Goal: Information Seeking & Learning: Check status

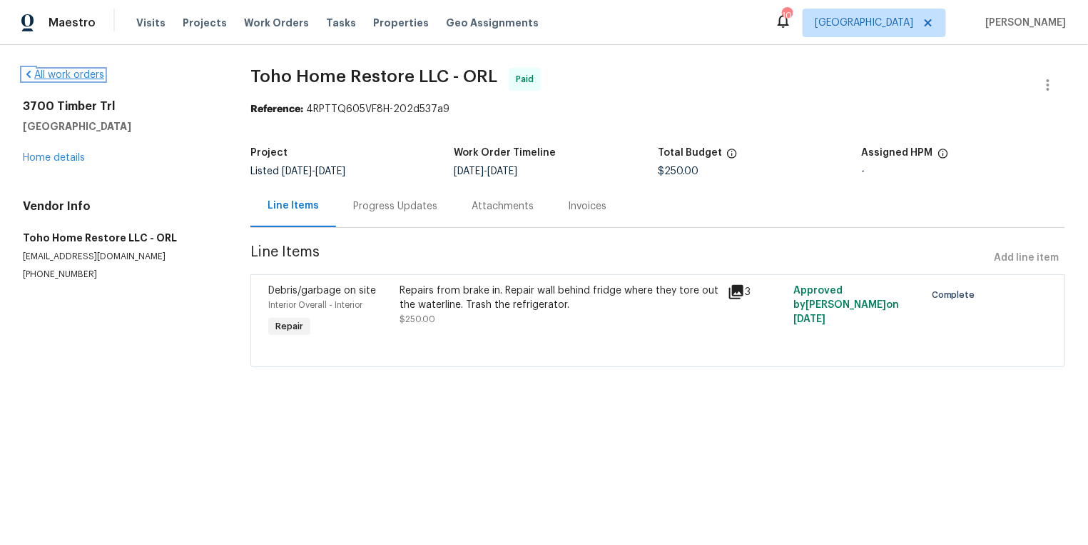
click at [65, 74] on link "All work orders" at bounding box center [63, 75] width 81 height 10
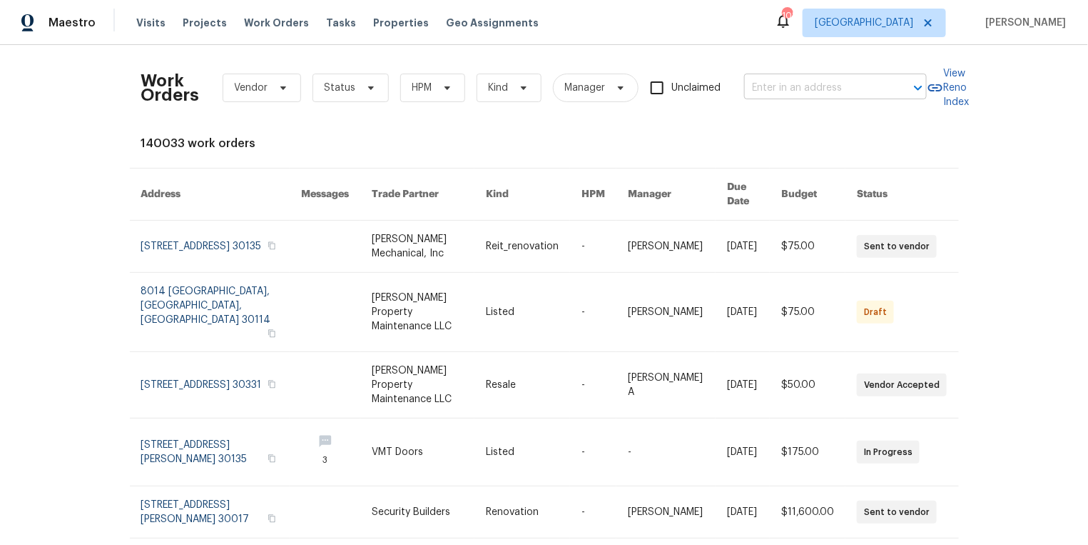
click at [790, 81] on input "text" at bounding box center [815, 88] width 143 height 22
drag, startPoint x: 826, startPoint y: 87, endPoint x: 779, endPoint y: 85, distance: 47.1
click at [779, 85] on input "3700 timber" at bounding box center [815, 88] width 143 height 22
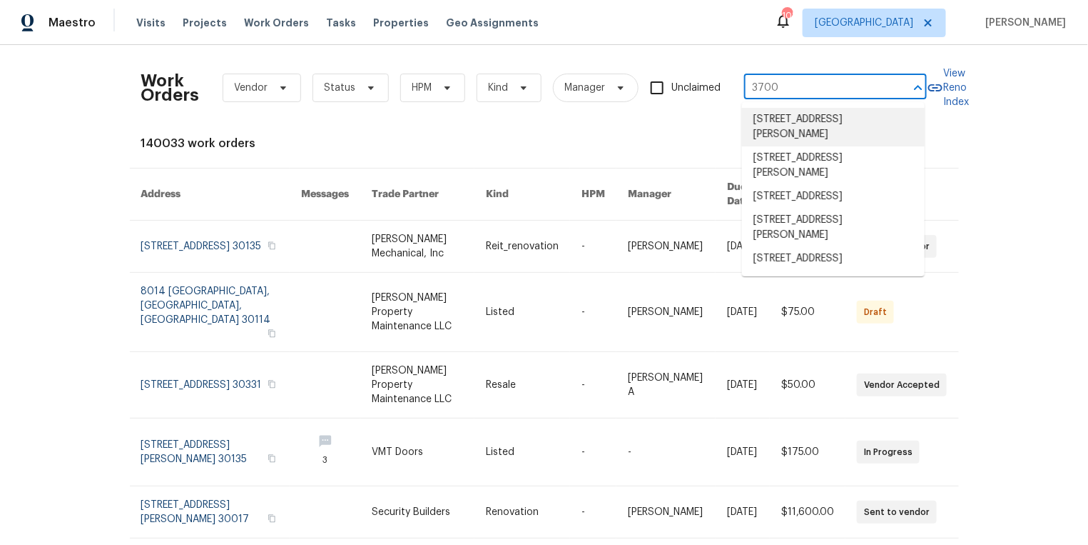
type input "3700"
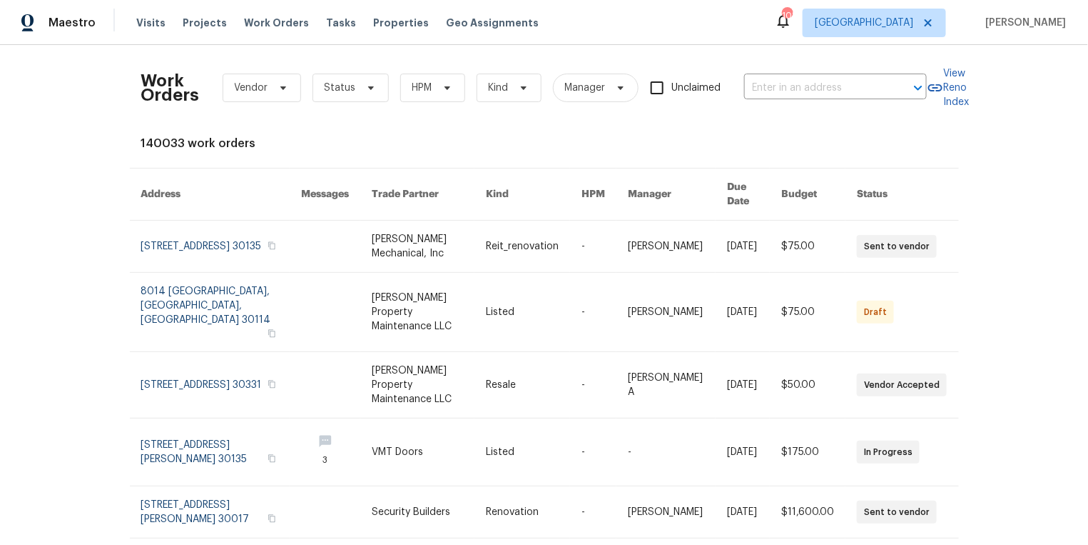
click at [731, 101] on div "Work Orders Vendor Status HPM Kind Manager Unclaimed ​" at bounding box center [534, 87] width 786 height 63
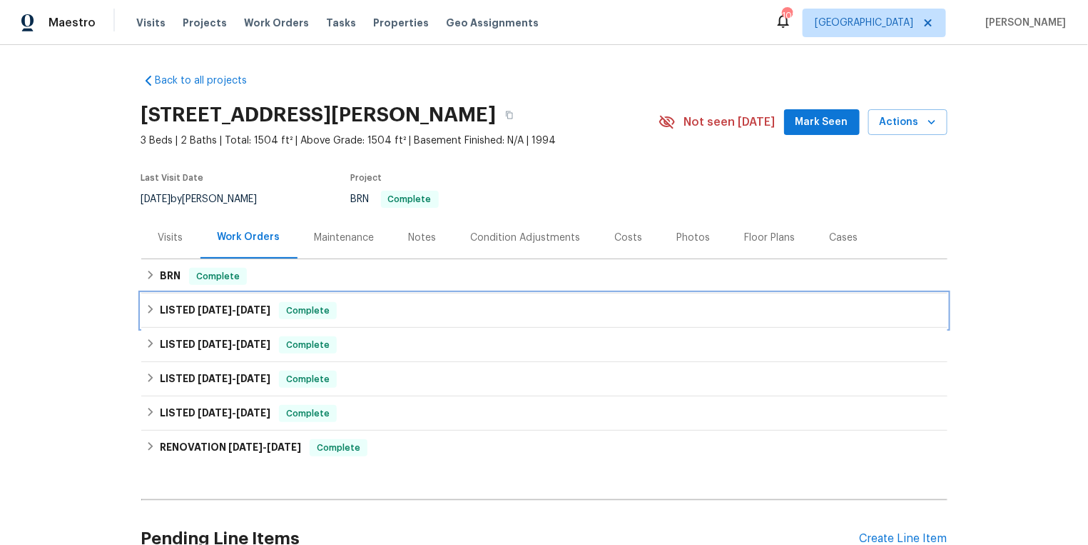
click at [156, 308] on div "LISTED 6/25/25 - 6/30/25 Complete" at bounding box center [545, 310] width 798 height 17
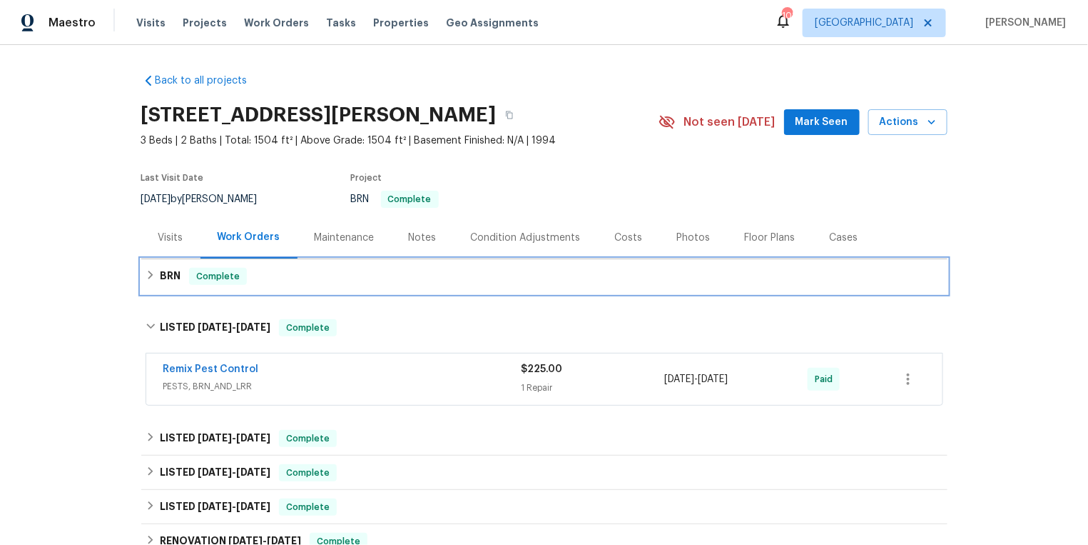
click at [154, 268] on div "BRN Complete" at bounding box center [545, 276] width 798 height 17
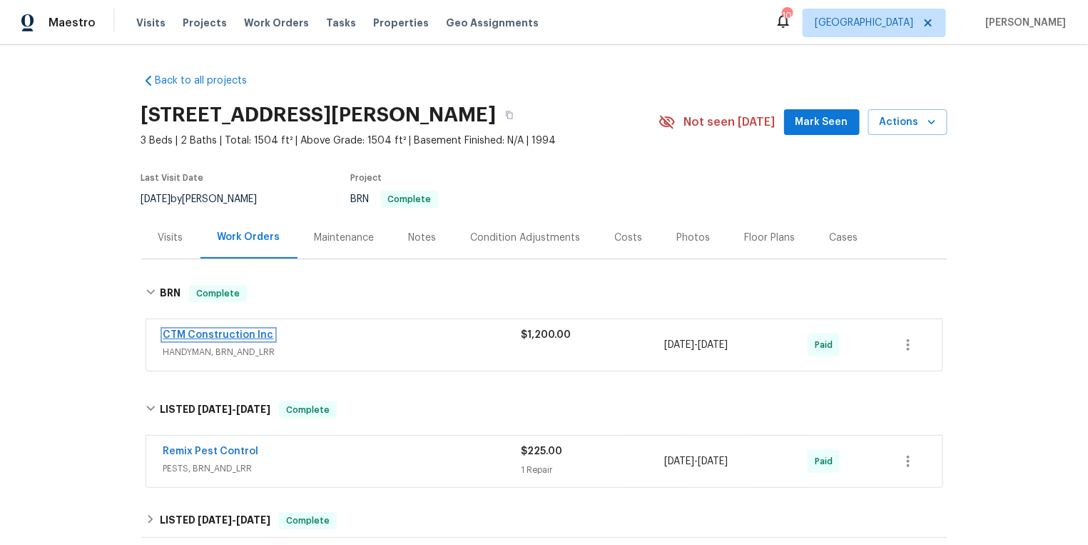
click at [220, 333] on link "CTM Construction Inc" at bounding box center [218, 335] width 111 height 10
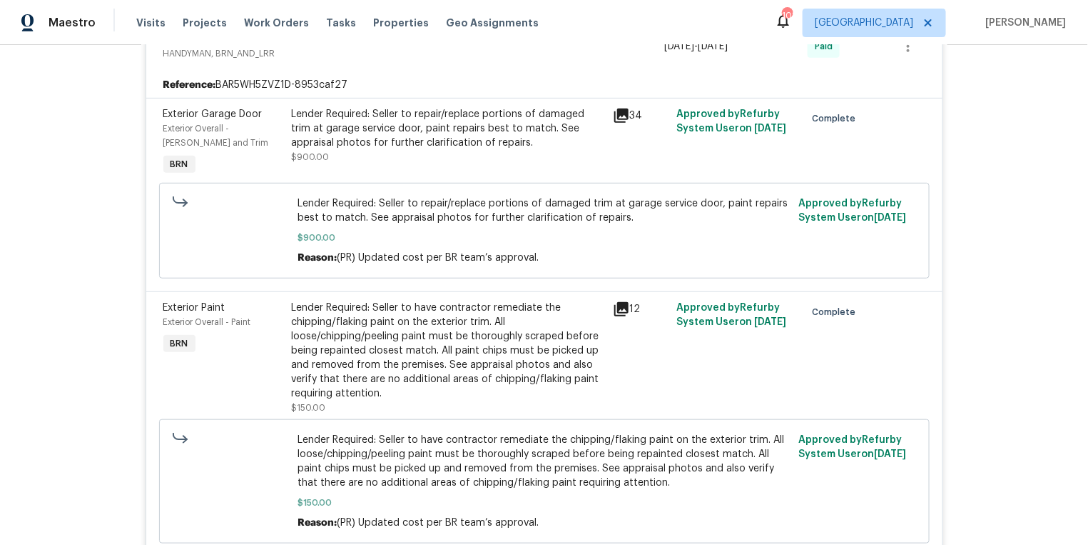
scroll to position [360, 0]
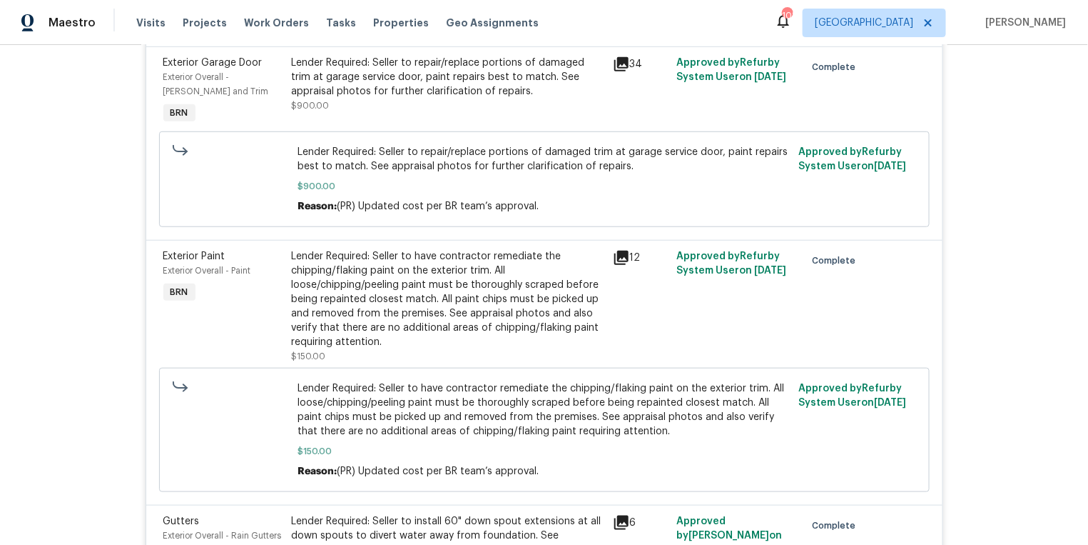
click at [619, 257] on icon at bounding box center [621, 257] width 14 height 14
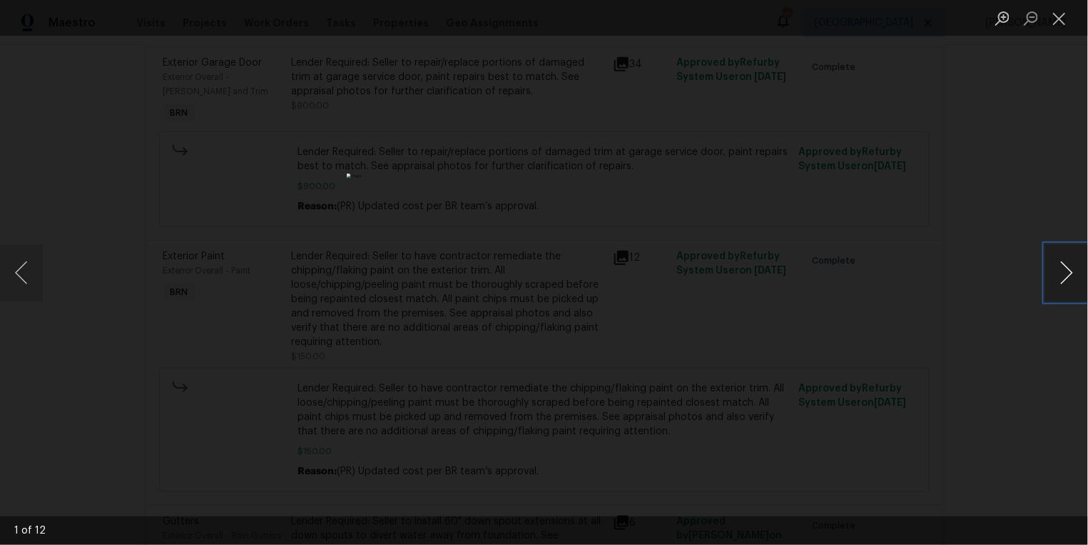
click at [1057, 265] on button "Next image" at bounding box center [1066, 272] width 43 height 57
click at [1057, 16] on button "Close lightbox" at bounding box center [1059, 18] width 29 height 25
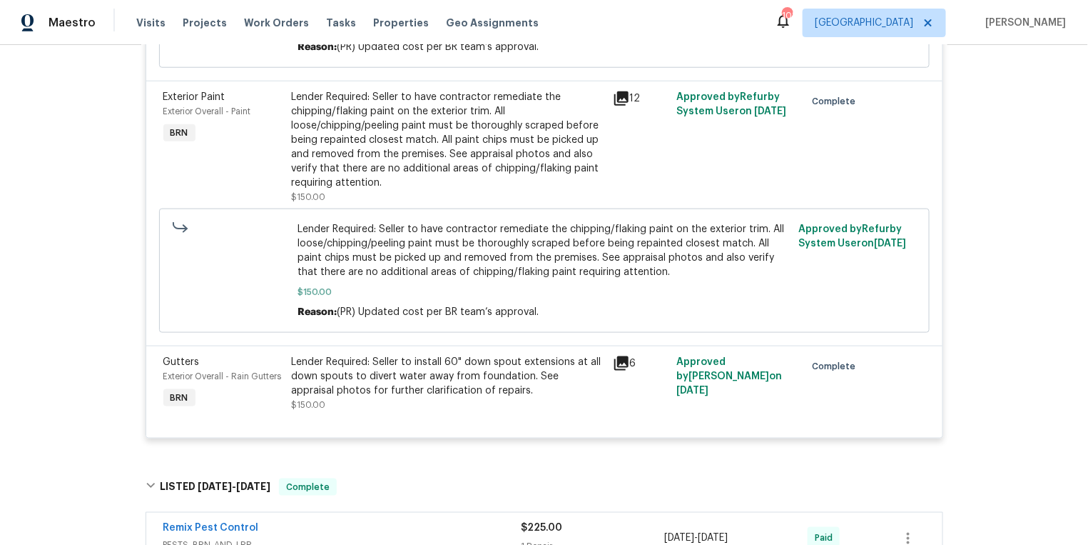
scroll to position [522, 0]
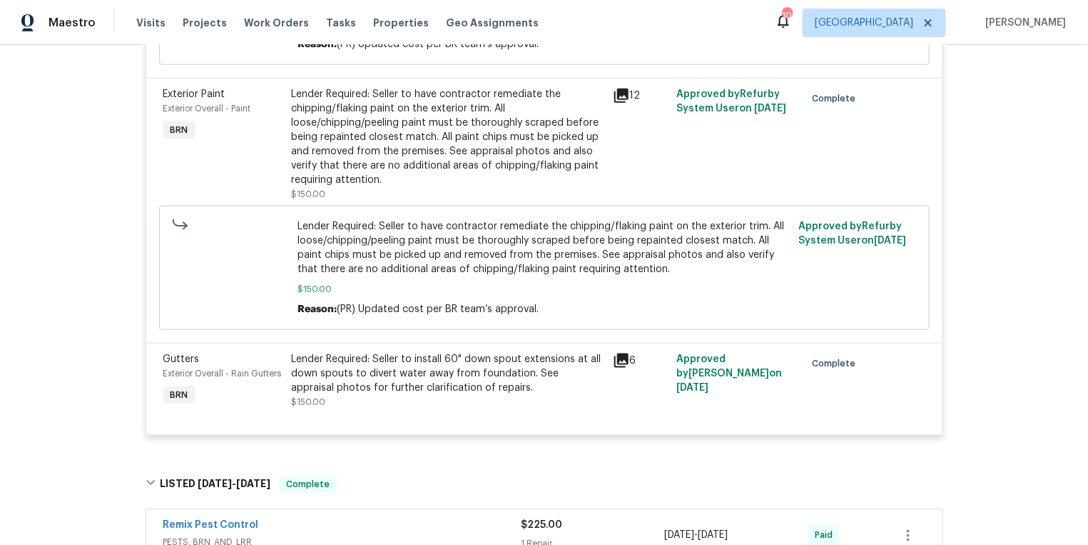
click at [618, 360] on icon at bounding box center [621, 360] width 14 height 14
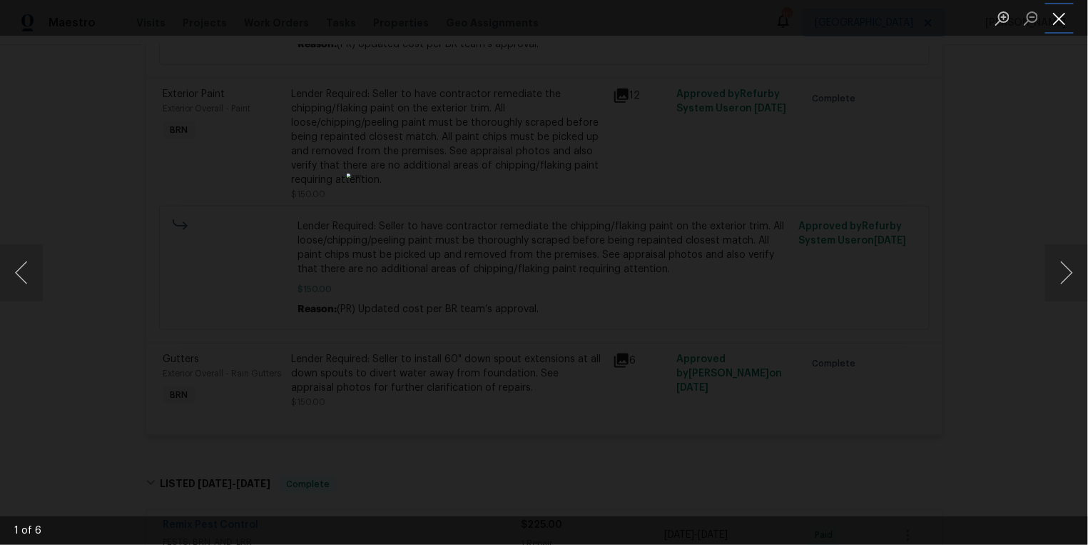
click at [1060, 16] on button "Close lightbox" at bounding box center [1059, 18] width 29 height 25
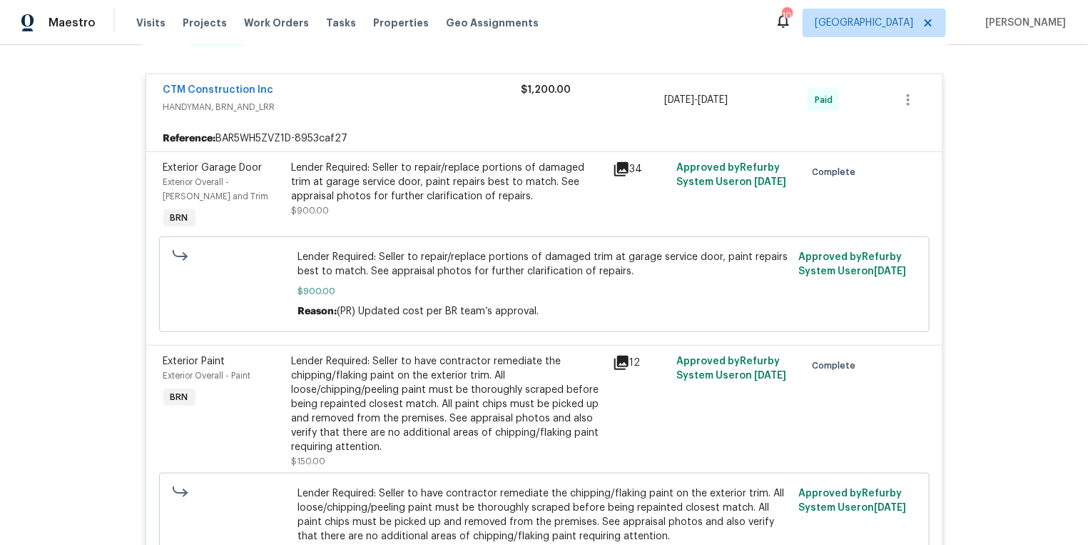
scroll to position [9, 0]
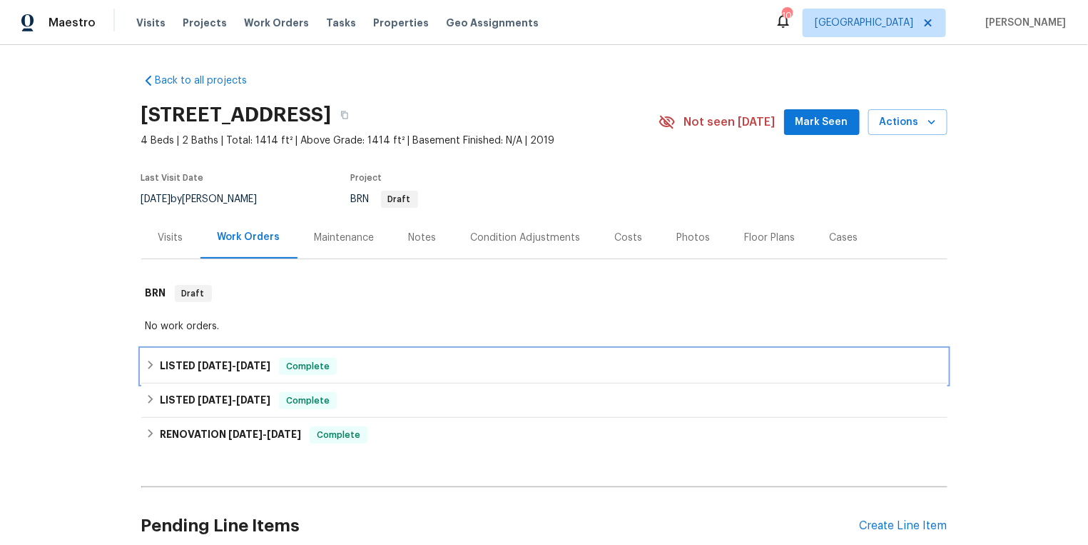
click at [151, 363] on icon at bounding box center [150, 364] width 5 height 9
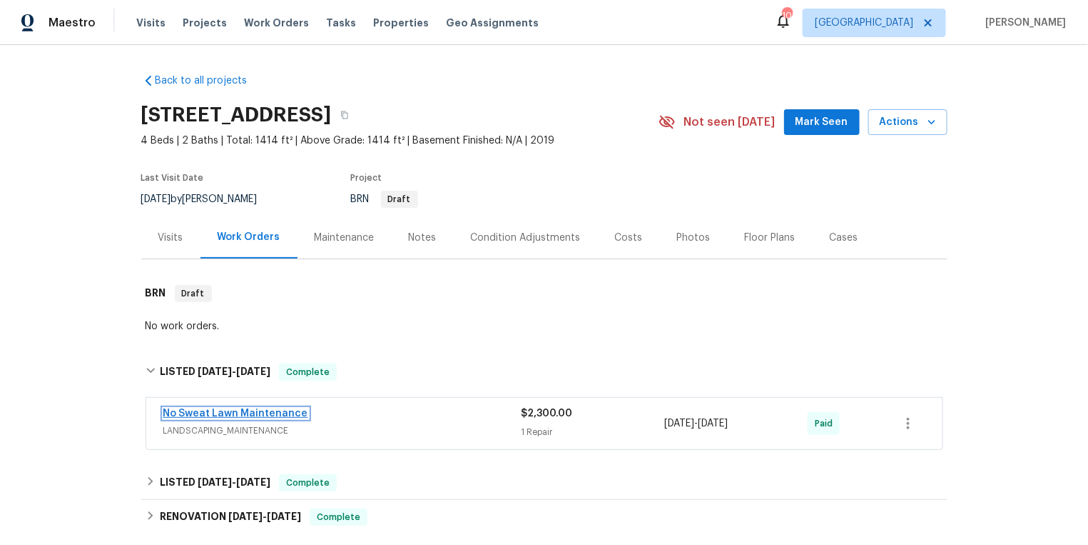
click at [206, 409] on link "No Sweat Lawn Maintenance" at bounding box center [235, 413] width 145 height 10
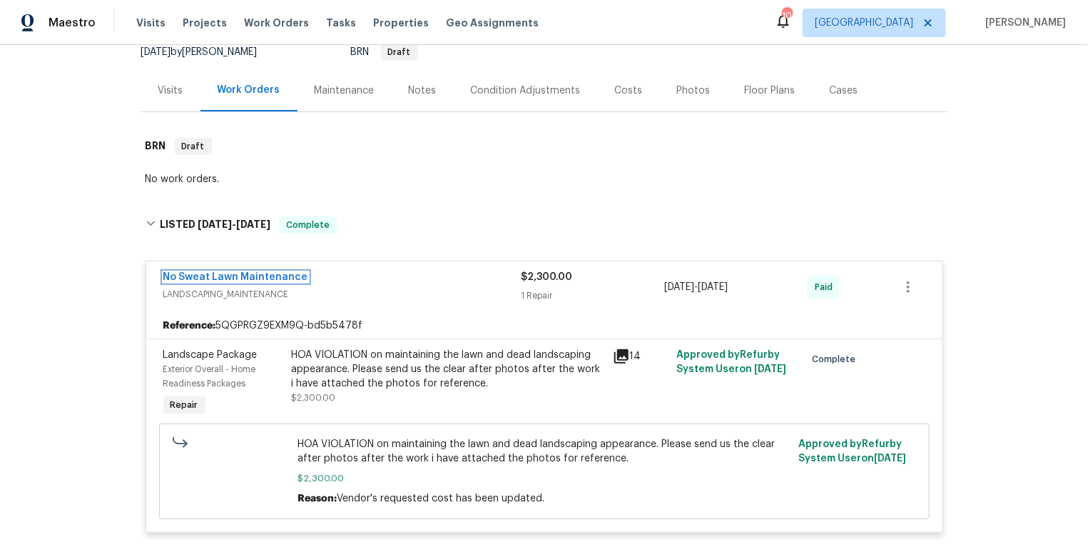
scroll to position [190, 0]
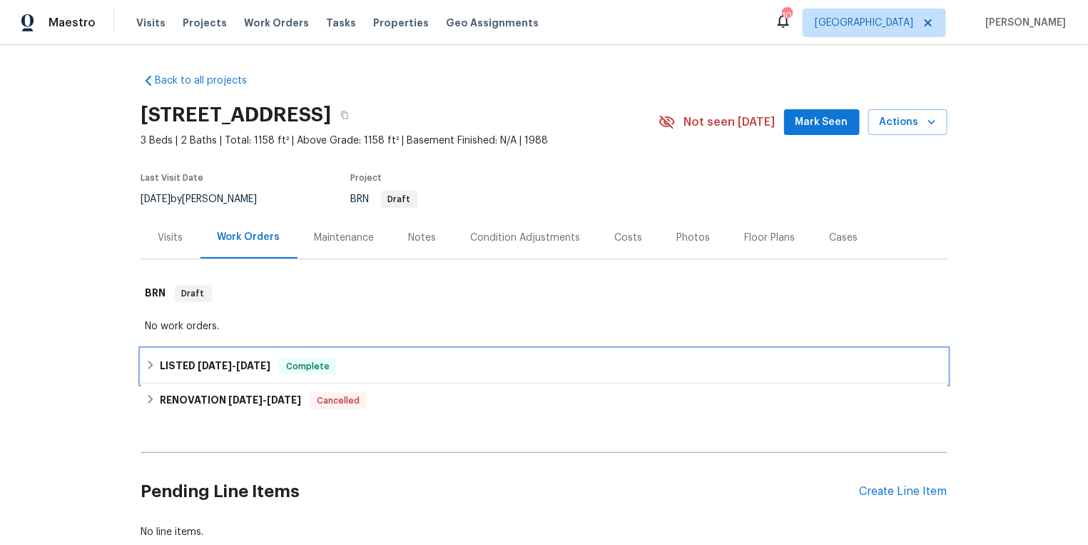
click at [183, 364] on h6 "LISTED 7/22/25 - 7/22/25" at bounding box center [215, 366] width 111 height 17
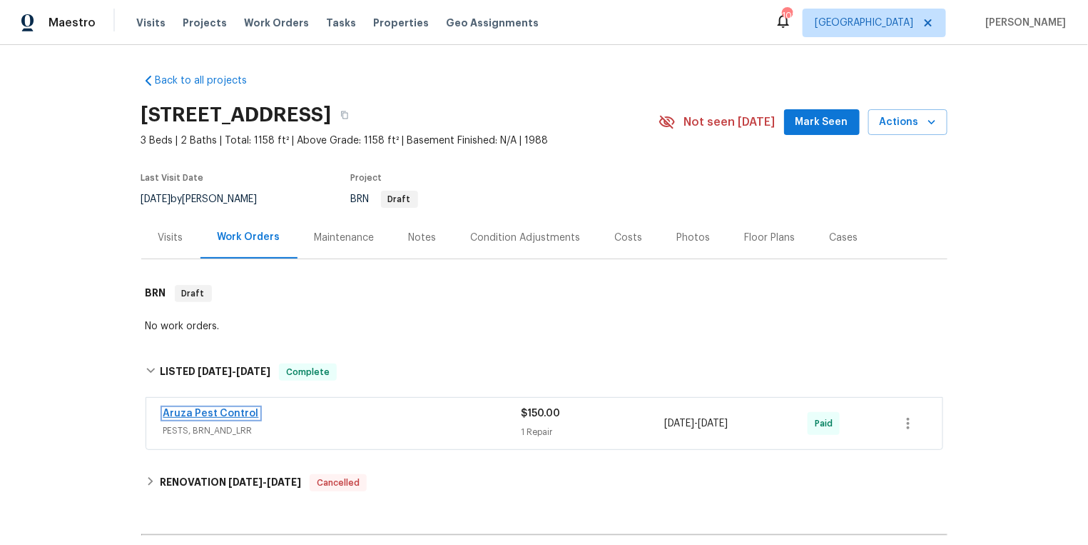
click at [188, 411] on link "Aruza Pest Control" at bounding box center [211, 413] width 96 height 10
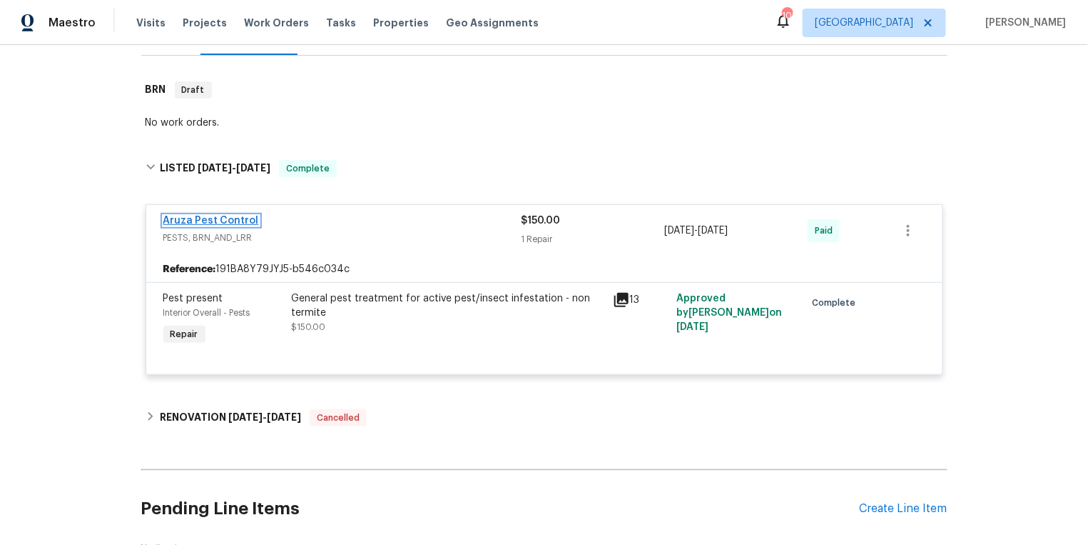
scroll to position [222, 0]
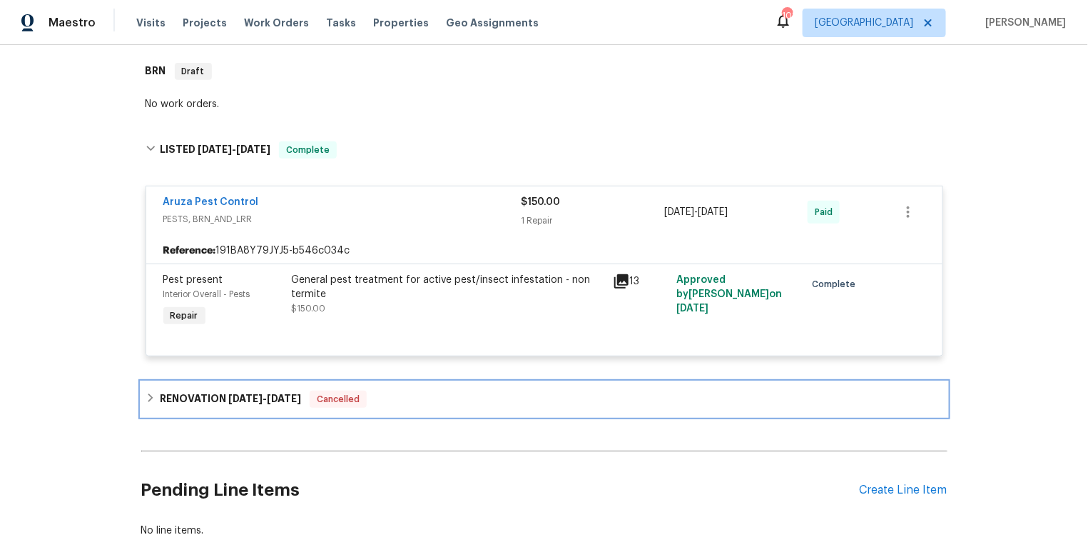
click at [198, 399] on h6 "RENOVATION 7/3/25 - 7/16/25" at bounding box center [230, 398] width 141 height 17
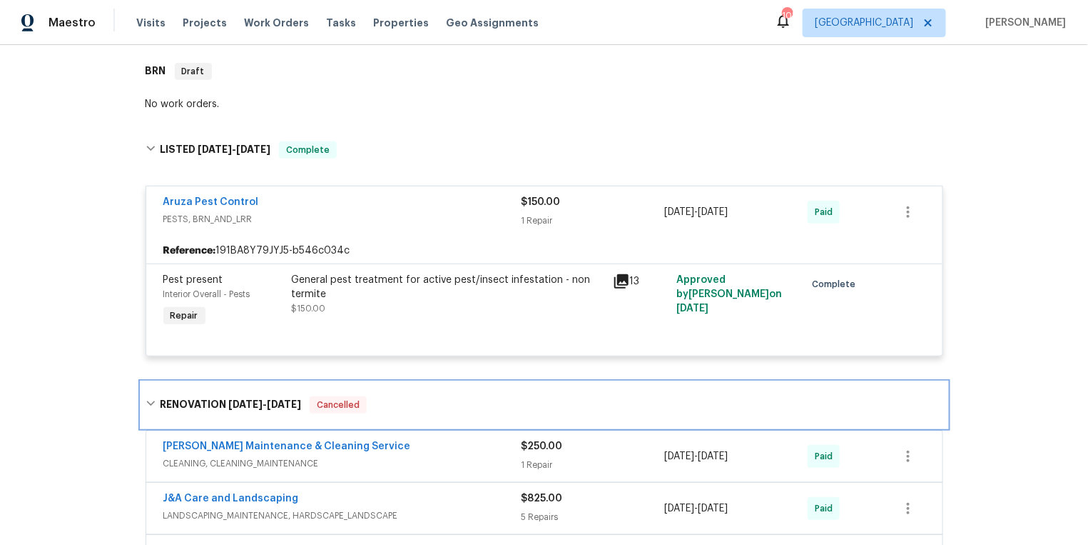
scroll to position [325, 0]
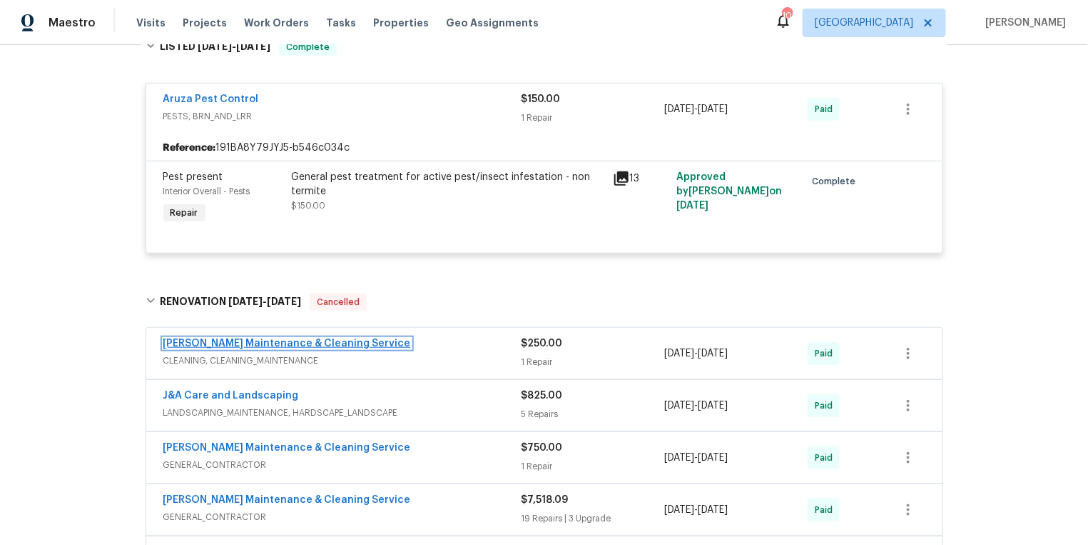
click at [231, 342] on link "Baker's Maintenance & Cleaning Service" at bounding box center [287, 343] width 248 height 10
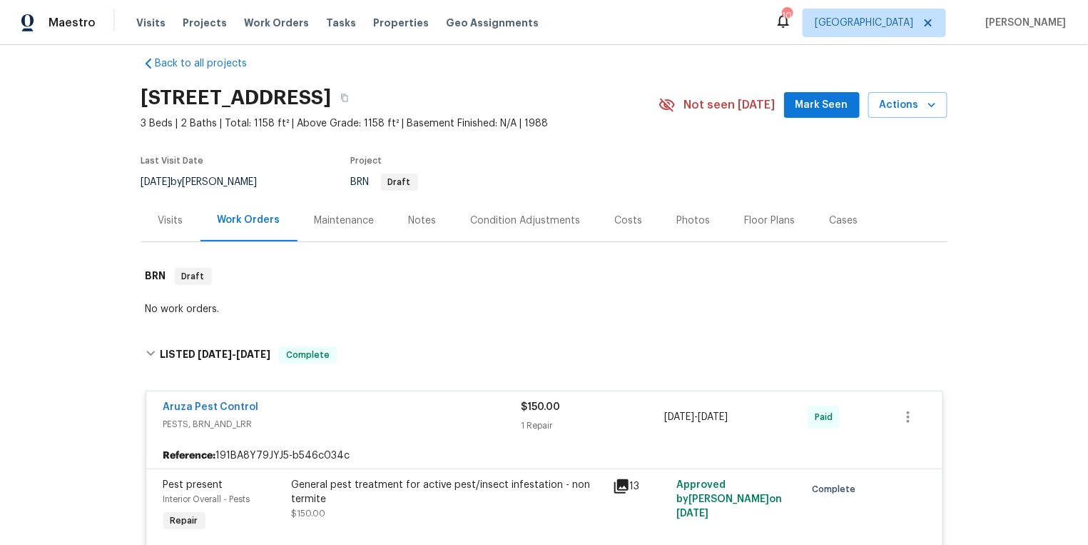
scroll to position [13, 0]
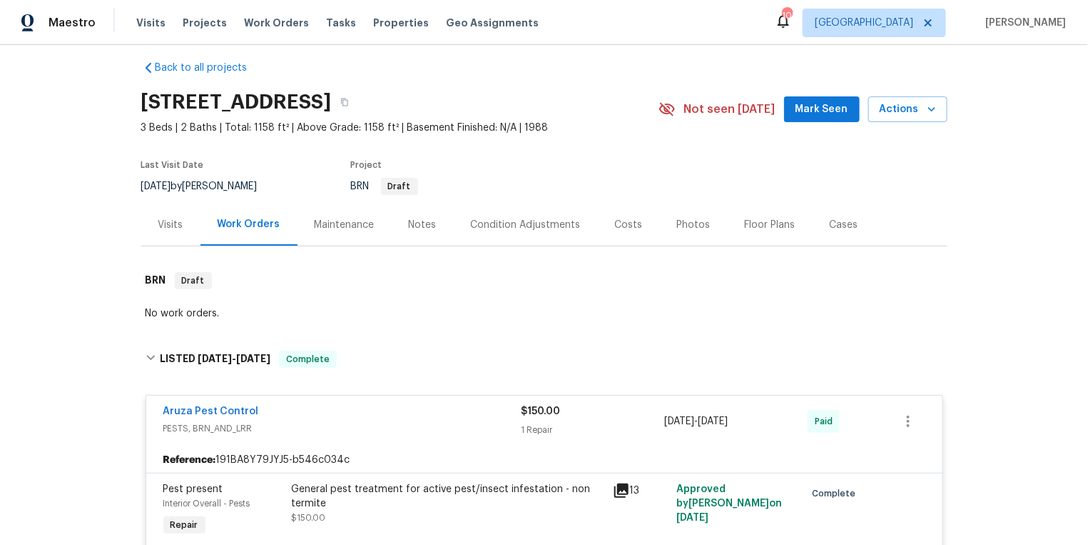
click at [181, 228] on div "Visits" at bounding box center [170, 225] width 25 height 14
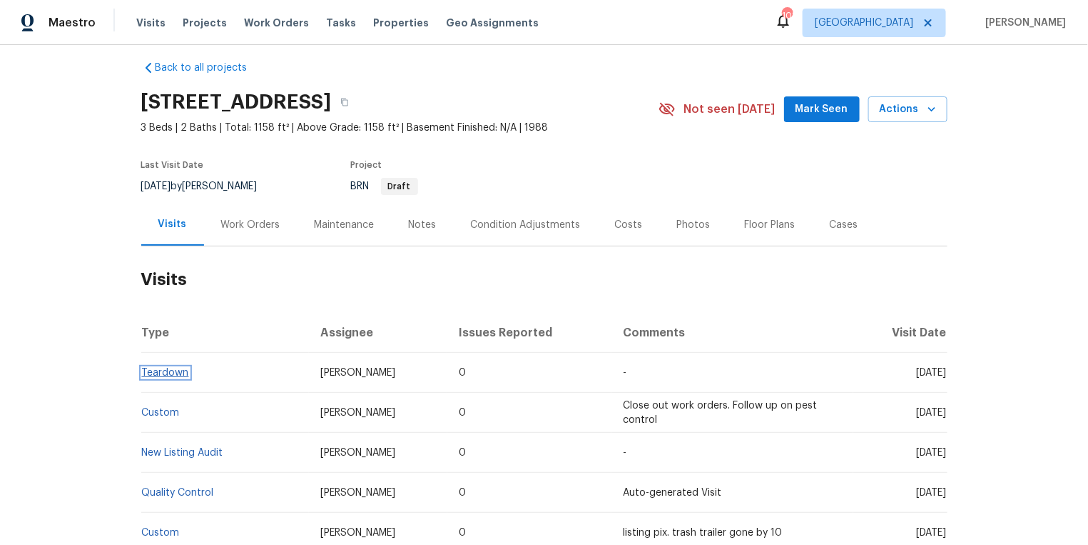
click at [156, 375] on link "Teardown" at bounding box center [165, 373] width 47 height 10
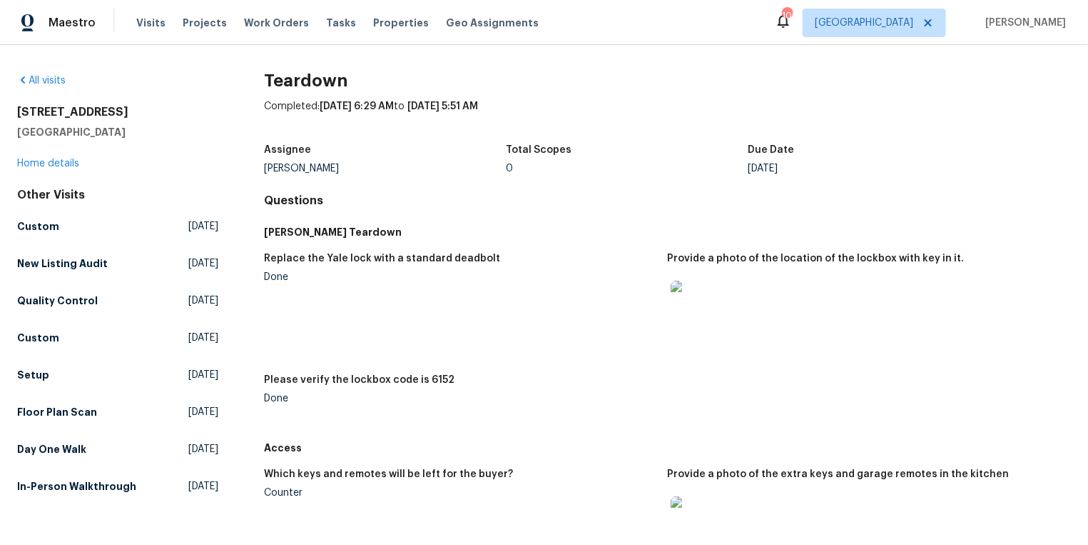
click at [706, 295] on img at bounding box center [694, 303] width 46 height 46
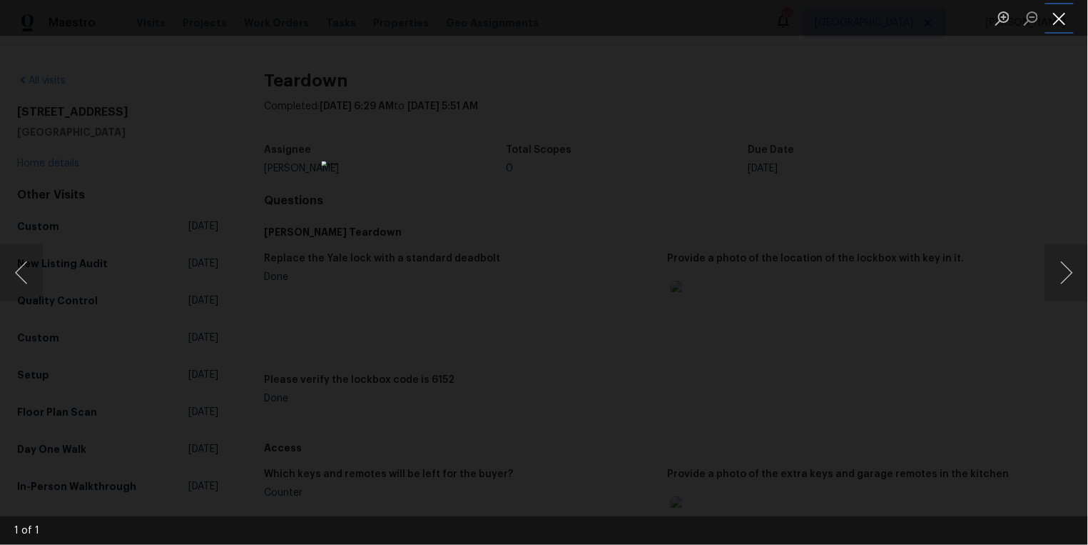
click at [1065, 19] on button "Close lightbox" at bounding box center [1059, 18] width 29 height 25
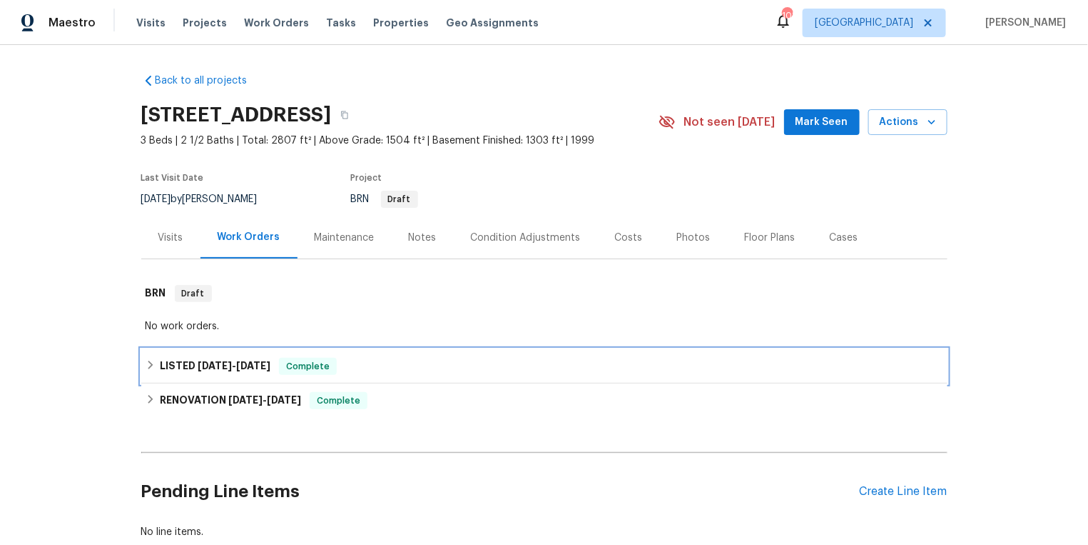
click at [150, 363] on icon at bounding box center [151, 365] width 10 height 10
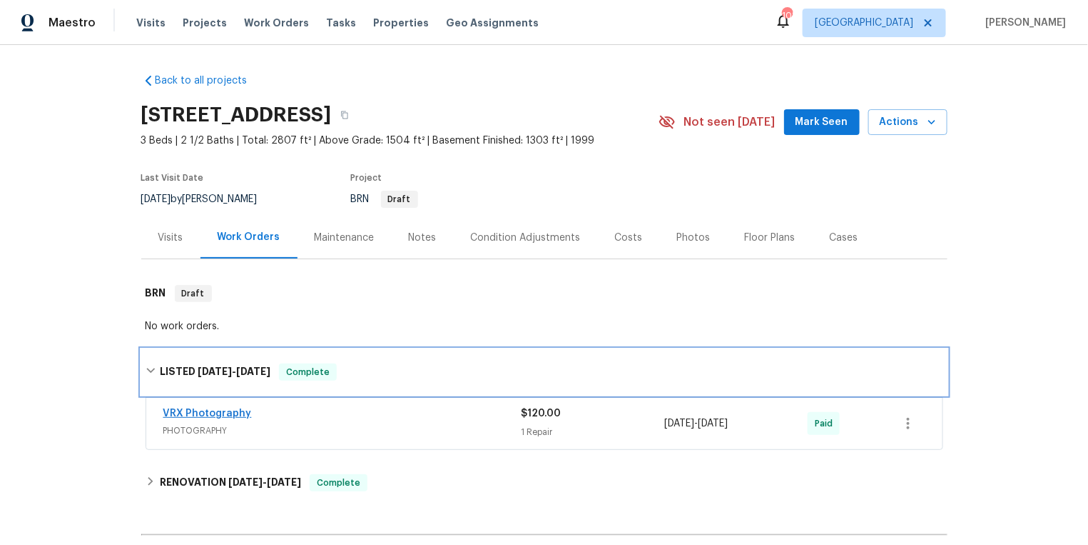
scroll to position [88, 0]
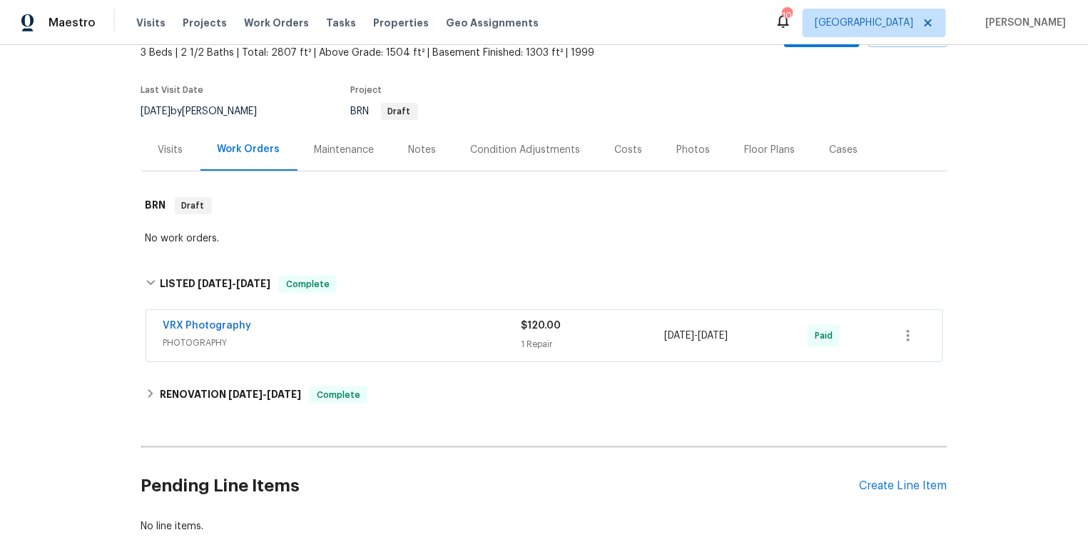
click at [178, 143] on div "Visits" at bounding box center [170, 150] width 25 height 14
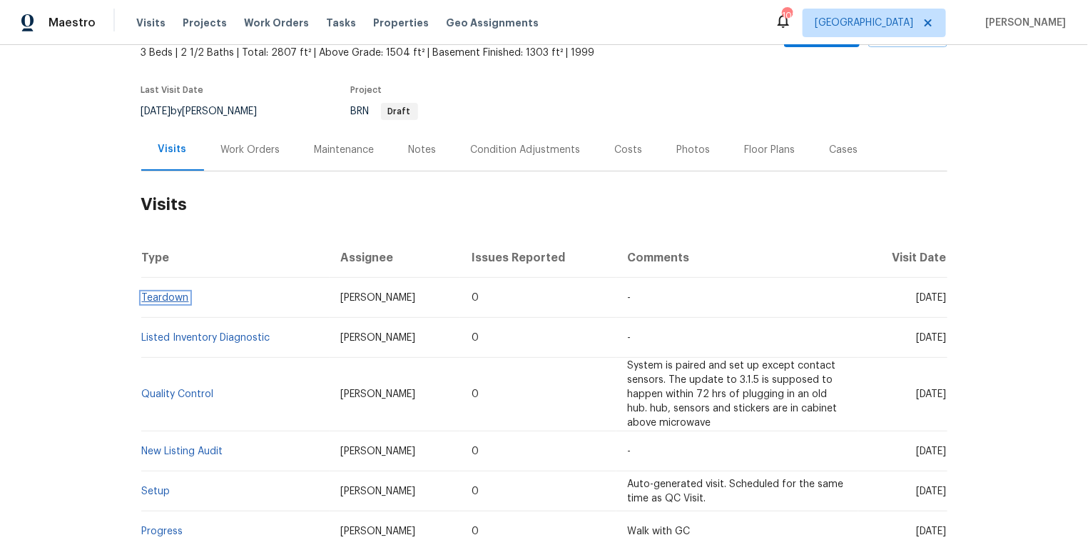
click at [154, 300] on link "Teardown" at bounding box center [165, 298] width 47 height 10
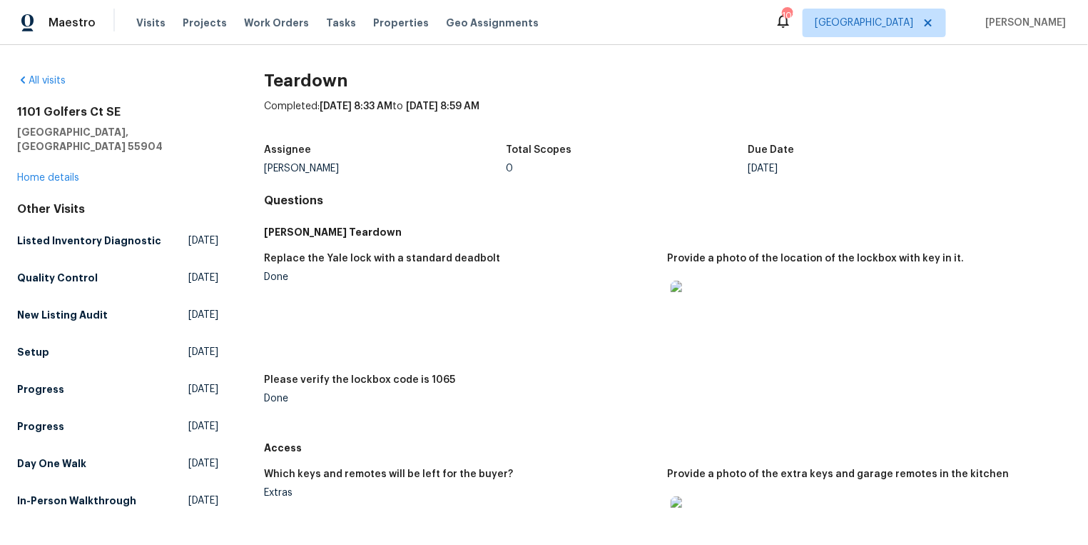
click at [689, 303] on img at bounding box center [694, 303] width 46 height 46
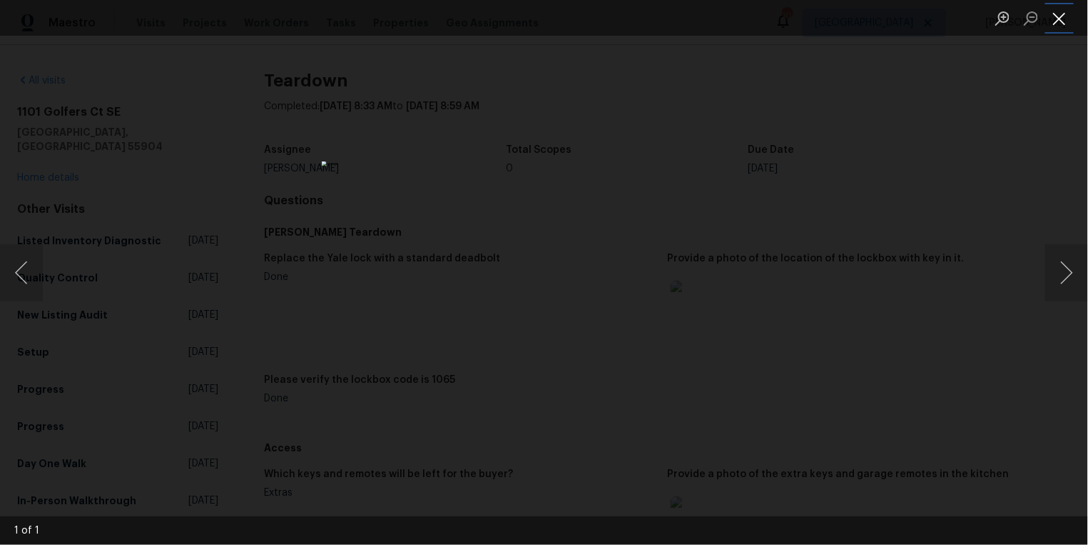
click at [1060, 16] on button "Close lightbox" at bounding box center [1059, 18] width 29 height 25
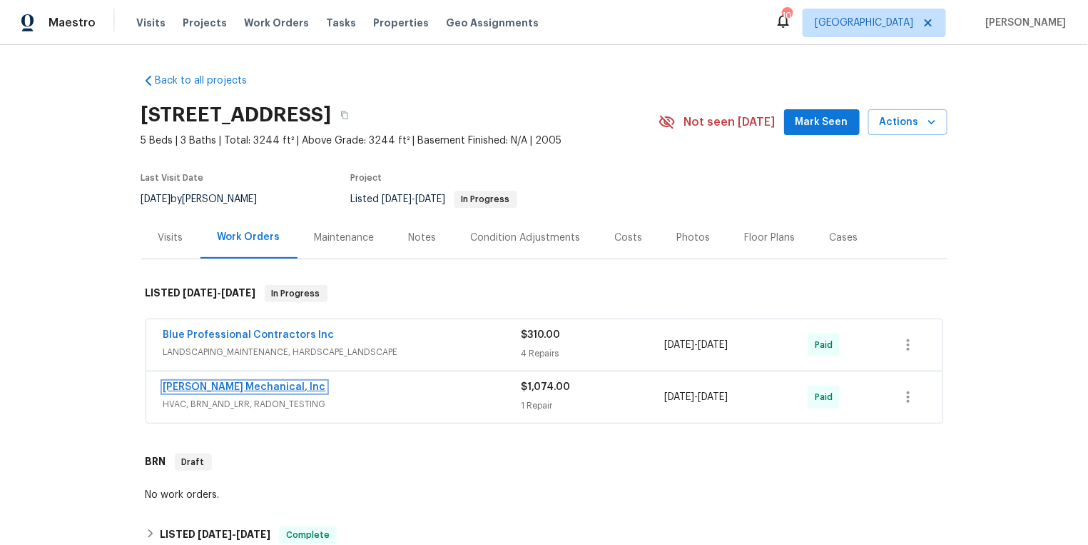
click at [228, 385] on link "[PERSON_NAME] Mechanical, Inc" at bounding box center [244, 387] width 163 height 10
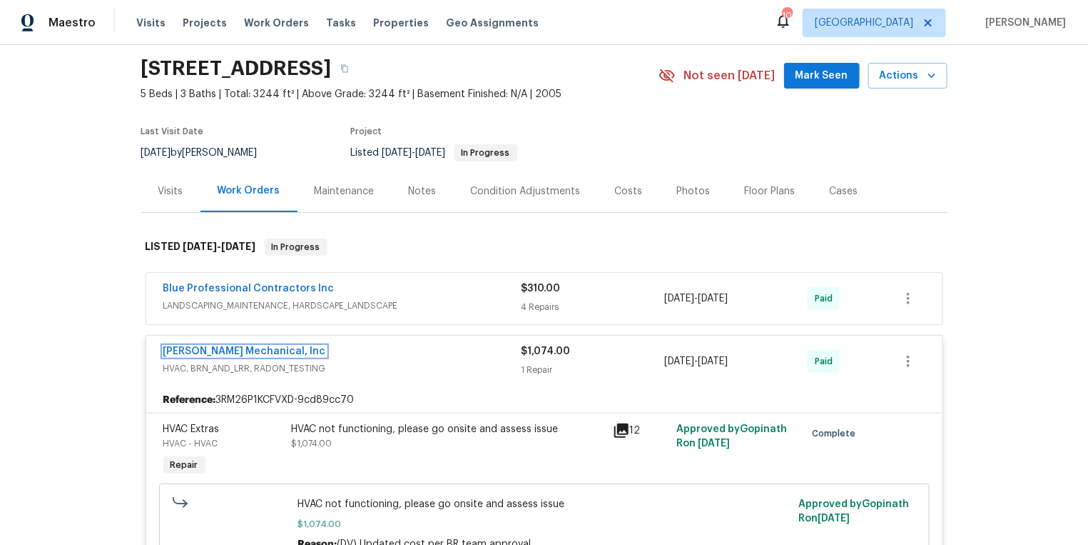
scroll to position [54, 0]
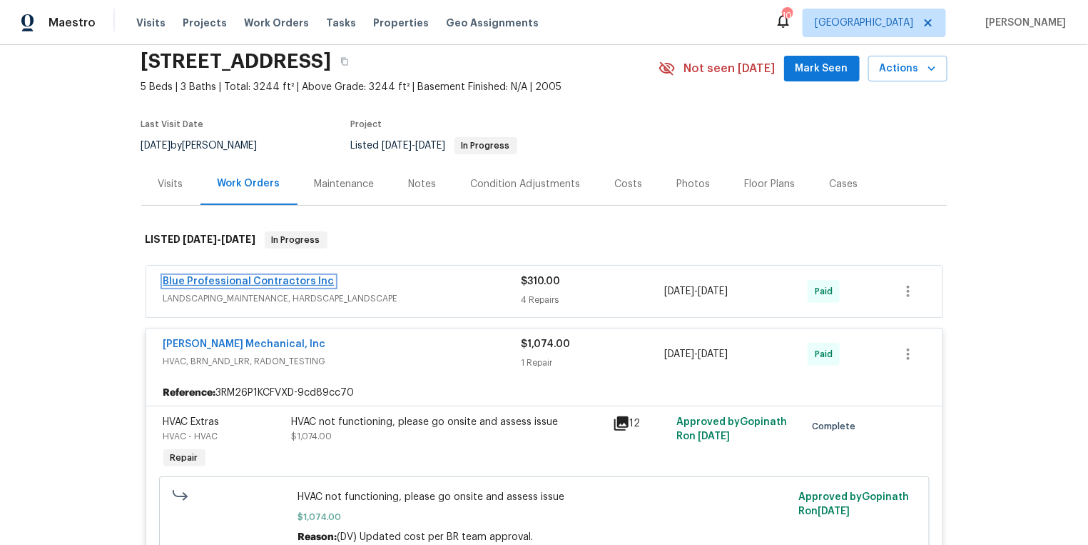
click at [300, 277] on link "Blue Professional Contractors Inc" at bounding box center [248, 281] width 171 height 10
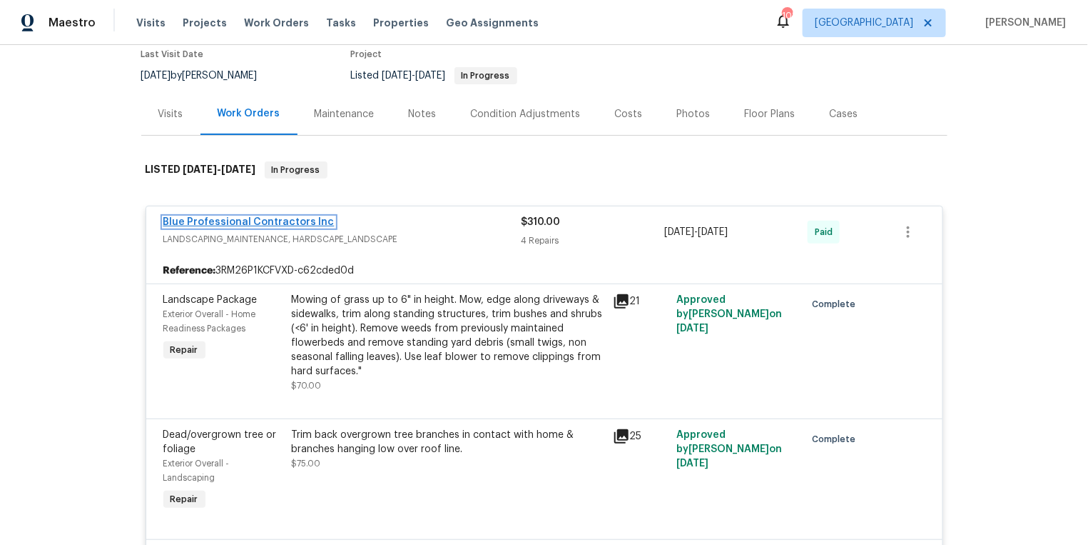
scroll to position [0, 0]
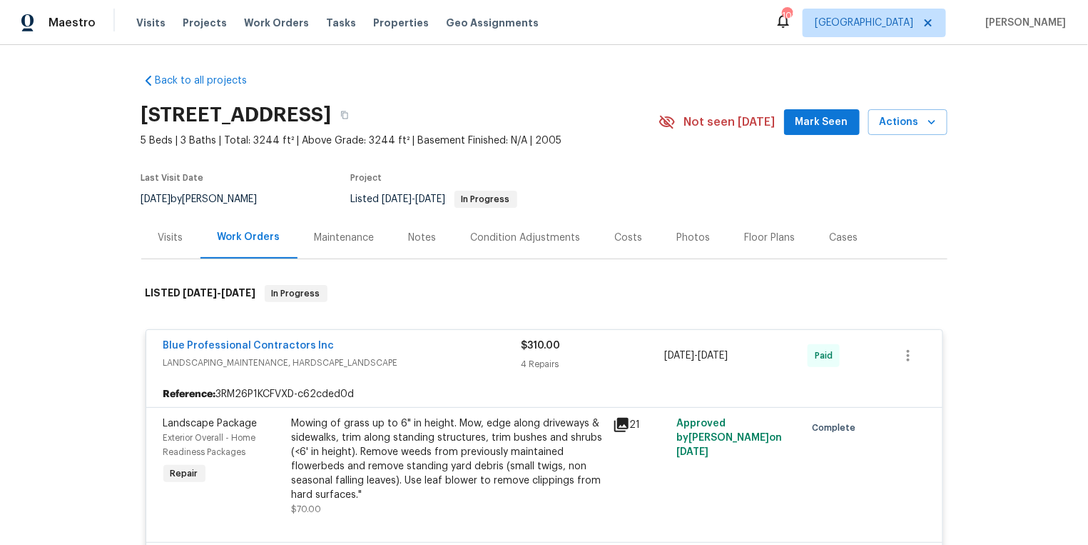
click at [173, 243] on div "Visits" at bounding box center [170, 238] width 25 height 14
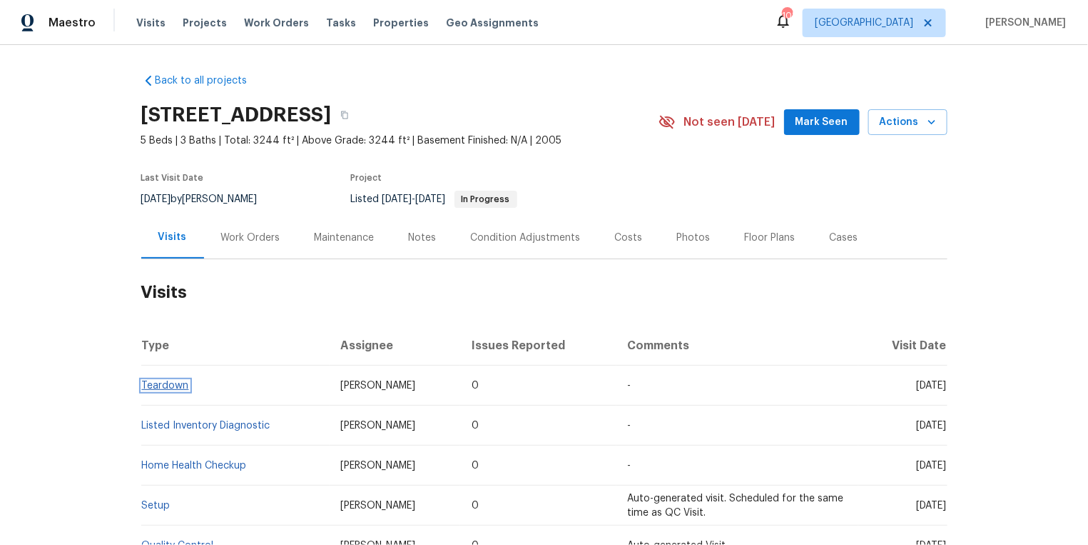
click at [158, 385] on link "Teardown" at bounding box center [165, 385] width 47 height 10
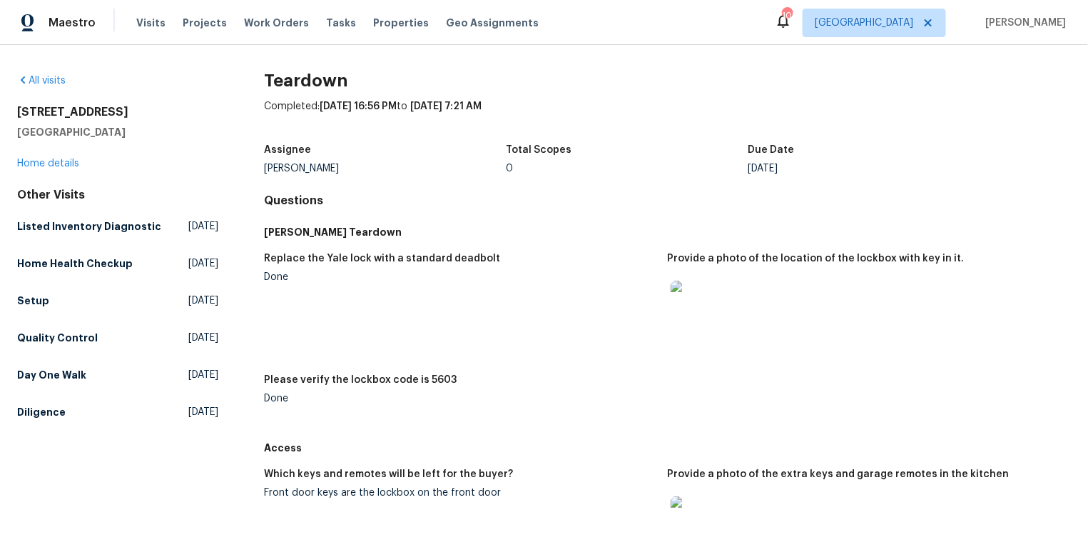
click at [694, 297] on img at bounding box center [694, 303] width 46 height 46
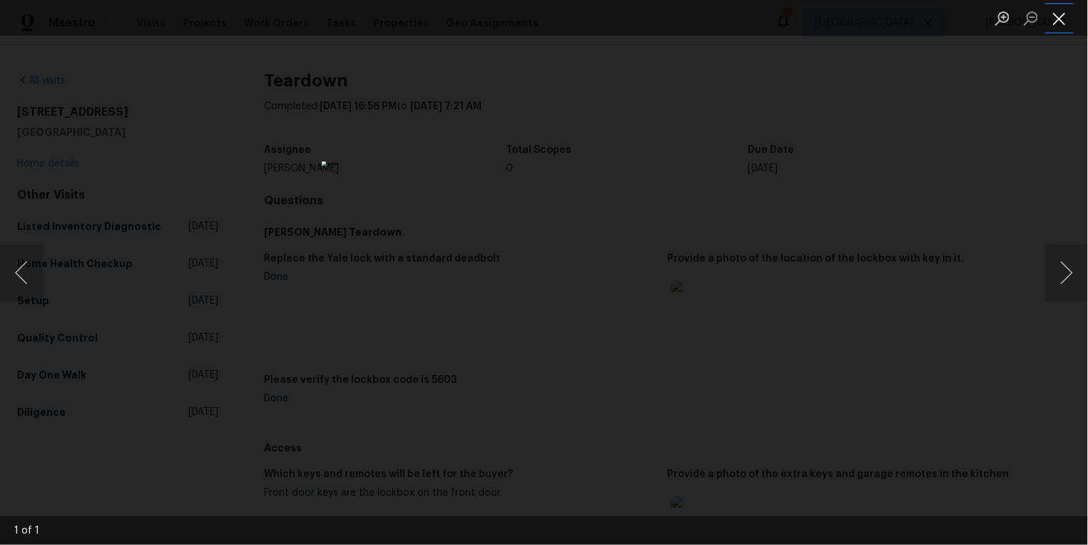
click at [1064, 19] on button "Close lightbox" at bounding box center [1059, 18] width 29 height 25
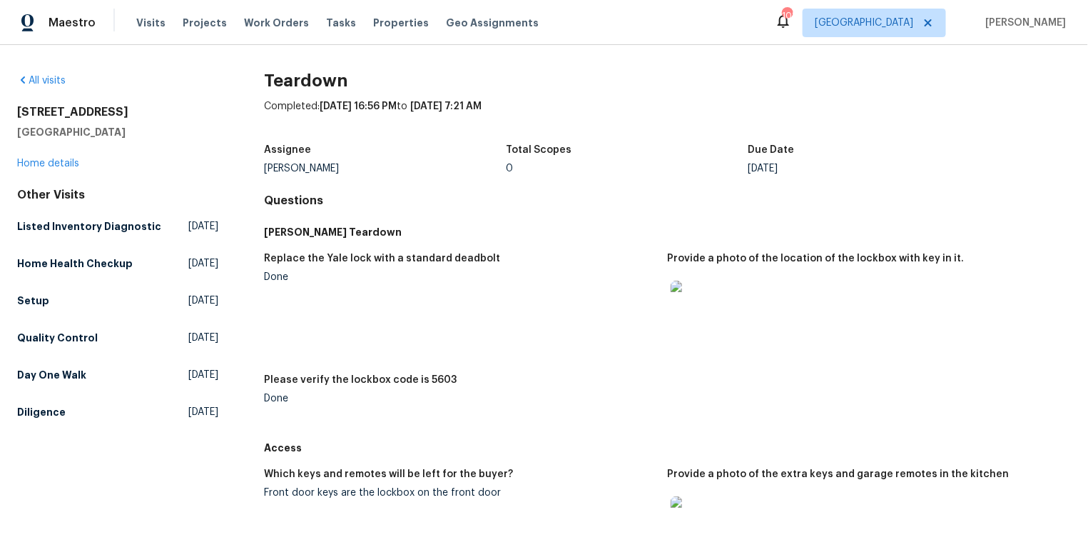
scroll to position [81, 0]
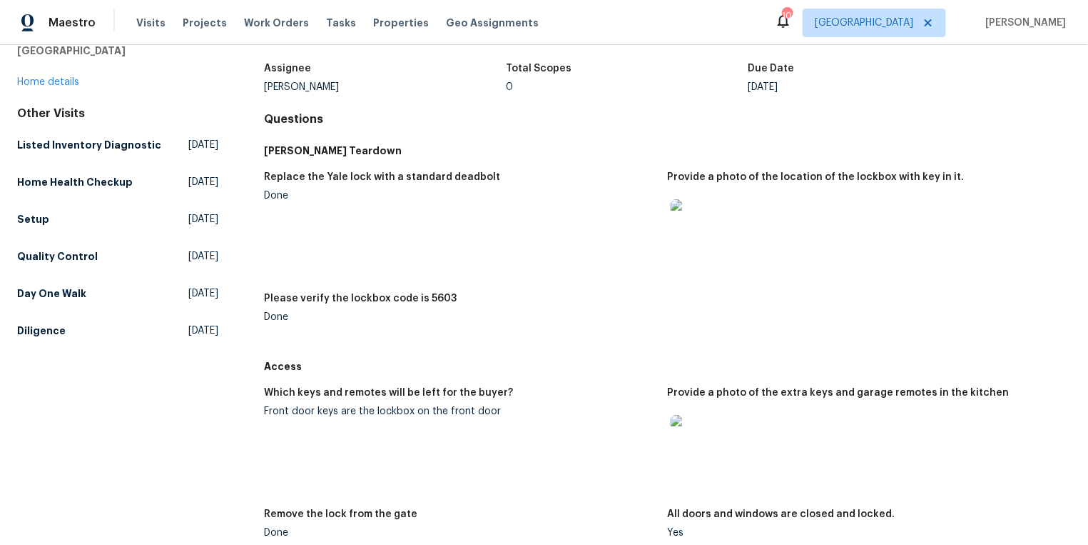
click at [694, 429] on img at bounding box center [694, 438] width 46 height 46
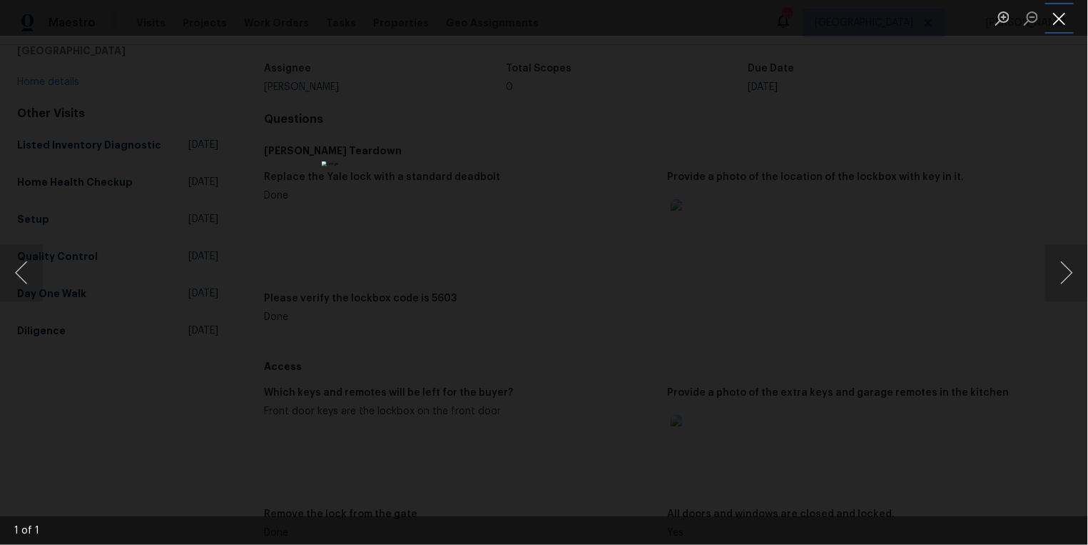
click at [1056, 20] on button "Close lightbox" at bounding box center [1059, 18] width 29 height 25
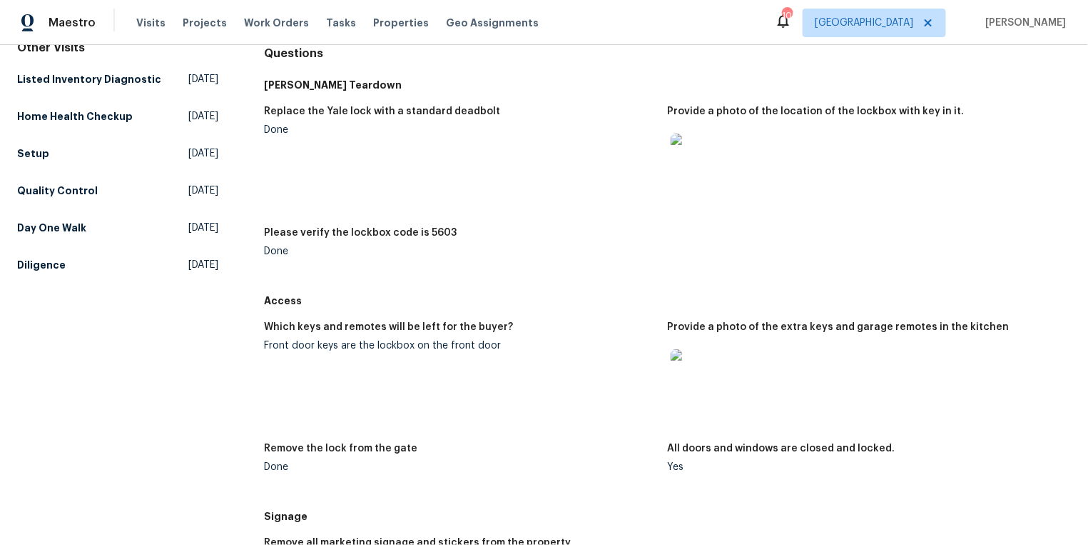
scroll to position [173, 0]
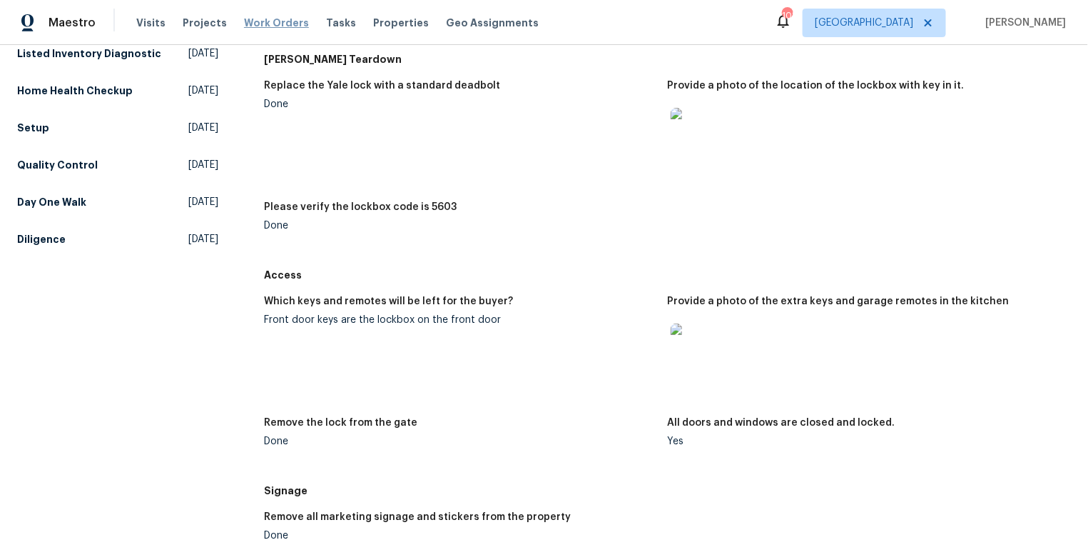
click at [258, 21] on span "Work Orders" at bounding box center [276, 23] width 65 height 14
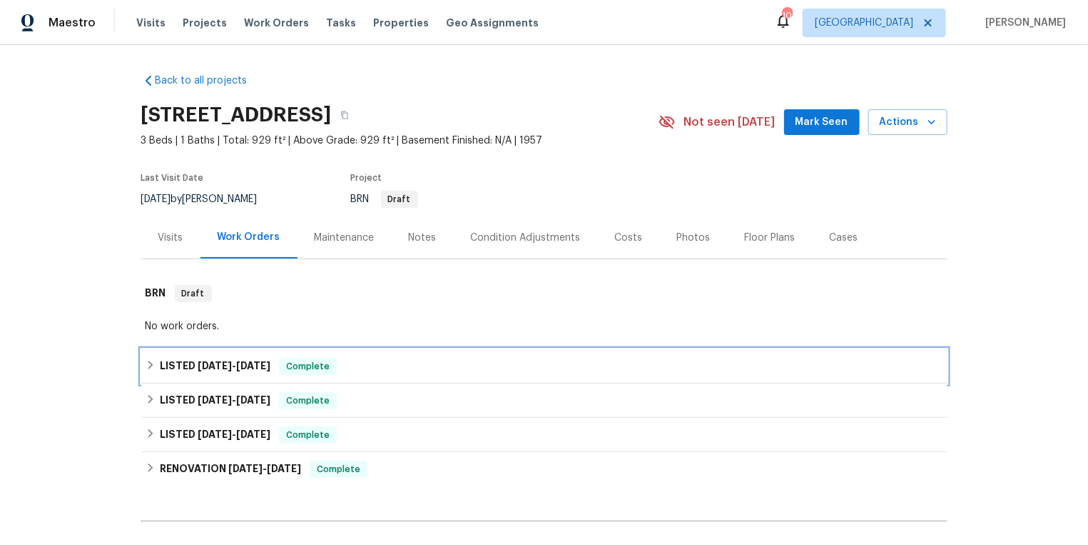
click at [152, 366] on icon at bounding box center [151, 365] width 10 height 10
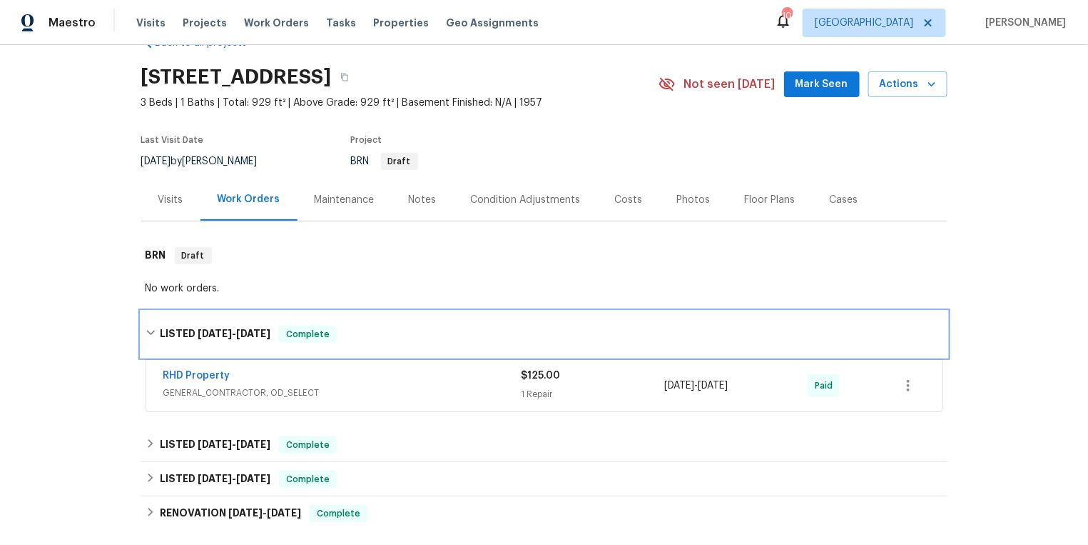
scroll to position [61, 0]
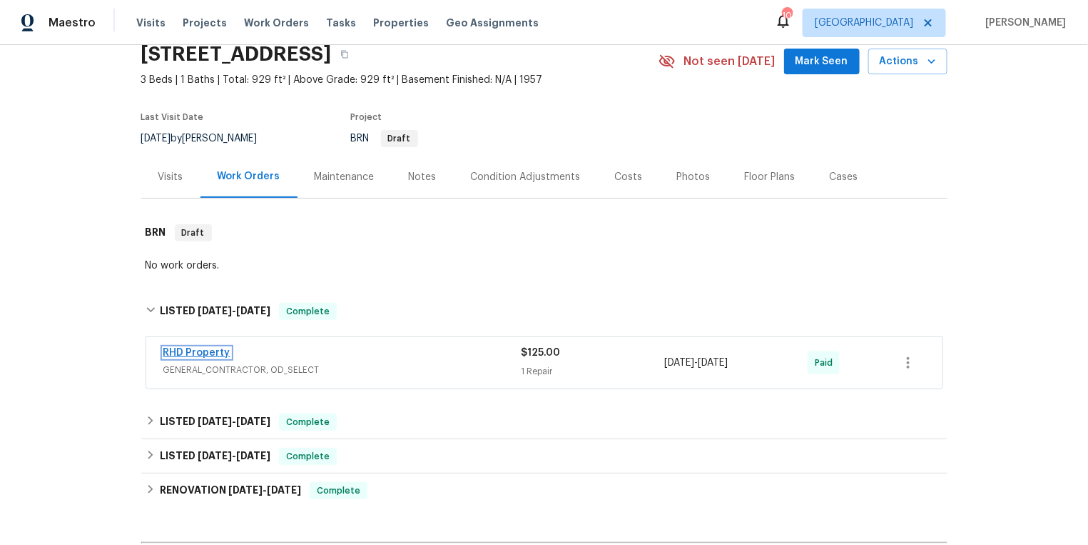
click at [188, 350] on link "RHD Property" at bounding box center [196, 353] width 67 height 10
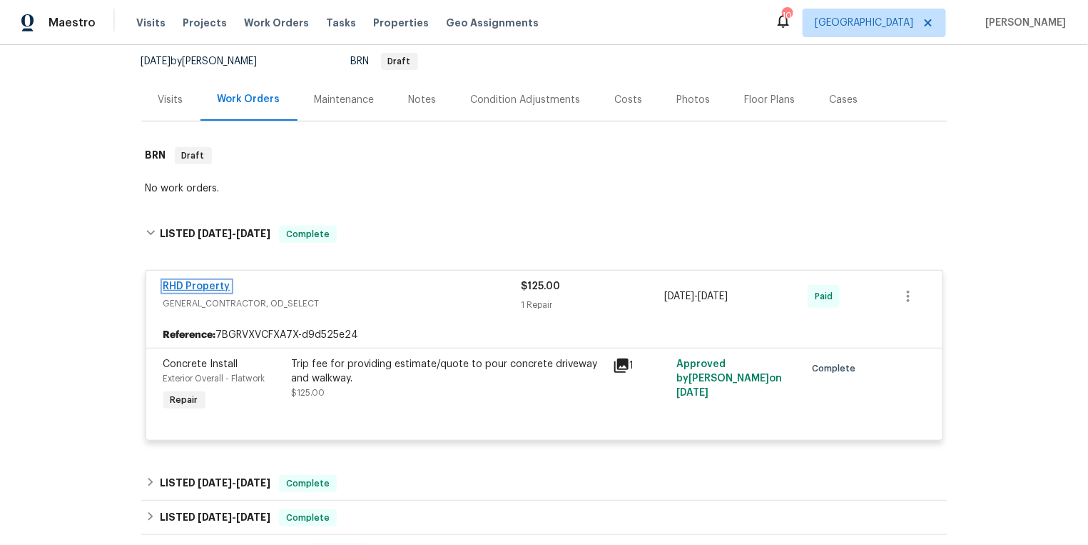
scroll to position [143, 0]
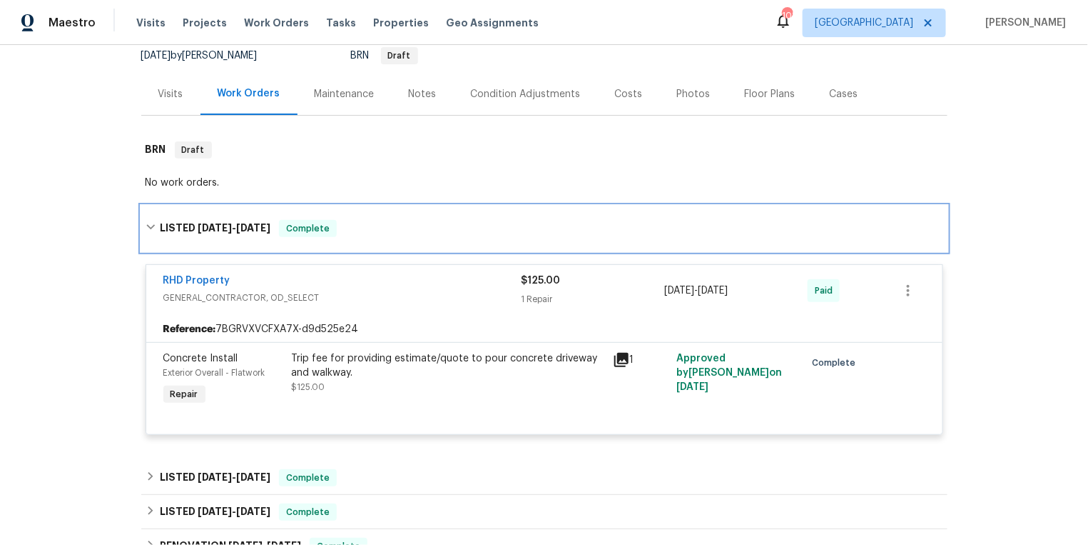
click at [156, 229] on icon at bounding box center [151, 227] width 10 height 10
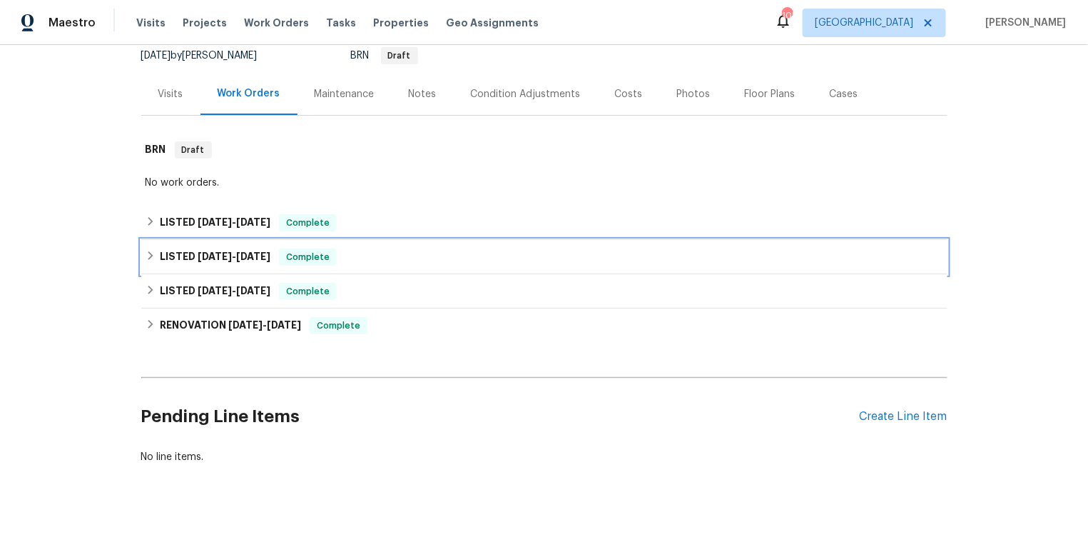
click at [148, 254] on icon at bounding box center [151, 255] width 10 height 10
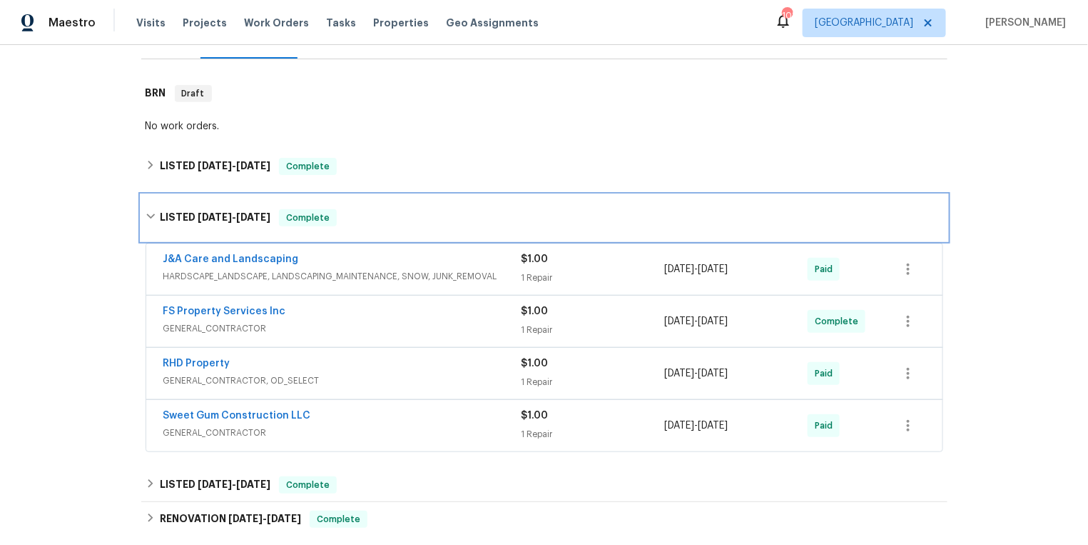
scroll to position [227, 0]
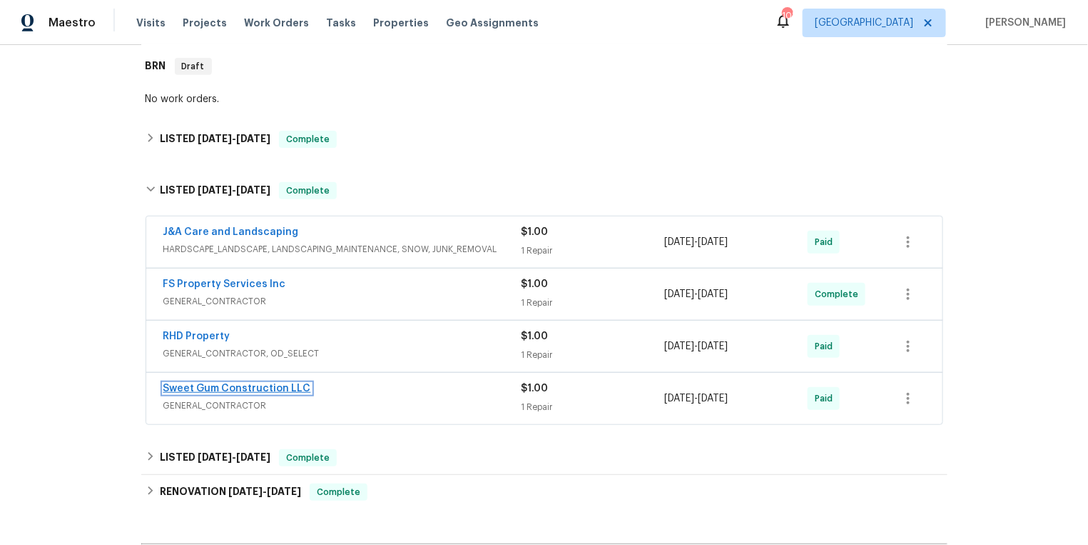
click at [223, 383] on link "Sweet Gum Construction LLC" at bounding box center [237, 388] width 148 height 10
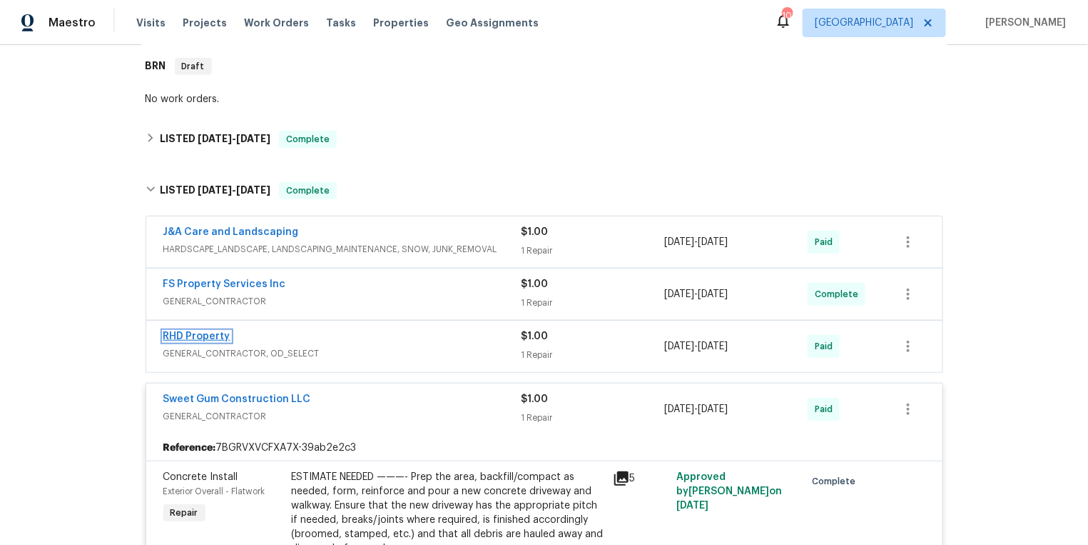
click at [211, 333] on link "RHD Property" at bounding box center [196, 336] width 67 height 10
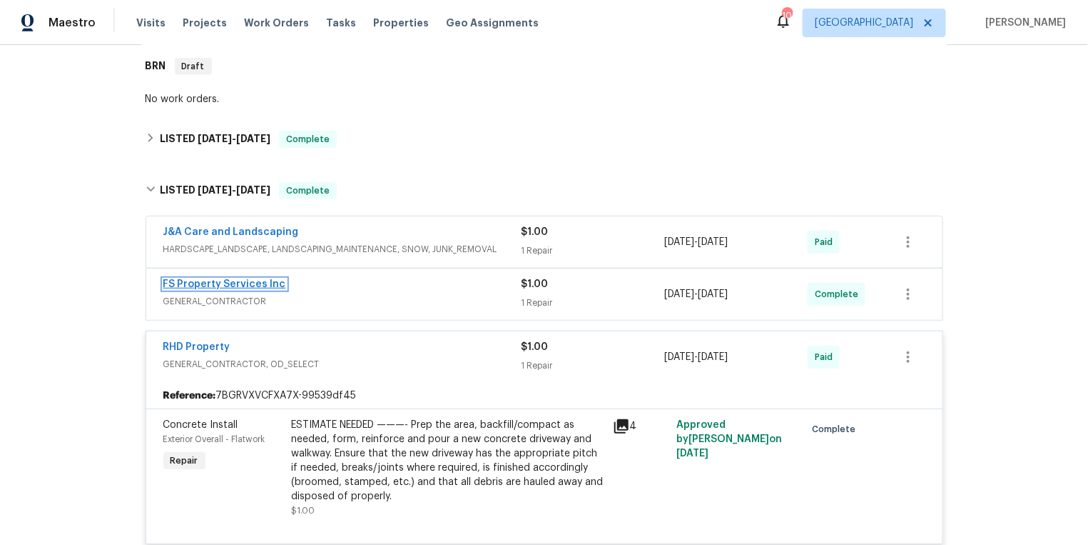
click at [226, 279] on link "FS Property Services Inc" at bounding box center [224, 284] width 123 height 10
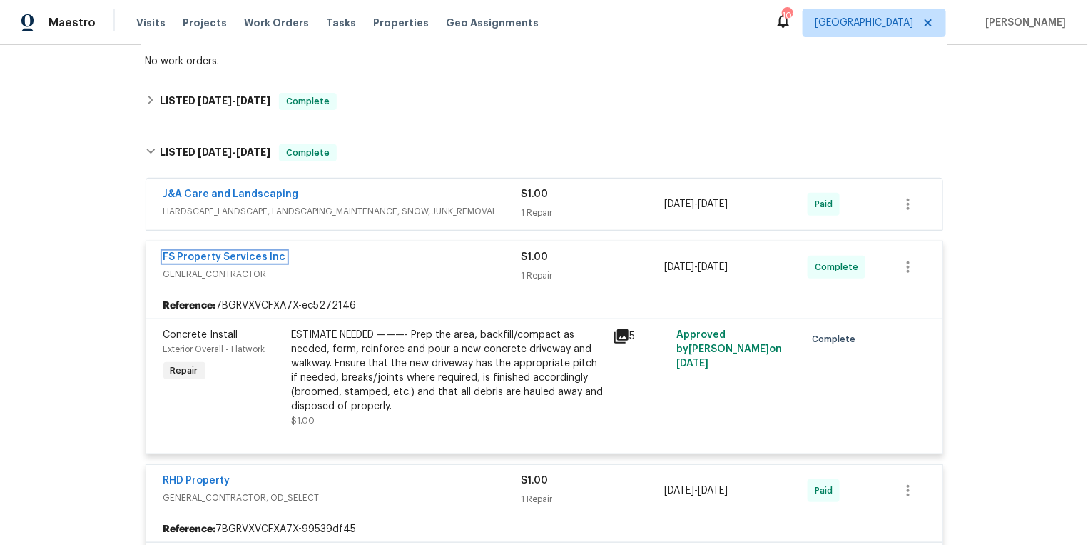
scroll to position [0, 0]
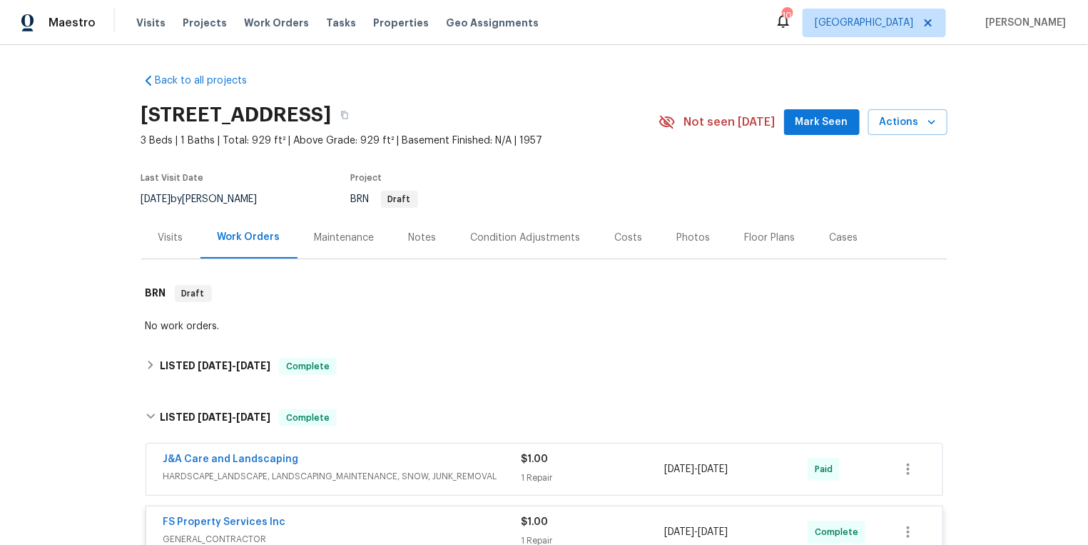
click at [158, 240] on div "Visits" at bounding box center [170, 237] width 59 height 42
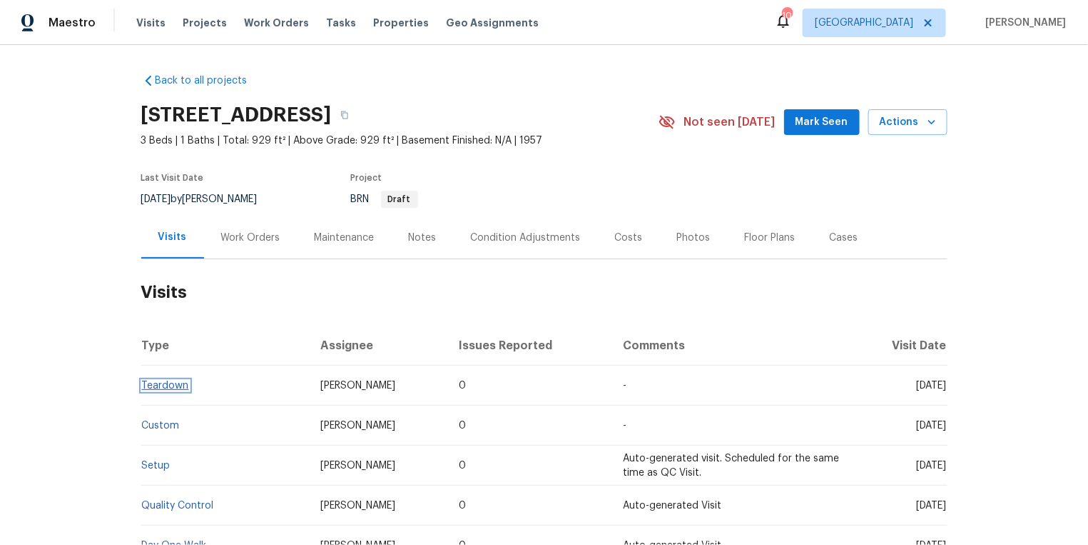
click at [176, 385] on link "Teardown" at bounding box center [165, 385] width 47 height 10
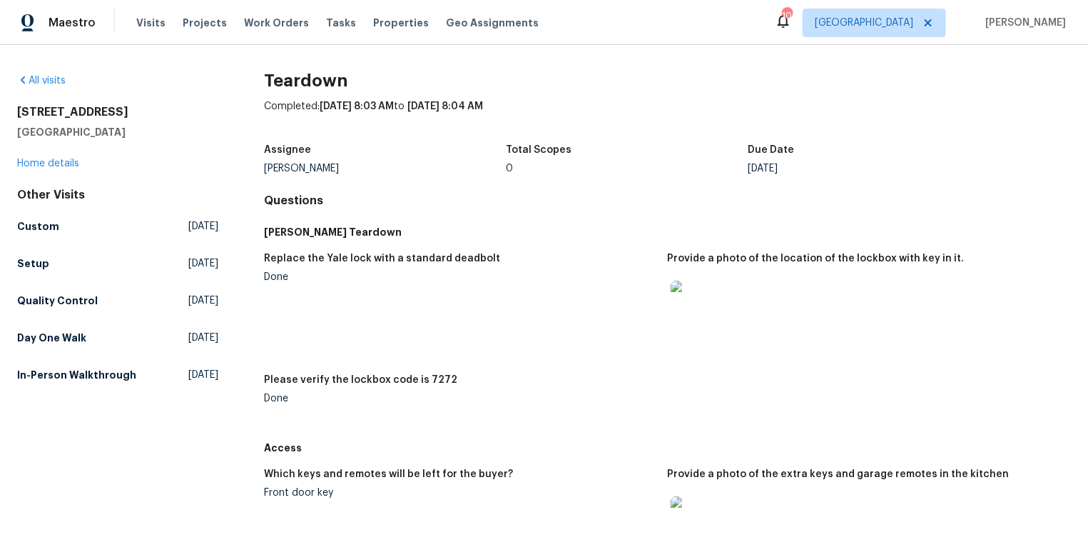
click at [694, 303] on img at bounding box center [694, 303] width 46 height 46
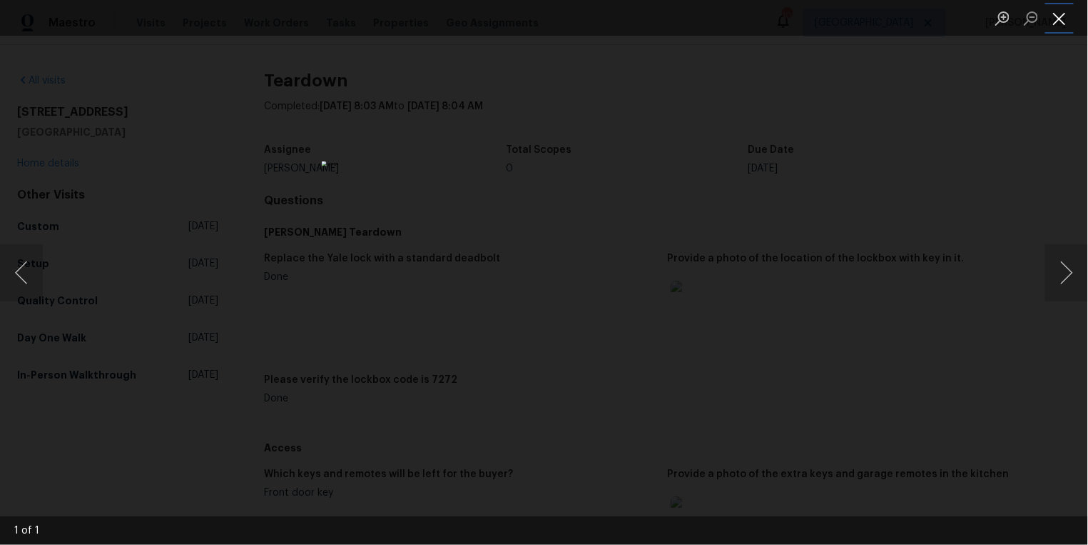
click at [1063, 24] on button "Close lightbox" at bounding box center [1059, 18] width 29 height 25
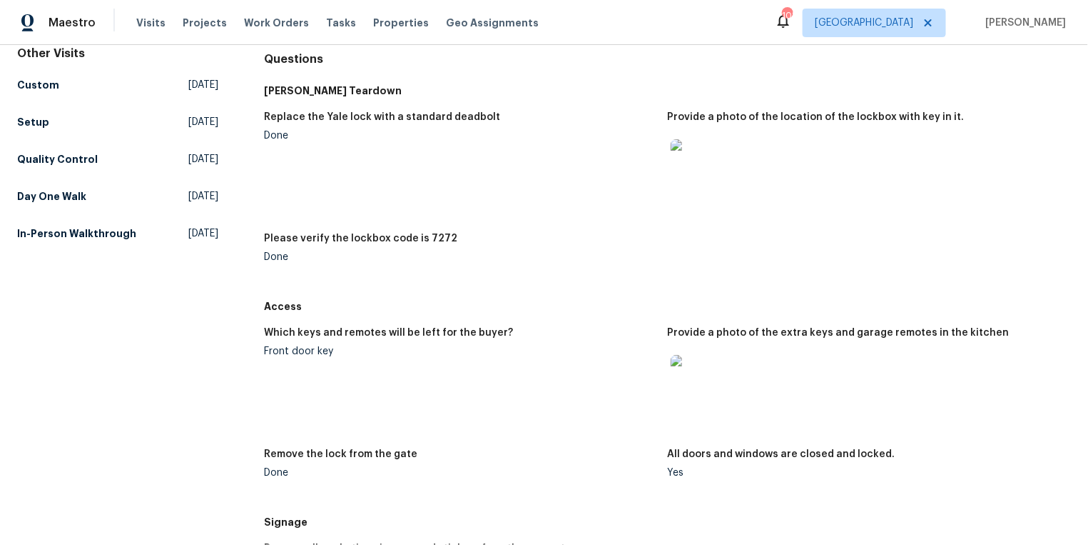
scroll to position [297, 0]
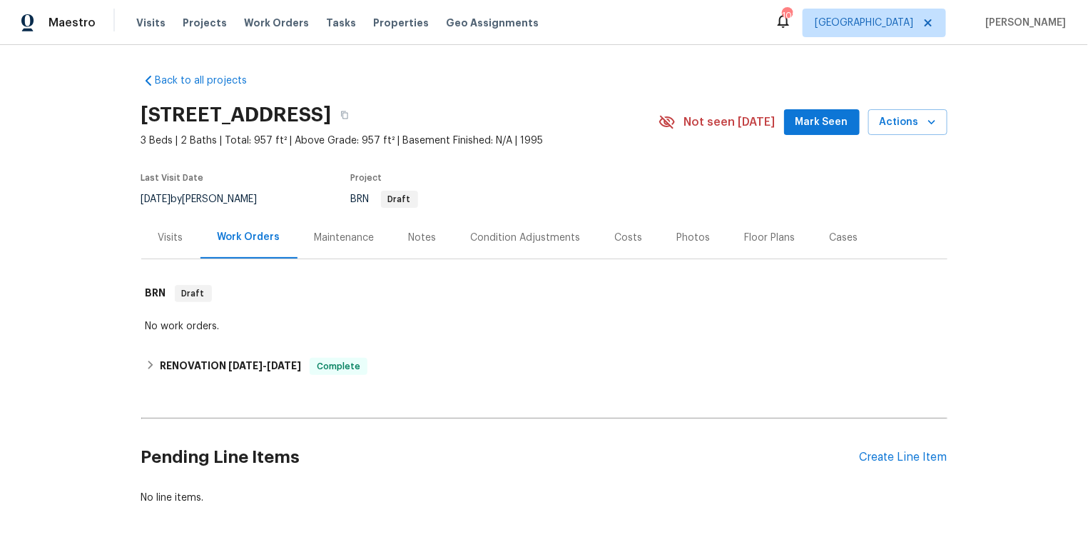
click at [178, 235] on div "Visits" at bounding box center [170, 238] width 25 height 14
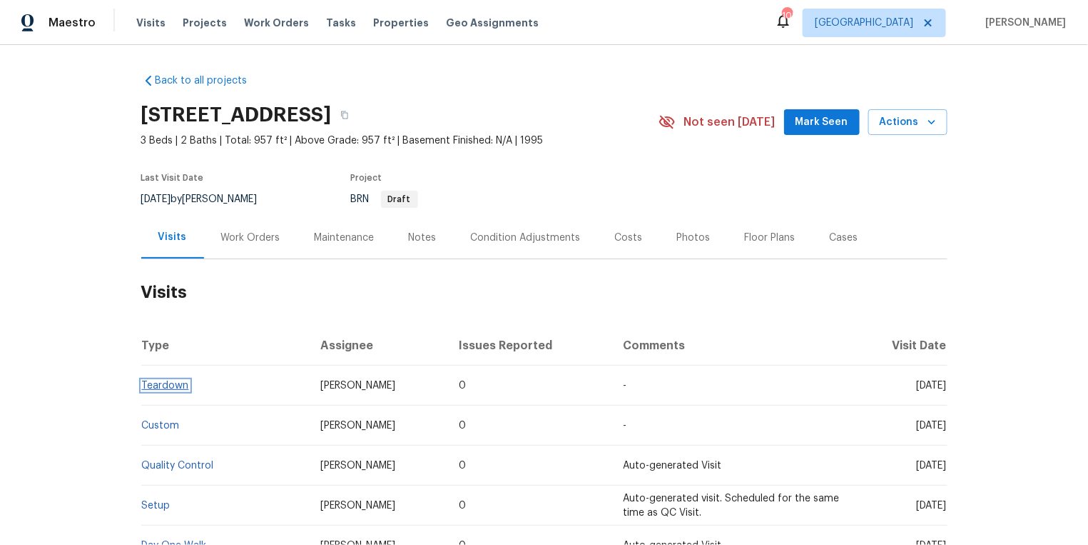
click at [166, 382] on link "Teardown" at bounding box center [165, 385] width 47 height 10
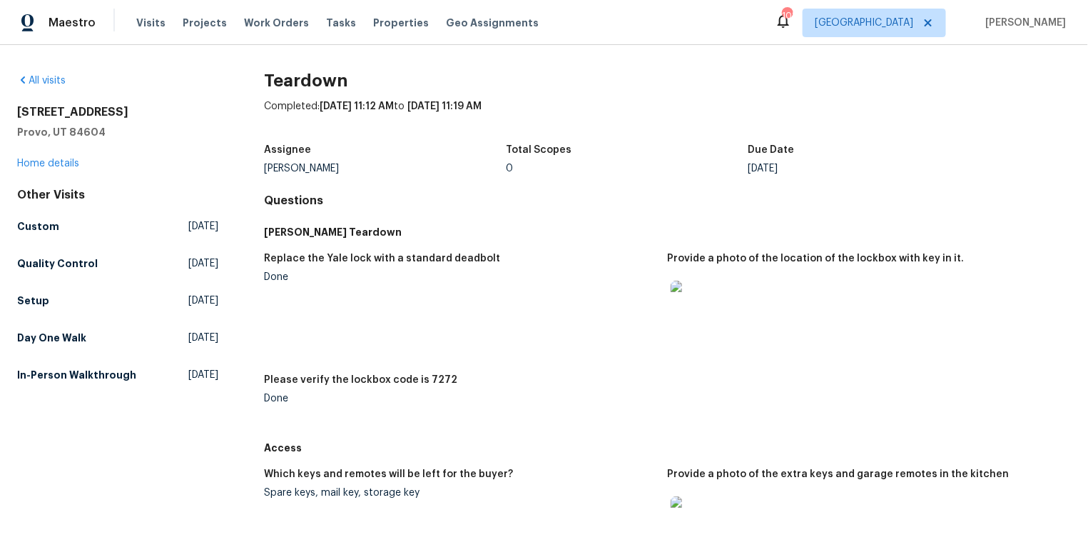
click at [700, 305] on img at bounding box center [694, 303] width 46 height 46
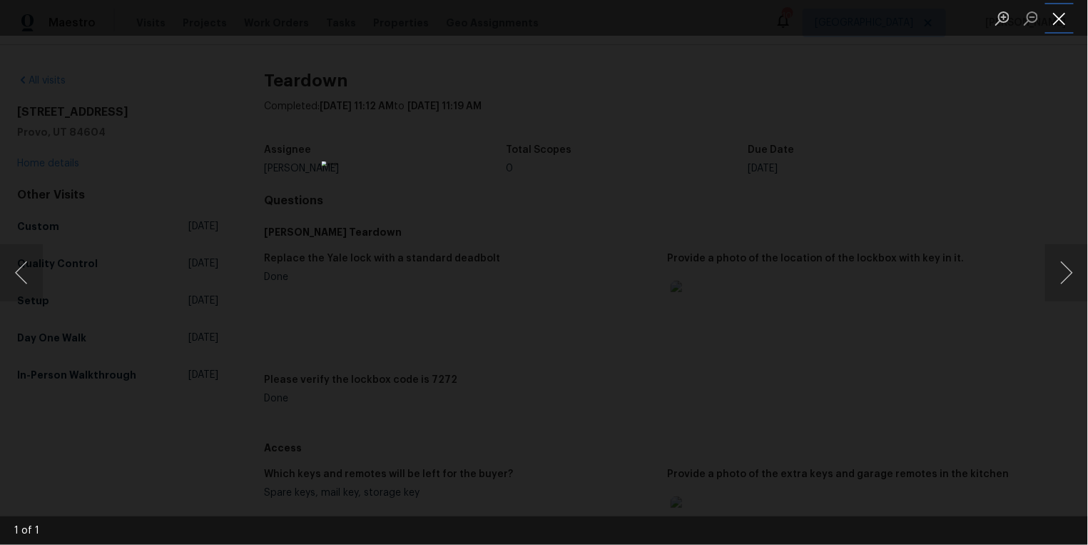
click at [1063, 19] on button "Close lightbox" at bounding box center [1059, 18] width 29 height 25
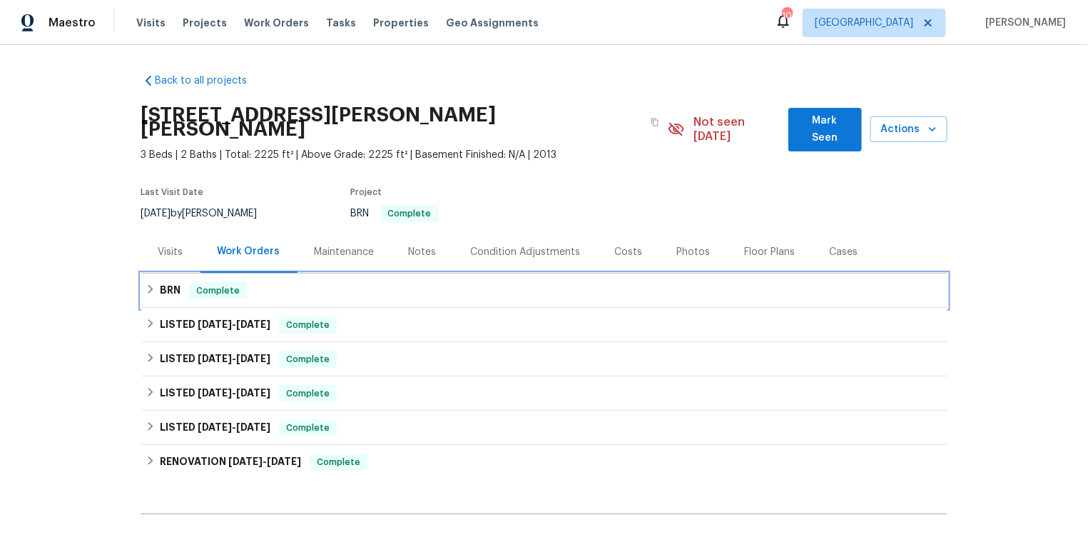
click at [151, 284] on icon at bounding box center [151, 289] width 10 height 10
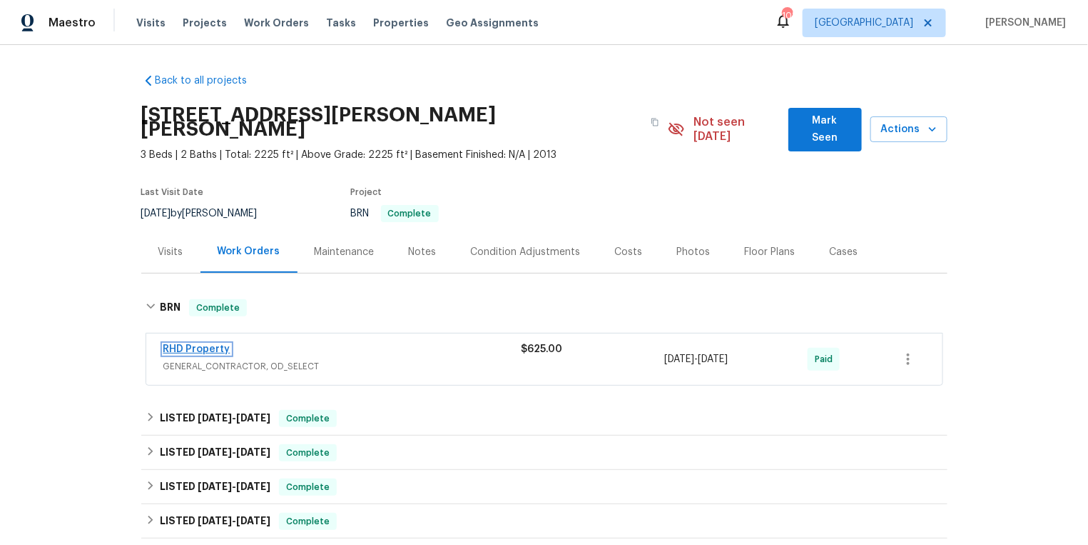
click at [179, 344] on link "RHD Property" at bounding box center [196, 349] width 67 height 10
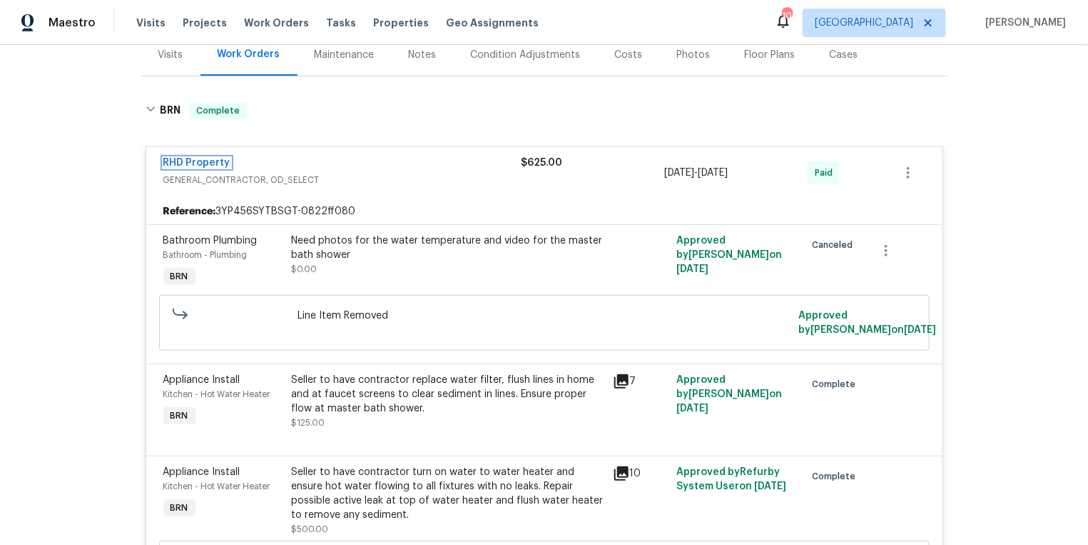
scroll to position [109, 0]
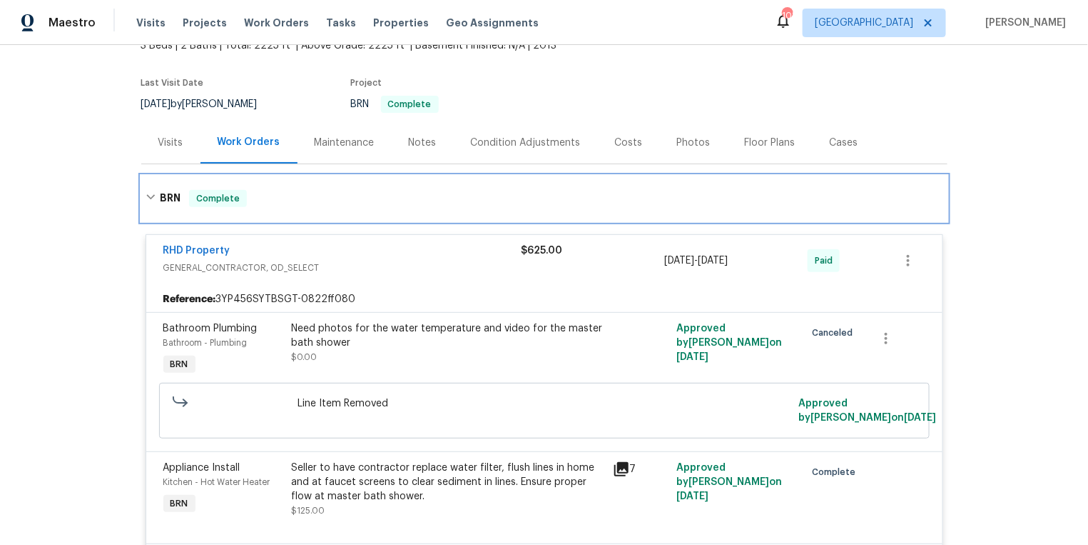
click at [152, 195] on icon at bounding box center [150, 197] width 9 height 5
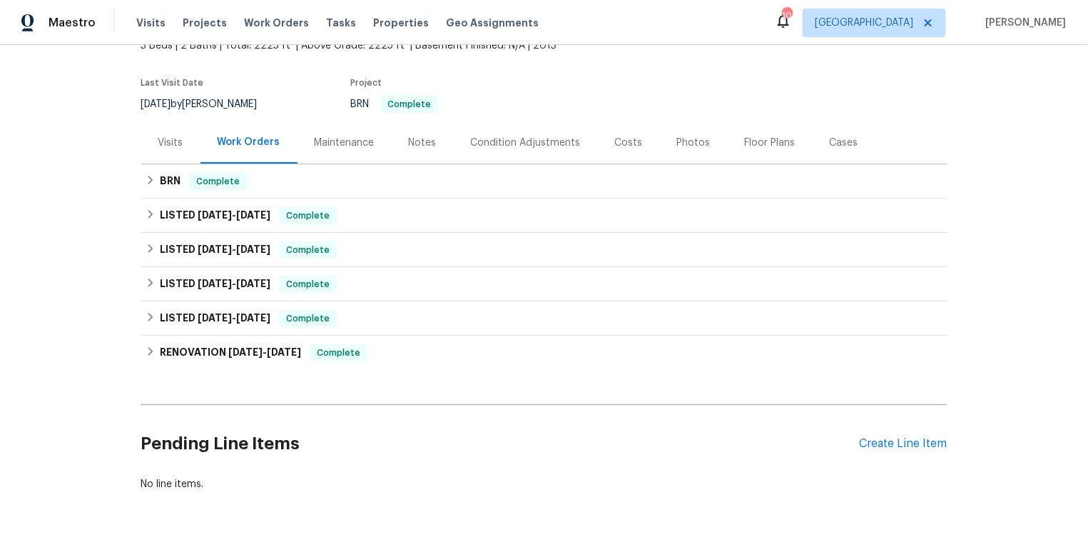
click at [176, 136] on div "Visits" at bounding box center [170, 143] width 25 height 14
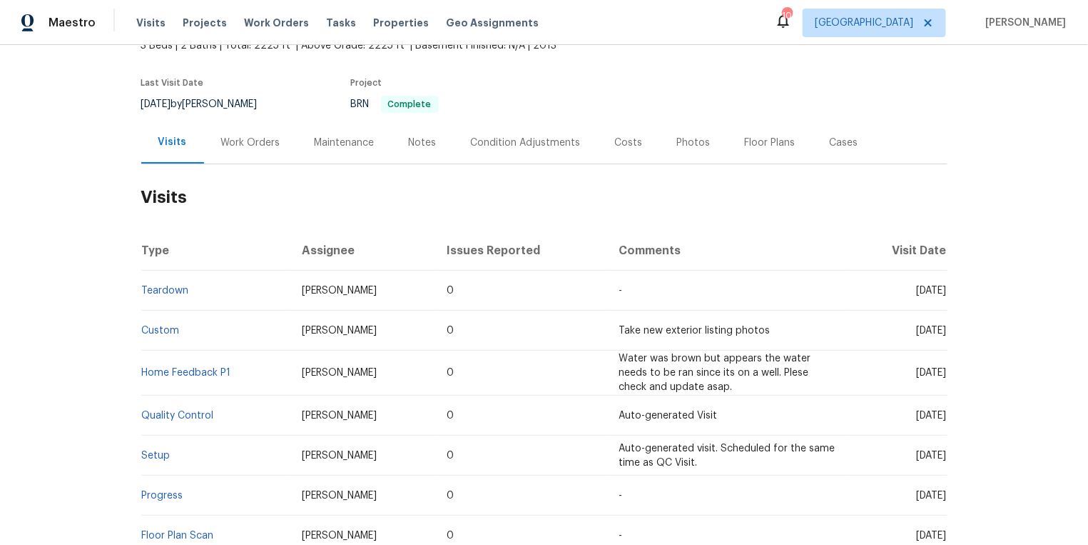
click at [161, 270] on td "Teardown" at bounding box center [216, 290] width 150 height 40
click at [158, 285] on link "Teardown" at bounding box center [165, 290] width 47 height 10
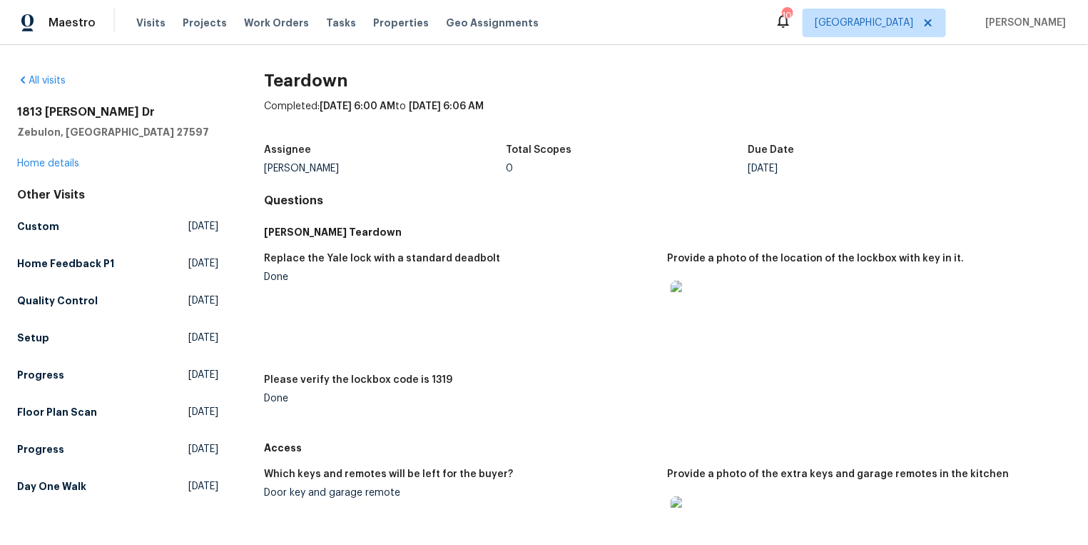
click at [695, 294] on img at bounding box center [694, 303] width 46 height 46
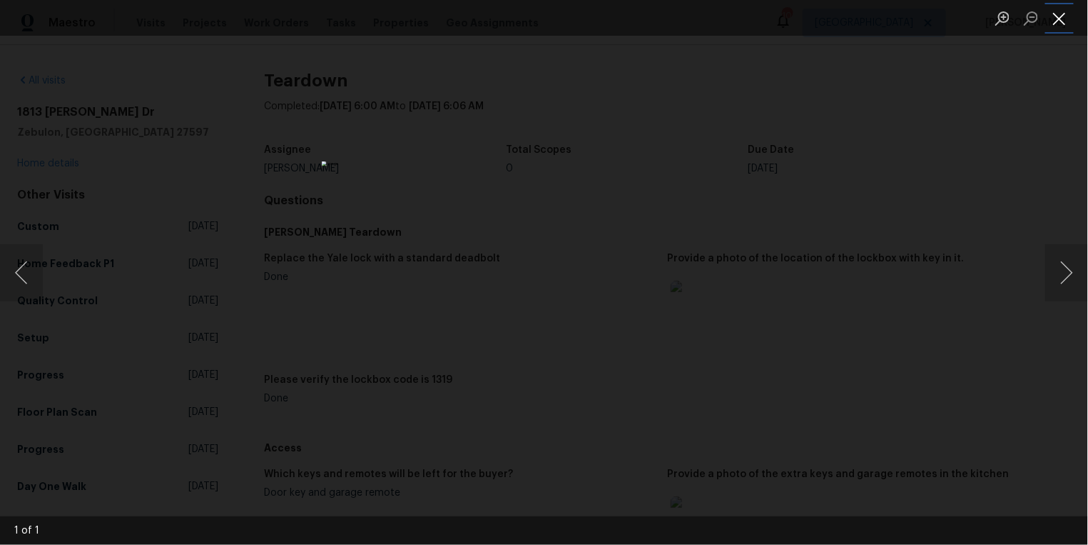
click at [1060, 17] on button "Close lightbox" at bounding box center [1059, 18] width 29 height 25
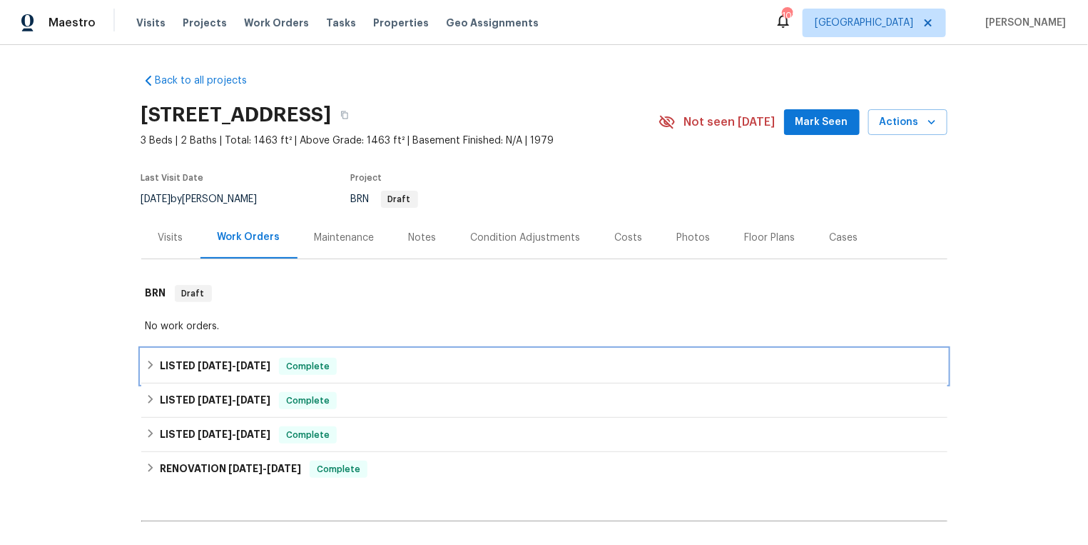
click at [153, 358] on div "LISTED [DATE] - [DATE] Complete" at bounding box center [545, 366] width 798 height 17
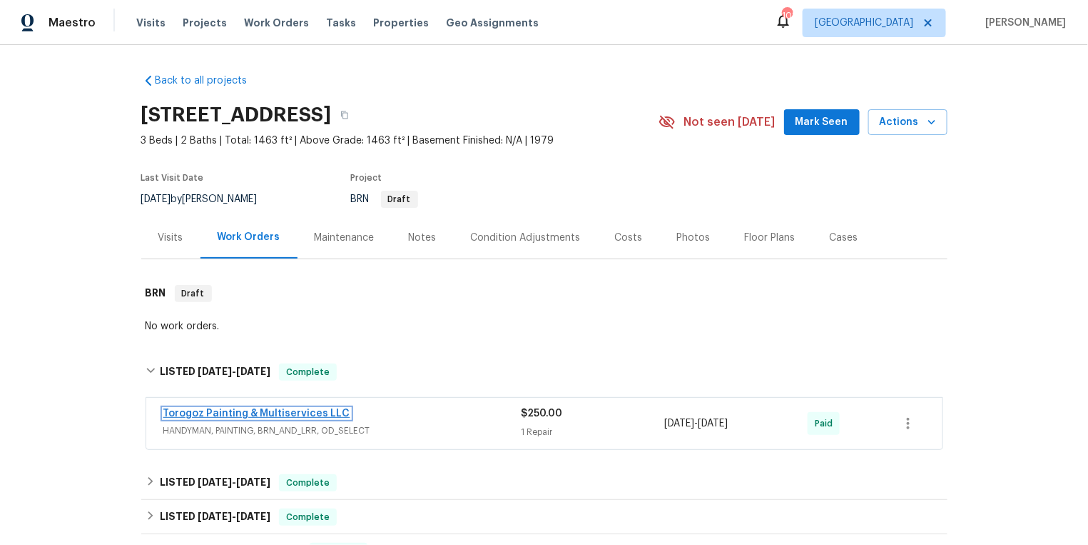
click at [206, 412] on link "Torogoz Painting & Multiservices LLC" at bounding box center [256, 413] width 187 height 10
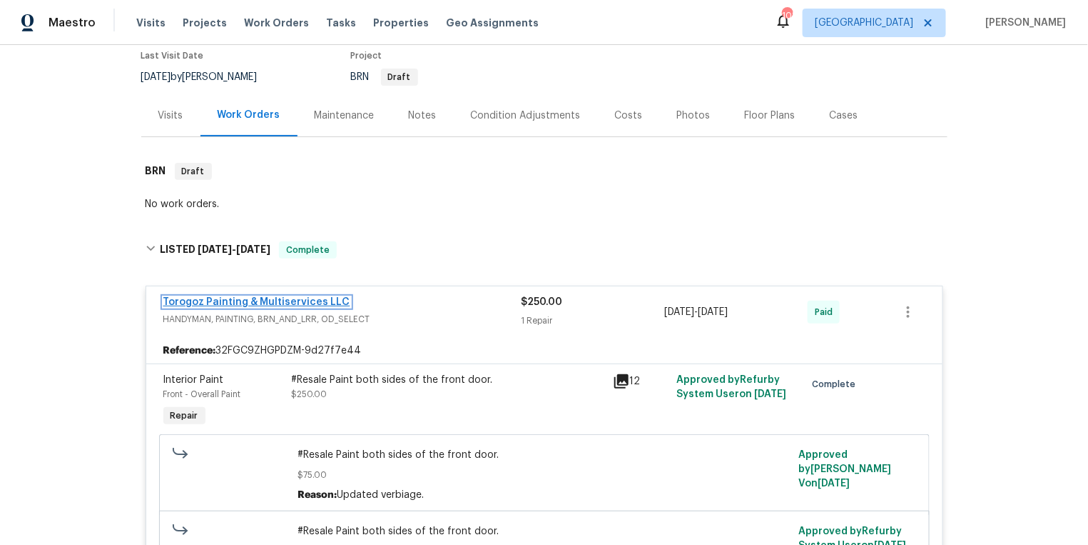
scroll to position [147, 0]
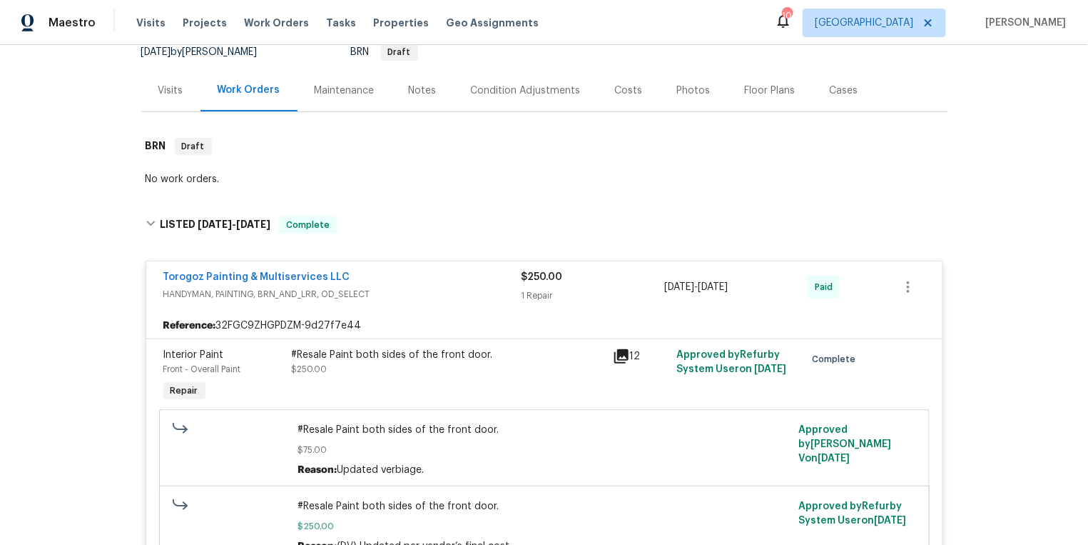
click at [621, 353] on icon at bounding box center [621, 356] width 14 height 14
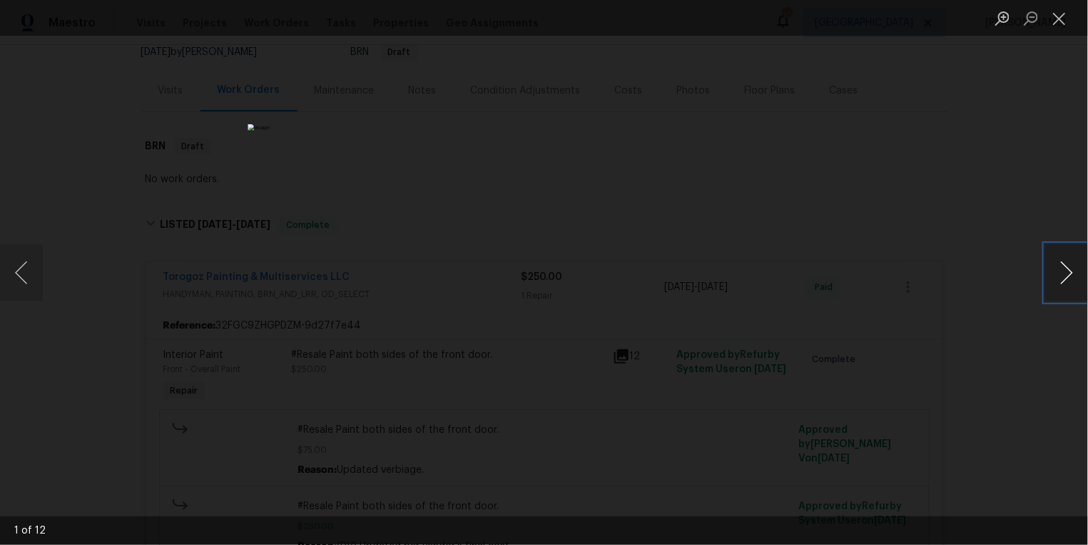
click at [1064, 271] on button "Next image" at bounding box center [1066, 272] width 43 height 57
click at [1064, 22] on button "Close lightbox" at bounding box center [1059, 18] width 29 height 25
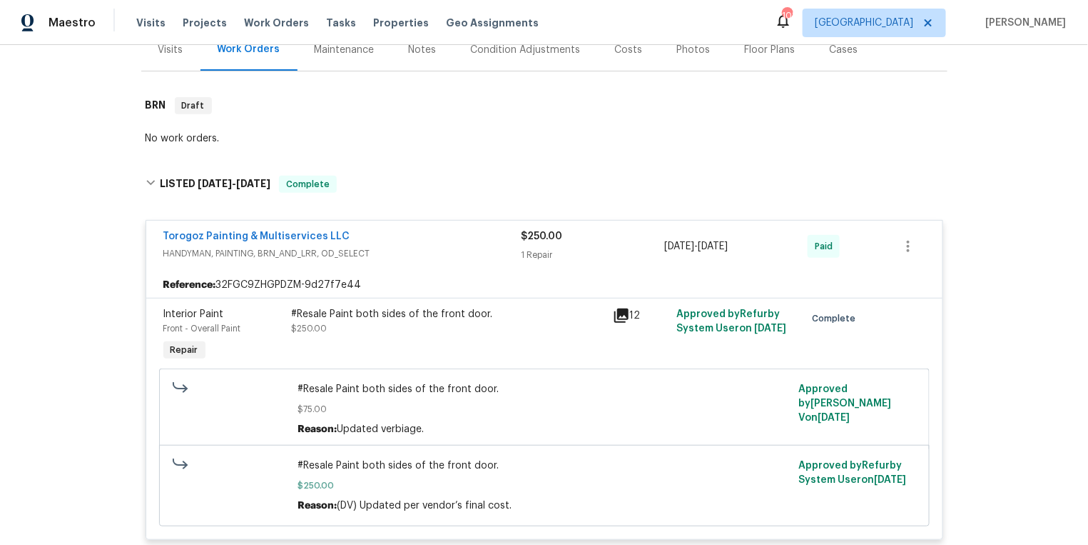
scroll to position [154, 0]
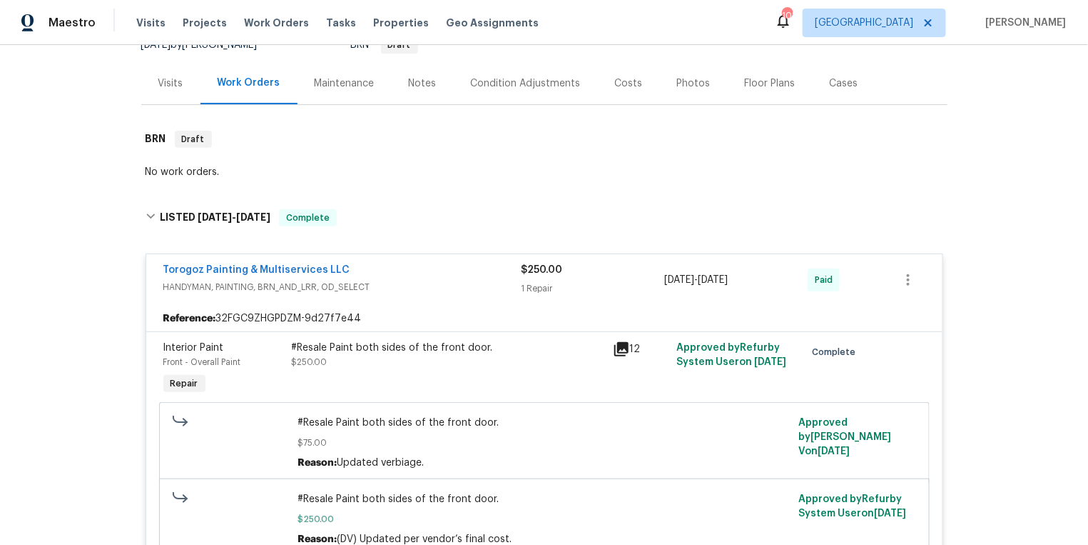
click at [168, 81] on div "Visits" at bounding box center [170, 83] width 25 height 14
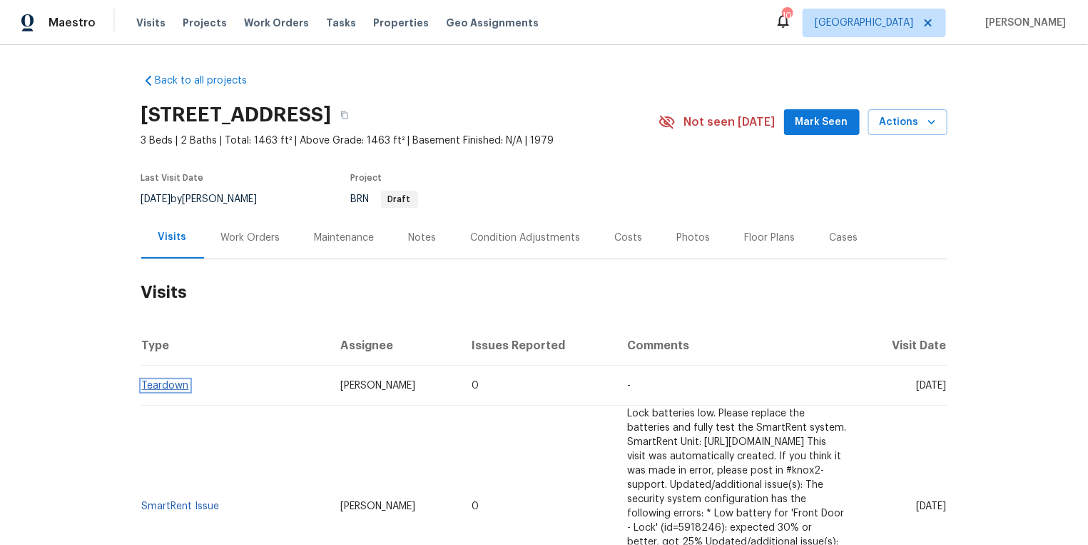
click at [158, 387] on link "Teardown" at bounding box center [165, 385] width 47 height 10
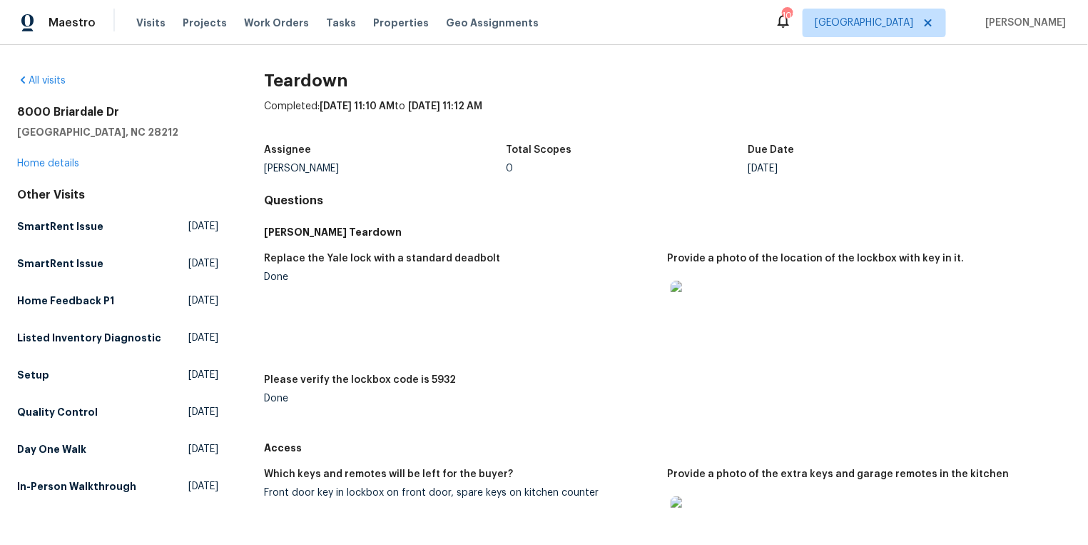
click at [693, 306] on img at bounding box center [694, 303] width 46 height 46
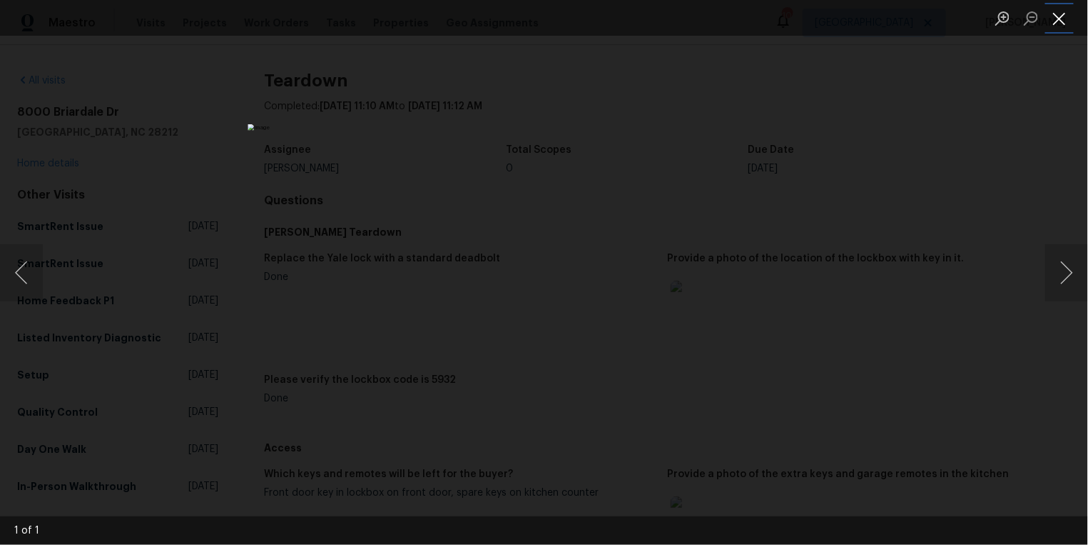
click at [1065, 21] on button "Close lightbox" at bounding box center [1059, 18] width 29 height 25
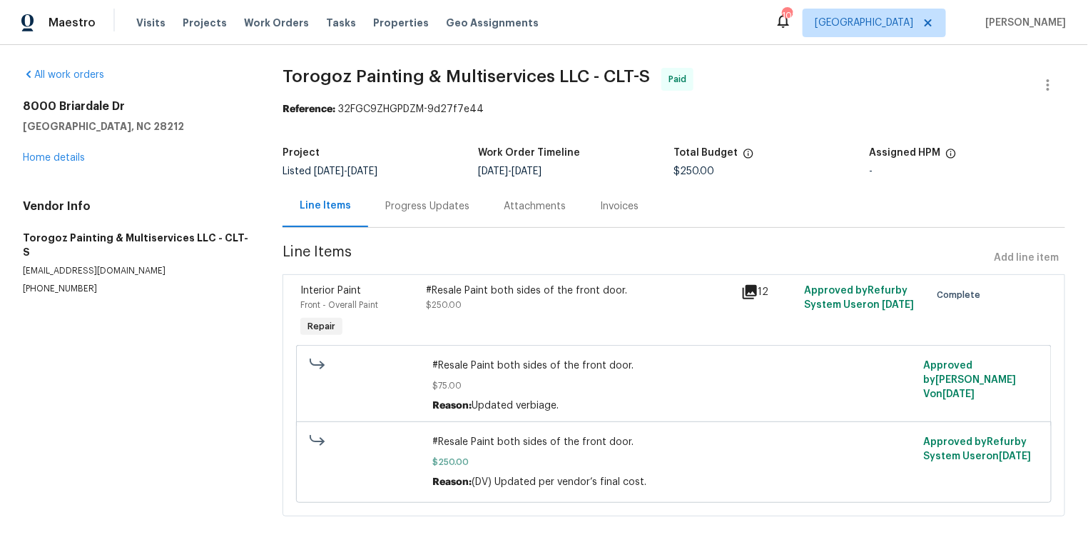
click at [750, 289] on icon at bounding box center [750, 292] width 14 height 14
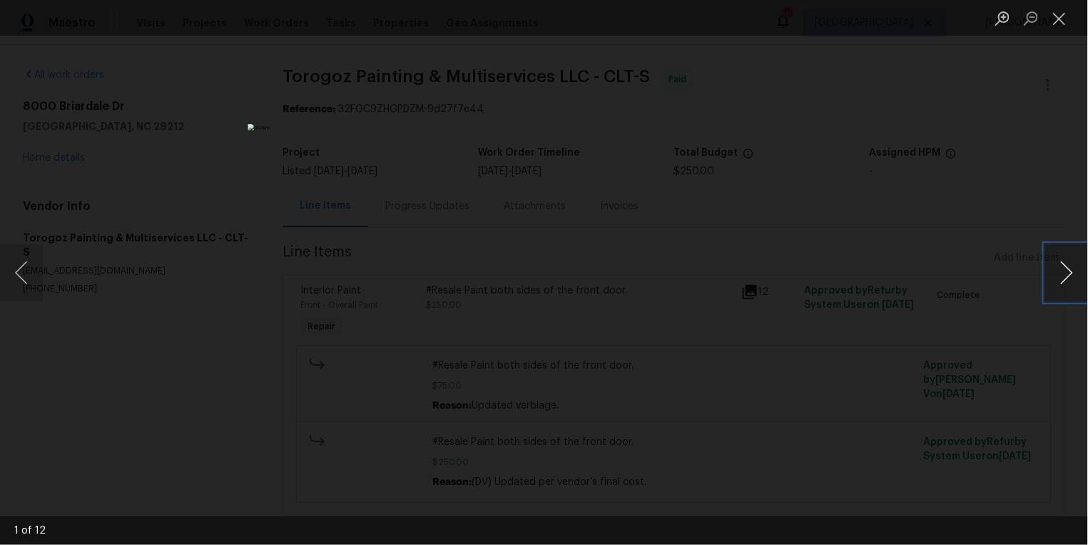
click at [1072, 277] on button "Next image" at bounding box center [1066, 272] width 43 height 57
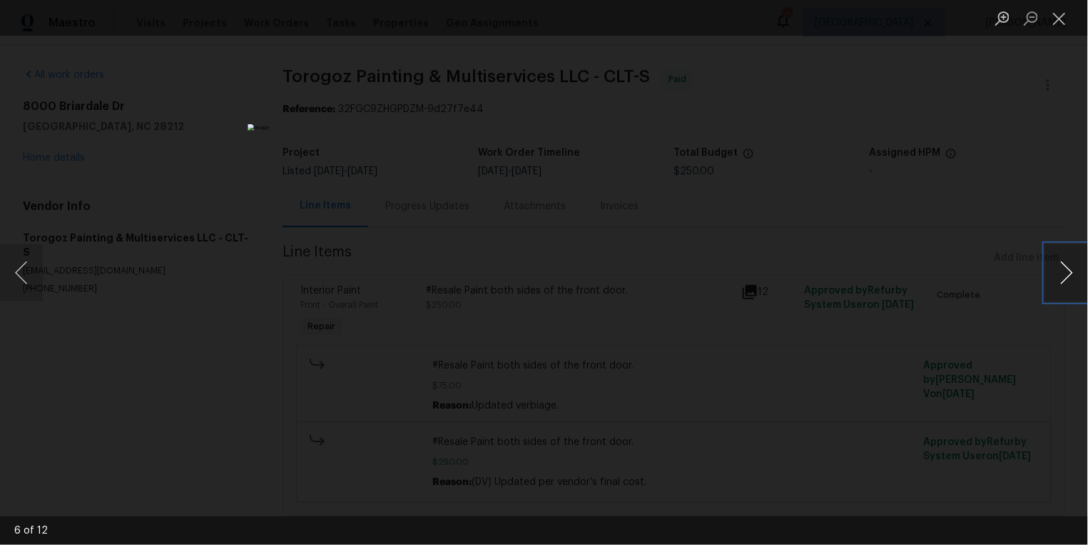
click at [1072, 277] on button "Next image" at bounding box center [1066, 272] width 43 height 57
click at [1065, 18] on button "Close lightbox" at bounding box center [1059, 18] width 29 height 25
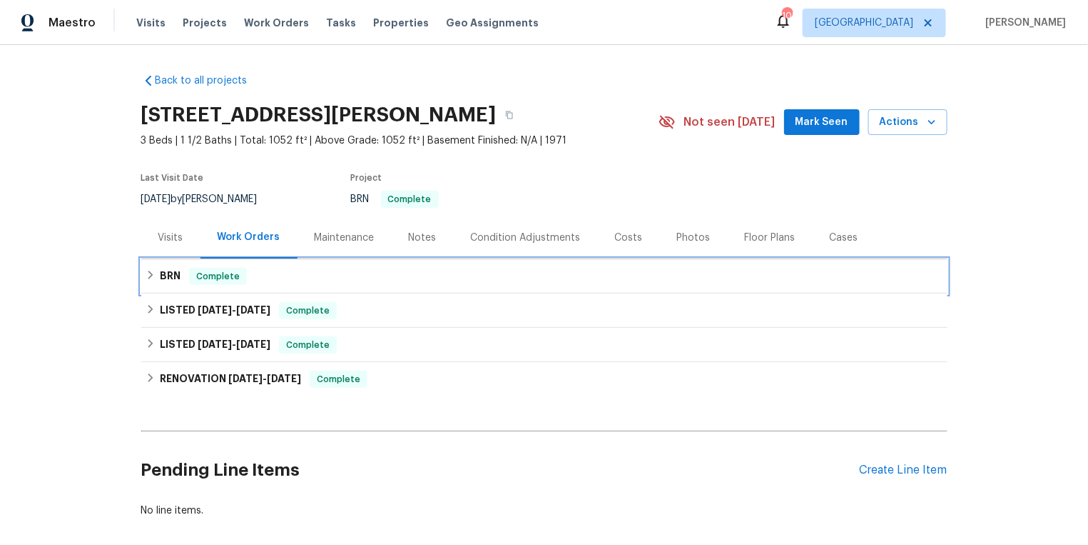
click at [160, 275] on h6 "BRN" at bounding box center [170, 276] width 21 height 17
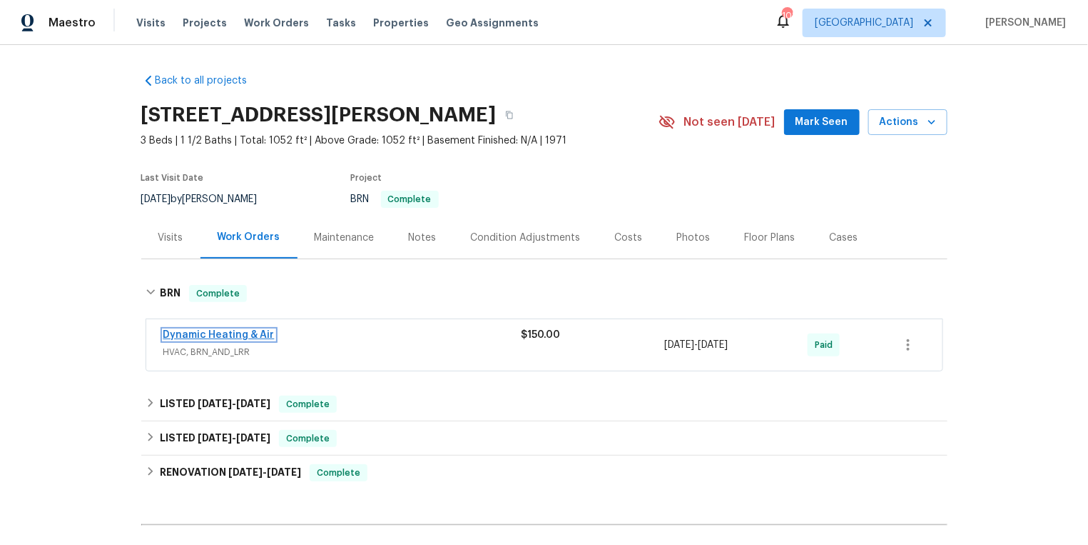
click at [201, 333] on link "Dynamic Heating & Air" at bounding box center [218, 335] width 111 height 10
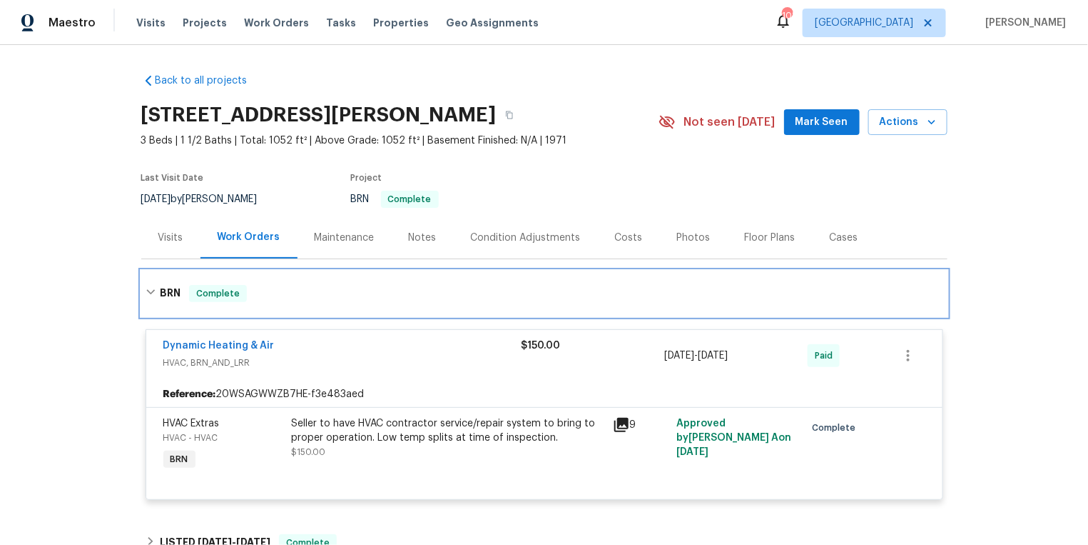
click at [155, 288] on icon at bounding box center [151, 292] width 10 height 10
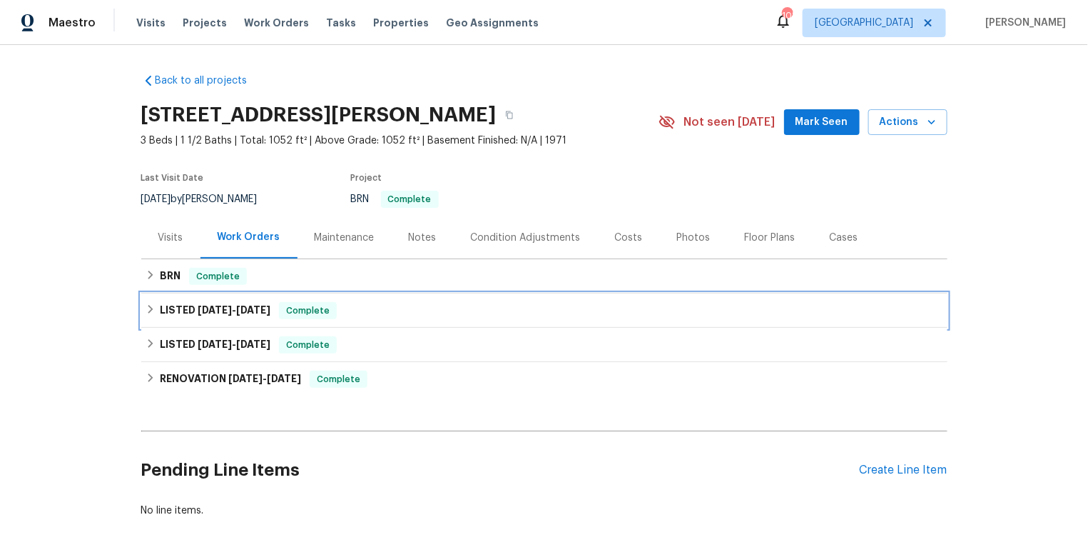
click at [153, 318] on div "LISTED 4/10/25 - 4/16/25 Complete" at bounding box center [544, 310] width 806 height 34
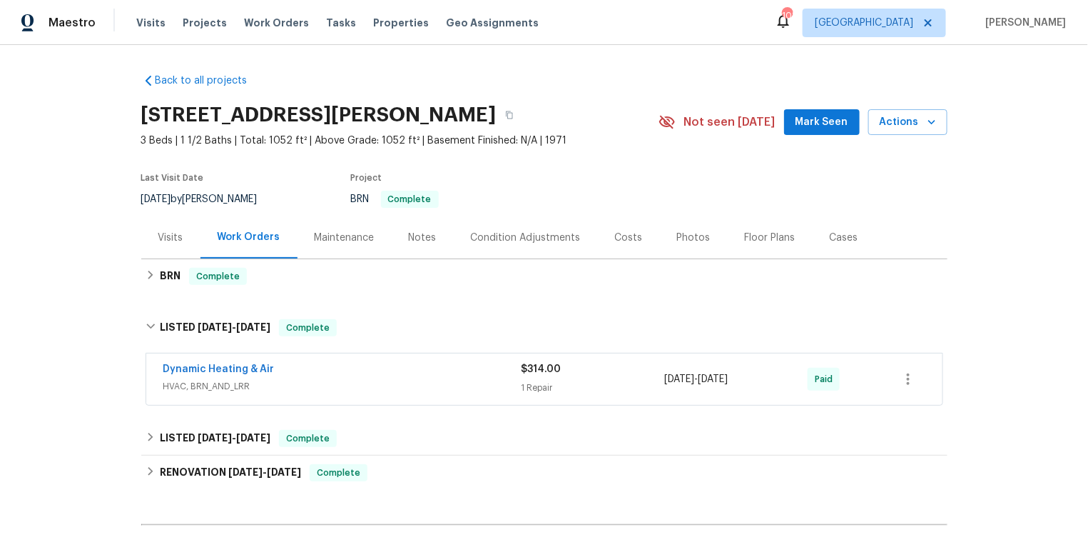
click at [175, 233] on div "Visits" at bounding box center [170, 238] width 25 height 14
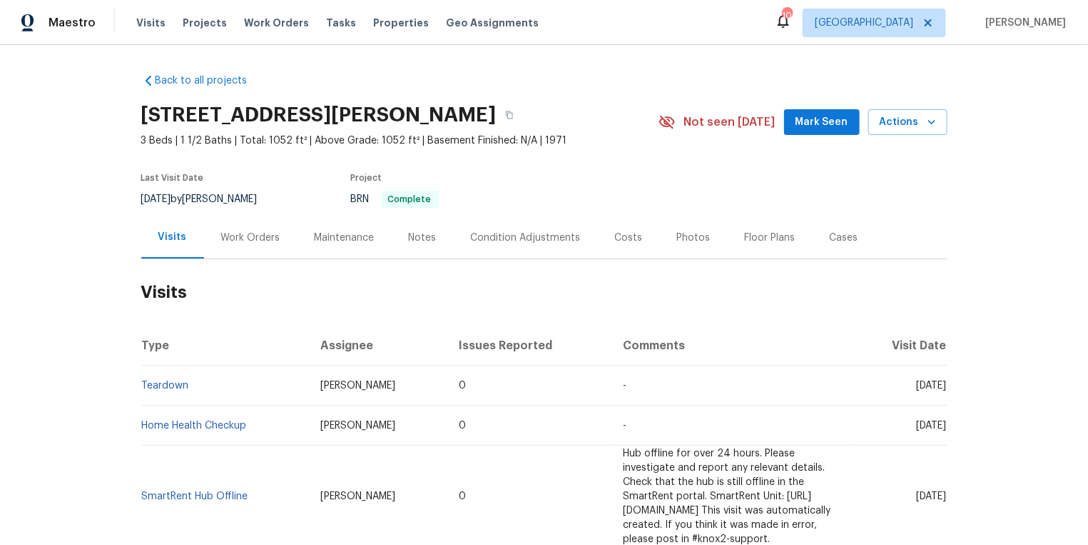
click at [177, 378] on td "Teardown" at bounding box center [225, 385] width 168 height 40
click at [163, 386] on link "Teardown" at bounding box center [165, 385] width 47 height 10
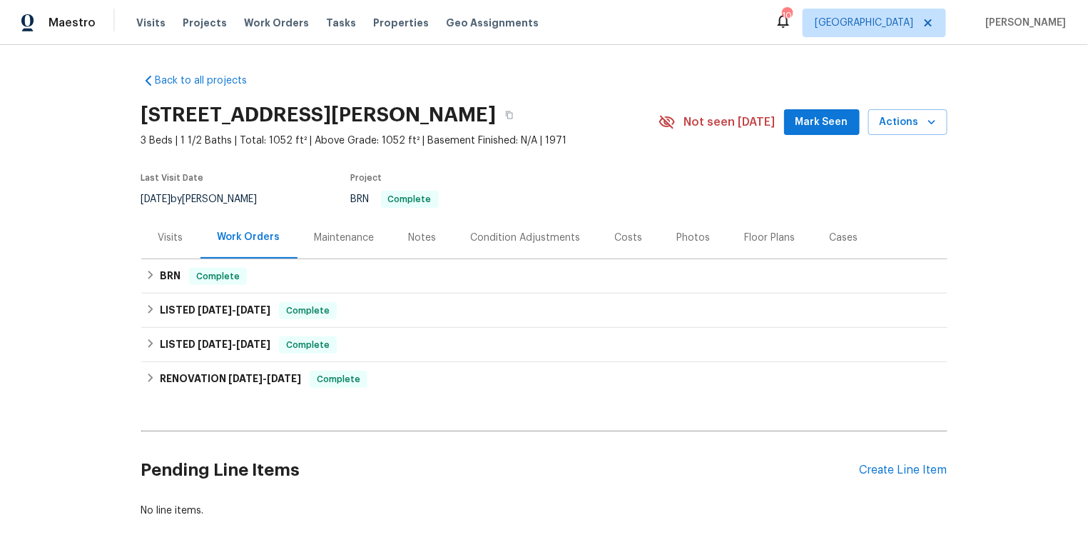
click at [174, 234] on div "Visits" at bounding box center [170, 238] width 25 height 14
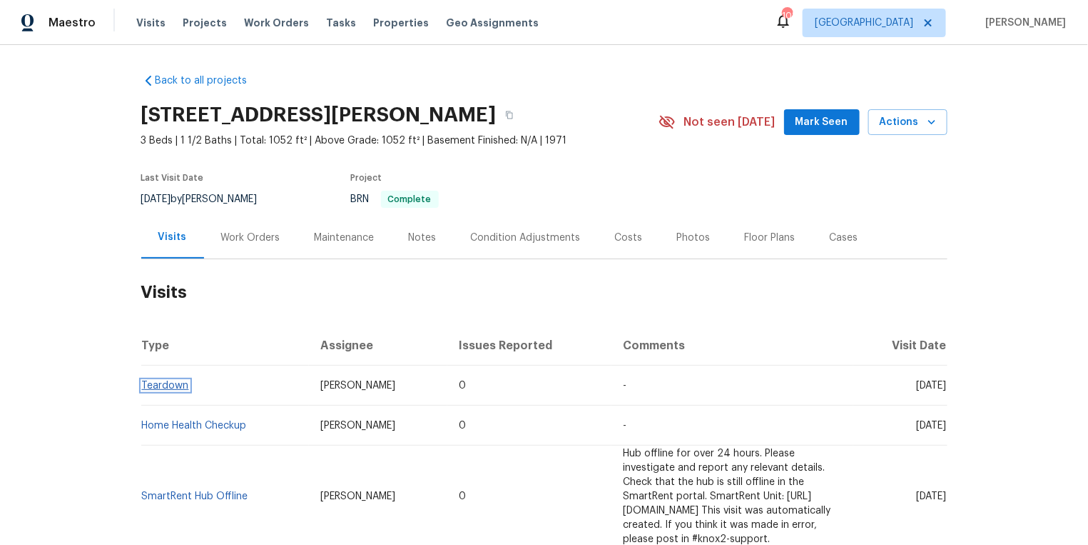
click at [171, 388] on link "Teardown" at bounding box center [165, 385] width 47 height 10
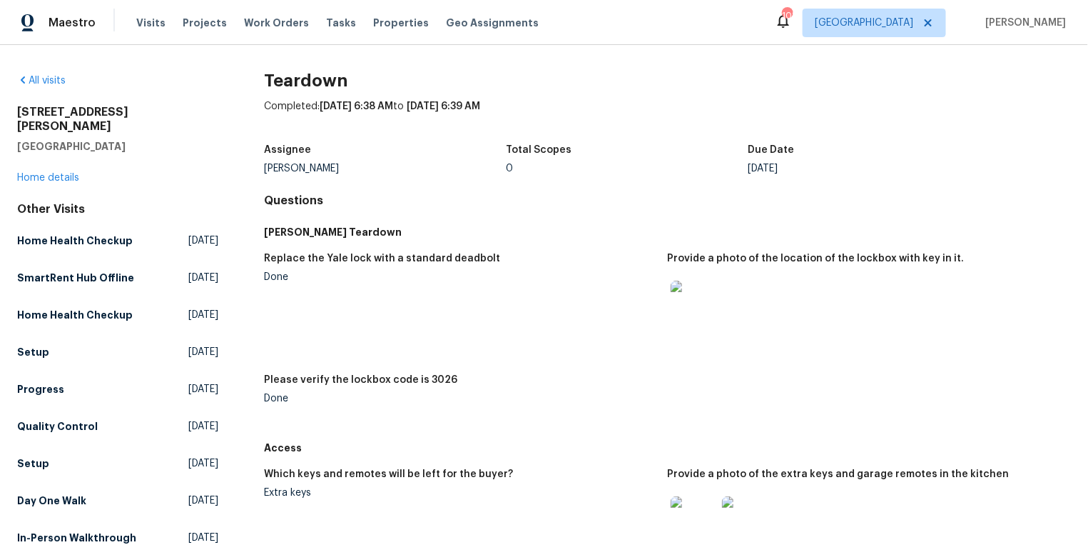
click at [695, 312] on img at bounding box center [694, 303] width 46 height 46
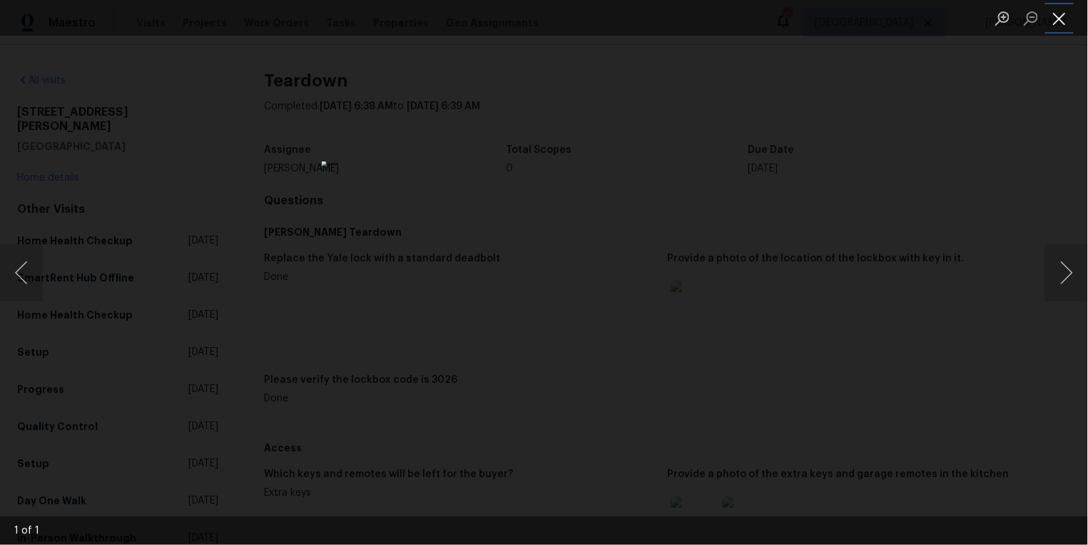
click at [1058, 30] on button "Close lightbox" at bounding box center [1059, 18] width 29 height 25
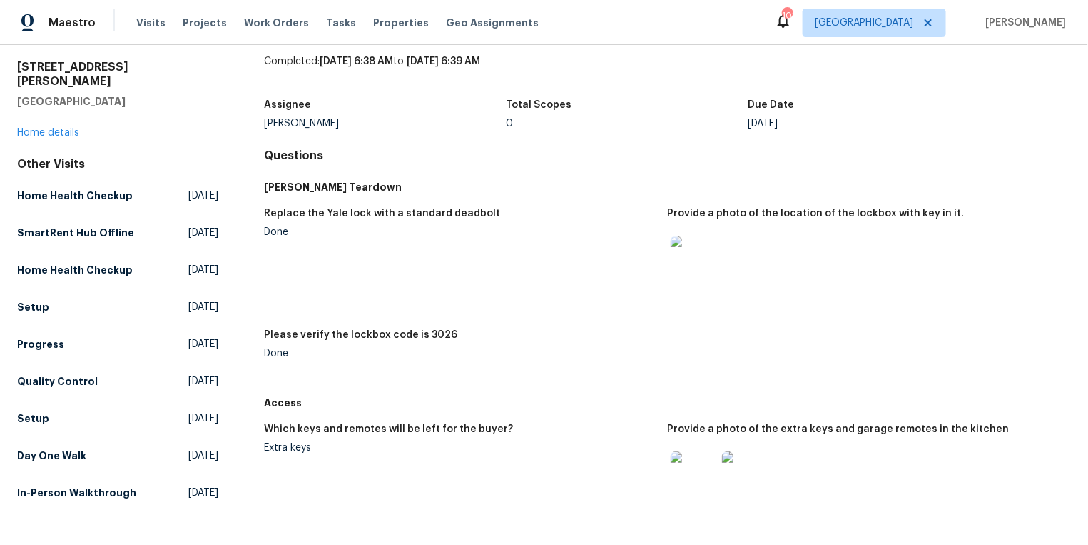
scroll to position [132, 0]
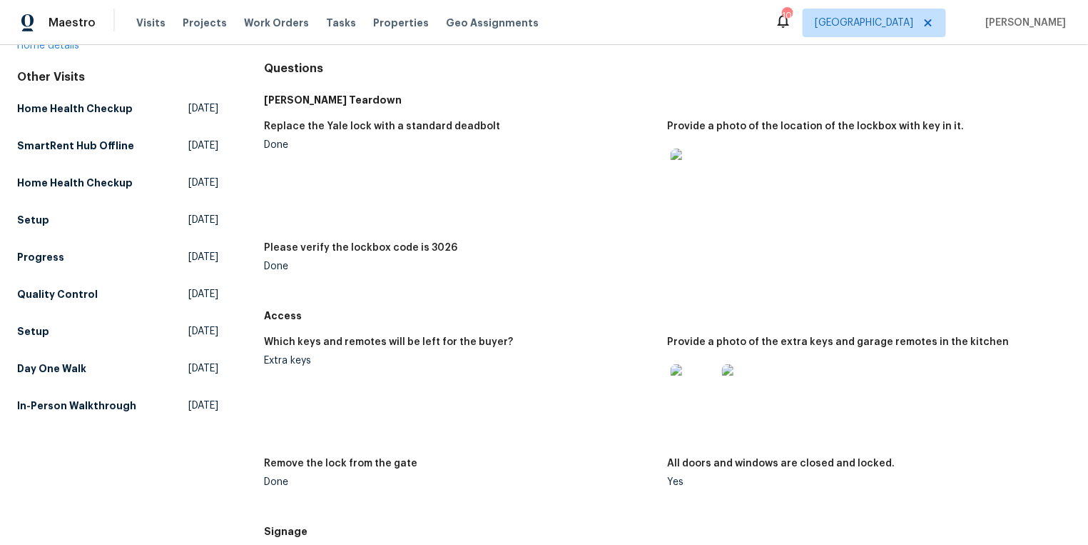
click at [757, 382] on img at bounding box center [745, 387] width 46 height 46
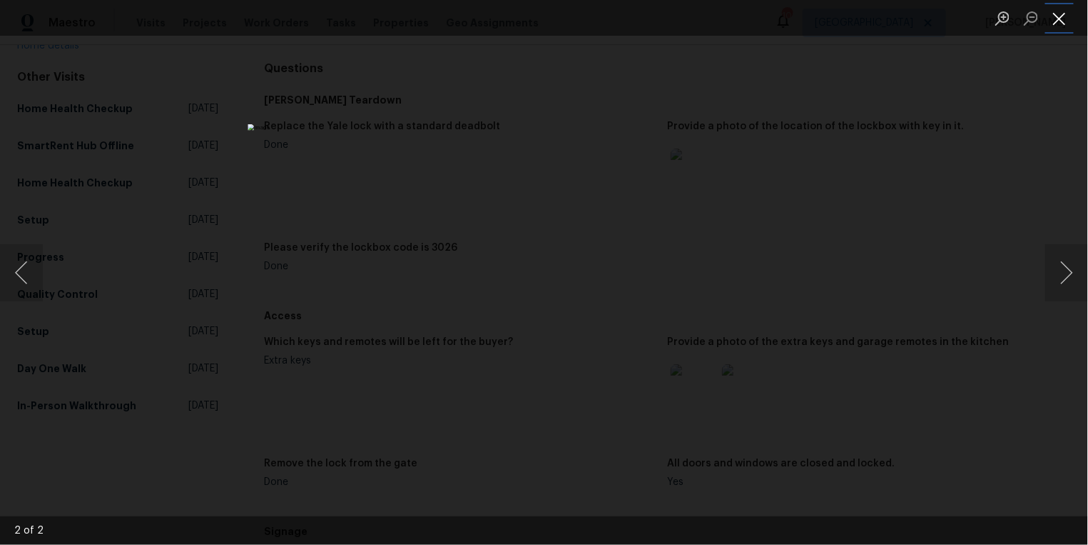
click at [1060, 19] on button "Close lightbox" at bounding box center [1059, 18] width 29 height 25
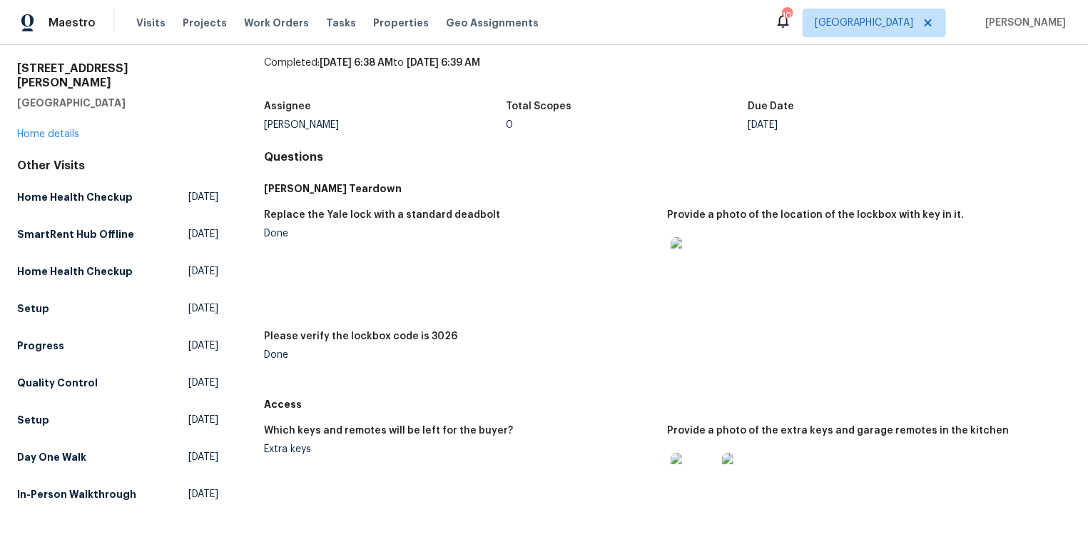
scroll to position [0, 0]
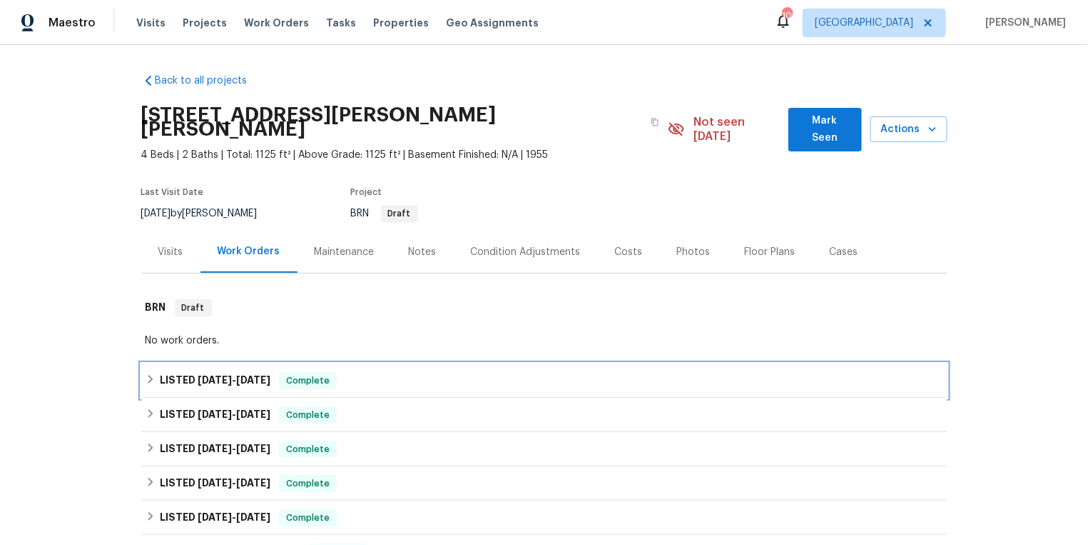
click at [154, 374] on icon at bounding box center [151, 379] width 10 height 10
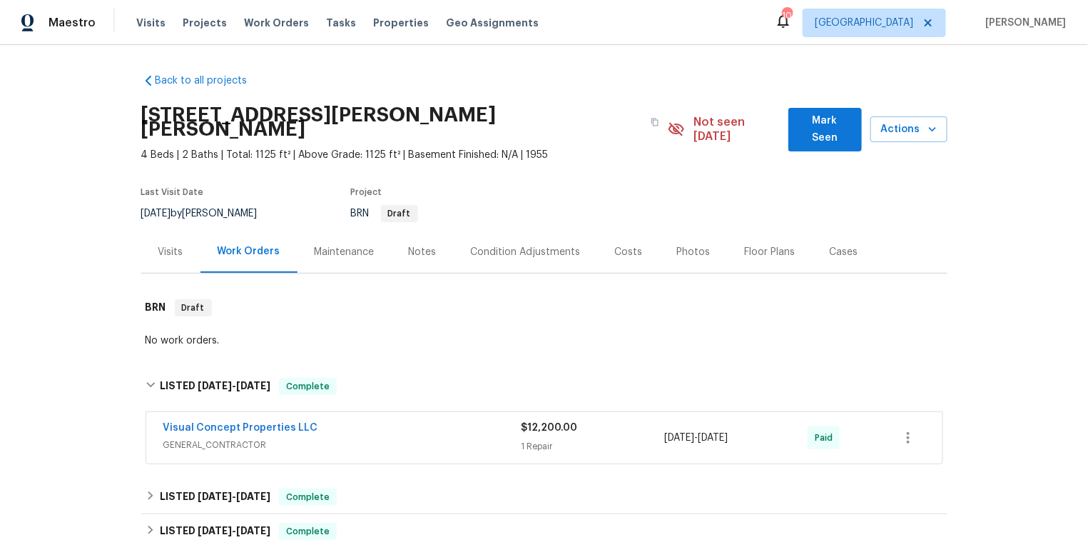
click at [198, 420] on span "Visual Concept Properties LLC" at bounding box center [240, 427] width 155 height 14
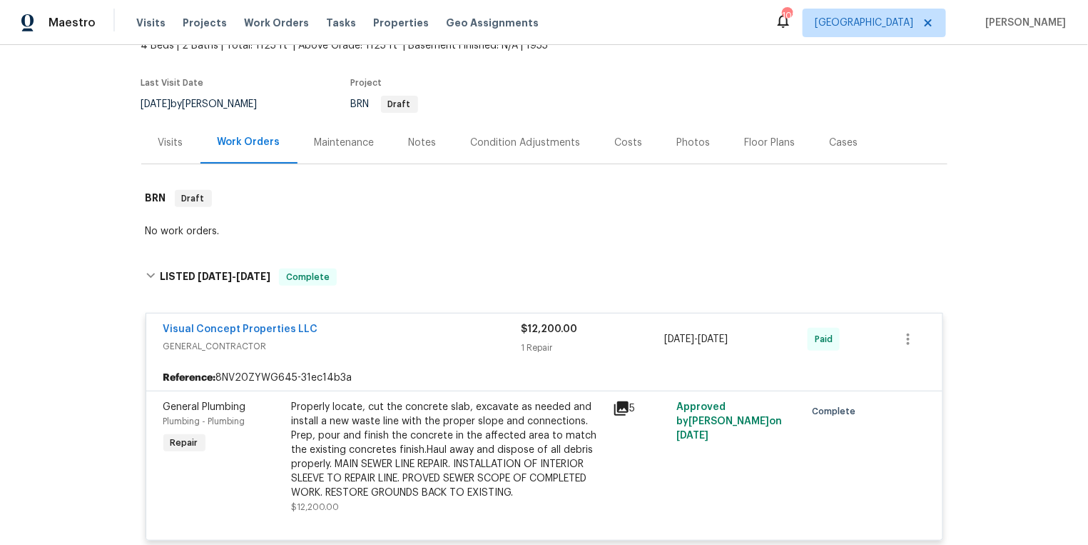
scroll to position [166, 0]
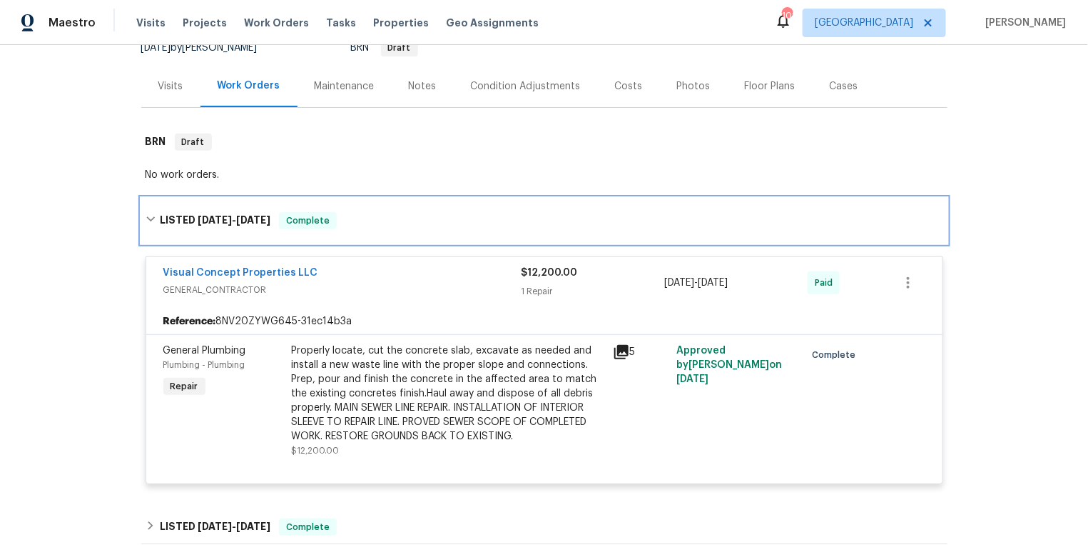
click at [154, 214] on icon at bounding box center [151, 219] width 10 height 10
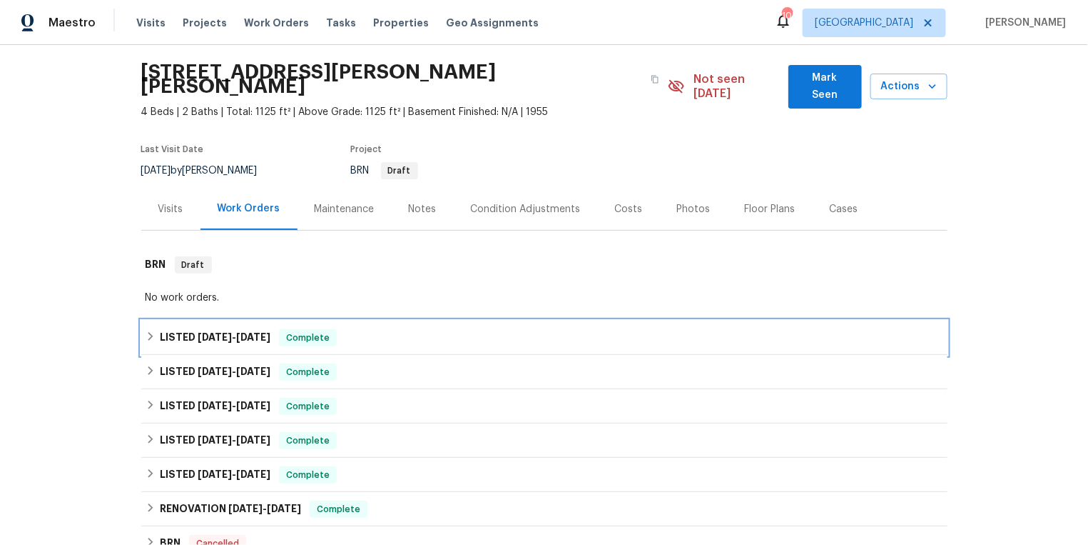
scroll to position [26, 0]
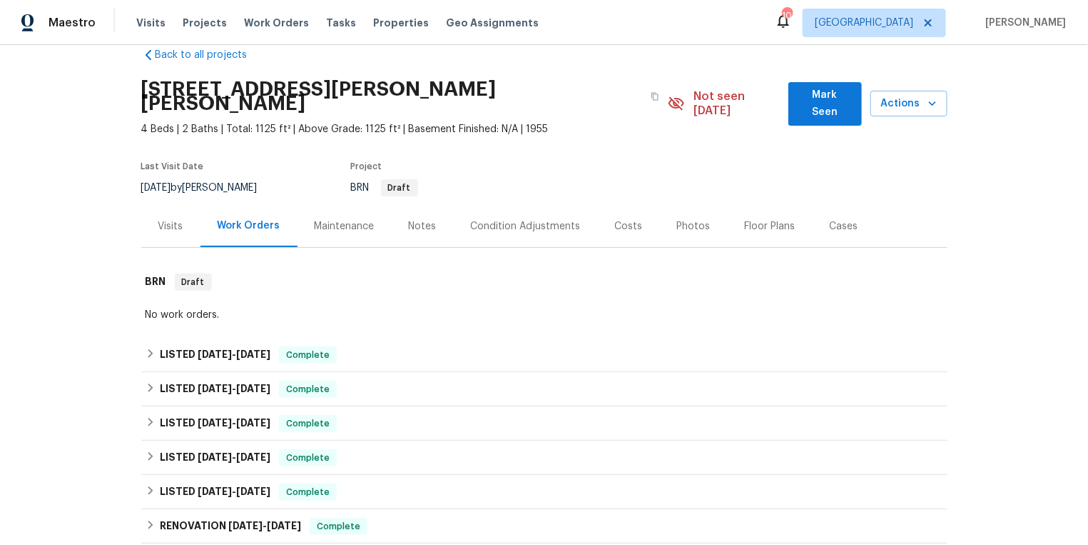
click at [164, 219] on div "Visits" at bounding box center [170, 226] width 25 height 14
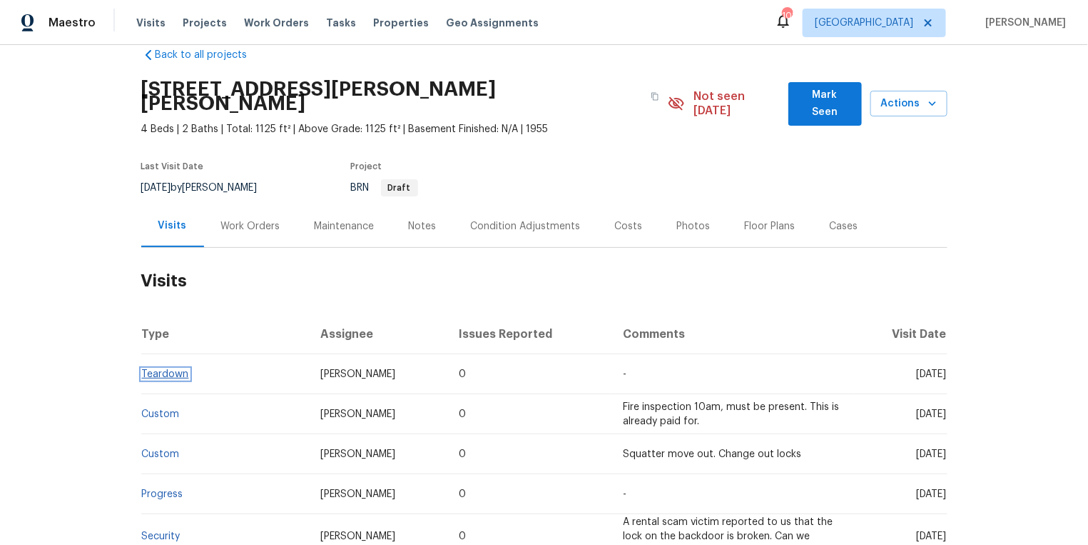
click at [163, 369] on link "Teardown" at bounding box center [165, 374] width 47 height 10
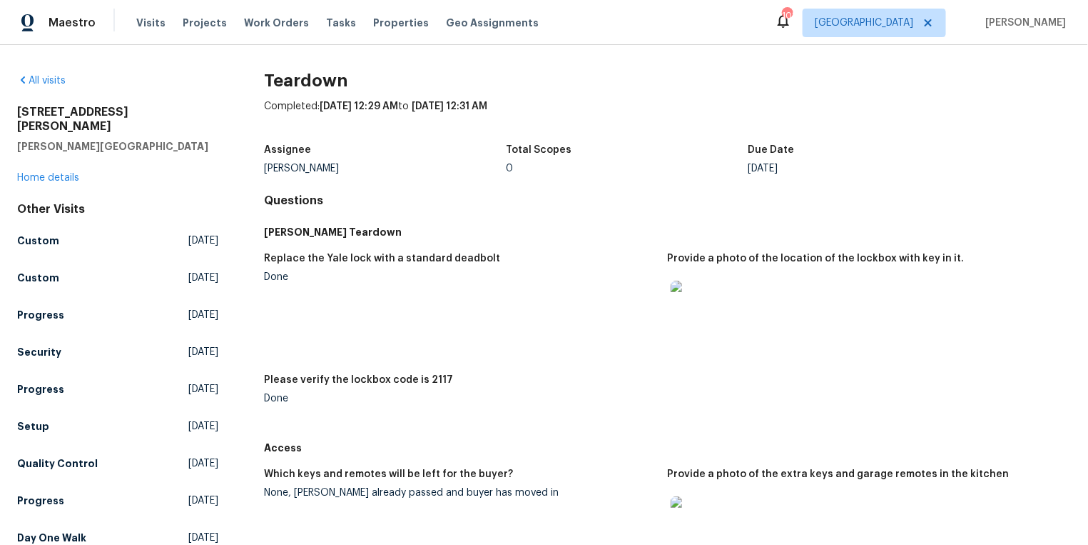
click at [687, 303] on img at bounding box center [694, 303] width 46 height 46
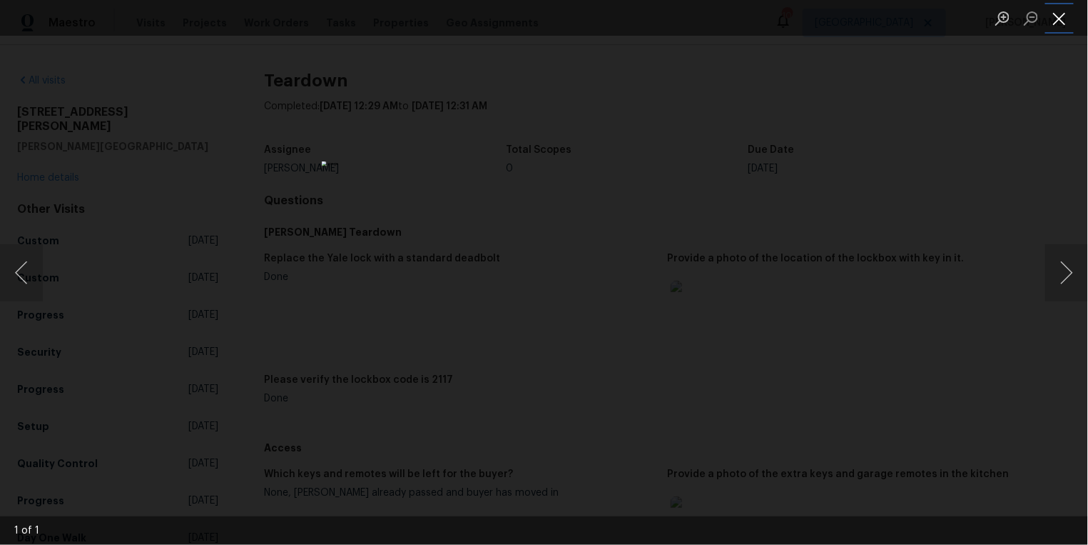
click at [1059, 19] on button "Close lightbox" at bounding box center [1059, 18] width 29 height 25
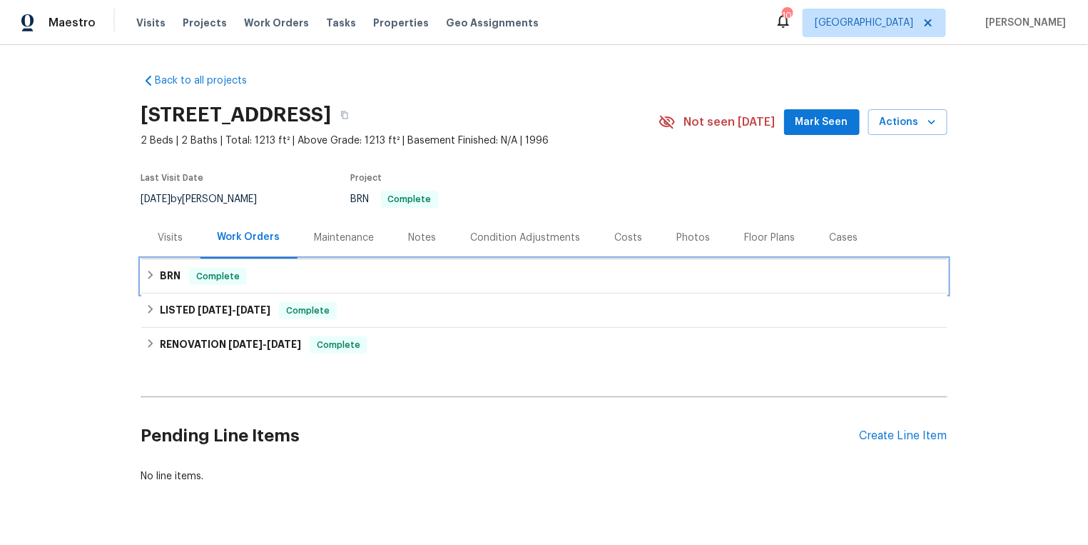
click at [157, 275] on div "BRN Complete" at bounding box center [545, 276] width 798 height 17
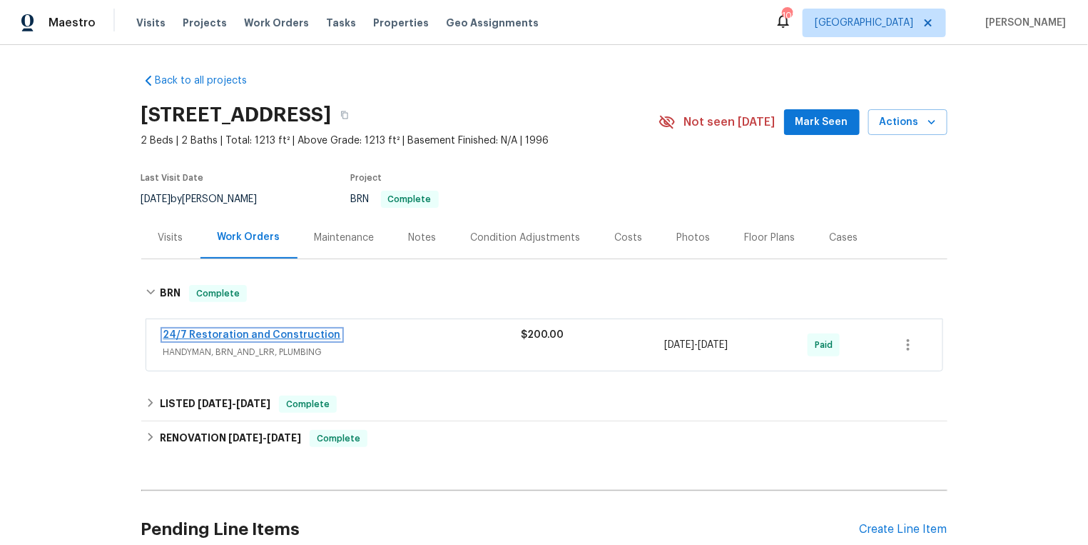
click at [215, 331] on link "24/7 Restoration and Construction" at bounding box center [252, 335] width 178 height 10
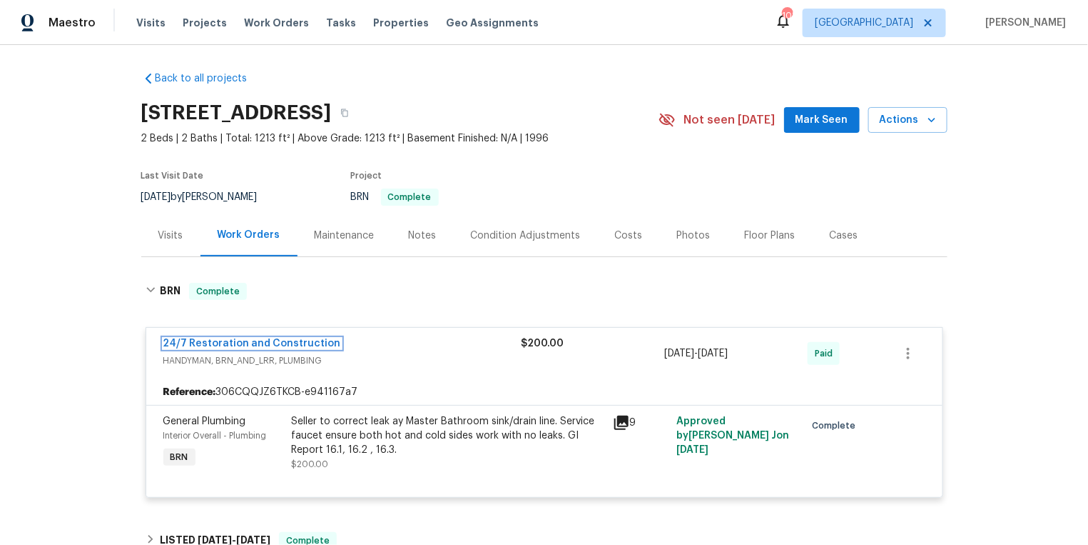
scroll to position [46, 0]
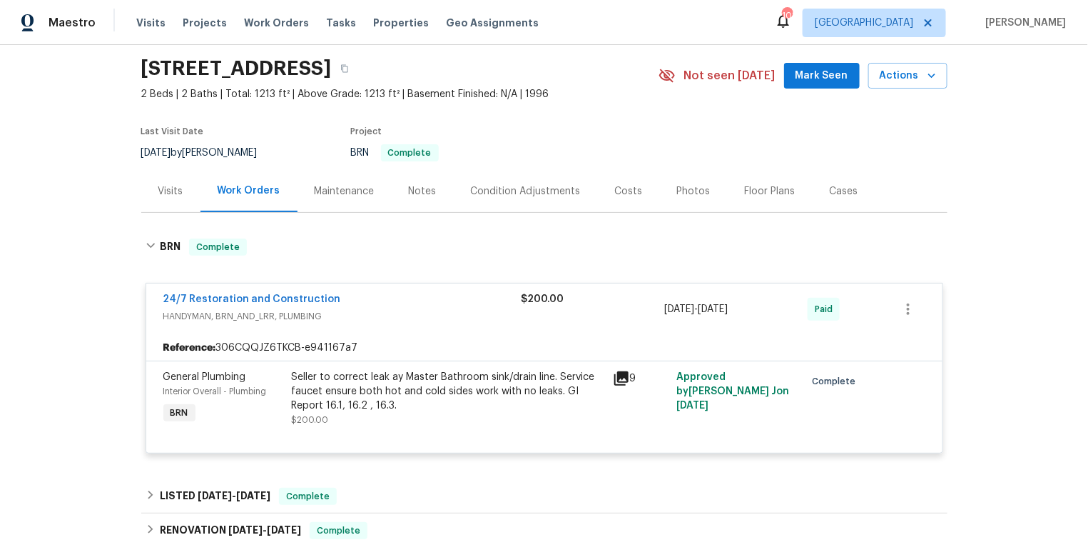
click at [177, 193] on div "Visits" at bounding box center [170, 191] width 25 height 14
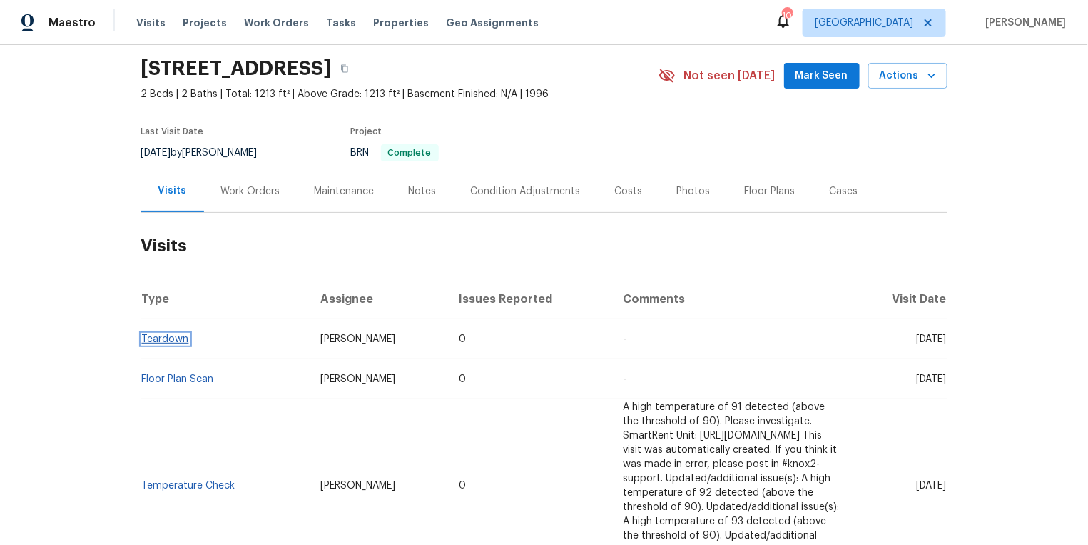
click at [166, 335] on link "Teardown" at bounding box center [165, 339] width 47 height 10
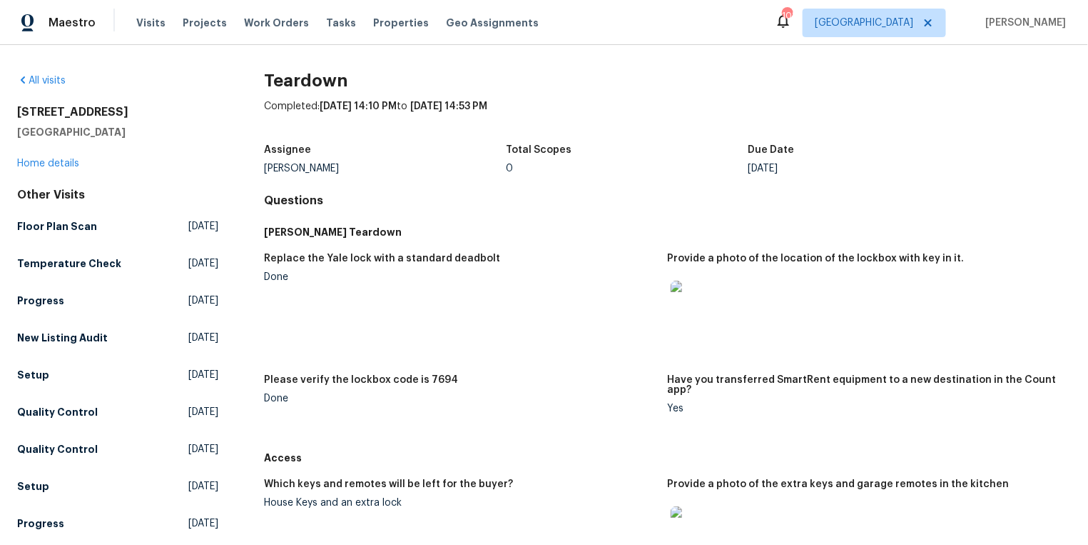
click at [702, 307] on img at bounding box center [694, 303] width 46 height 46
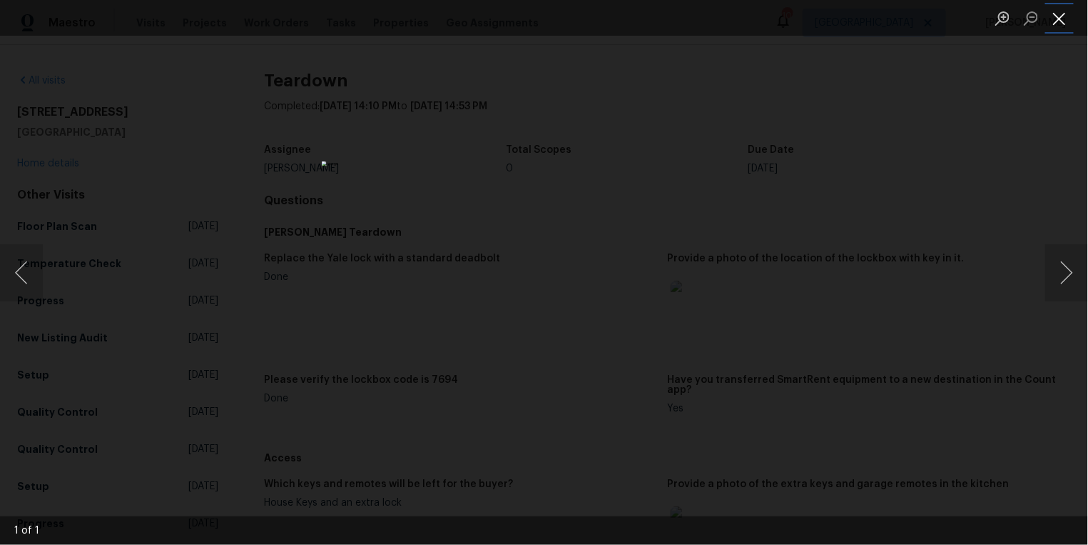
click at [1065, 19] on button "Close lightbox" at bounding box center [1059, 18] width 29 height 25
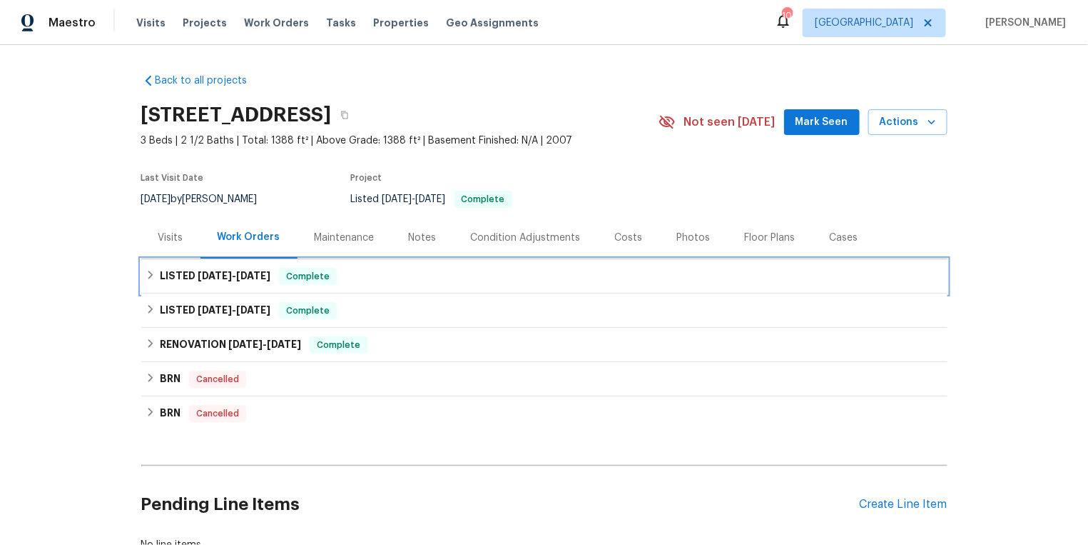
click at [156, 275] on div "LISTED 7/17/25 - 7/28/25 Complete" at bounding box center [545, 276] width 798 height 17
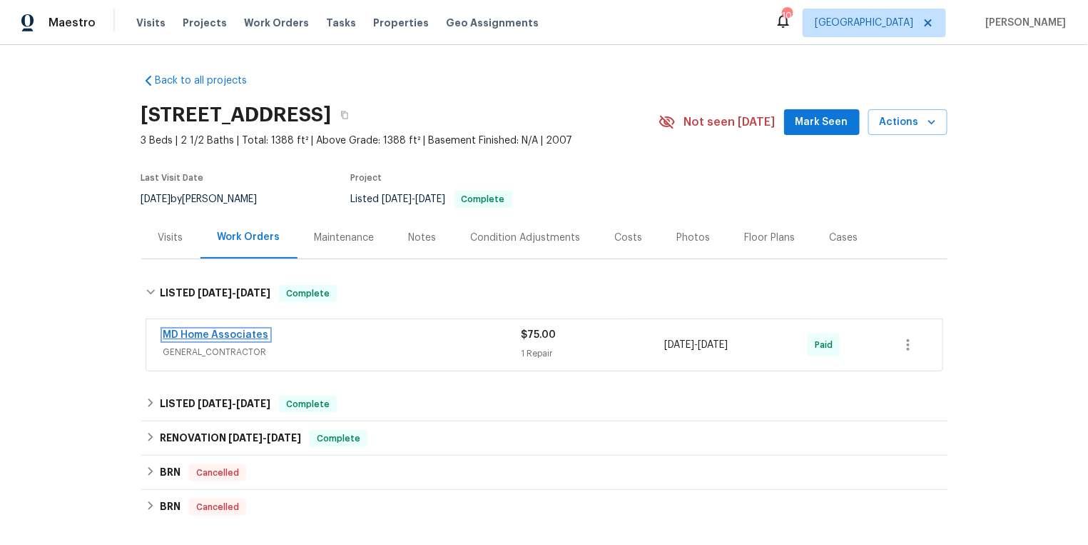
click at [193, 332] on link "MD Home Associates" at bounding box center [216, 335] width 106 height 10
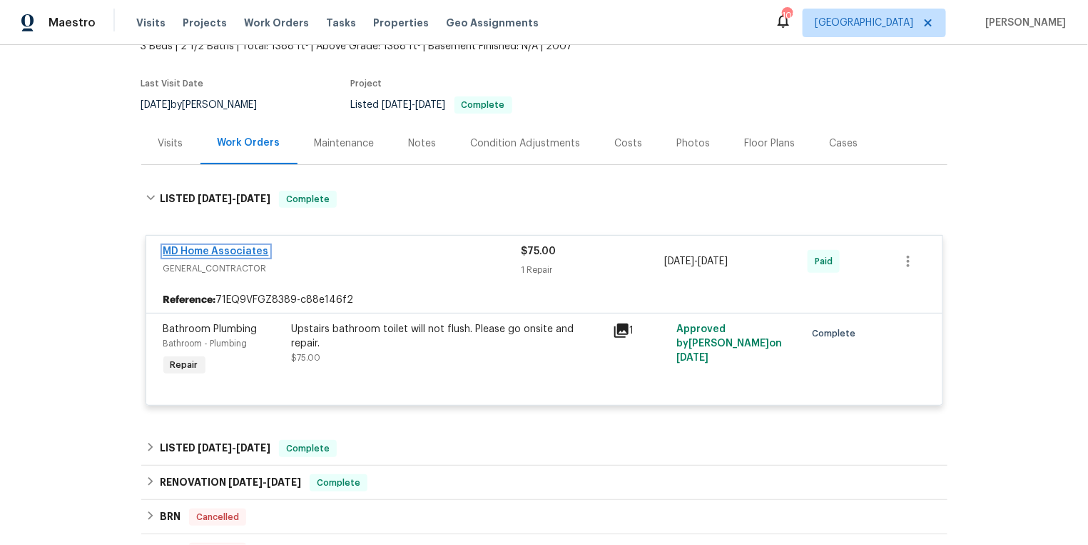
scroll to position [26, 0]
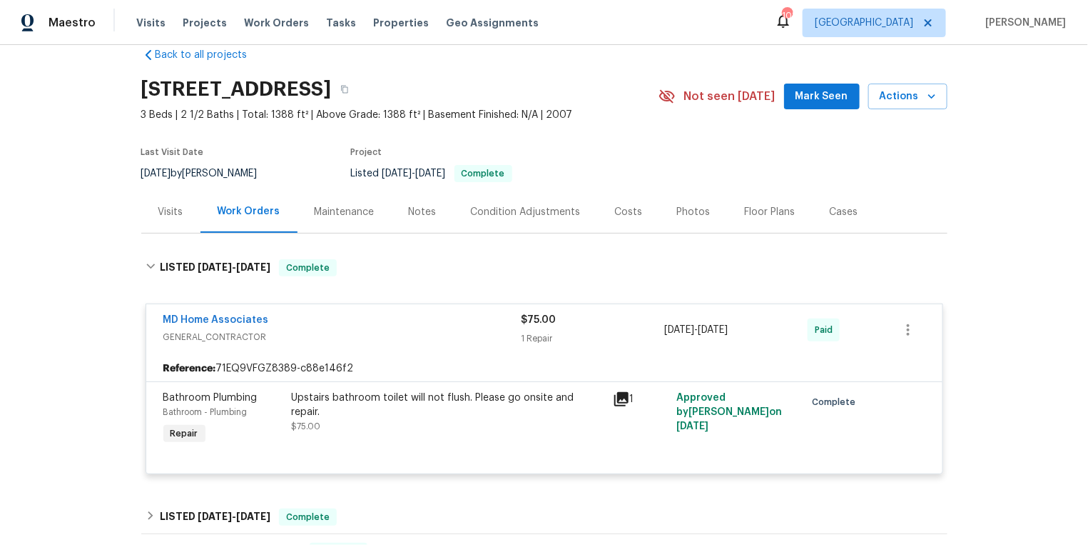
click at [164, 201] on div "Visits" at bounding box center [170, 212] width 59 height 42
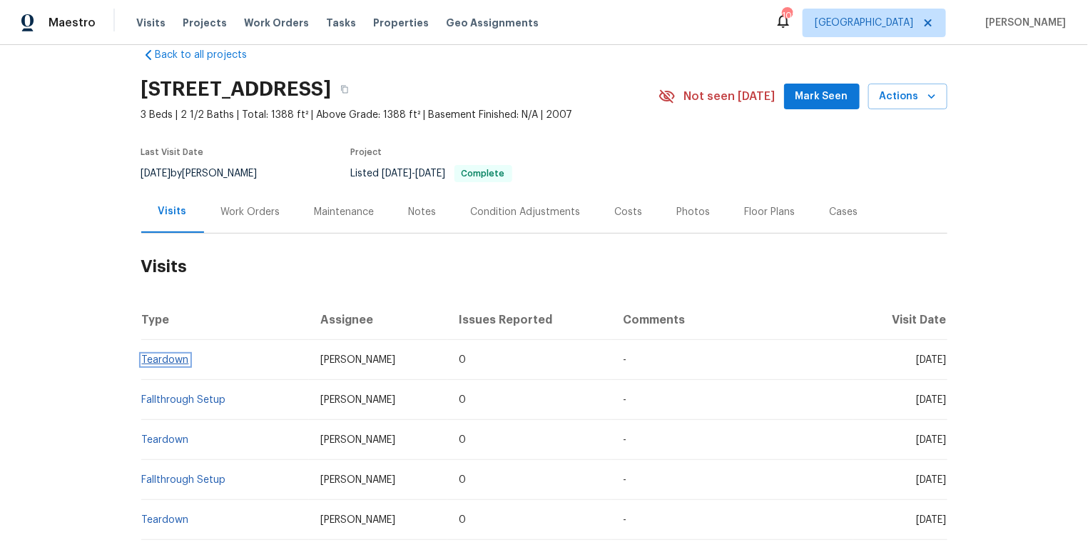
click at [161, 355] on link "Teardown" at bounding box center [165, 360] width 47 height 10
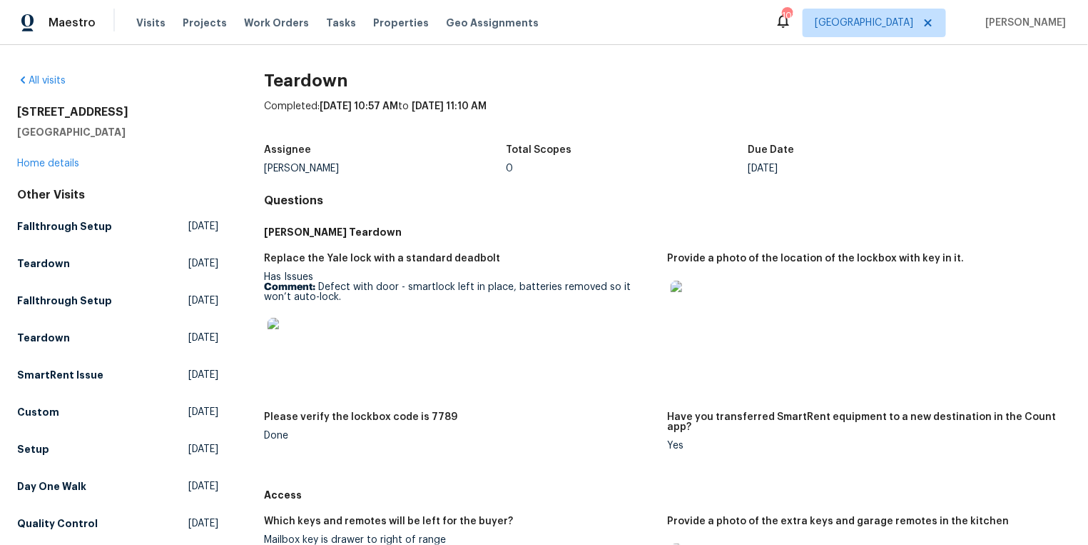
click at [706, 303] on img at bounding box center [694, 303] width 46 height 46
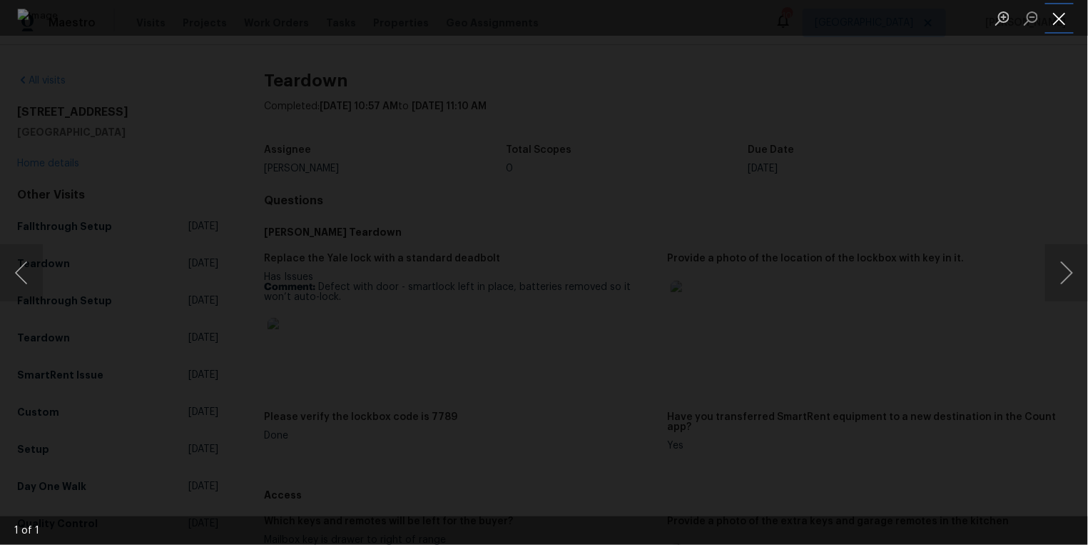
click at [1058, 16] on button "Close lightbox" at bounding box center [1059, 18] width 29 height 25
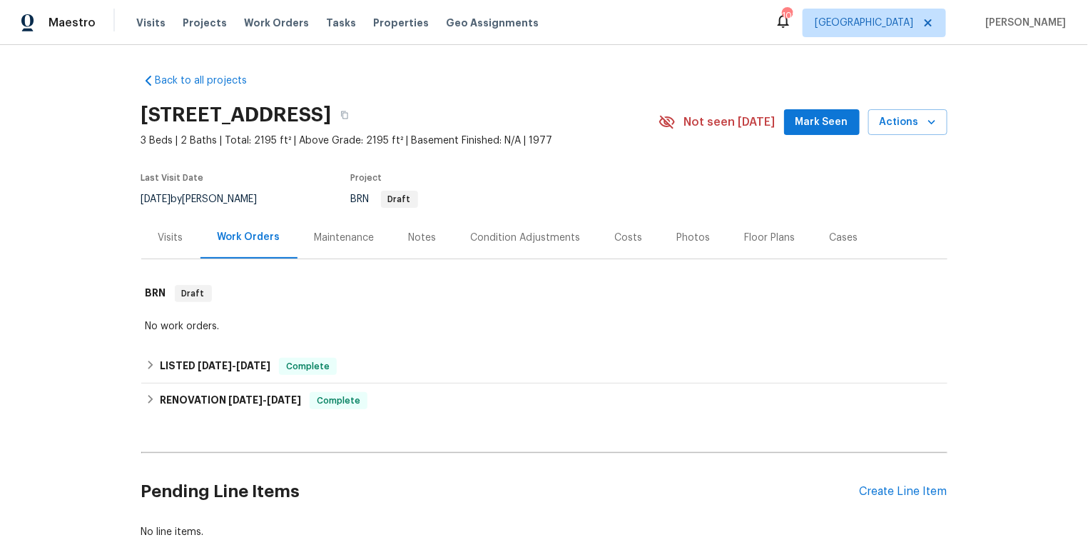
click at [165, 231] on div "Visits" at bounding box center [170, 238] width 25 height 14
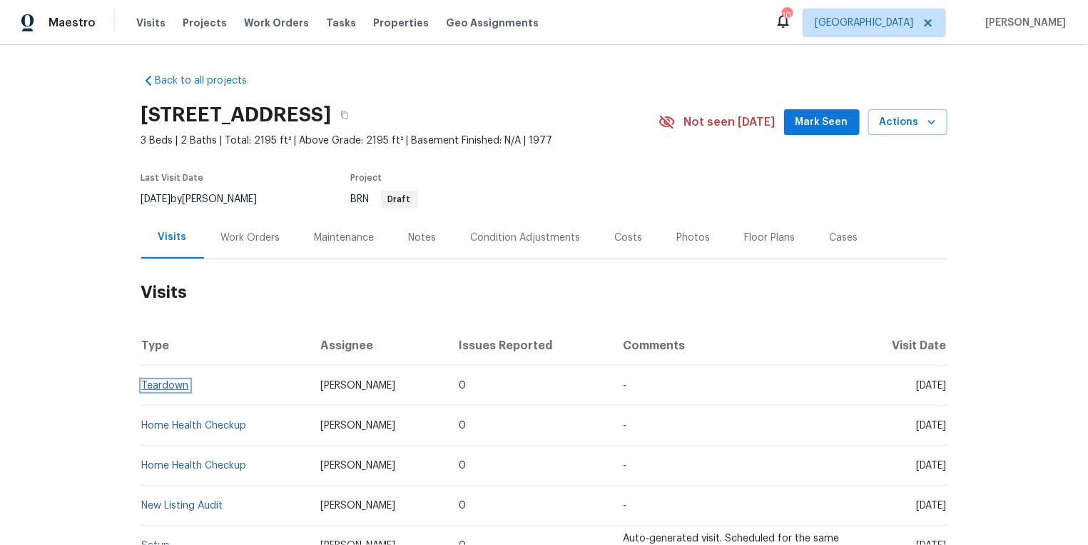
click at [171, 385] on link "Teardown" at bounding box center [165, 385] width 47 height 10
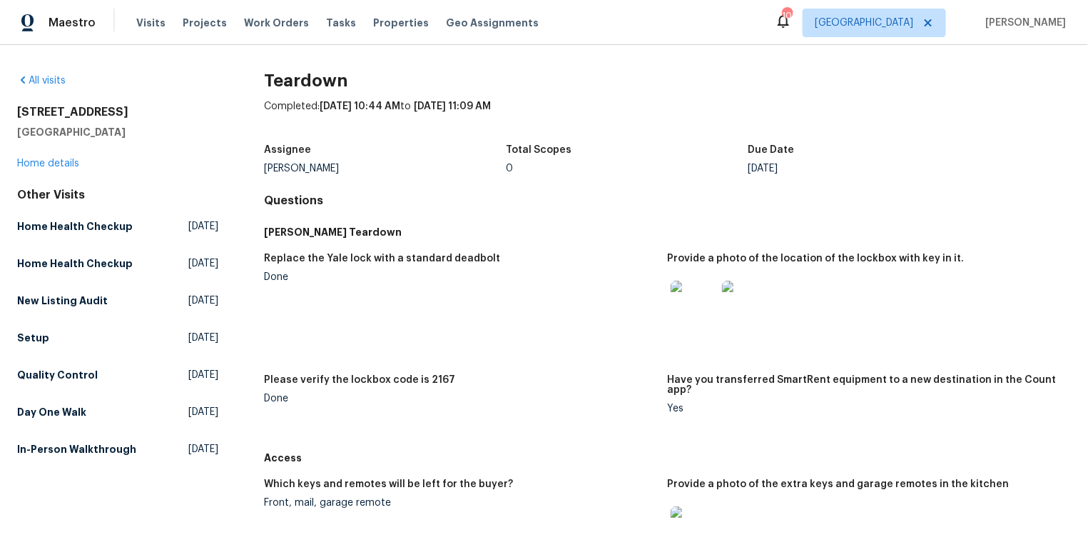
click at [695, 305] on img at bounding box center [694, 303] width 46 height 46
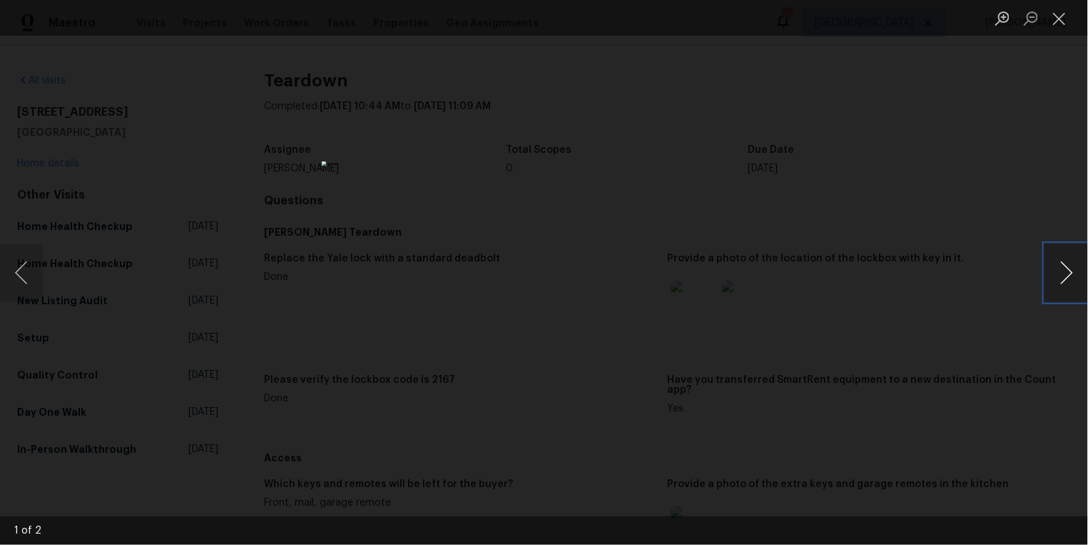
click at [1063, 260] on button "Next image" at bounding box center [1066, 272] width 43 height 57
click at [1060, 22] on button "Close lightbox" at bounding box center [1059, 18] width 29 height 25
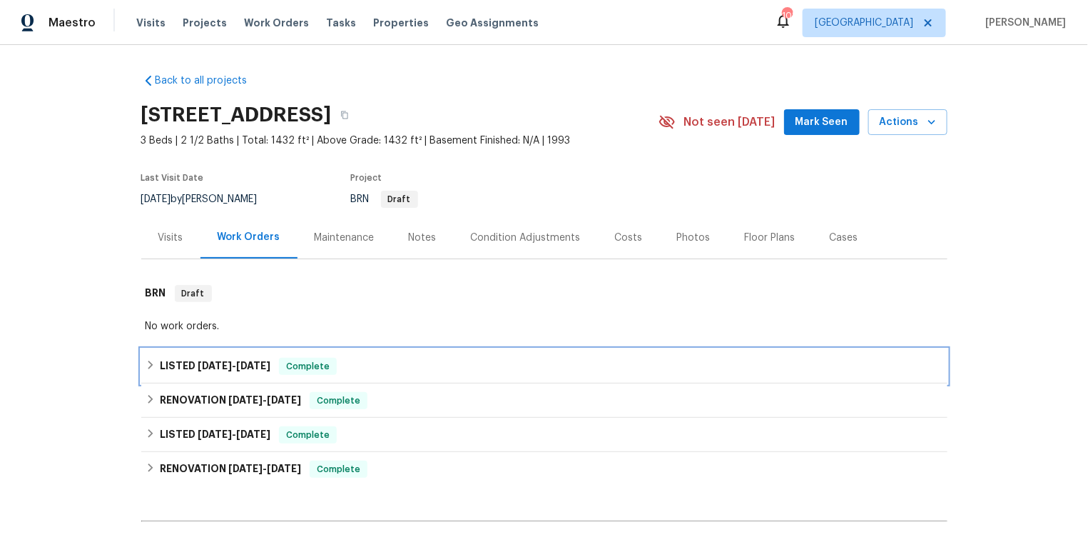
click at [154, 363] on icon at bounding box center [151, 365] width 10 height 10
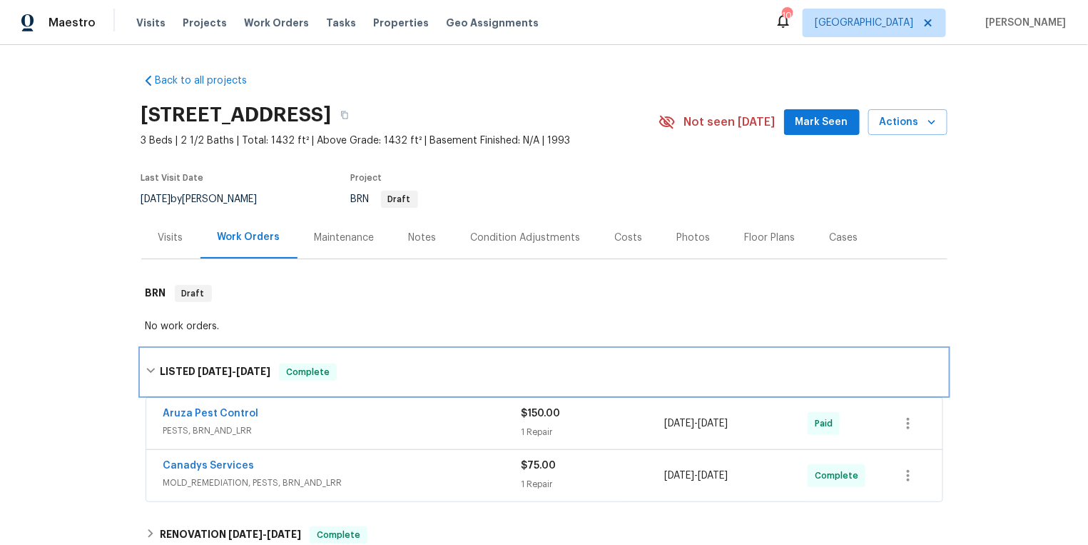
scroll to position [81, 0]
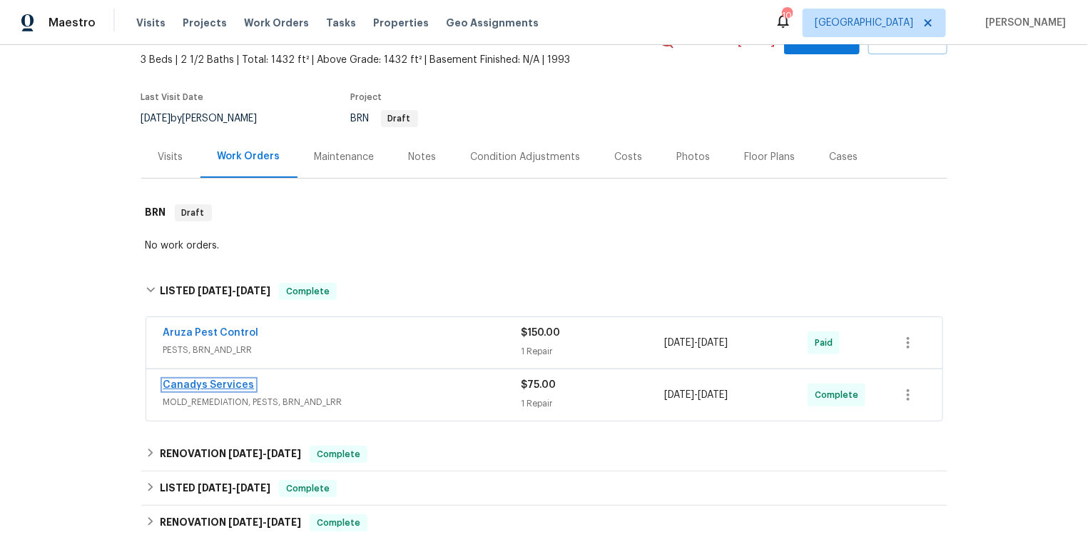
click at [196, 383] on link "Canadys Services" at bounding box center [208, 385] width 91 height 10
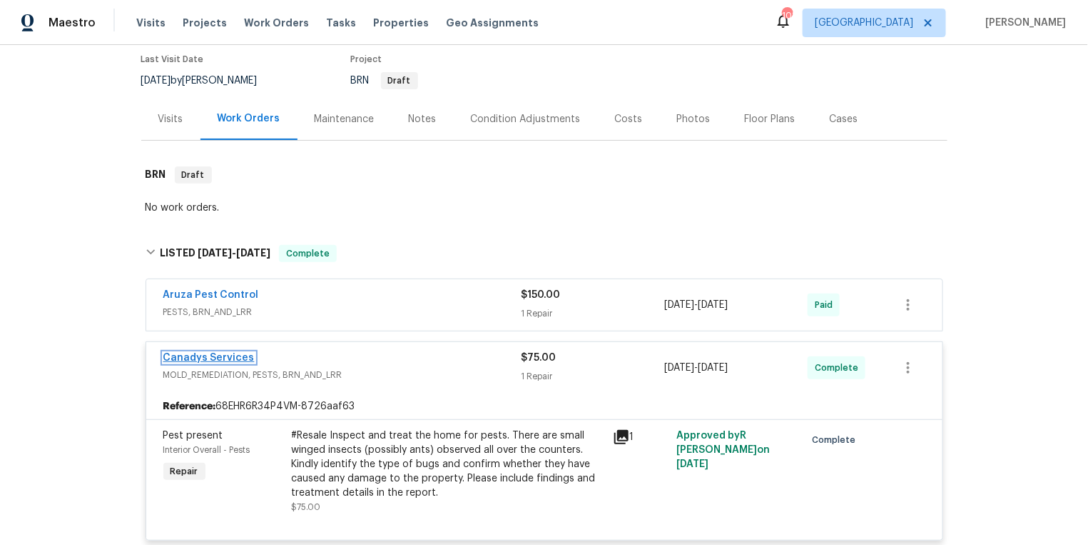
scroll to position [138, 0]
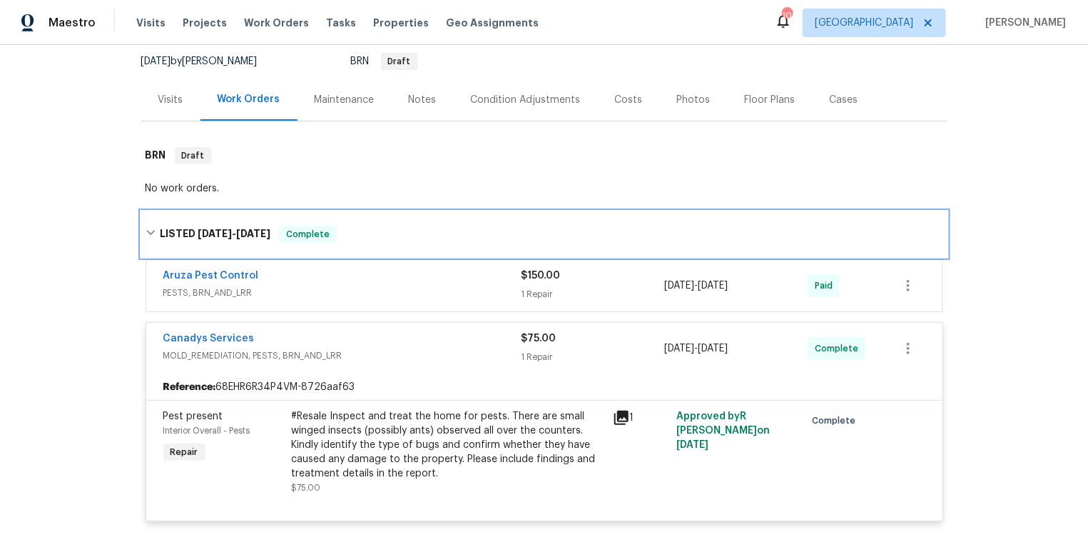
click at [152, 228] on icon at bounding box center [151, 233] width 10 height 10
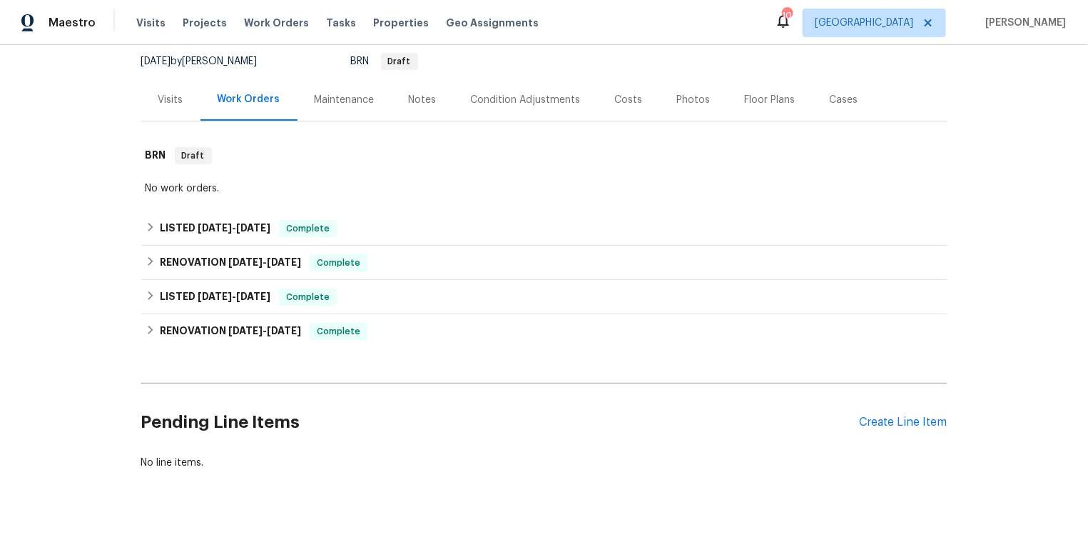
click at [170, 97] on div "Visits" at bounding box center [170, 100] width 25 height 14
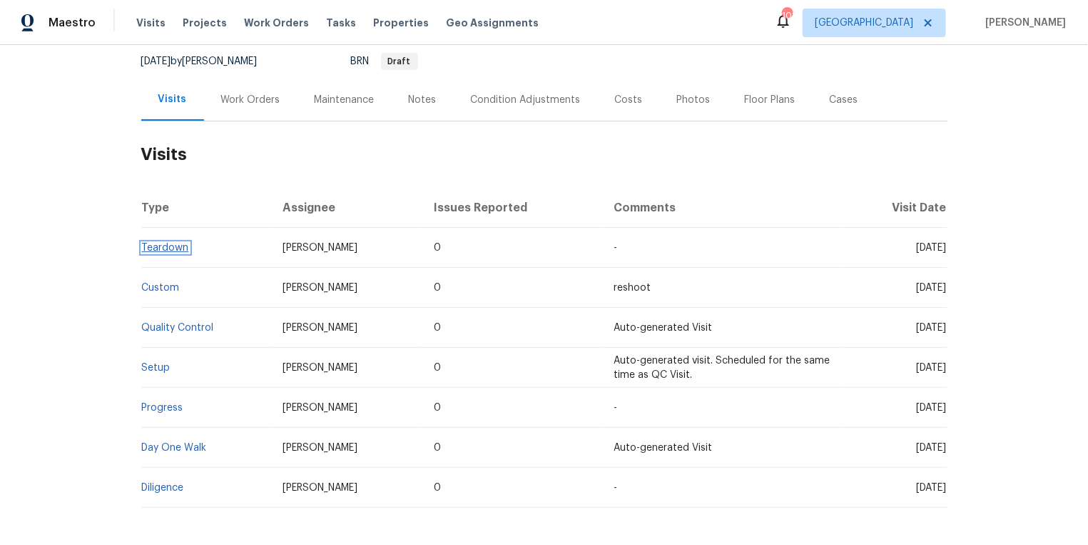
click at [171, 243] on link "Teardown" at bounding box center [165, 248] width 47 height 10
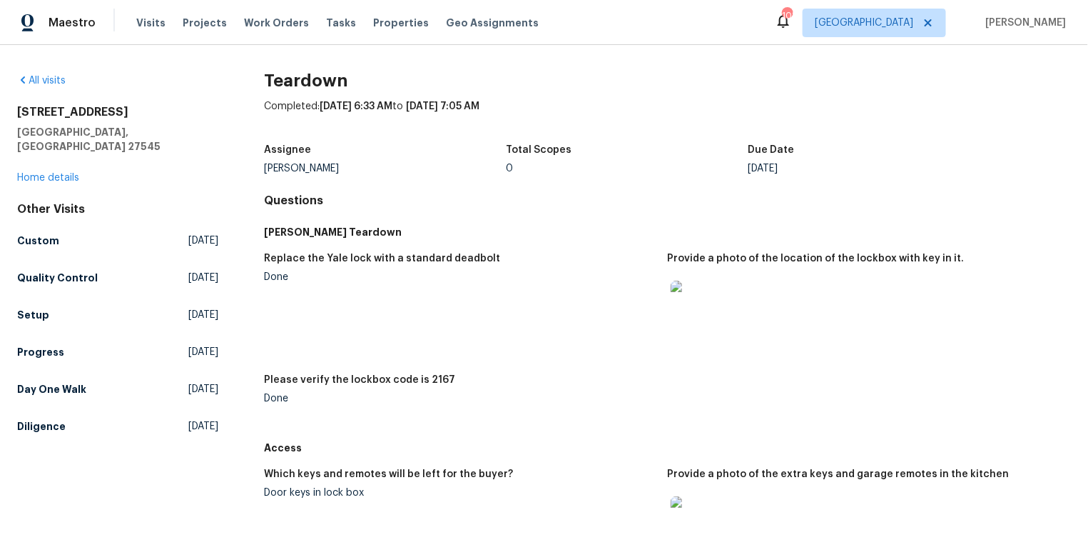
click at [682, 294] on img at bounding box center [694, 303] width 46 height 46
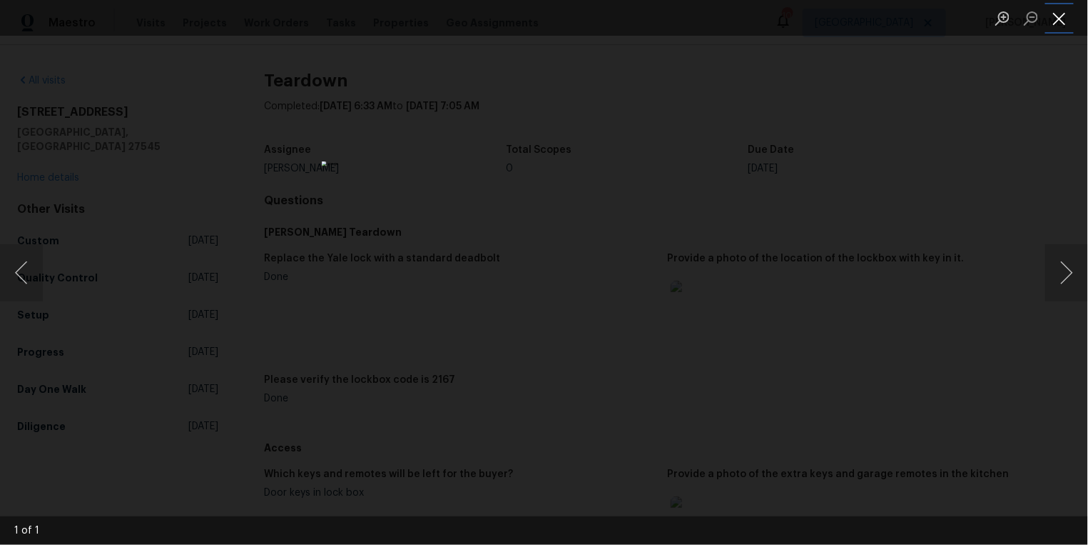
click at [1057, 14] on button "Close lightbox" at bounding box center [1059, 18] width 29 height 25
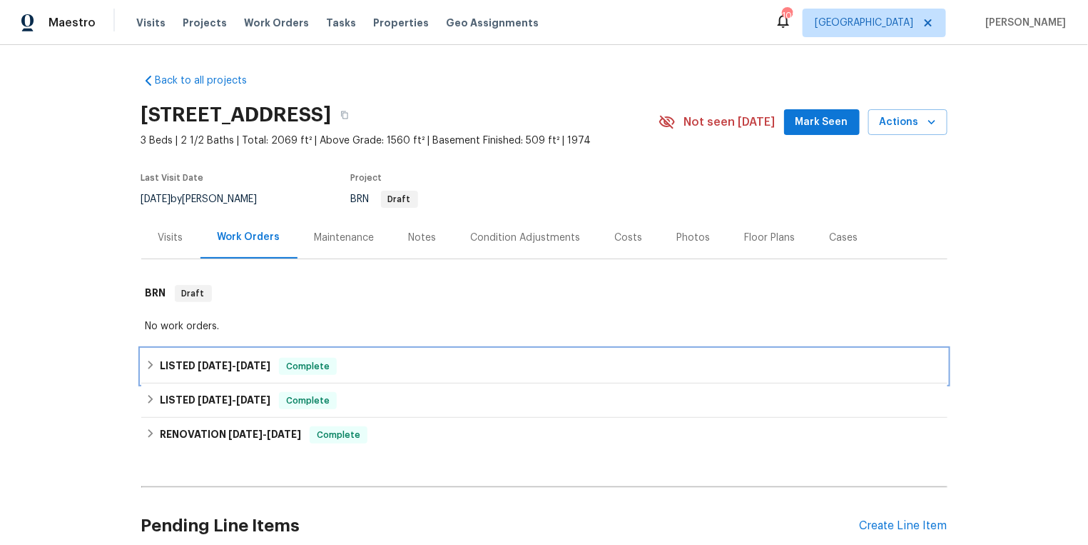
click at [166, 366] on h6 "LISTED [DATE] - [DATE]" at bounding box center [215, 366] width 111 height 17
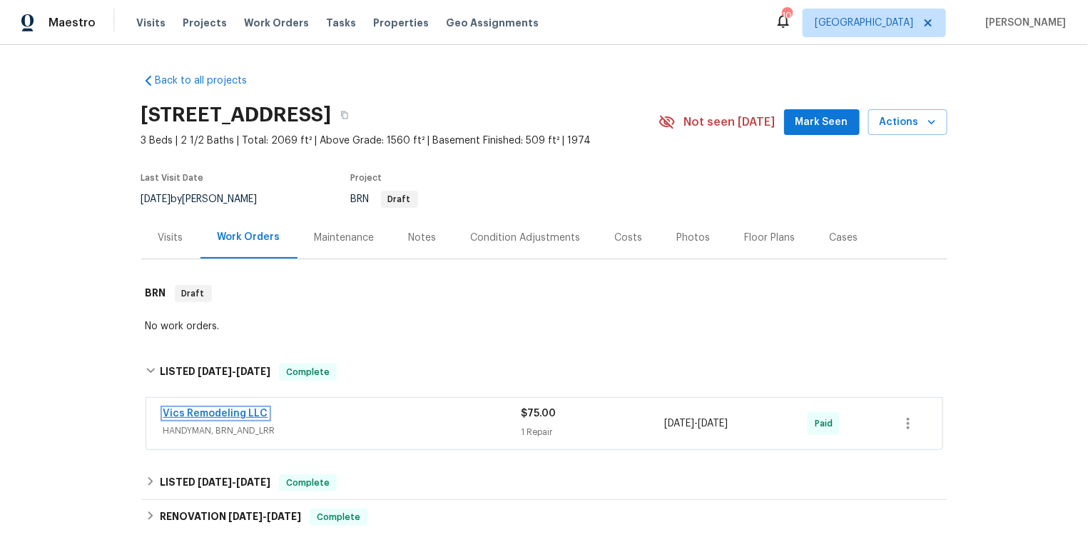
click at [211, 414] on link "Vics Remodeling LLC" at bounding box center [215, 413] width 105 height 10
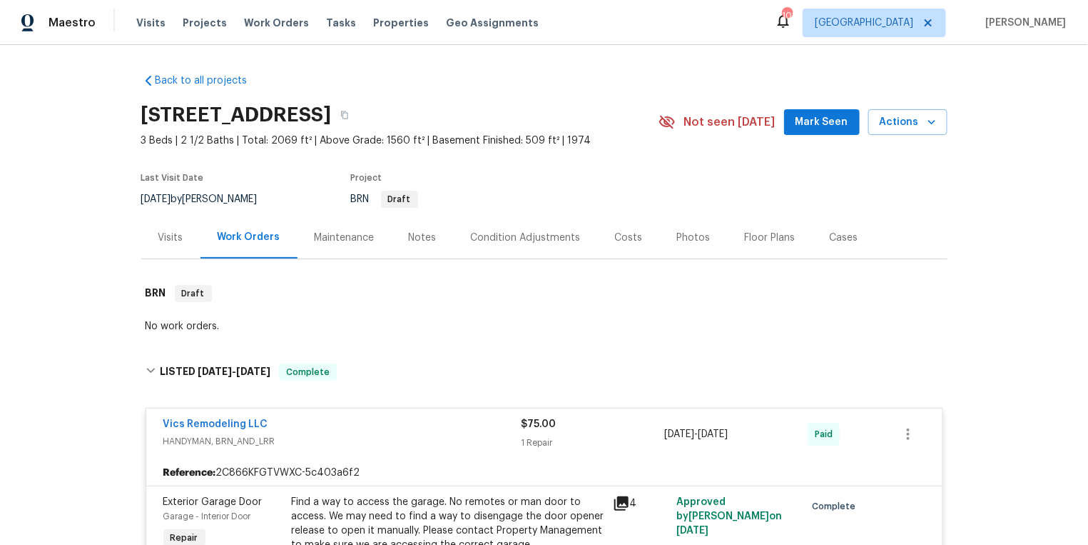
click at [166, 238] on div "Visits" at bounding box center [170, 238] width 25 height 14
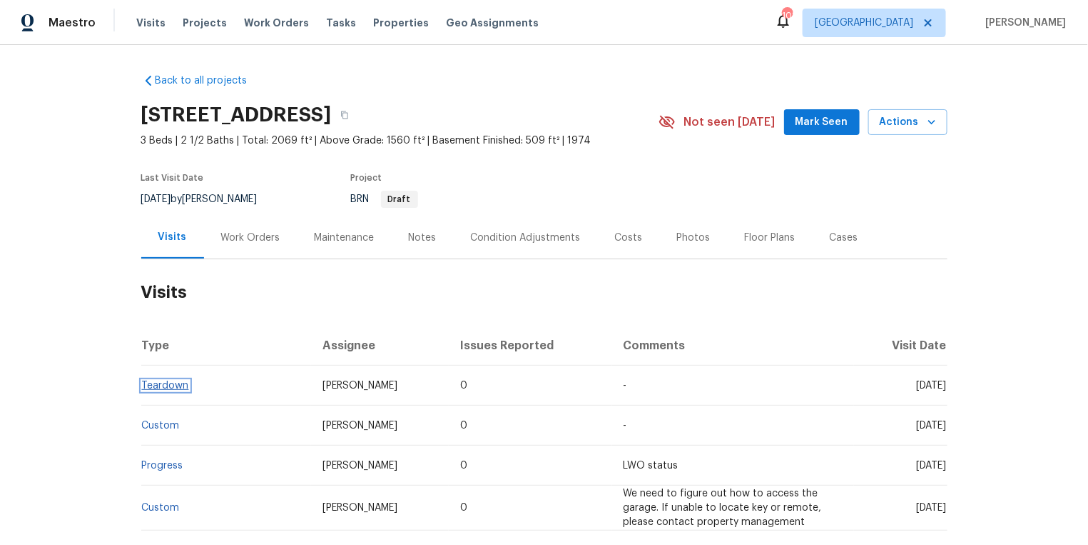
click at [168, 385] on link "Teardown" at bounding box center [165, 385] width 47 height 10
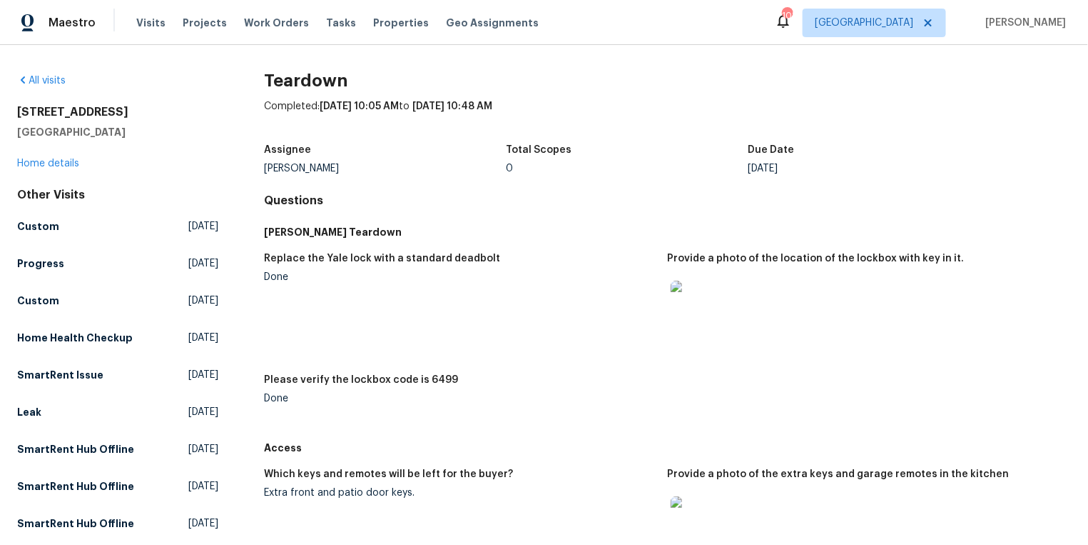
click at [700, 297] on img at bounding box center [694, 303] width 46 height 46
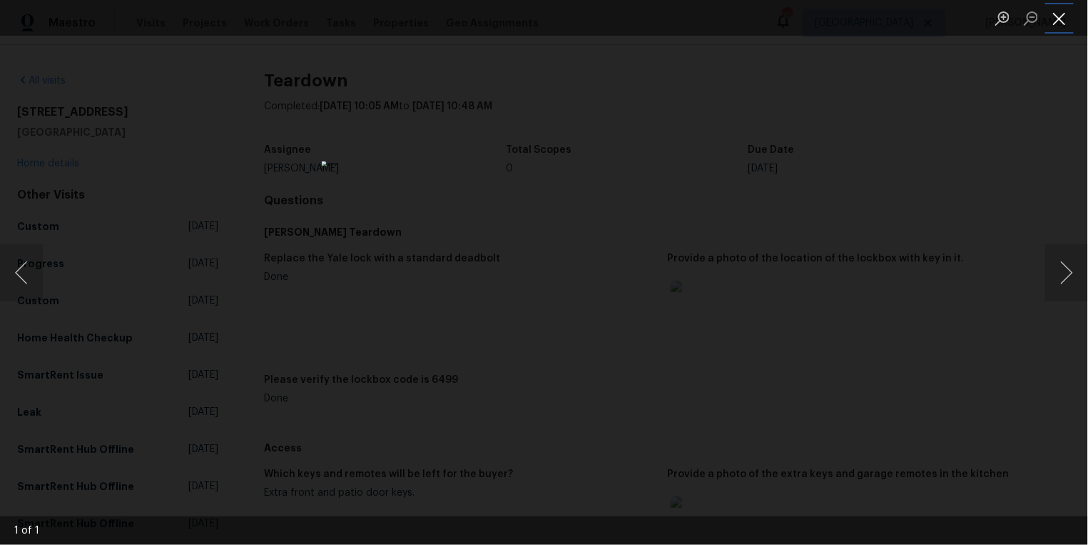
click at [1060, 26] on button "Close lightbox" at bounding box center [1059, 18] width 29 height 25
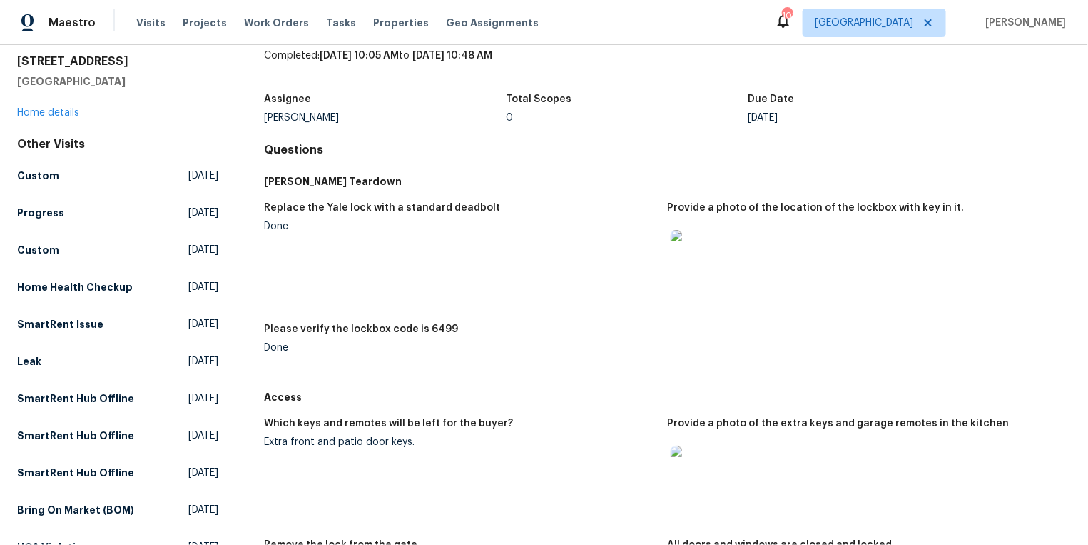
scroll to position [66, 0]
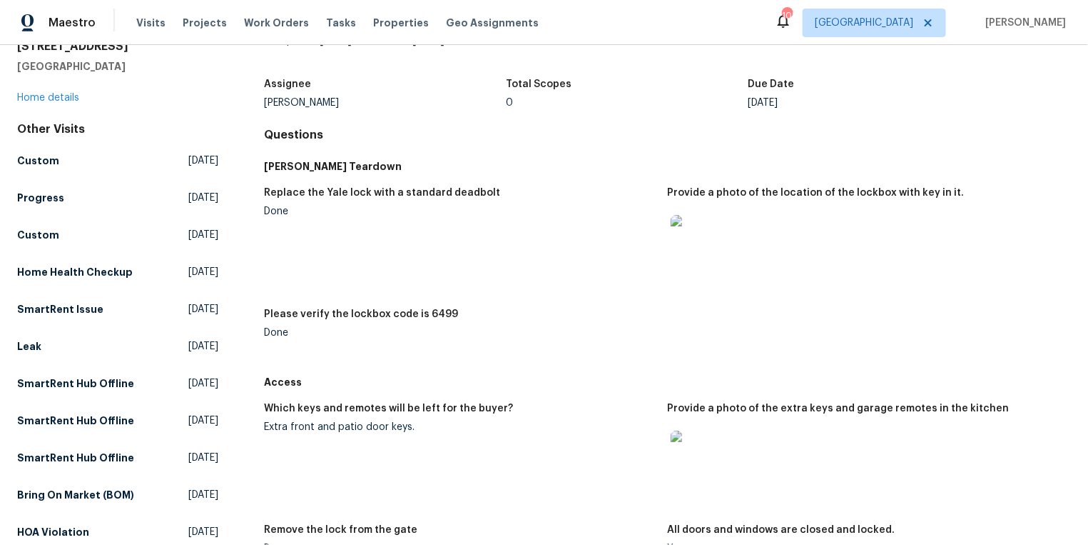
click at [692, 451] on img at bounding box center [694, 453] width 46 height 46
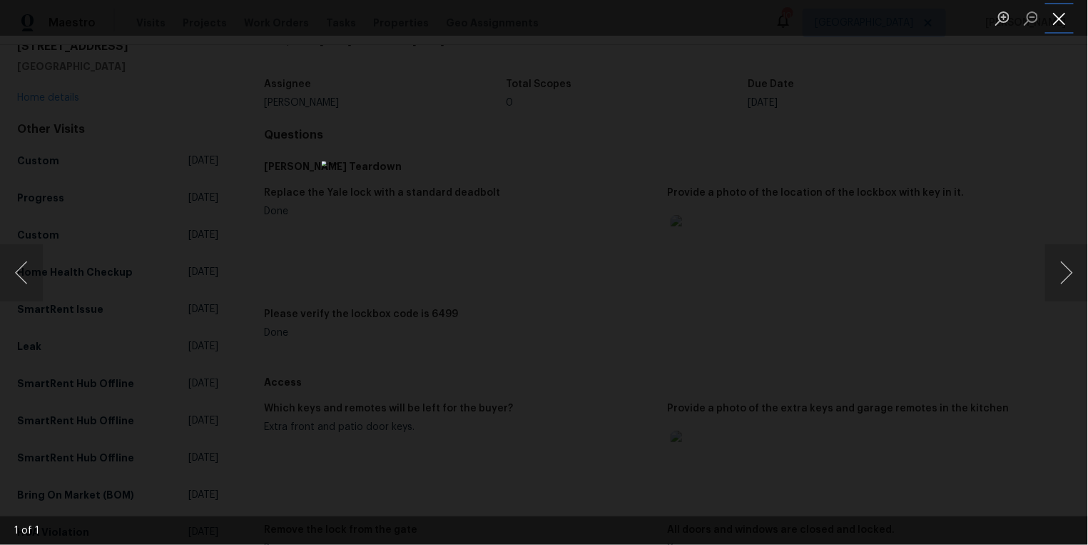
click at [1063, 18] on button "Close lightbox" at bounding box center [1059, 18] width 29 height 25
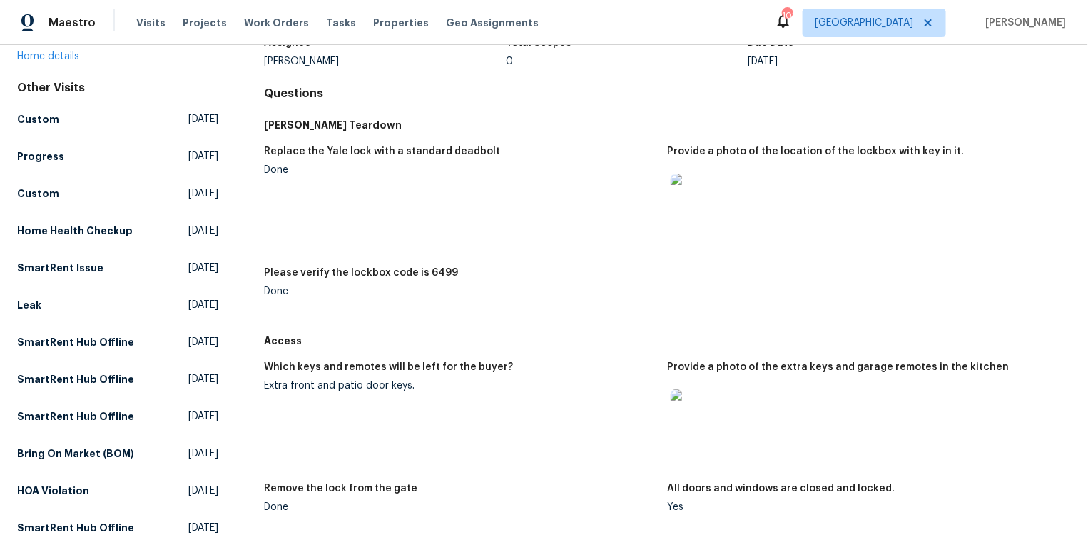
scroll to position [44, 0]
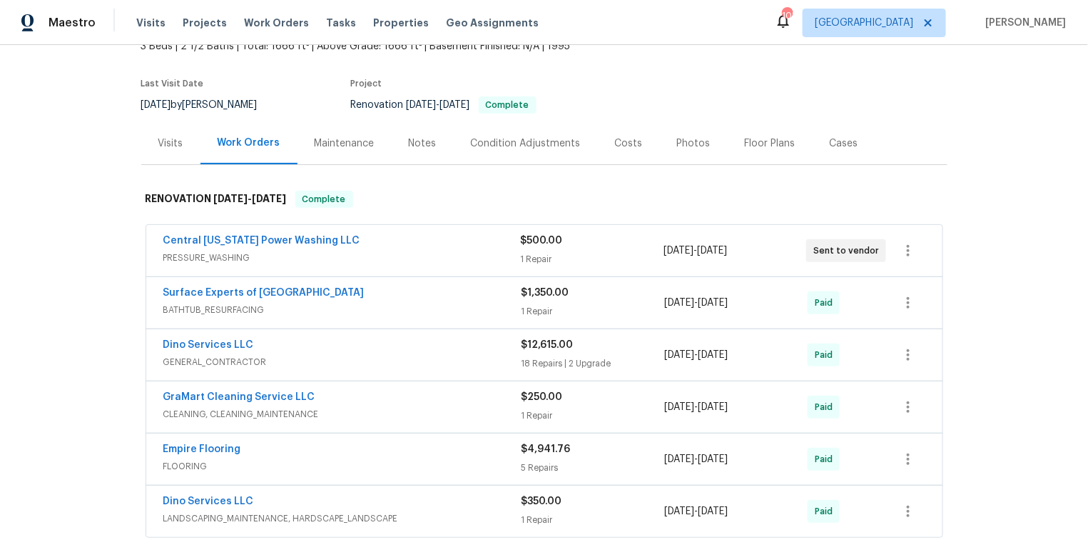
scroll to position [131, 0]
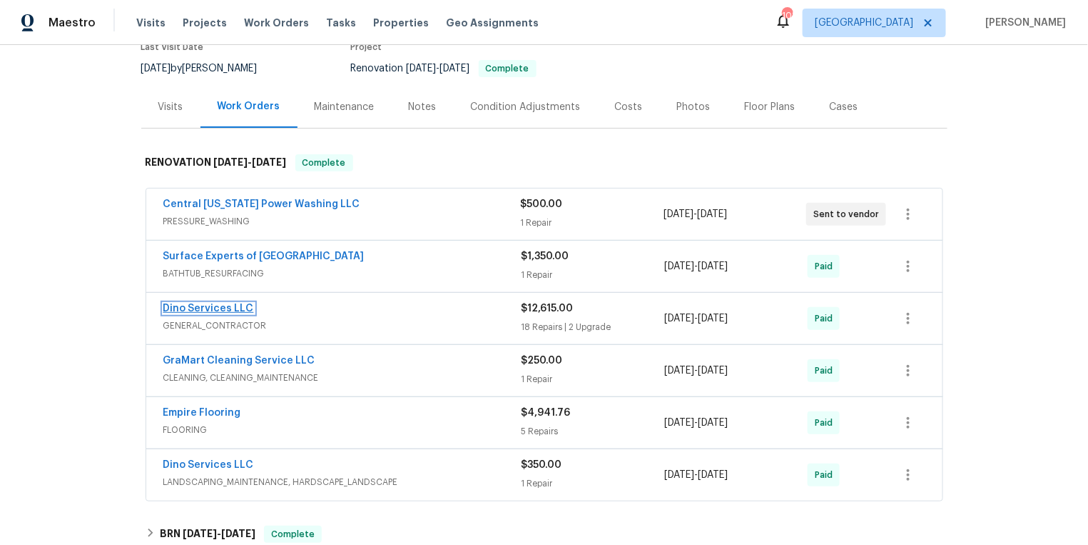
click at [226, 307] on link "Dino Services LLC" at bounding box center [208, 308] width 91 height 10
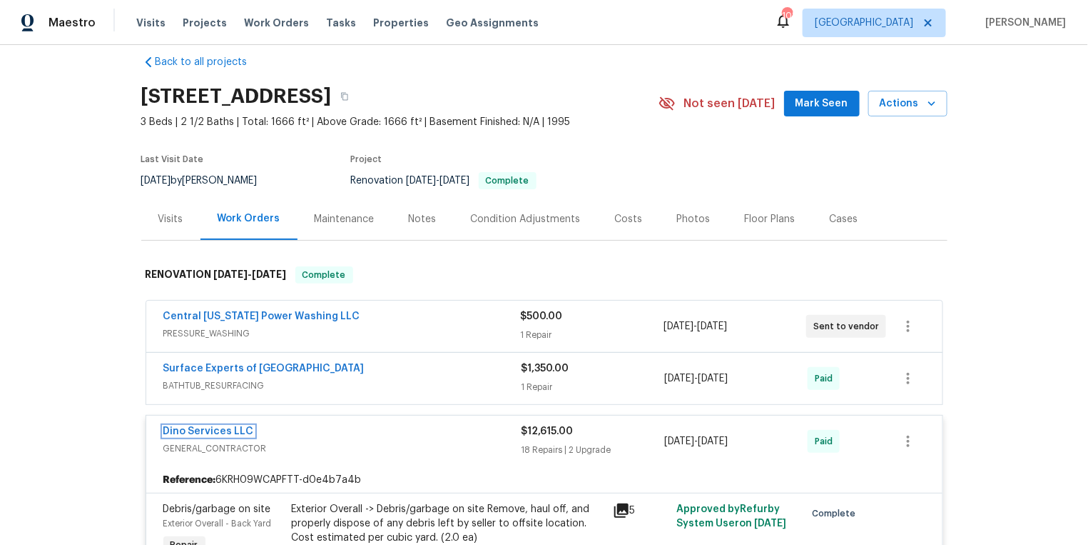
scroll to position [0, 0]
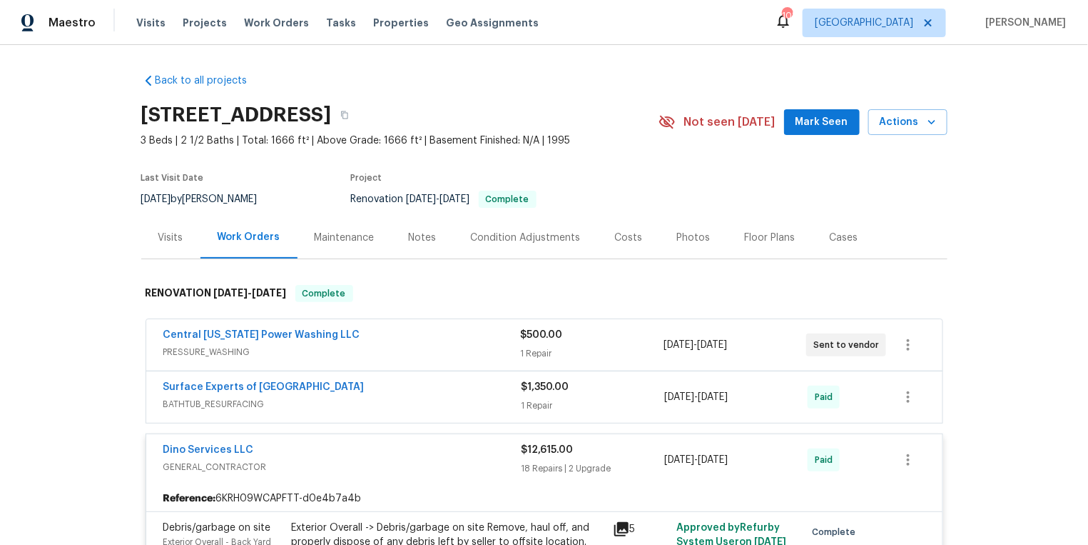
click at [161, 231] on div "Visits" at bounding box center [170, 238] width 25 height 14
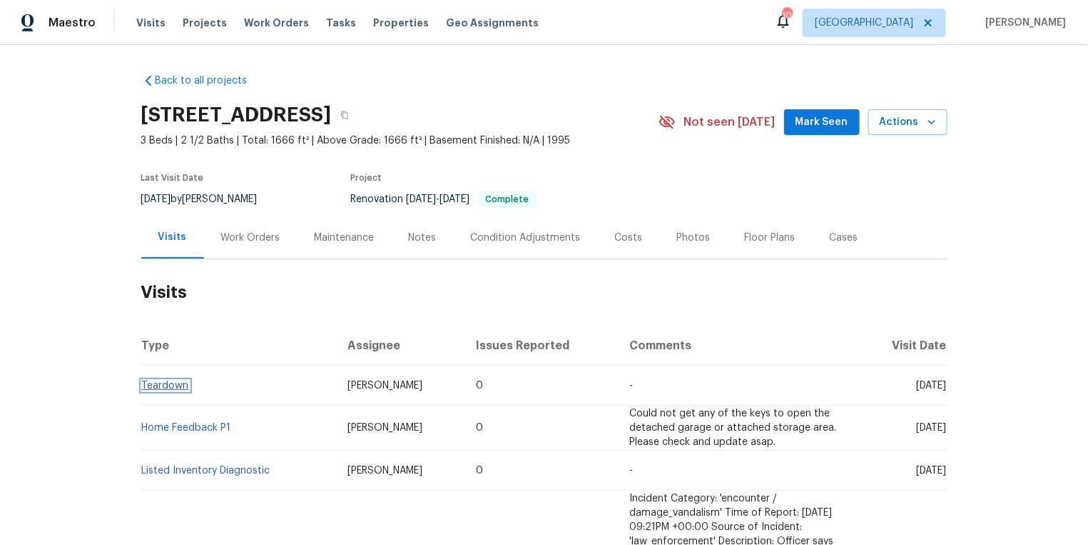
click at [178, 383] on link "Teardown" at bounding box center [165, 385] width 47 height 10
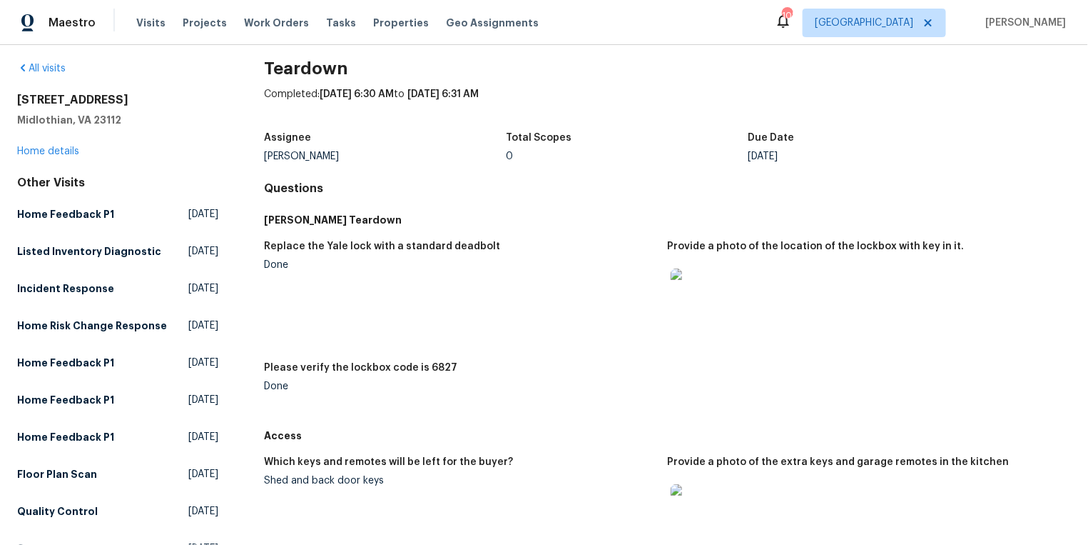
scroll to position [17, 0]
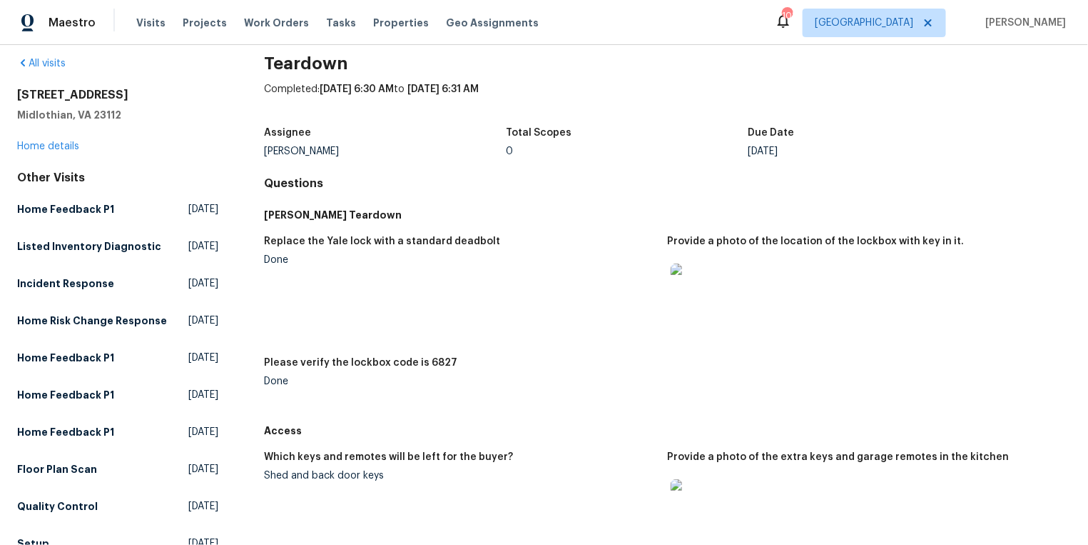
click at [700, 299] on img at bounding box center [694, 286] width 46 height 46
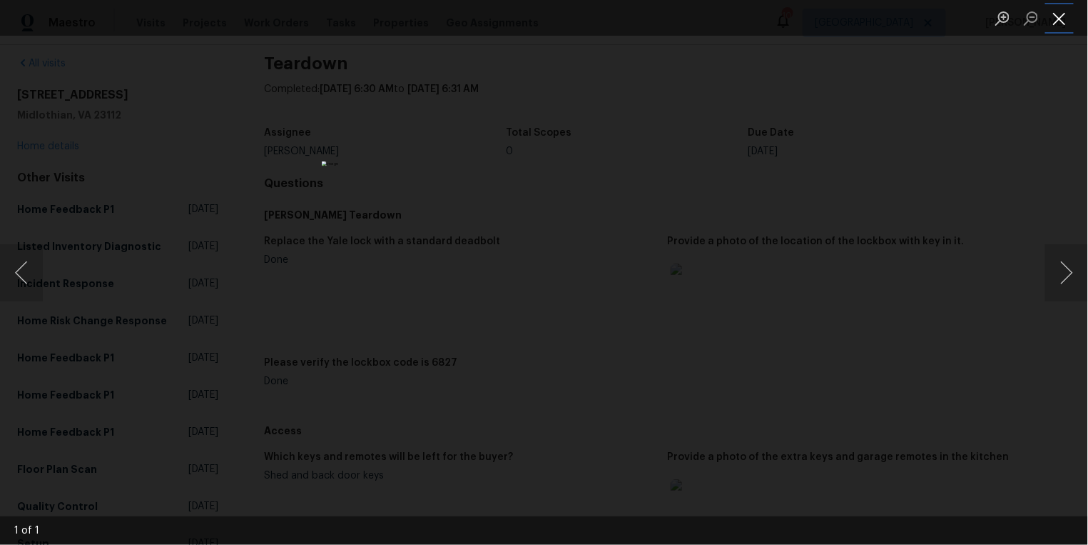
click at [1065, 24] on button "Close lightbox" at bounding box center [1059, 18] width 29 height 25
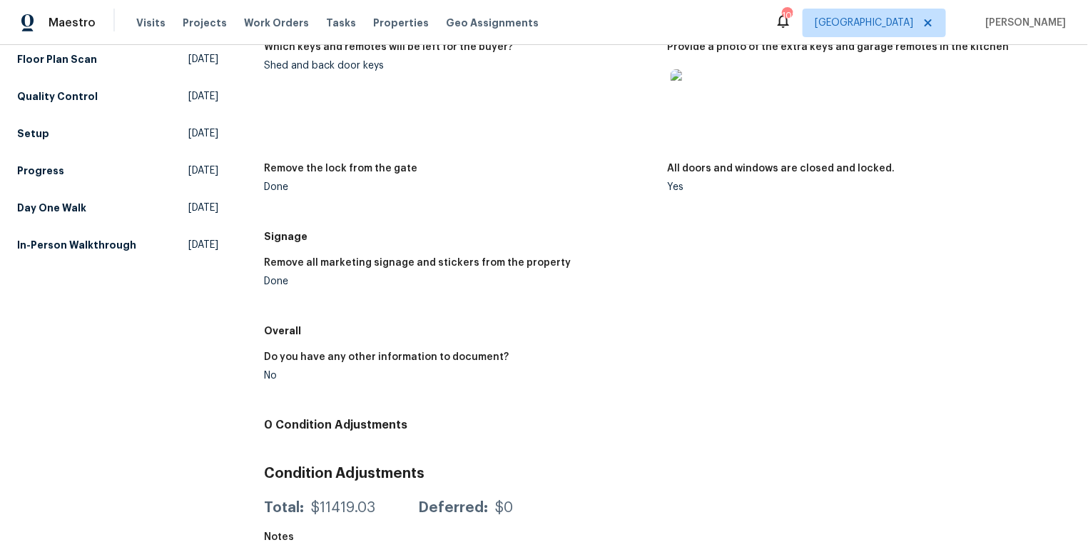
scroll to position [0, 0]
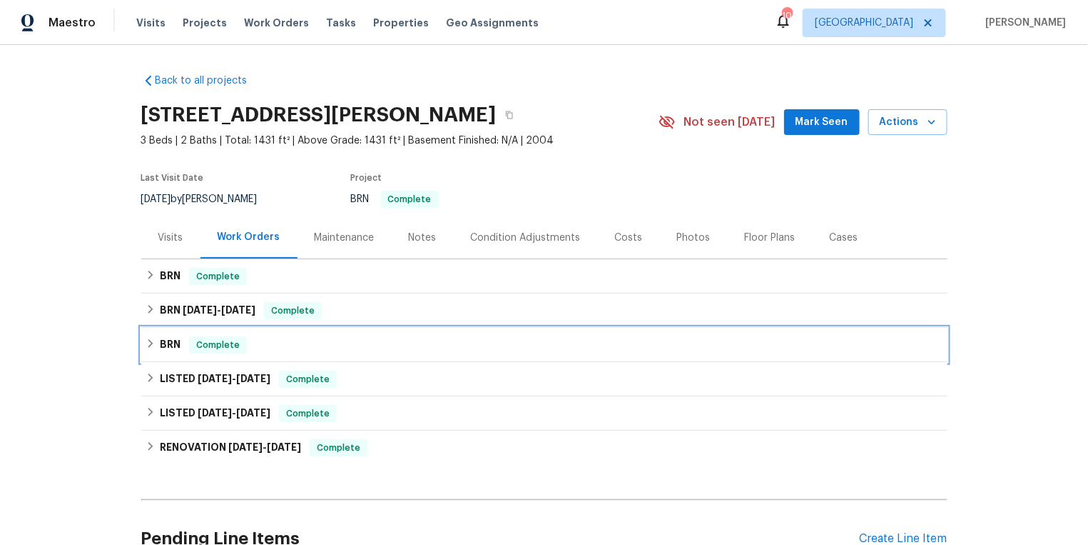
click at [150, 345] on icon at bounding box center [150, 343] width 5 height 9
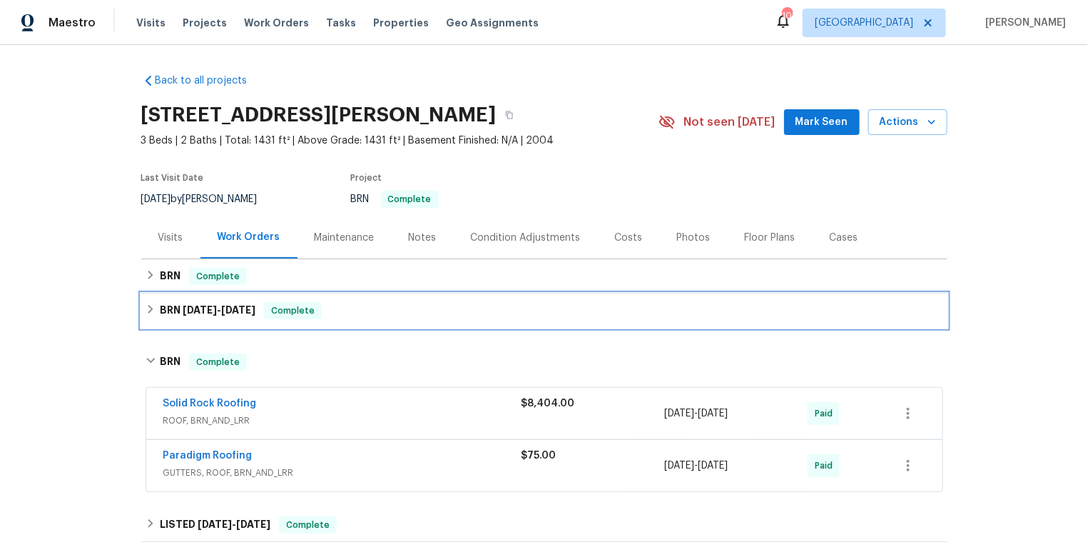
click at [154, 308] on icon at bounding box center [151, 309] width 10 height 10
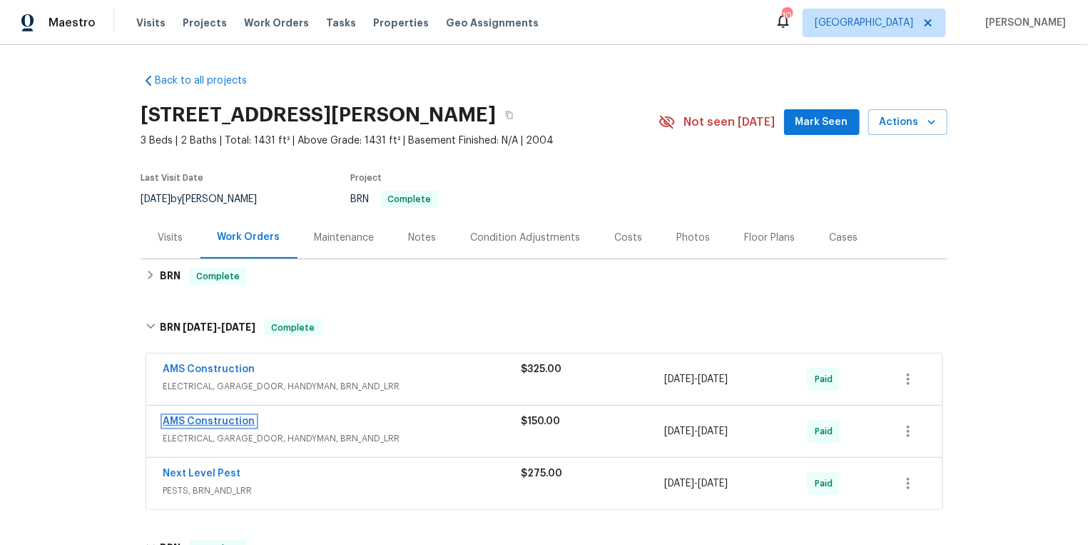
click at [203, 416] on link "AMS Construction" at bounding box center [209, 421] width 92 height 10
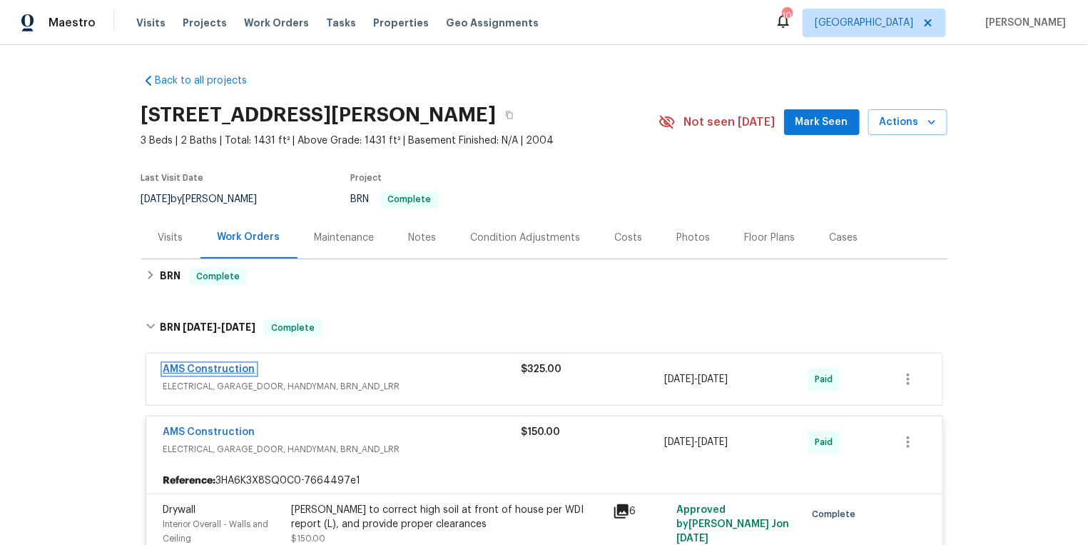
click at [212, 370] on link "AMS Construction" at bounding box center [209, 369] width 92 height 10
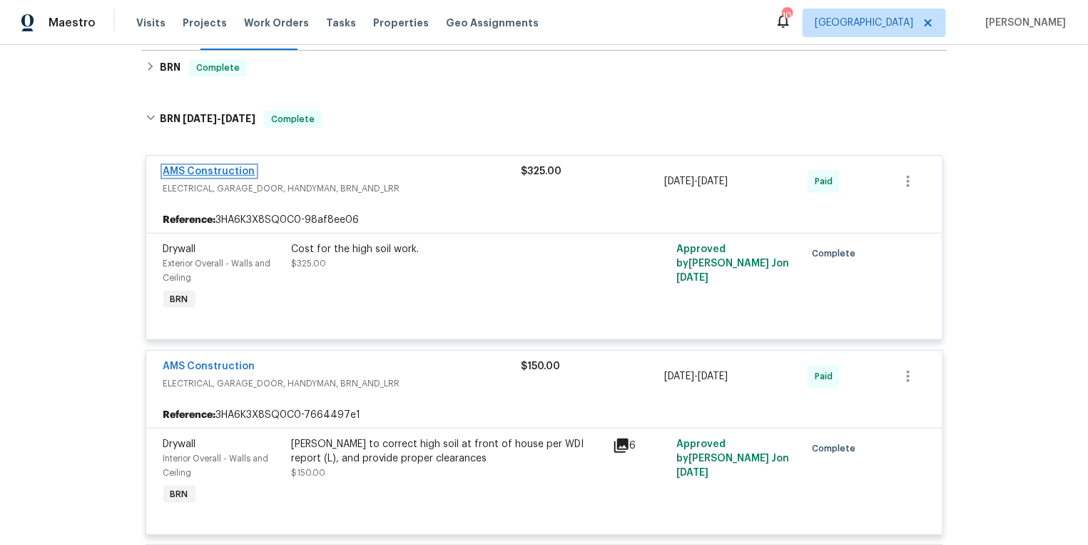
scroll to position [268, 0]
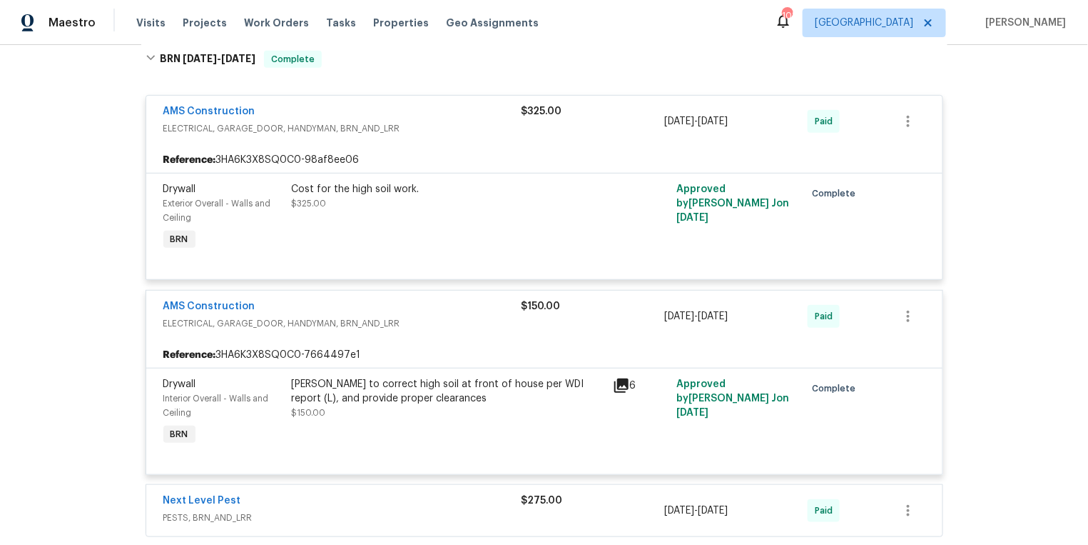
click at [624, 384] on icon at bounding box center [621, 385] width 17 height 17
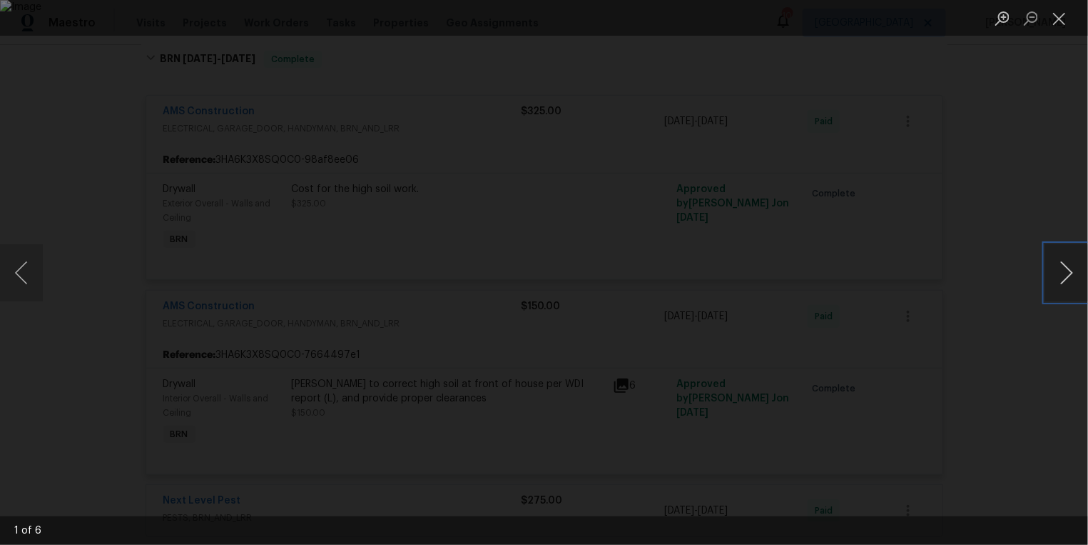
click at [1068, 280] on button "Next image" at bounding box center [1066, 272] width 43 height 57
click at [1061, 14] on button "Close lightbox" at bounding box center [1059, 18] width 29 height 25
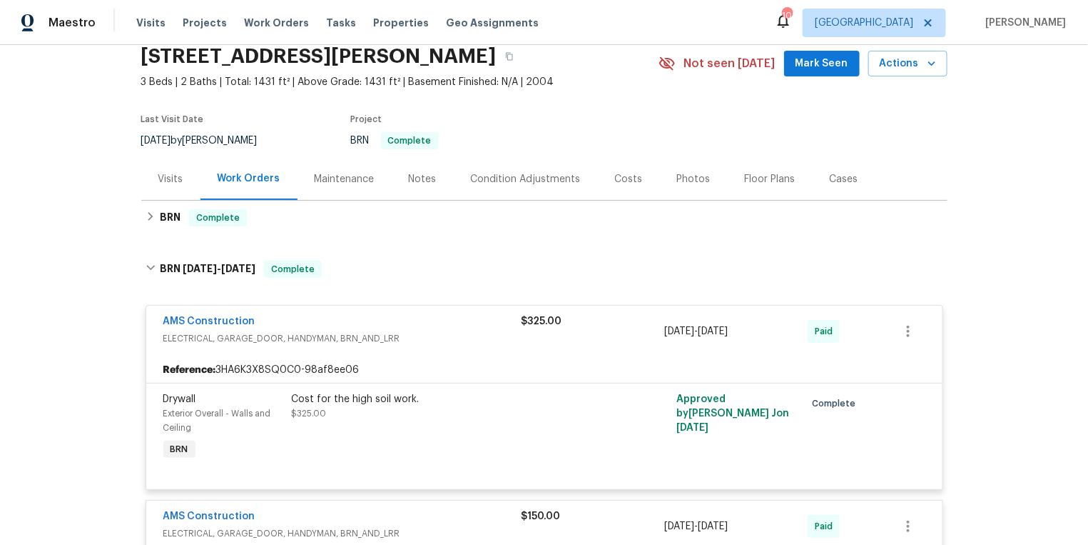
scroll to position [58, 0]
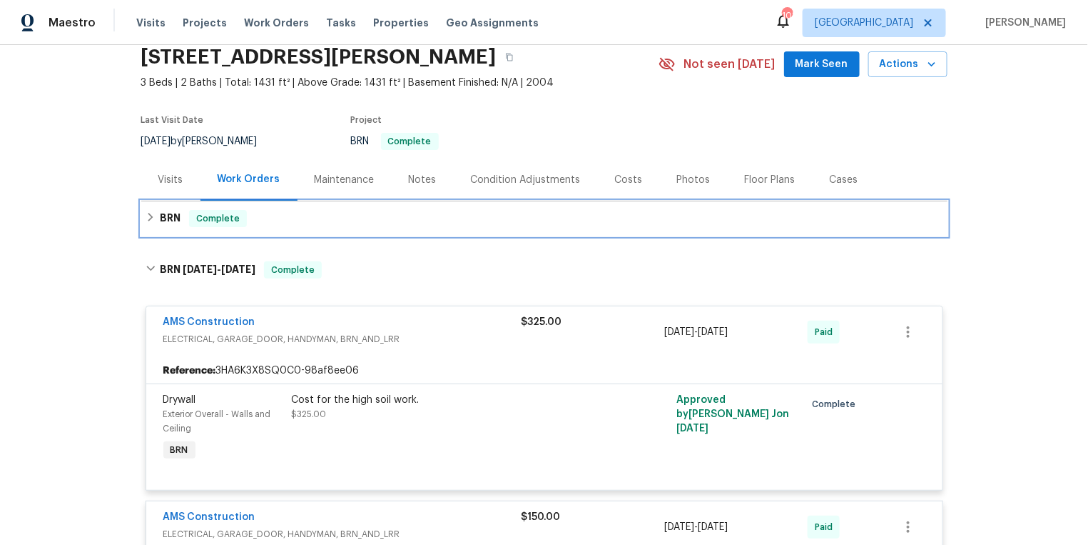
click at [155, 221] on div "BRN Complete" at bounding box center [545, 218] width 798 height 17
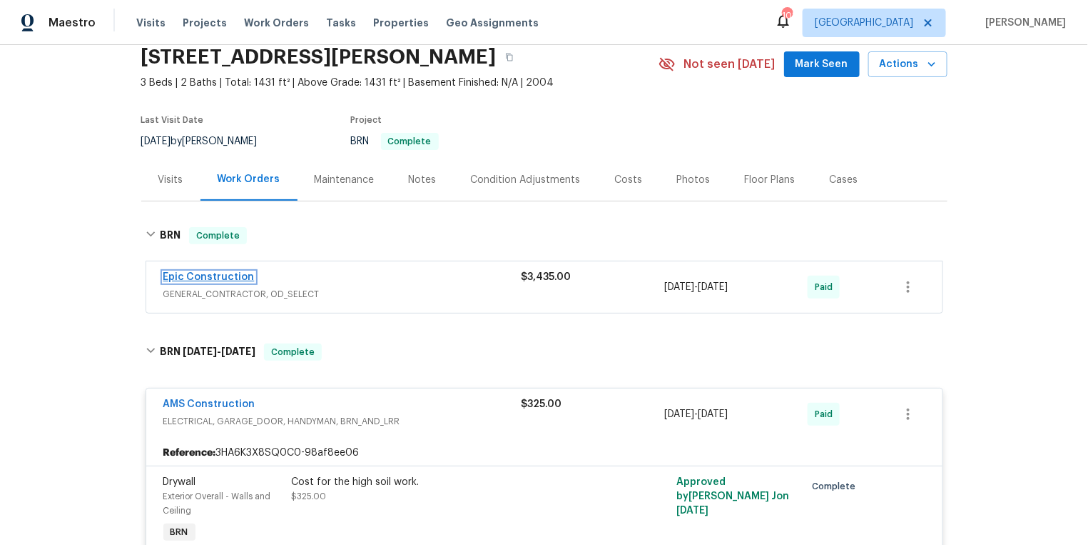
click at [202, 272] on link "Epic Construction" at bounding box center [208, 277] width 91 height 10
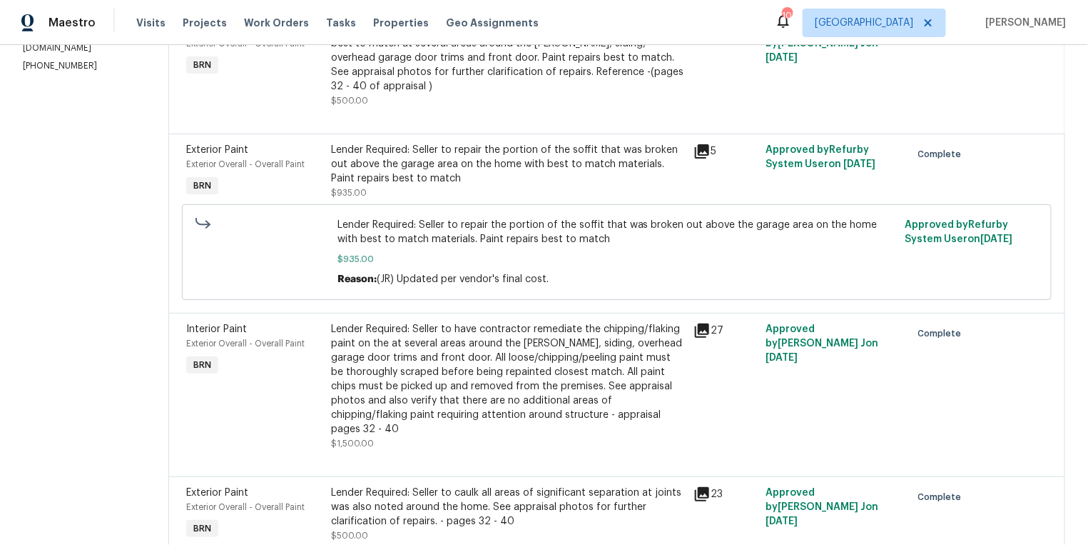
scroll to position [296, 0]
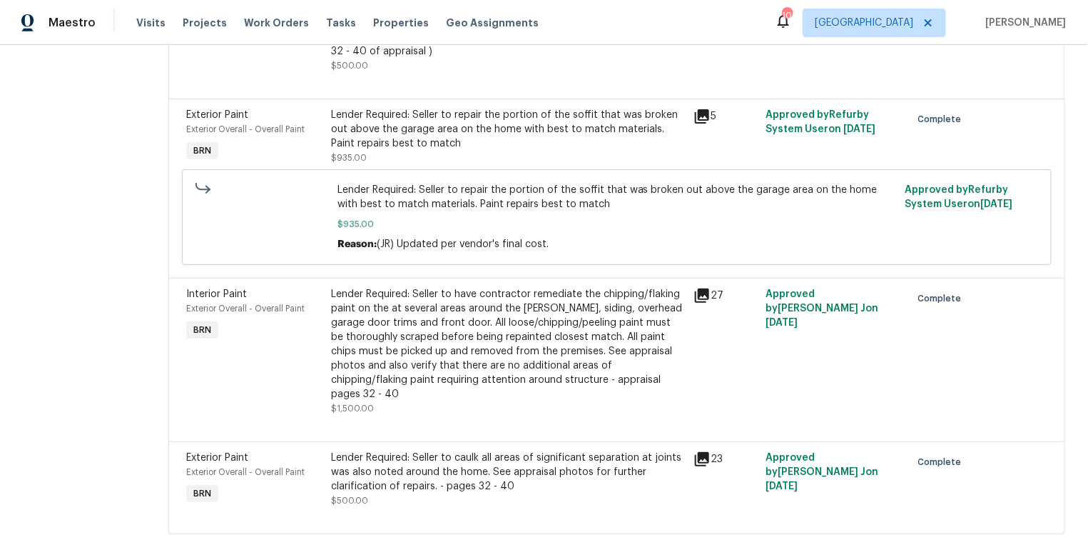
click at [695, 288] on icon at bounding box center [702, 295] width 14 height 14
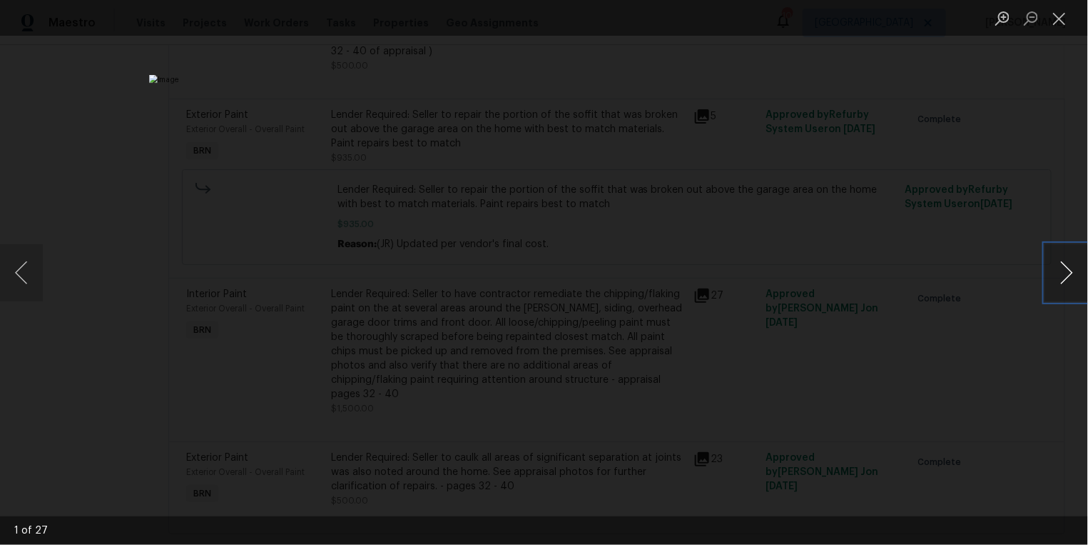
click at [1061, 269] on button "Next image" at bounding box center [1066, 272] width 43 height 57
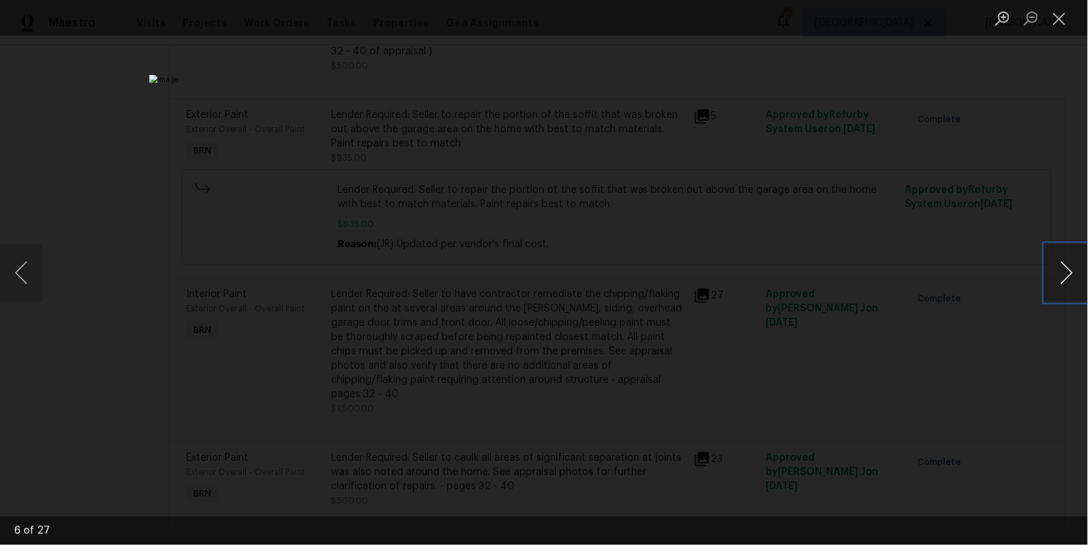
click at [1061, 269] on button "Next image" at bounding box center [1066, 272] width 43 height 57
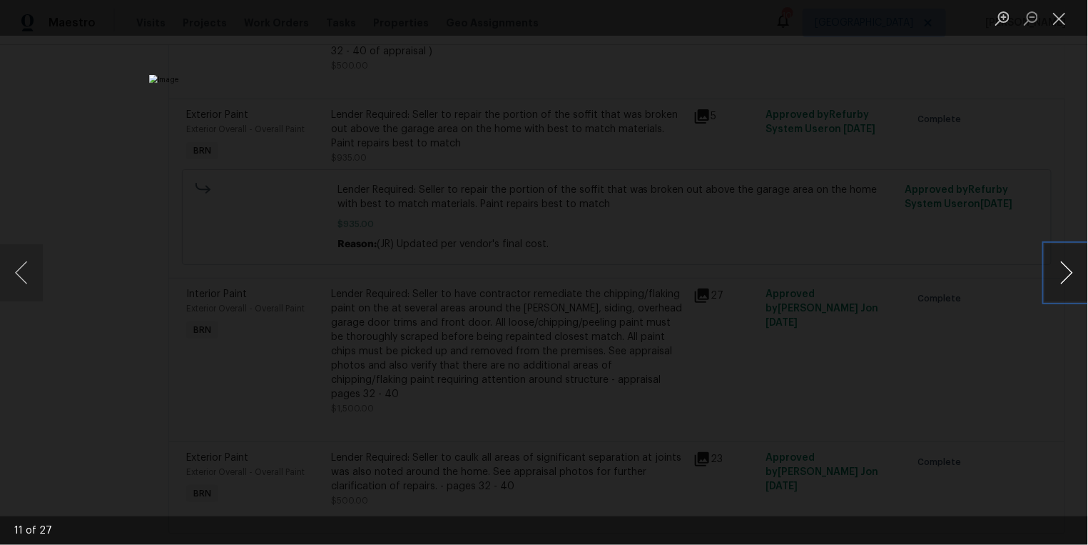
click at [1061, 269] on button "Next image" at bounding box center [1066, 272] width 43 height 57
click at [1060, 20] on button "Close lightbox" at bounding box center [1059, 18] width 29 height 25
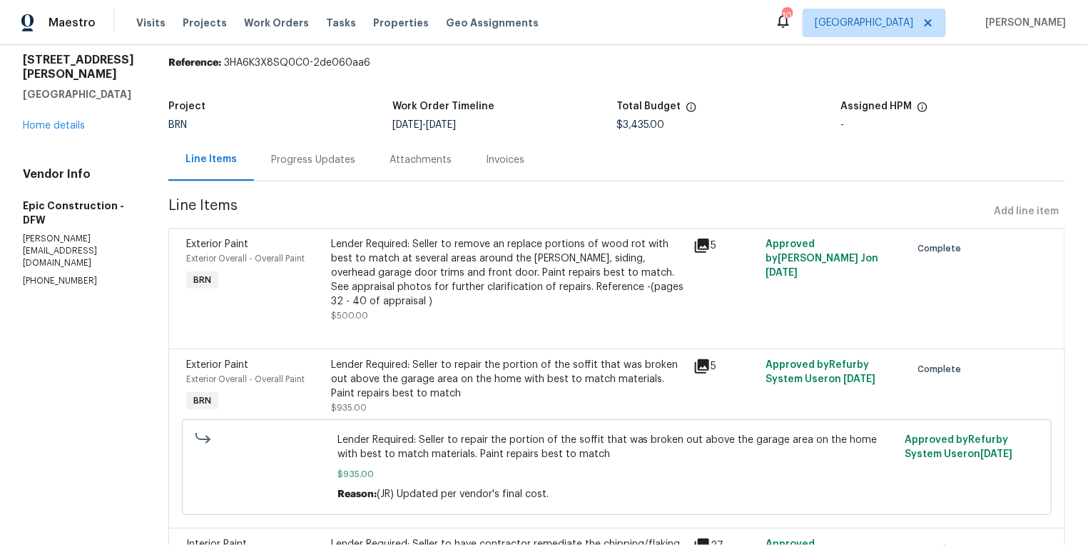
scroll to position [0, 0]
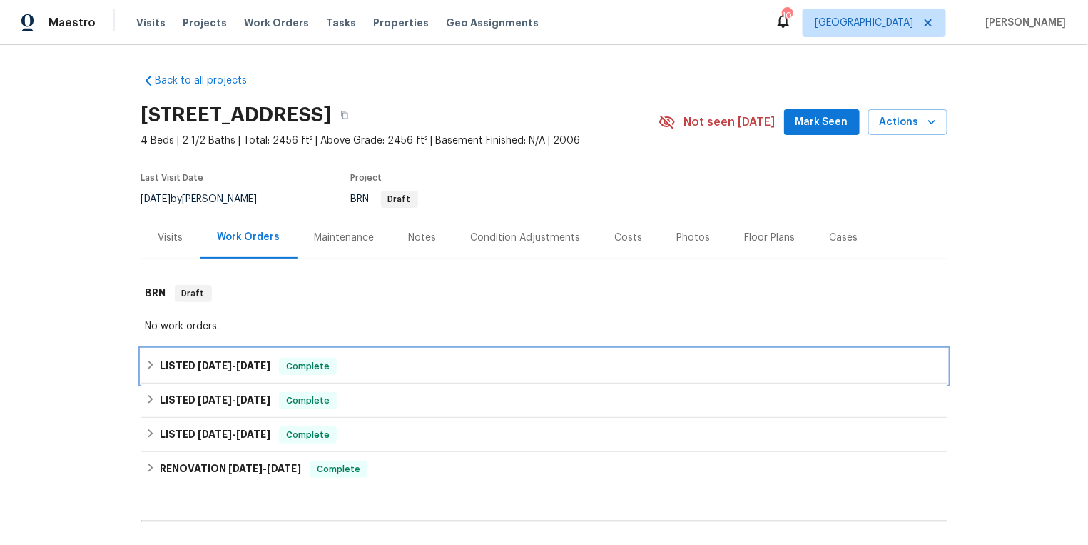
click at [151, 363] on icon at bounding box center [150, 364] width 5 height 9
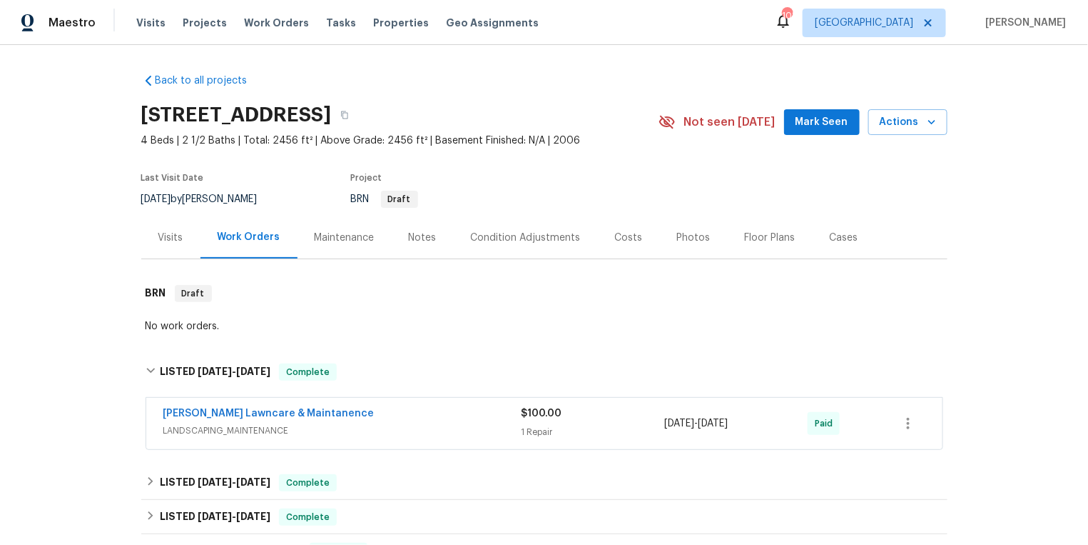
click at [180, 238] on div "Visits" at bounding box center [170, 238] width 25 height 14
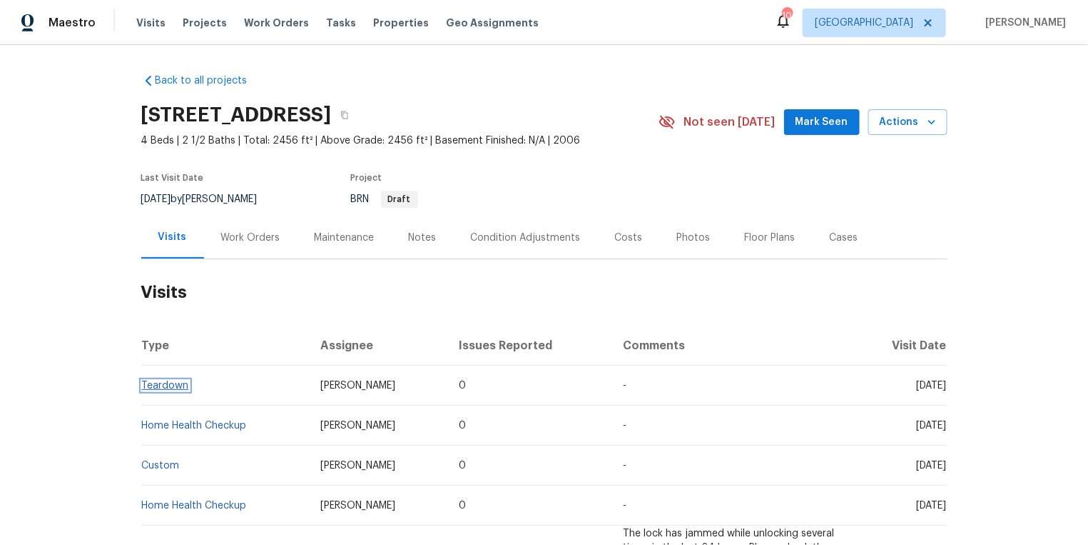
click at [167, 385] on link "Teardown" at bounding box center [165, 385] width 47 height 10
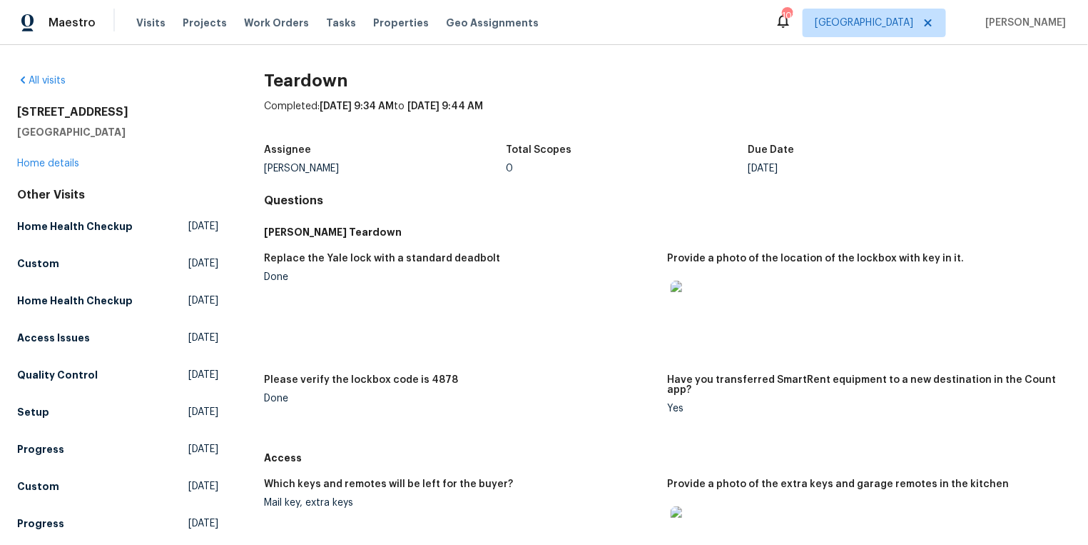
click at [691, 309] on img at bounding box center [694, 303] width 46 height 46
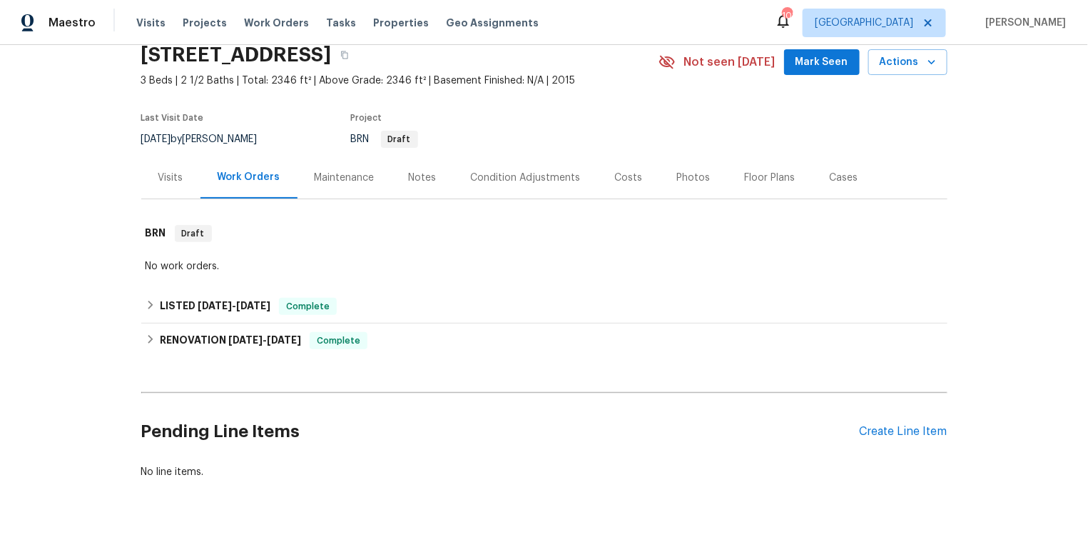
scroll to position [70, 0]
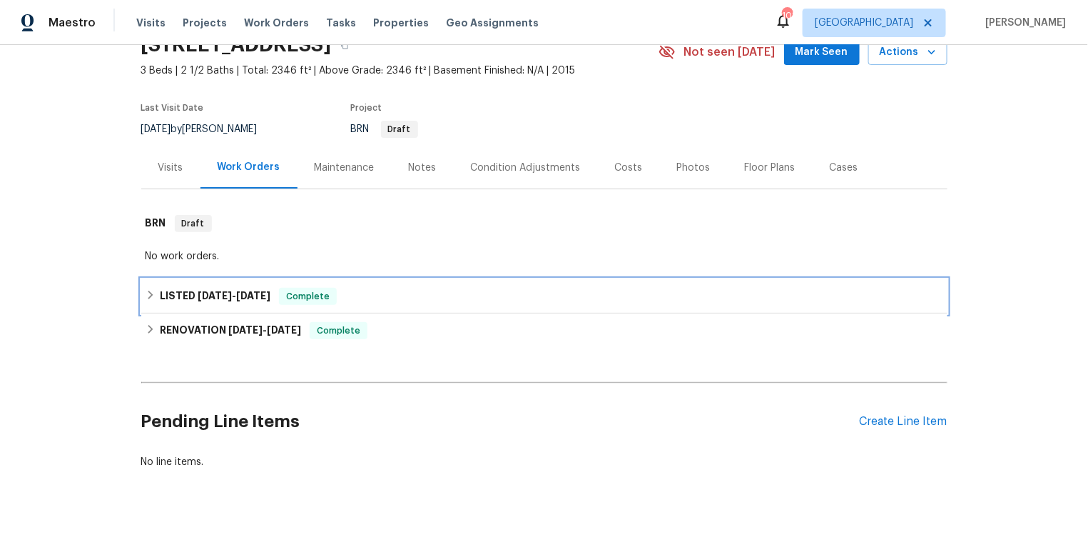
click at [150, 297] on icon at bounding box center [151, 295] width 10 height 10
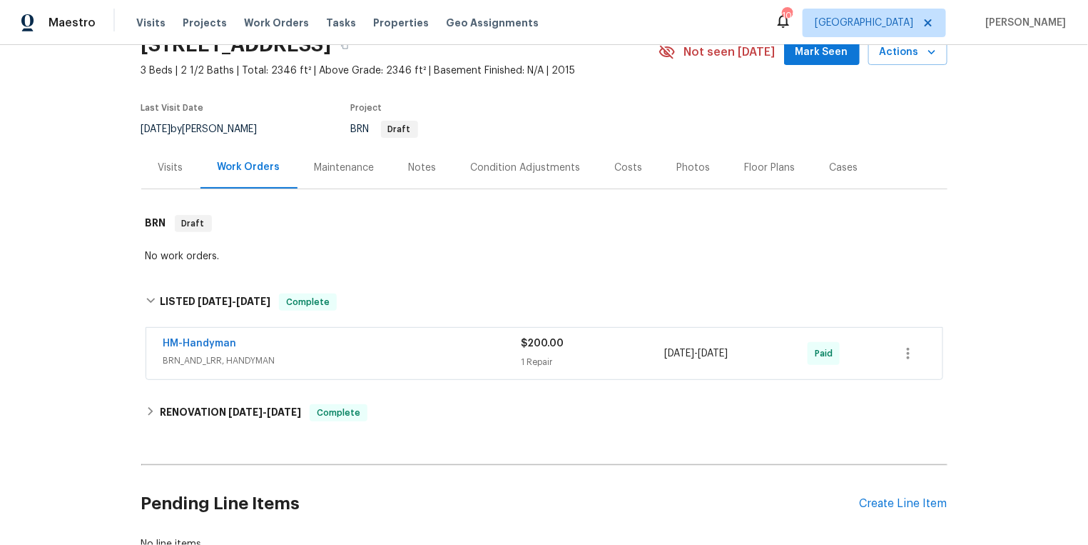
click at [192, 336] on span "HM-Handyman" at bounding box center [200, 343] width 74 height 14
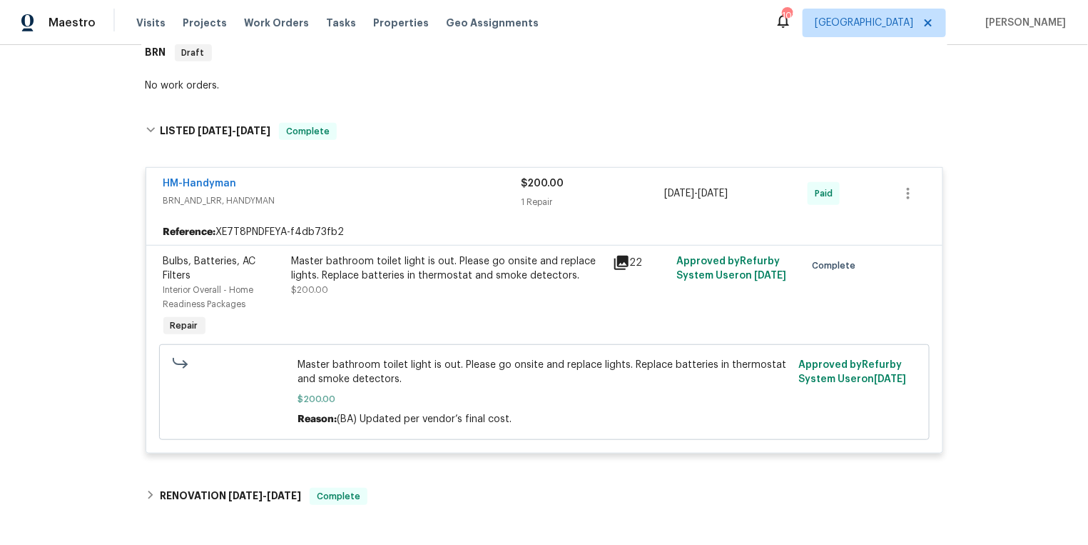
scroll to position [0, 0]
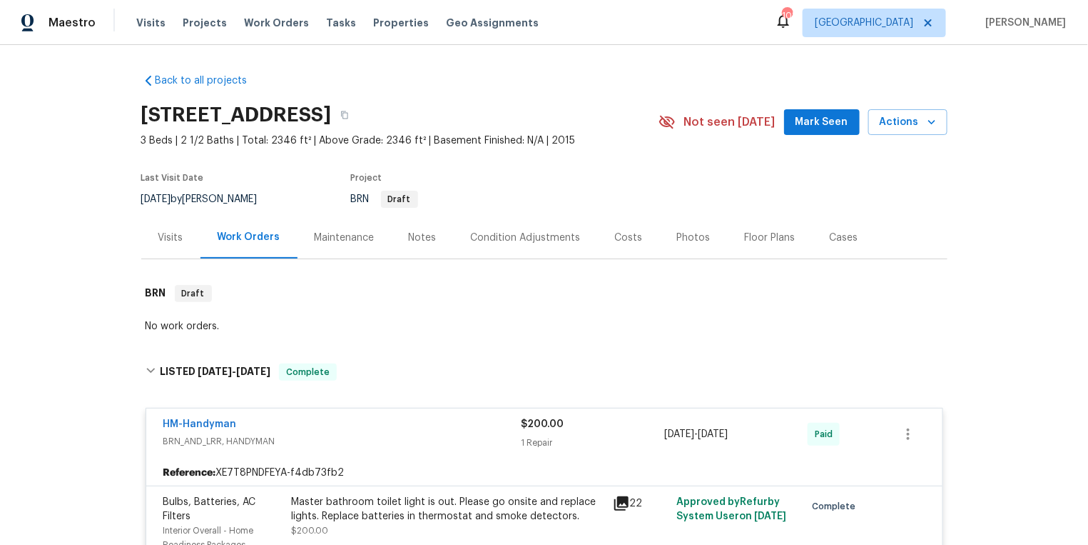
click at [177, 237] on div "Visits" at bounding box center [170, 238] width 25 height 14
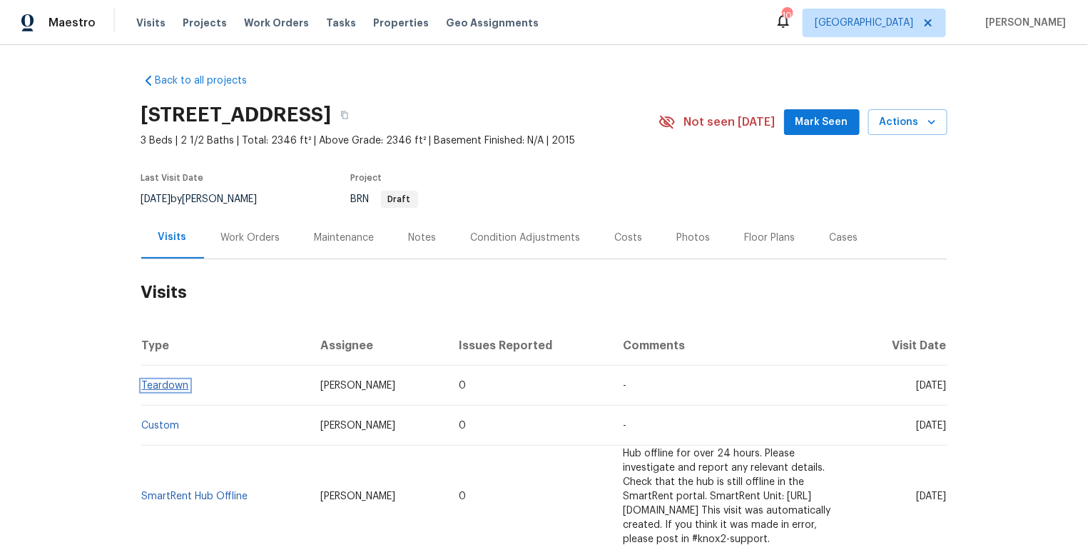
click at [173, 385] on link "Teardown" at bounding box center [165, 385] width 47 height 10
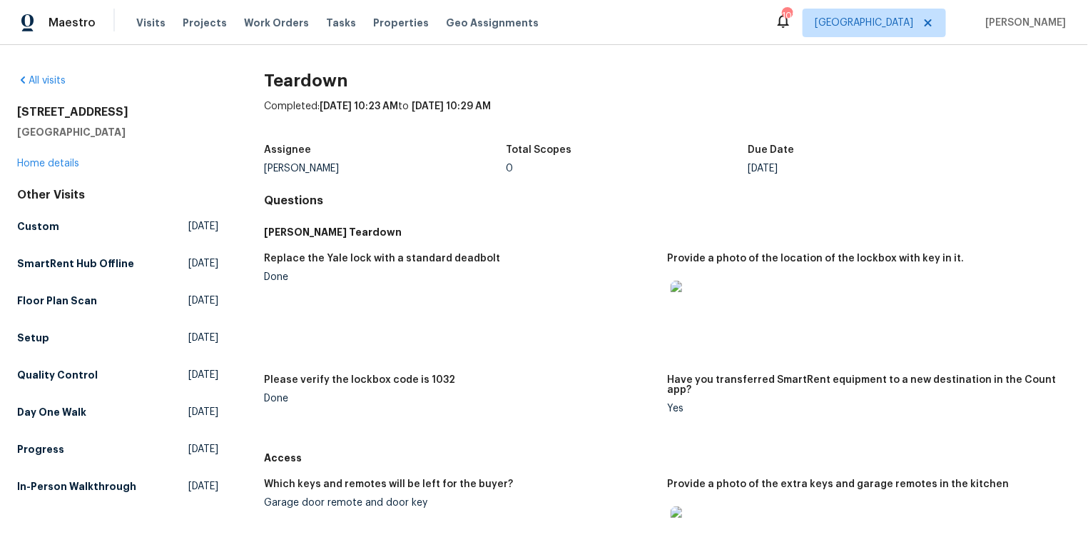
click at [701, 300] on img at bounding box center [694, 303] width 46 height 46
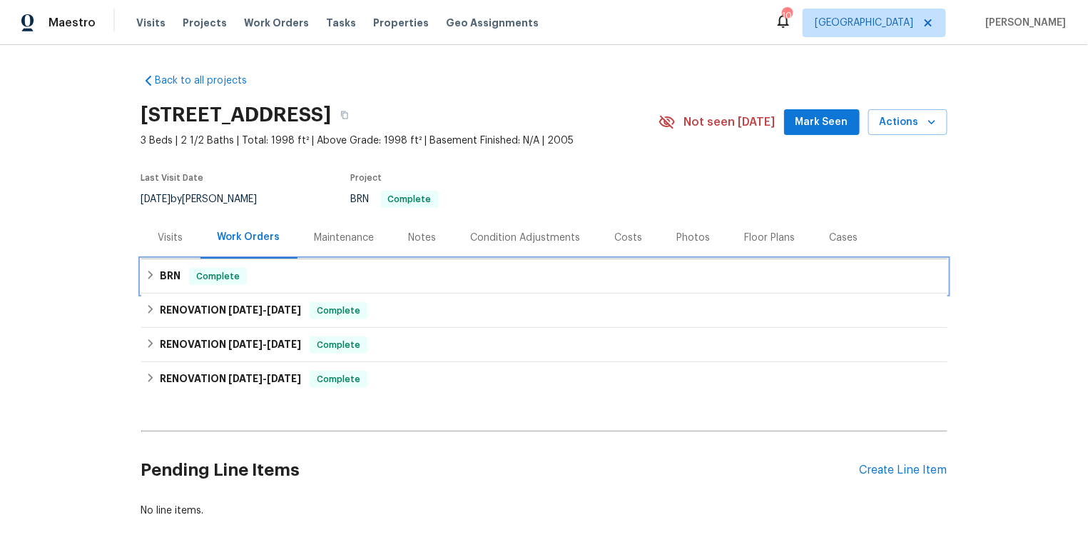
click at [152, 277] on icon at bounding box center [151, 275] width 10 height 10
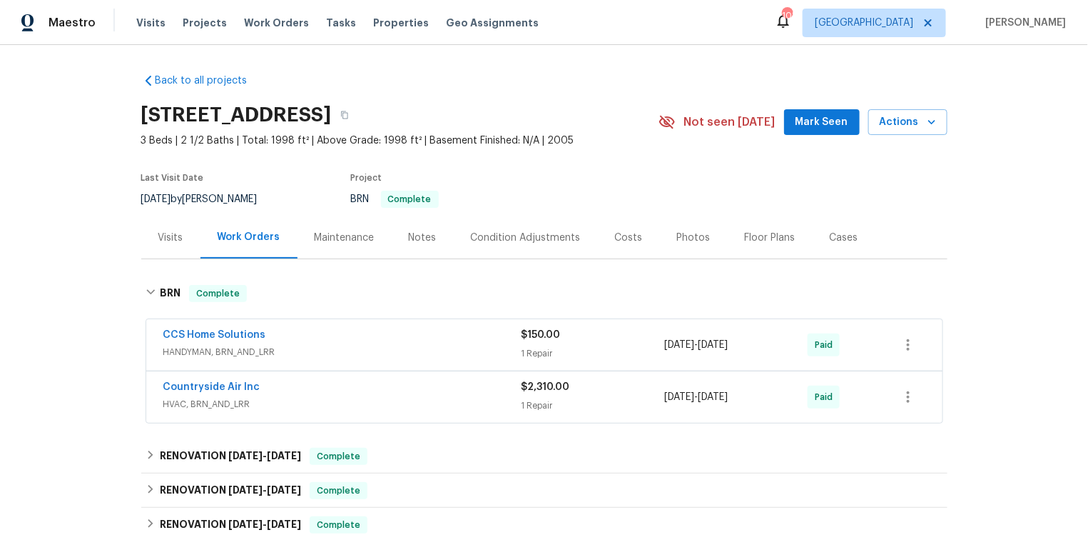
click at [202, 325] on div "CCS Home Solutions HANDYMAN, BRN_AND_LRR $150.00 1 Repair [DATE] - [DATE] Paid" at bounding box center [544, 344] width 796 height 51
click at [202, 330] on link "CCS Home Solutions" at bounding box center [214, 335] width 103 height 10
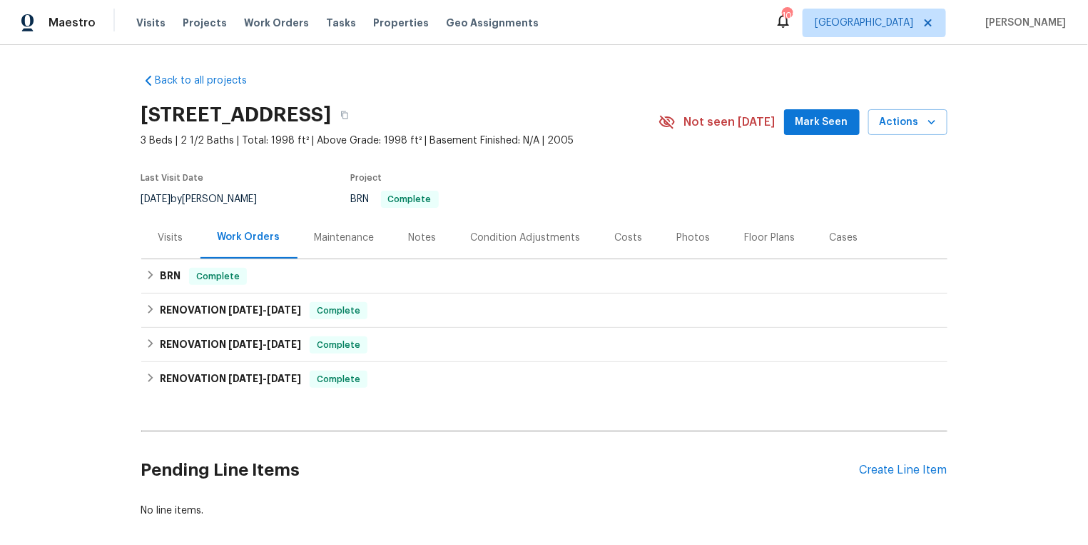
click at [167, 238] on div "Visits" at bounding box center [170, 238] width 25 height 14
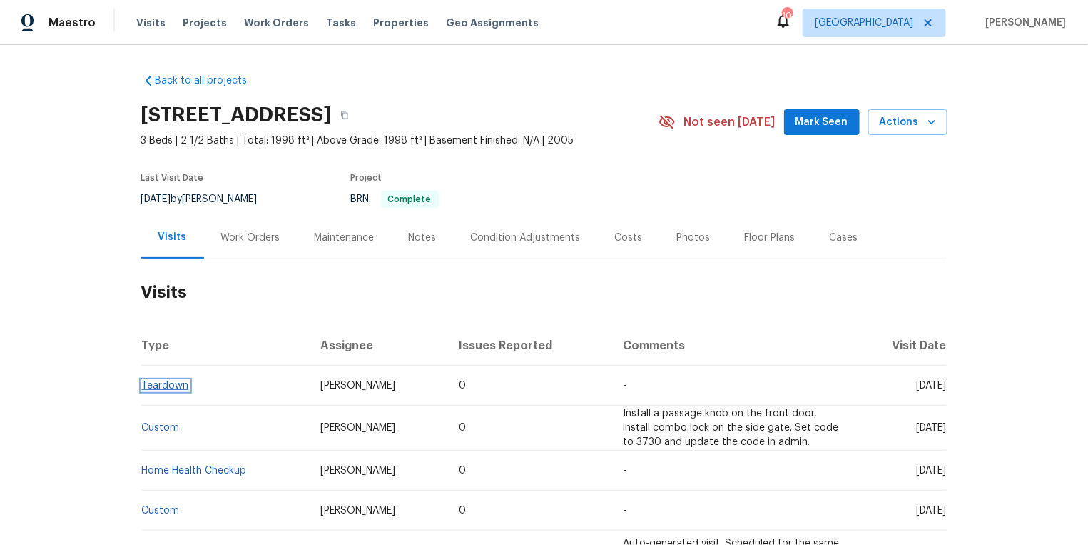
click at [166, 383] on link "Teardown" at bounding box center [165, 385] width 47 height 10
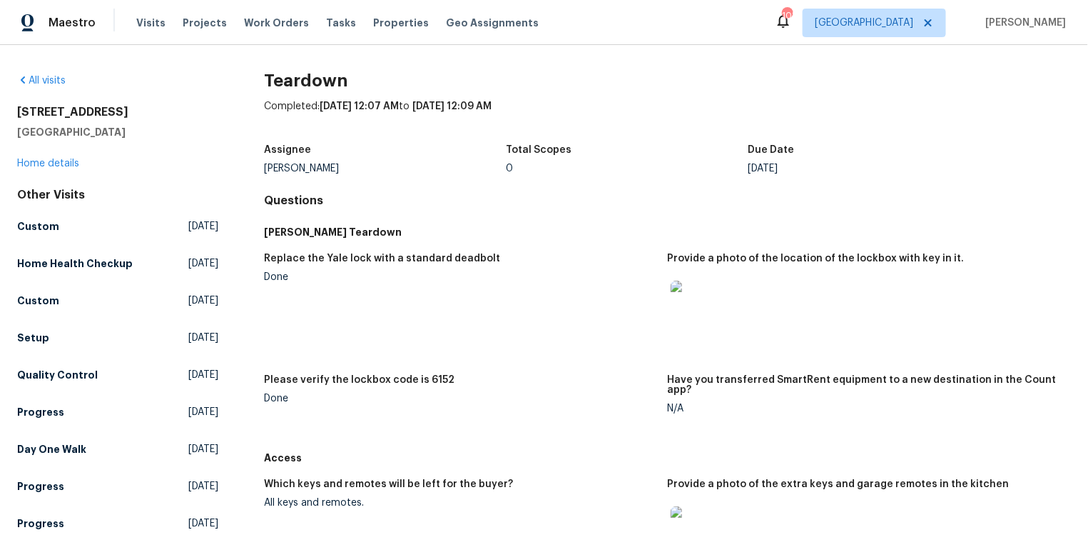
click at [694, 308] on img at bounding box center [694, 303] width 46 height 46
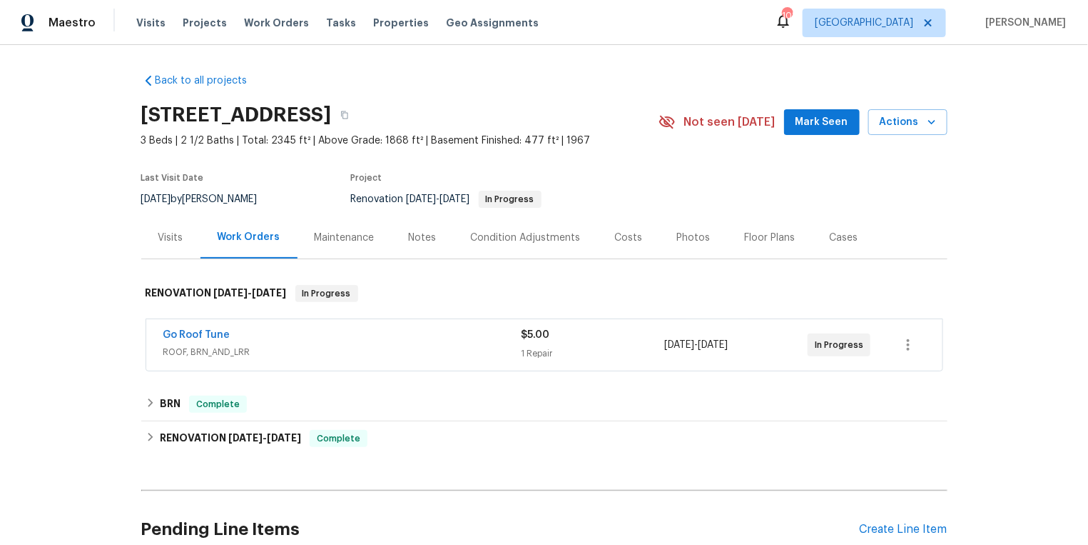
click at [173, 238] on div "Visits" at bounding box center [170, 238] width 25 height 14
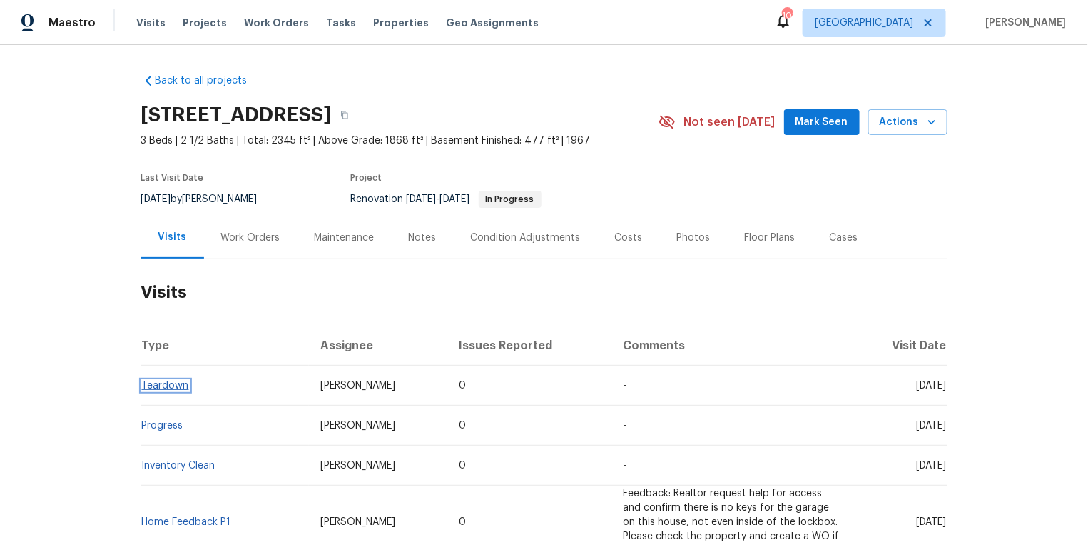
click at [156, 388] on link "Teardown" at bounding box center [165, 385] width 47 height 10
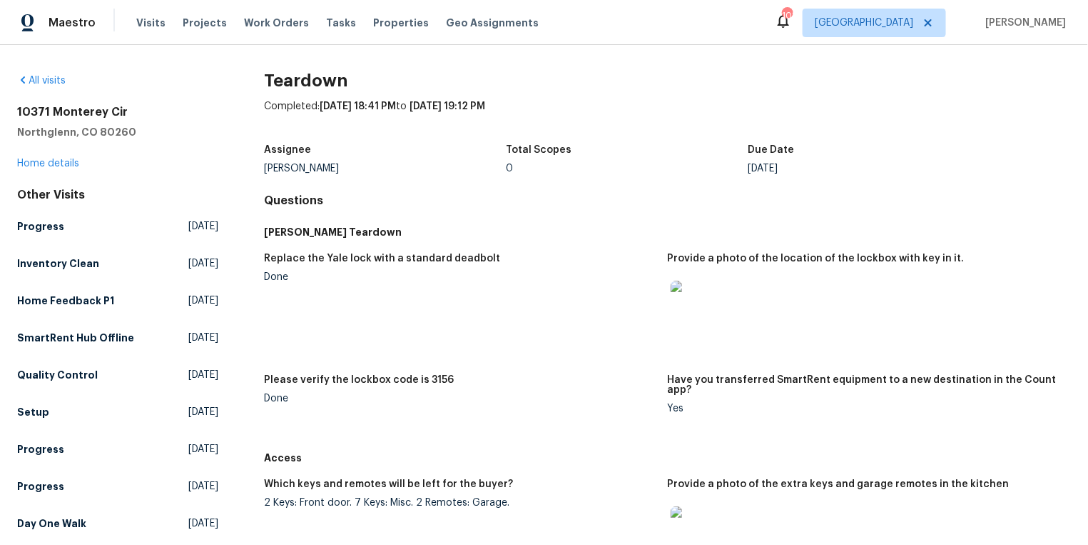
click at [704, 308] on img at bounding box center [694, 303] width 46 height 46
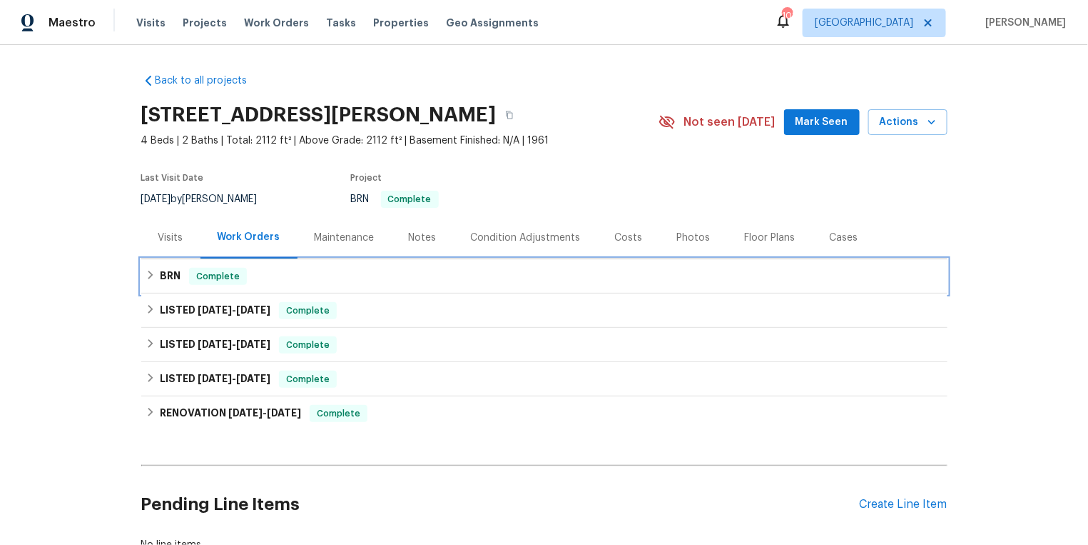
click at [151, 272] on icon at bounding box center [151, 275] width 10 height 10
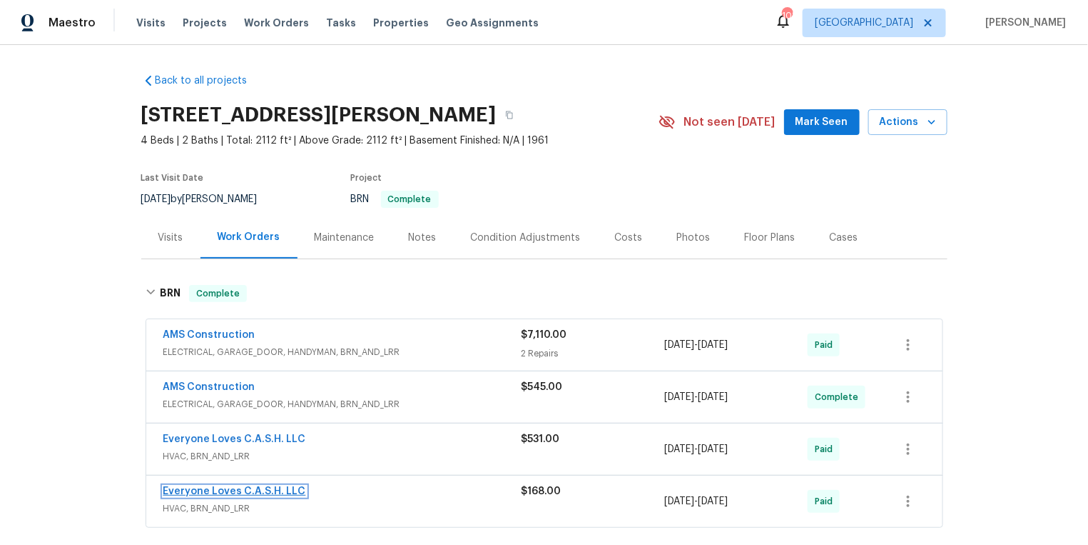
click at [194, 486] on link "Everyone Loves C.A.S.H. LLC" at bounding box center [234, 491] width 143 height 10
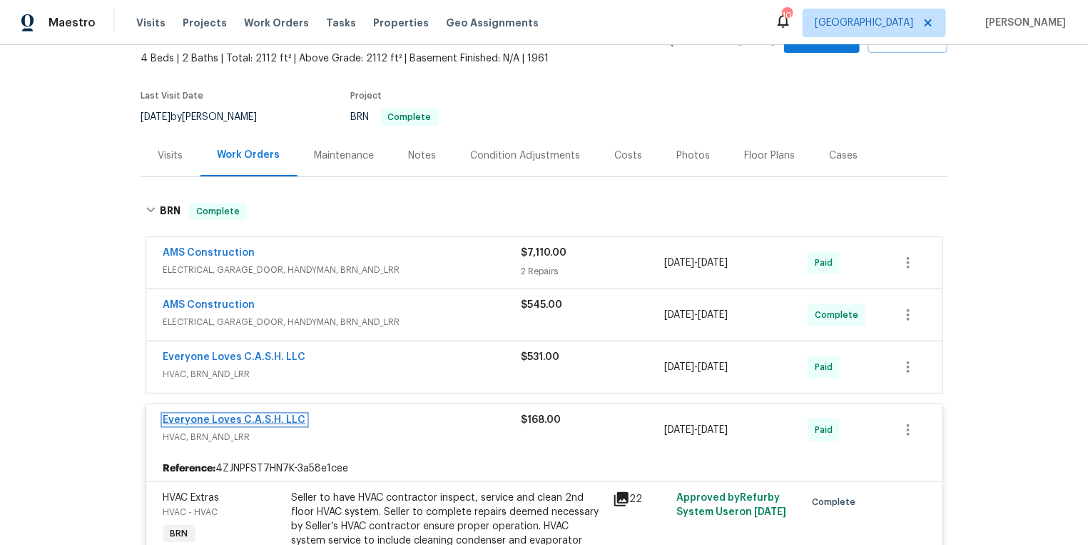
scroll to position [49, 0]
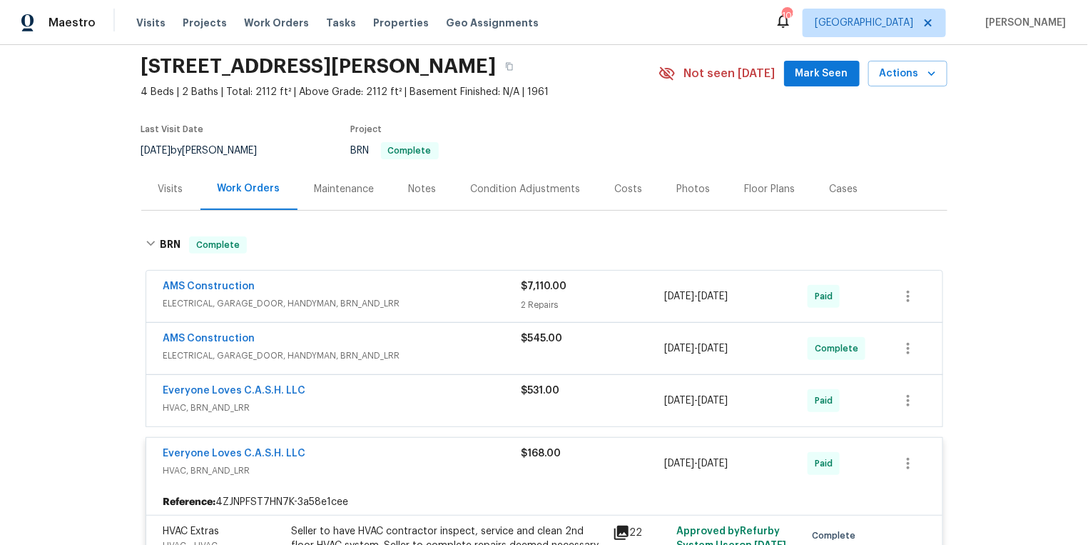
click at [173, 188] on div "Visits" at bounding box center [170, 189] width 25 height 14
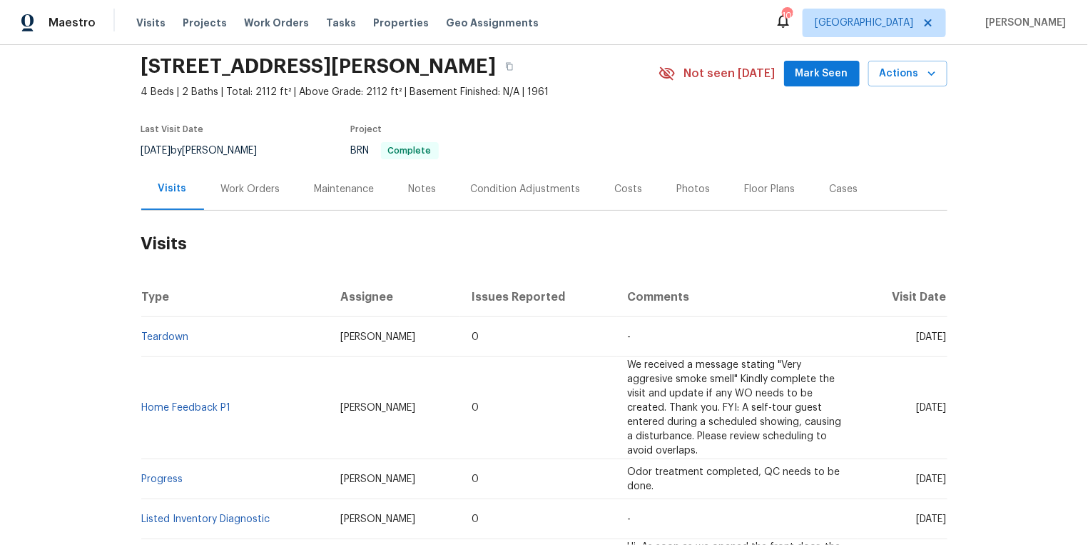
click at [176, 342] on td "Teardown" at bounding box center [235, 337] width 188 height 40
click at [178, 335] on link "Teardown" at bounding box center [165, 337] width 47 height 10
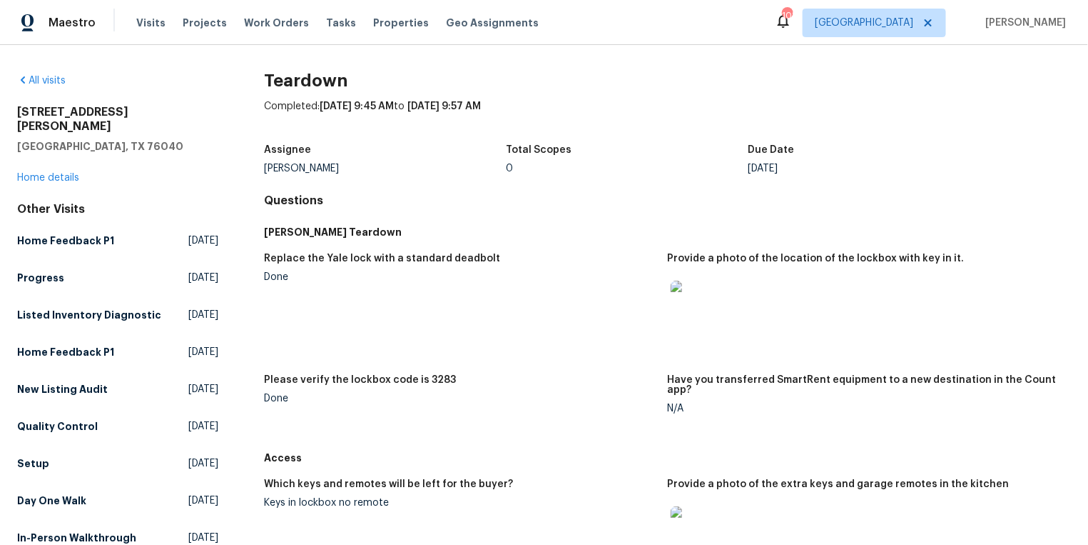
click at [702, 314] on img at bounding box center [694, 303] width 46 height 46
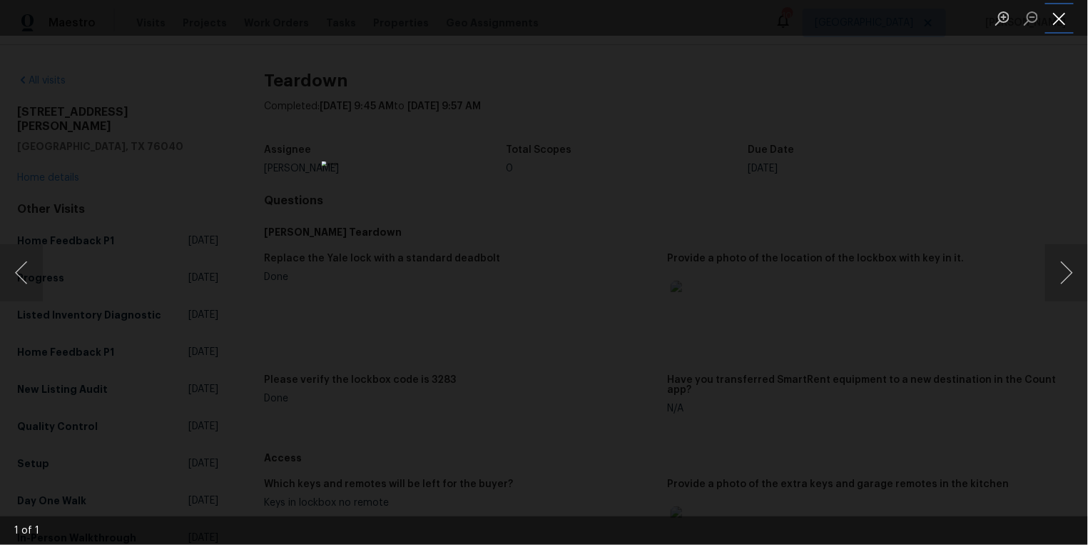
click at [1061, 13] on button "Close lightbox" at bounding box center [1059, 18] width 29 height 25
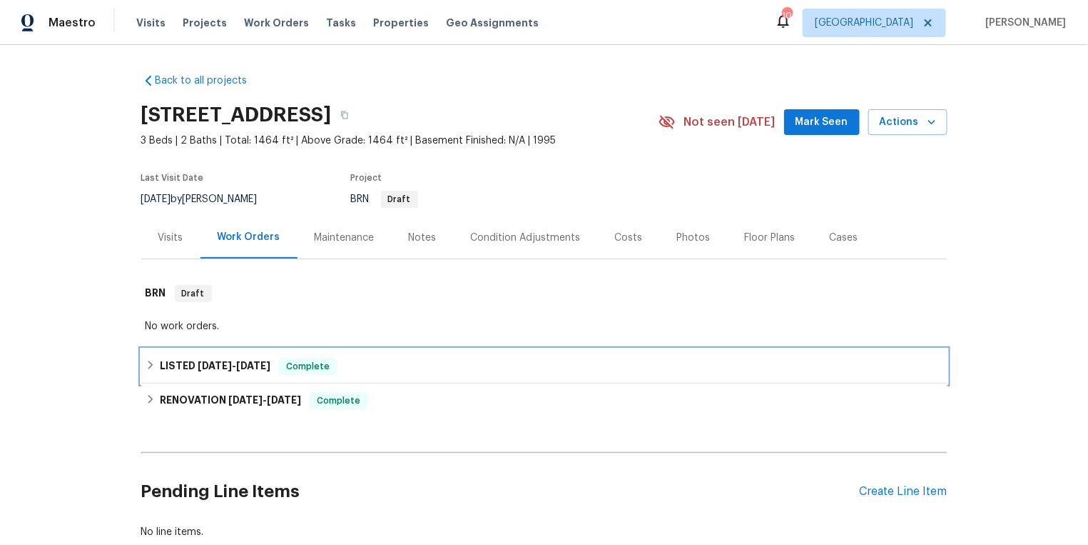
click at [176, 355] on div "LISTED 6/24/25 - 6/25/25 Complete" at bounding box center [544, 366] width 806 height 34
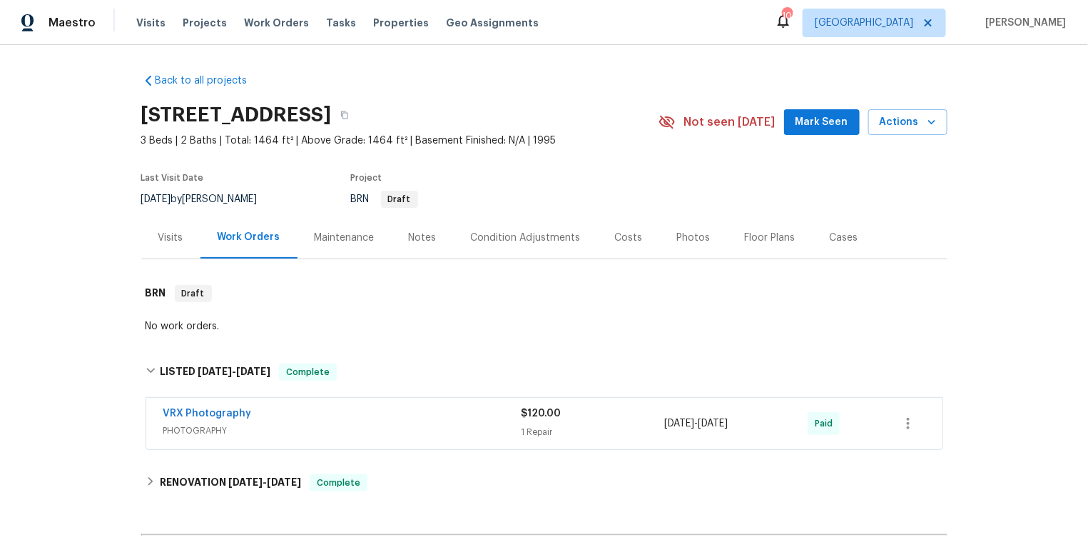
click at [166, 237] on div "Visits" at bounding box center [170, 238] width 25 height 14
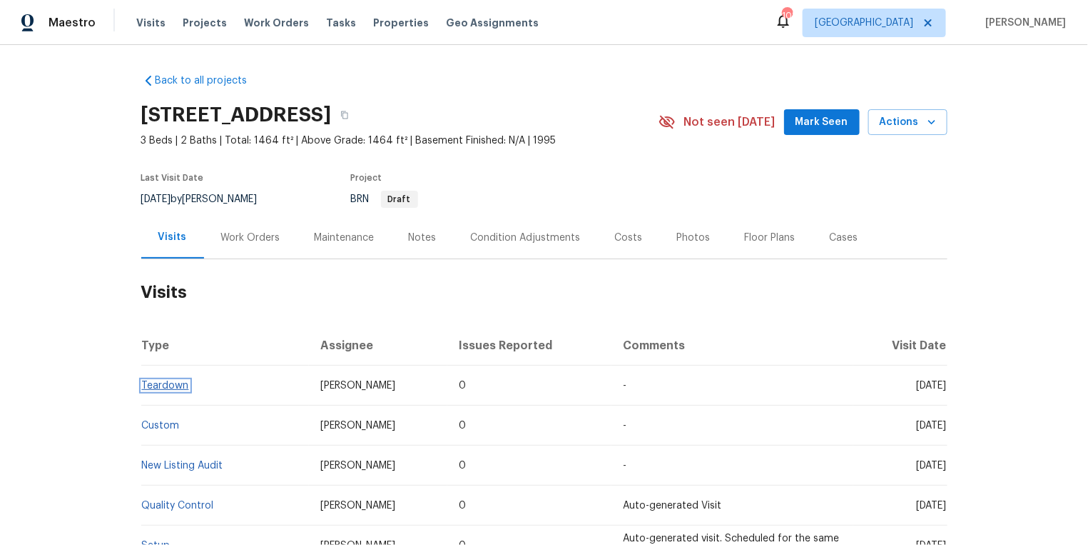
click at [155, 384] on link "Teardown" at bounding box center [165, 385] width 47 height 10
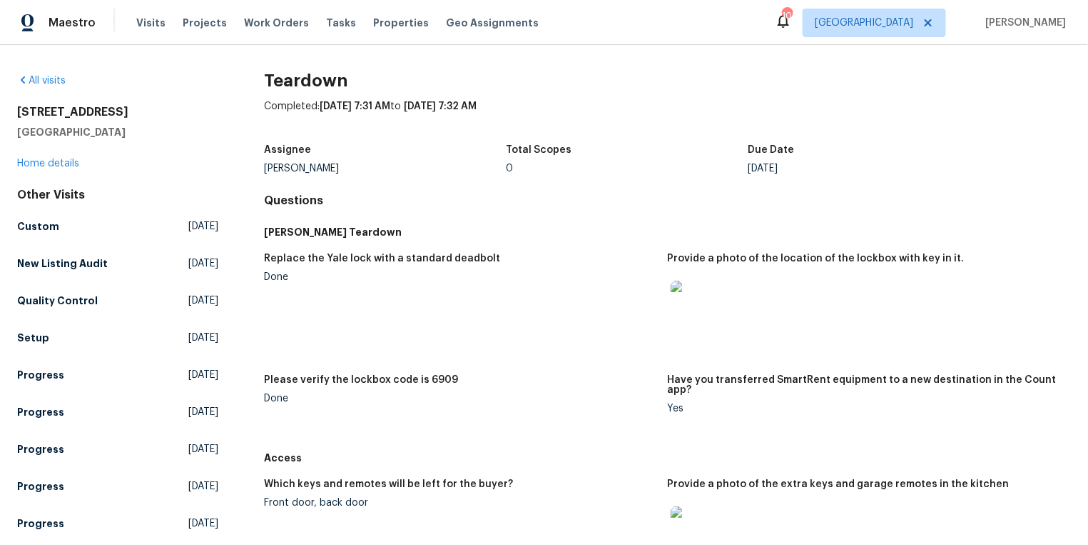
click at [697, 300] on img at bounding box center [694, 303] width 46 height 46
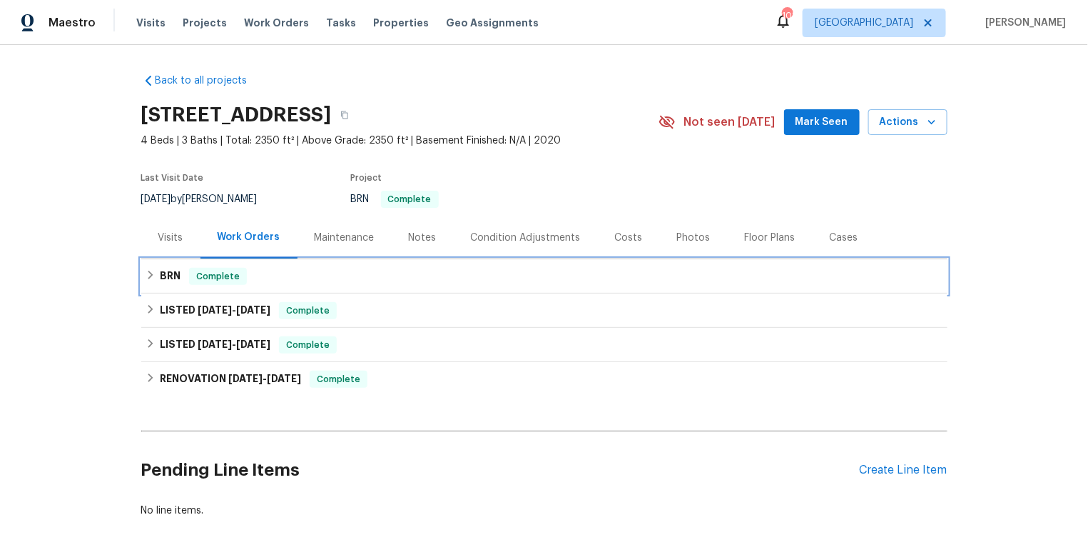
click at [221, 278] on span "Complete" at bounding box center [218, 276] width 55 height 14
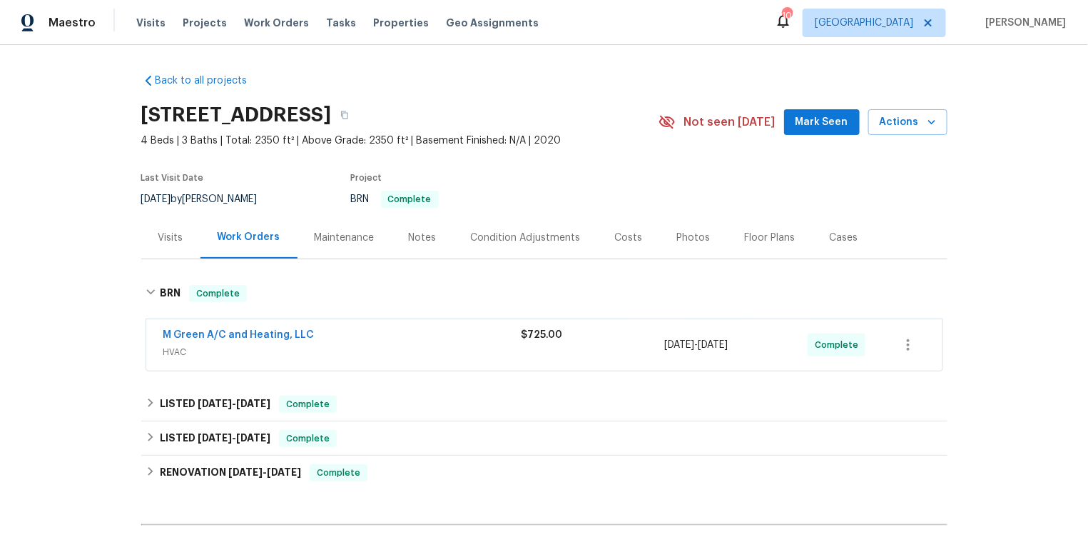
click at [203, 339] on span "M Green A/C and Heating, LLC" at bounding box center [238, 335] width 151 height 14
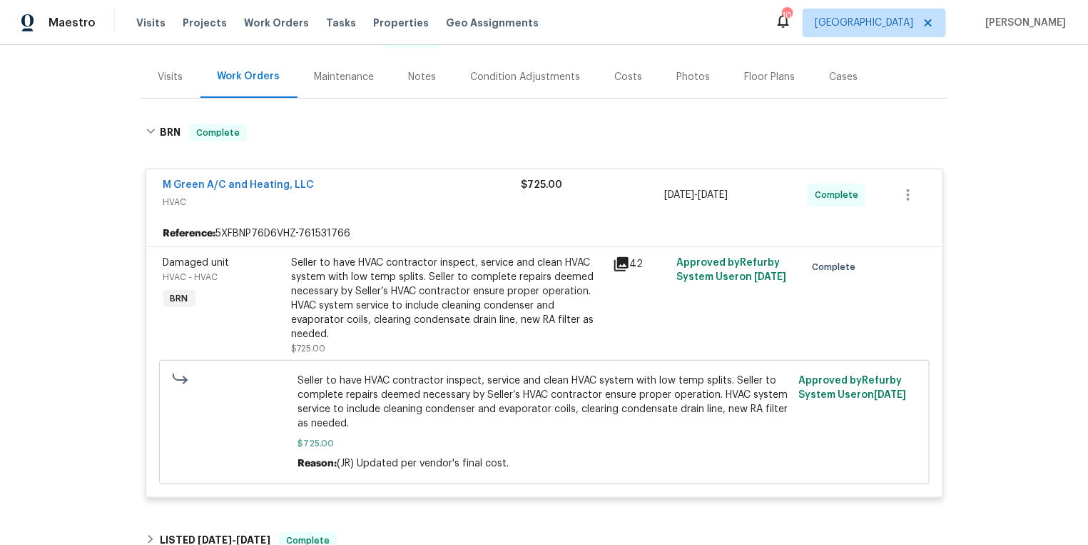
scroll to position [83, 0]
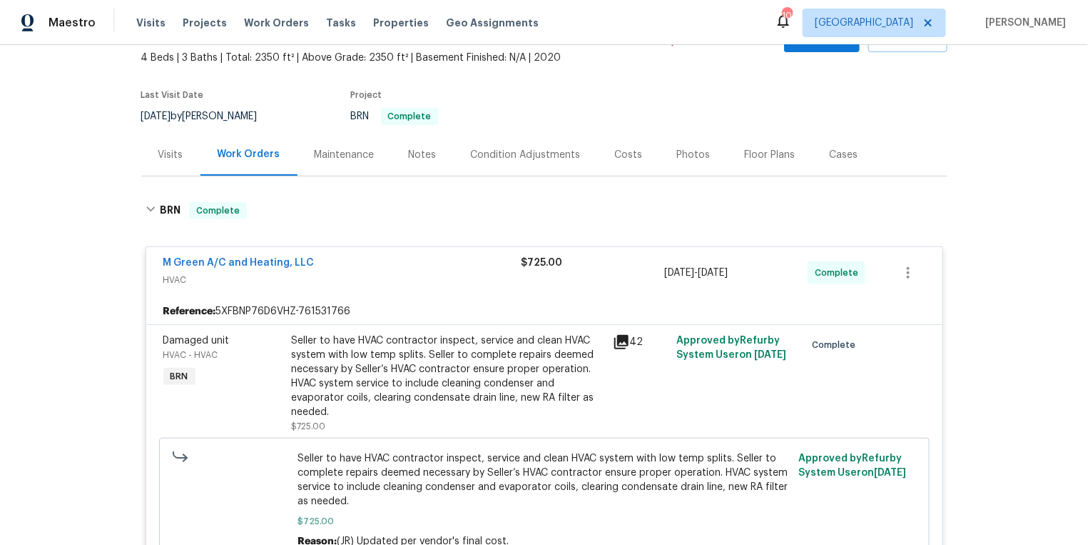
click at [173, 156] on div "Visits" at bounding box center [170, 155] width 25 height 14
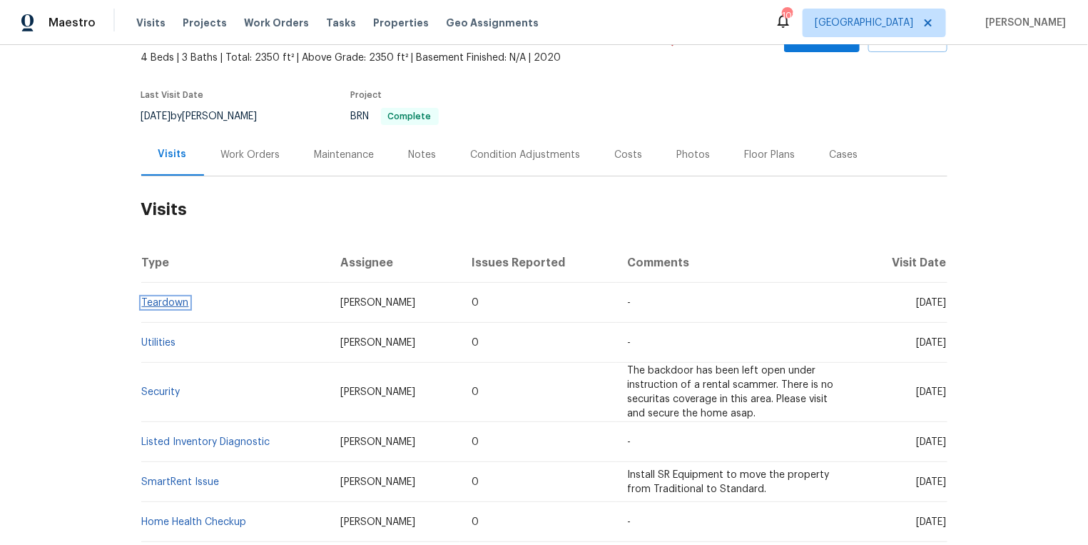
click at [170, 298] on link "Teardown" at bounding box center [165, 303] width 47 height 10
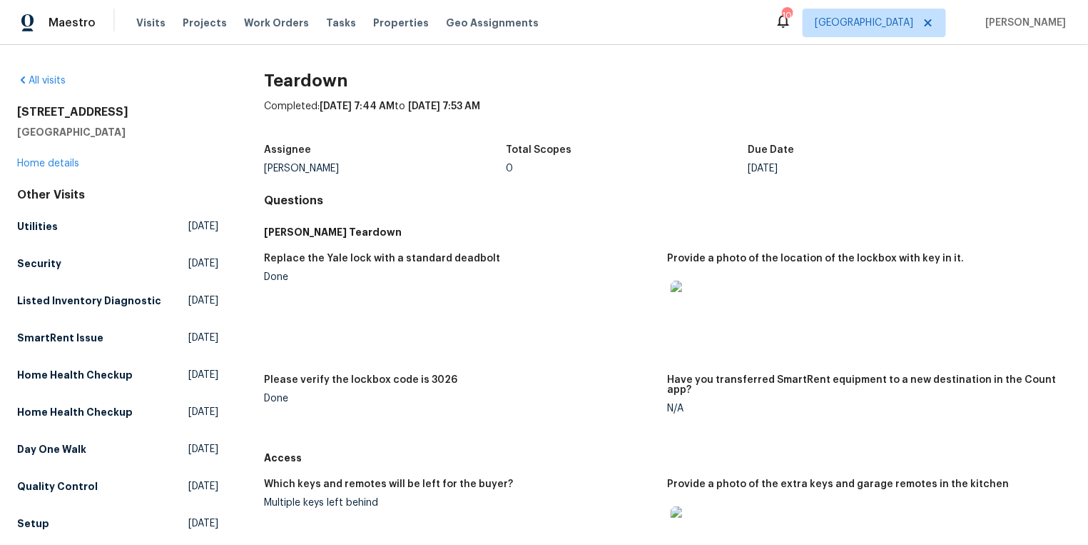
click at [702, 310] on img at bounding box center [694, 303] width 46 height 46
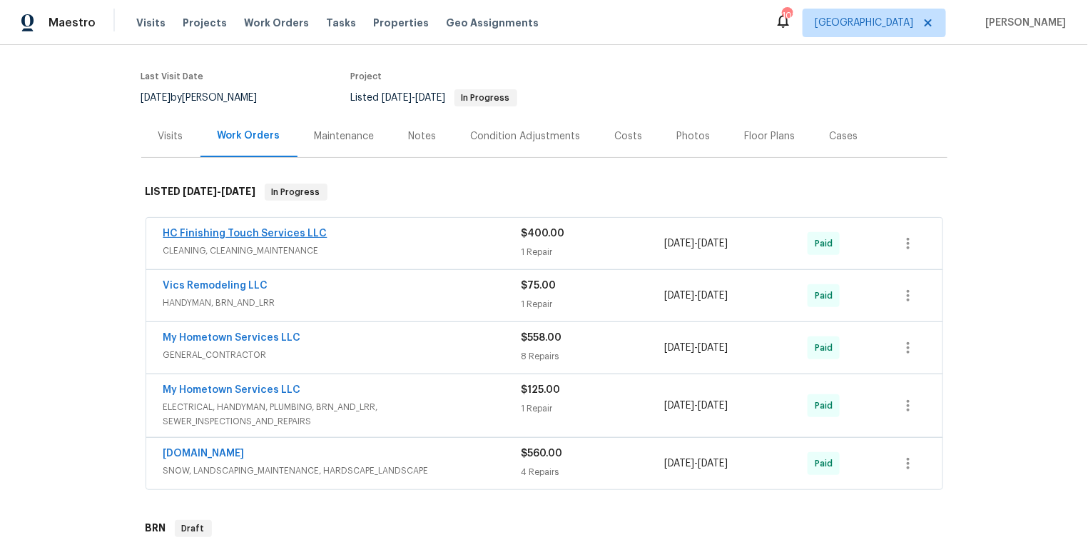
scroll to position [103, 0]
click at [206, 331] on link "My Hometown Services LLC" at bounding box center [232, 336] width 138 height 10
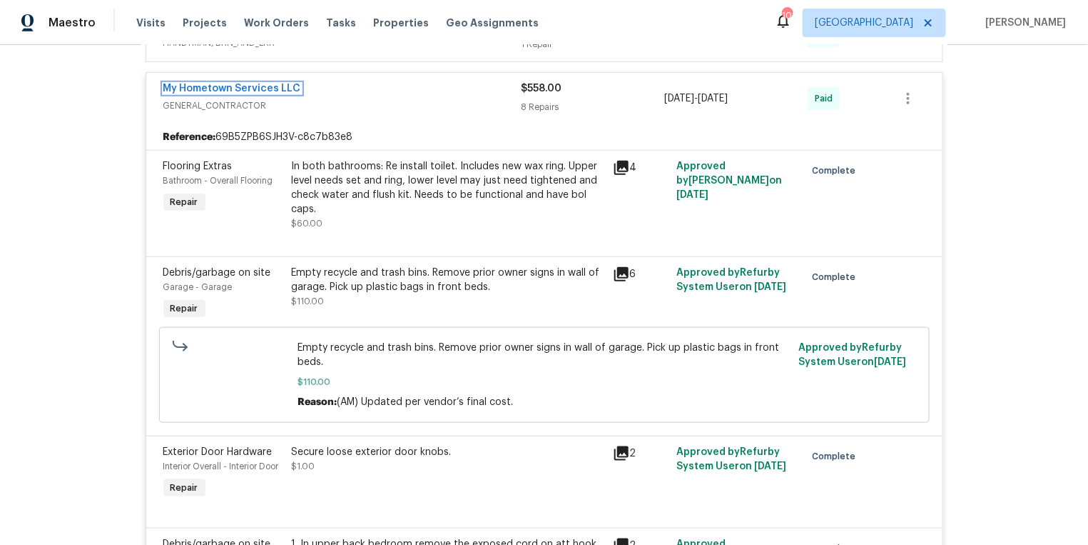
scroll to position [125, 0]
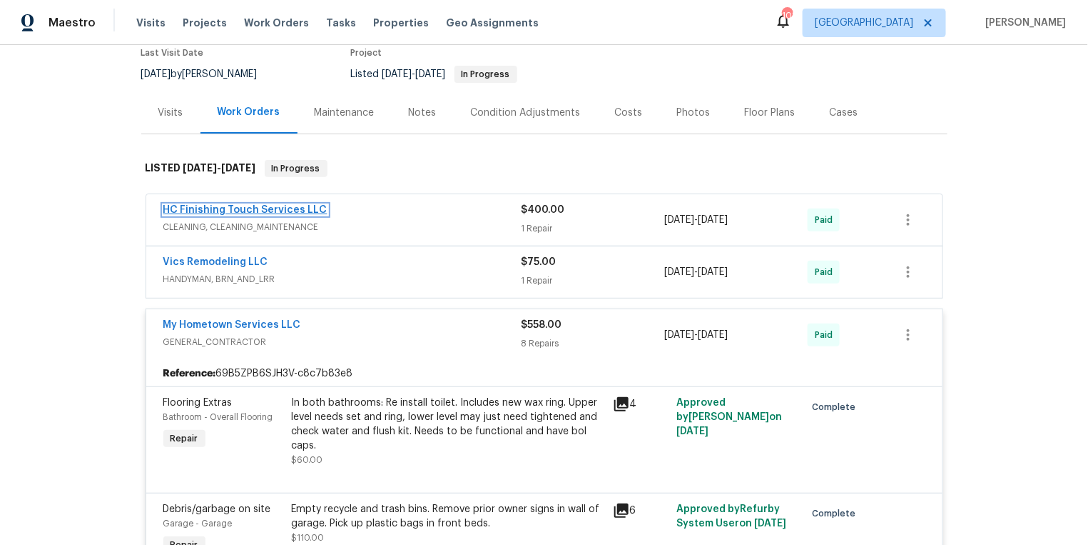
click at [238, 208] on link "HC Finishing Touch Services LLC" at bounding box center [245, 210] width 164 height 10
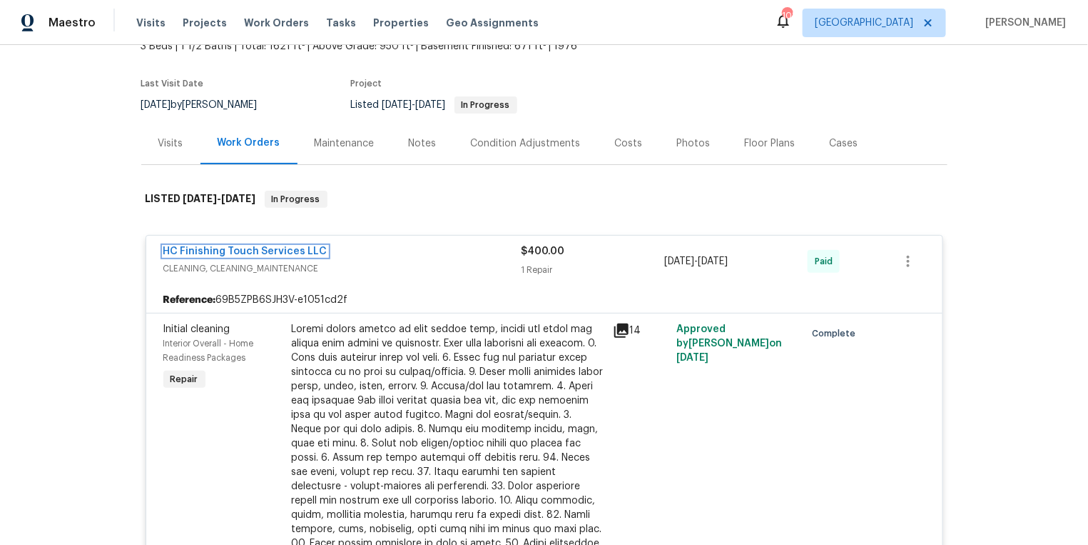
scroll to position [84, 0]
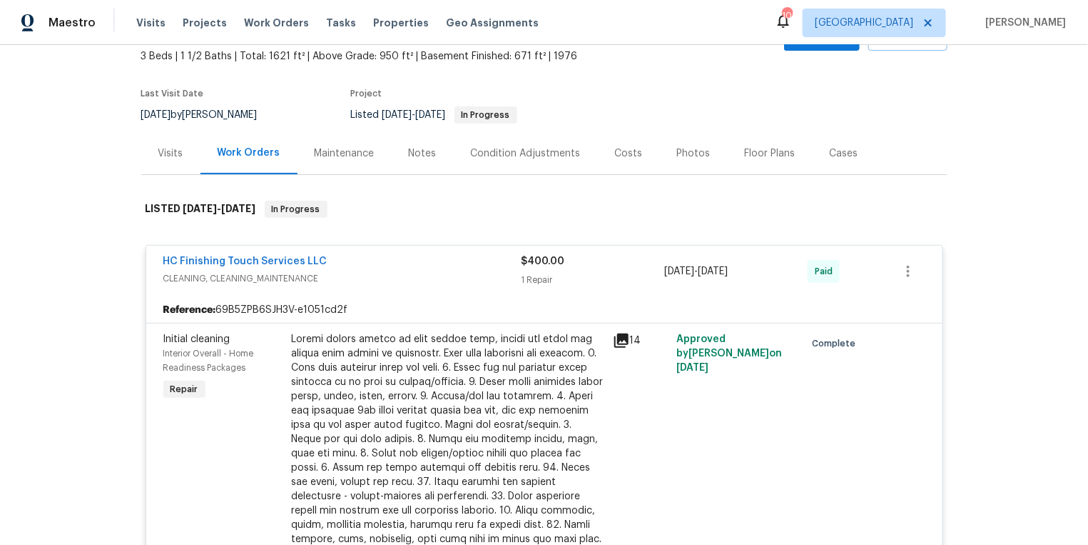
click at [175, 143] on div "Visits" at bounding box center [170, 153] width 59 height 42
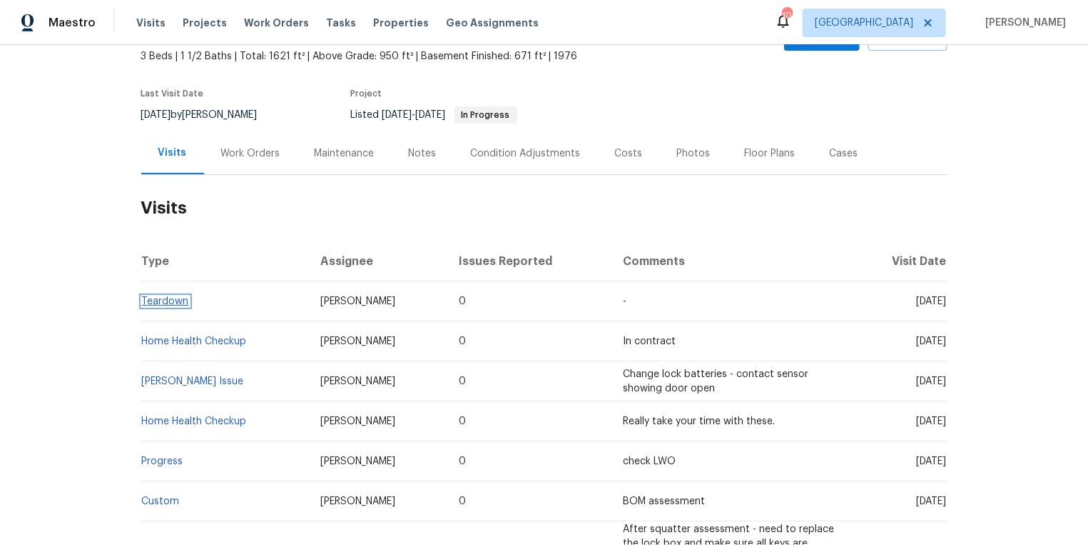
click at [171, 296] on link "Teardown" at bounding box center [165, 301] width 47 height 10
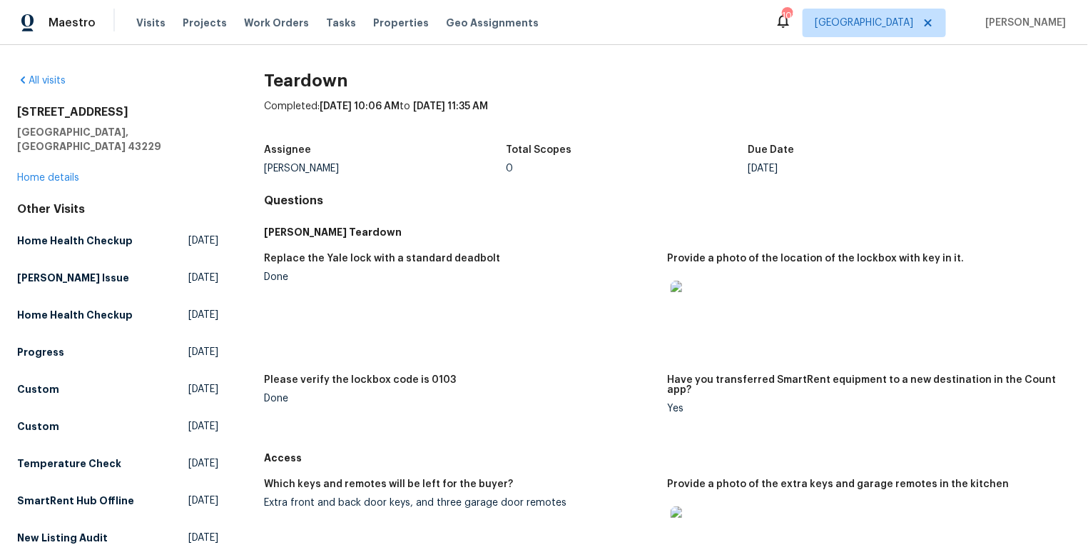
click at [703, 300] on img at bounding box center [694, 303] width 46 height 46
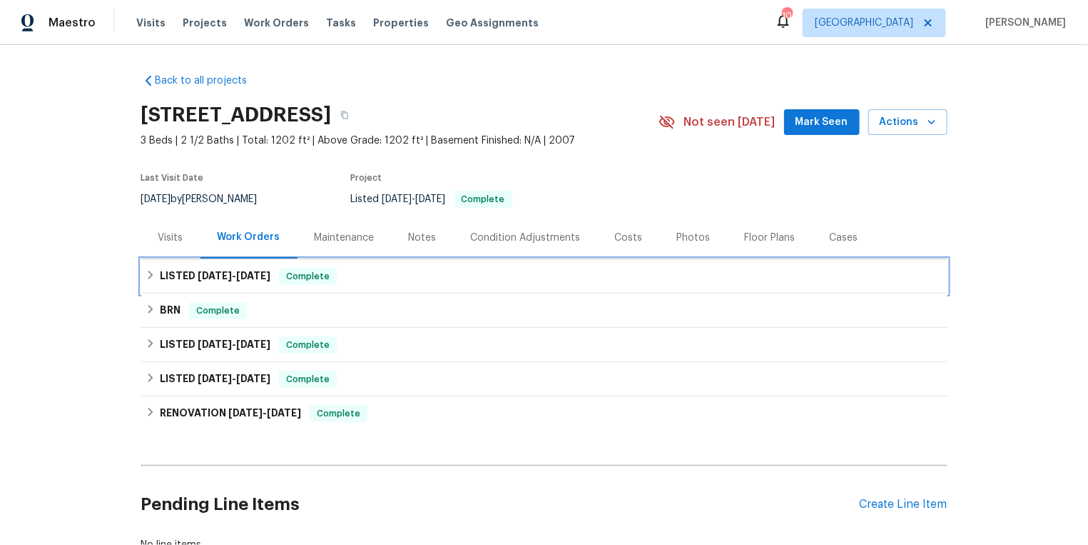
click at [175, 274] on h6 "LISTED 9/2/25 - 9/3/25" at bounding box center [215, 276] width 111 height 17
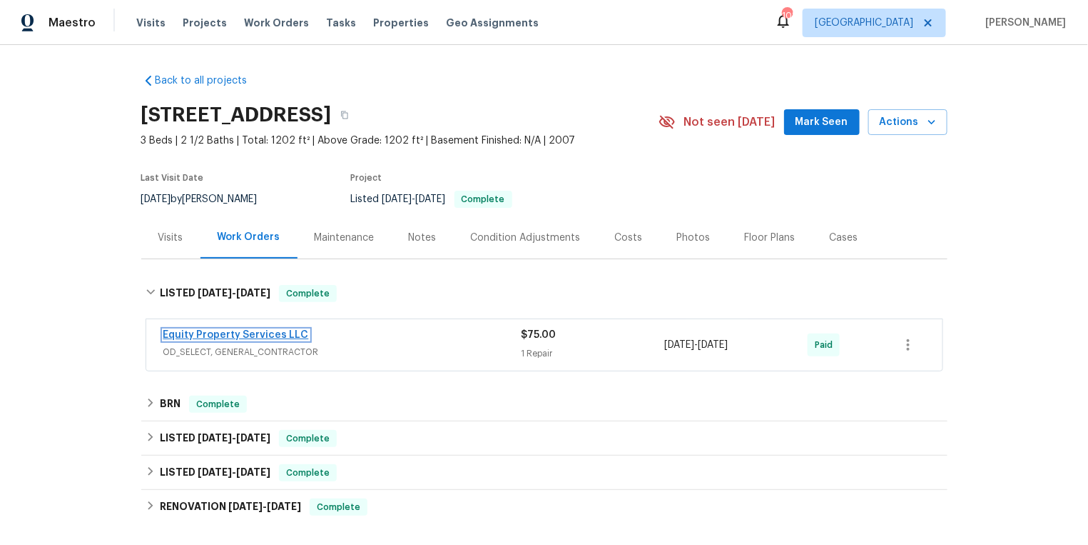
click at [213, 333] on link "Equity Property Services LLC" at bounding box center [236, 335] width 146 height 10
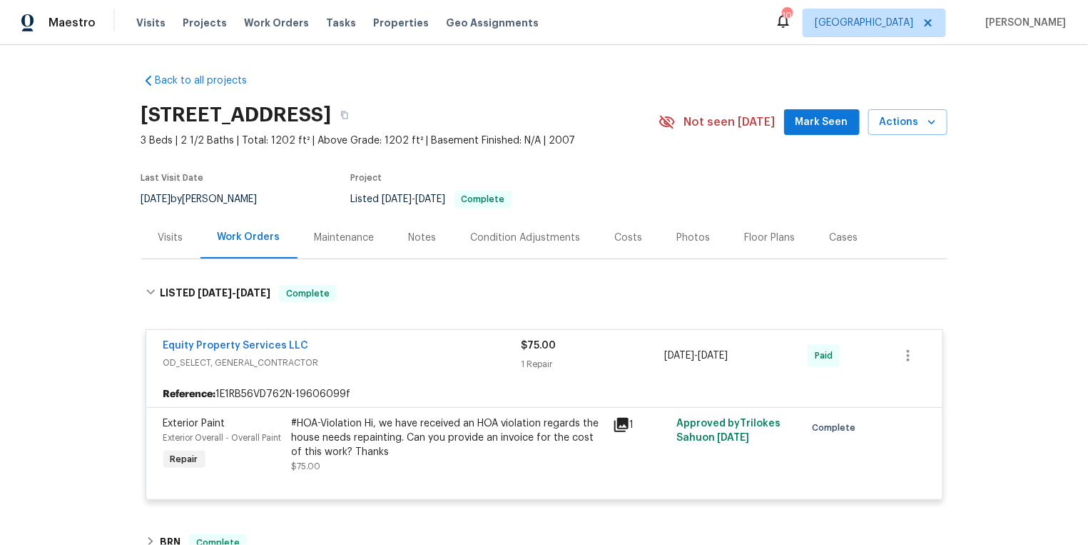
click at [621, 422] on icon at bounding box center [621, 424] width 14 height 14
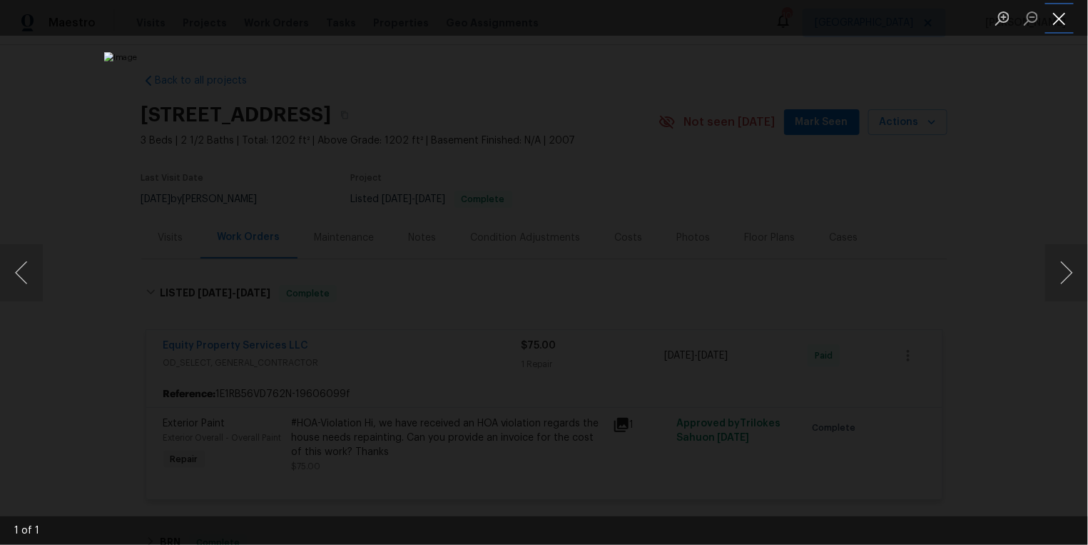
click at [1060, 17] on button "Close lightbox" at bounding box center [1059, 18] width 29 height 25
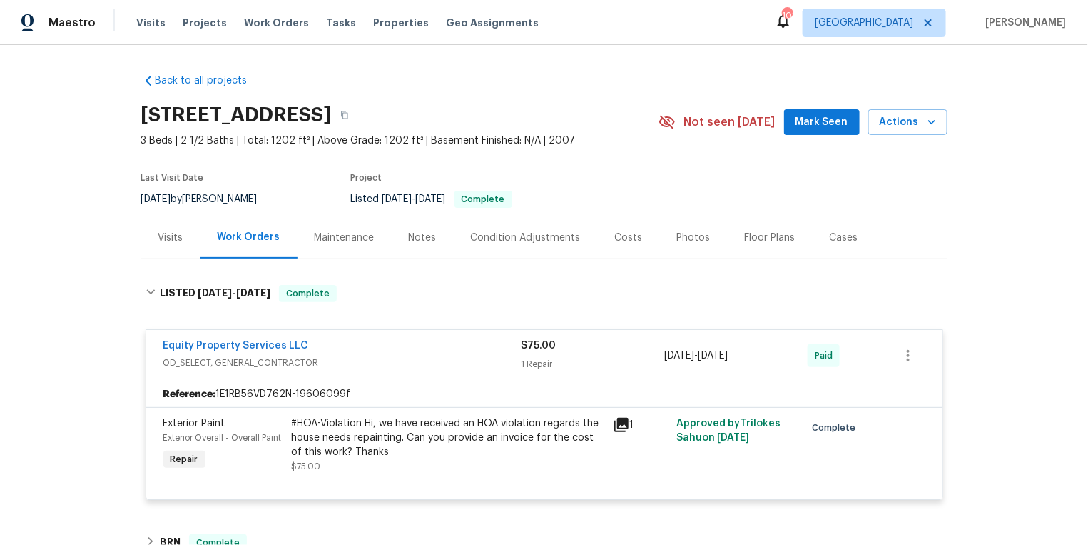
click at [182, 235] on div "Visits" at bounding box center [170, 238] width 25 height 14
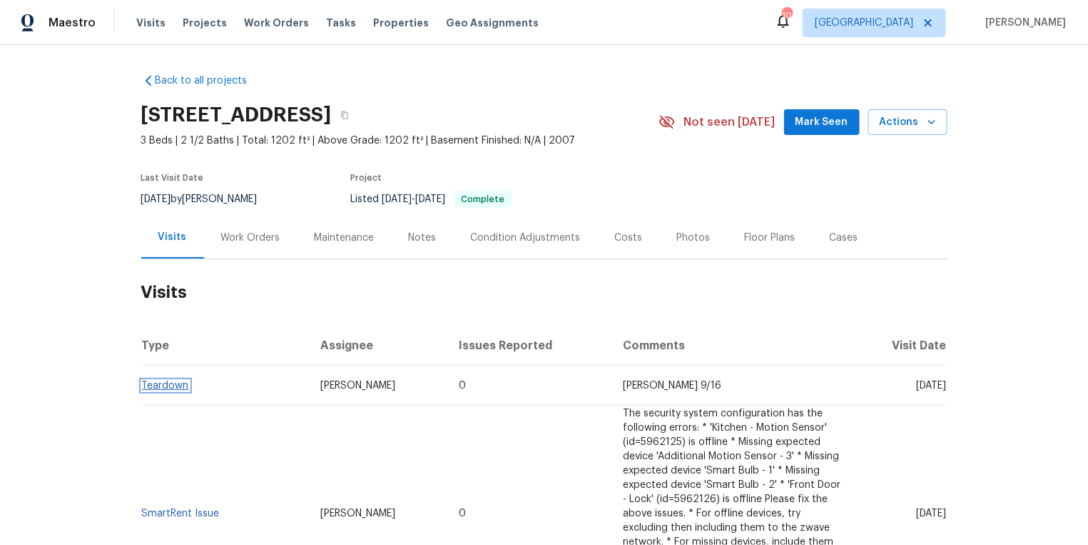
click at [172, 380] on link "Teardown" at bounding box center [165, 385] width 47 height 10
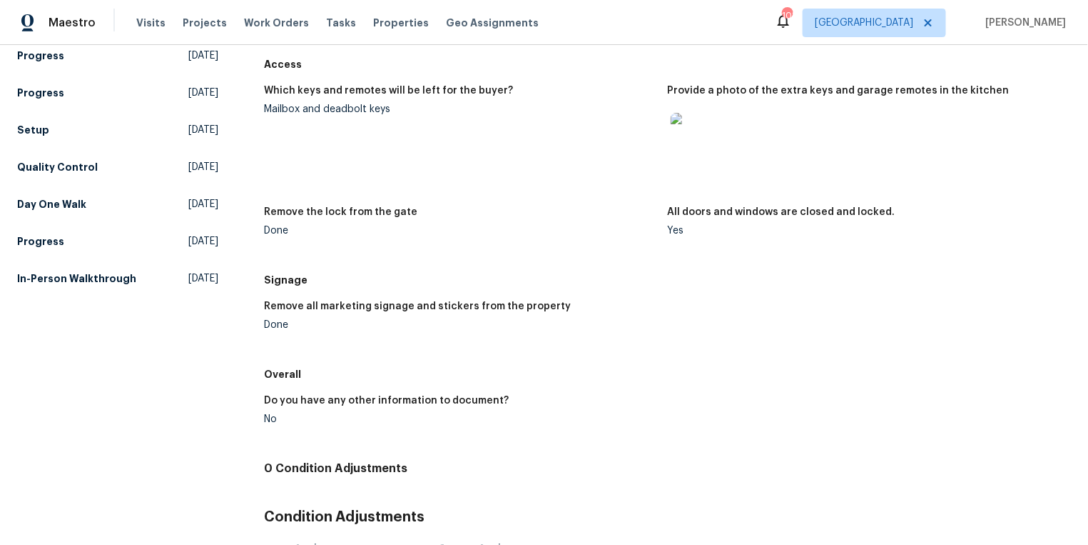
scroll to position [427, 0]
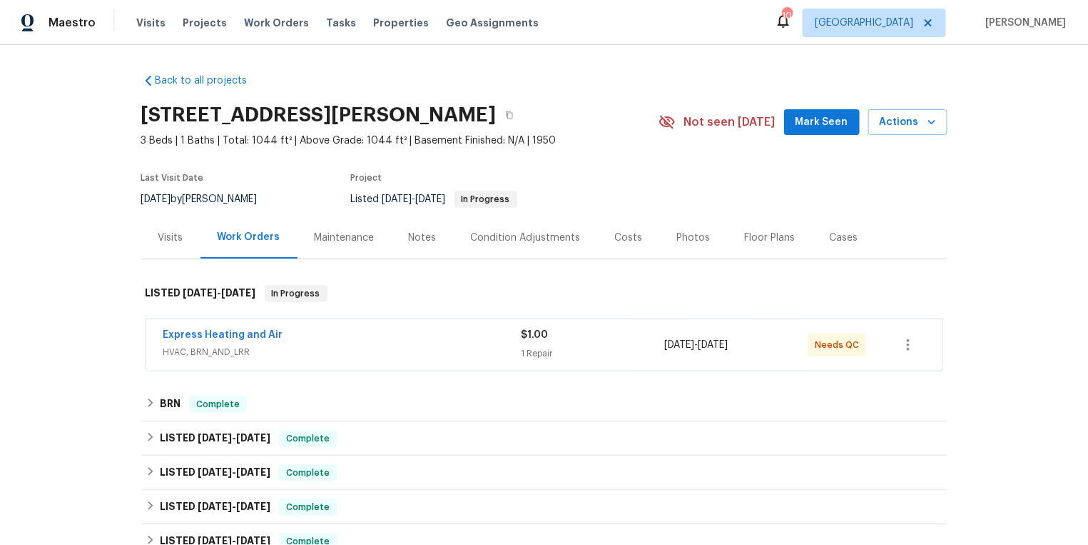
click at [159, 231] on div "Visits" at bounding box center [170, 238] width 25 height 14
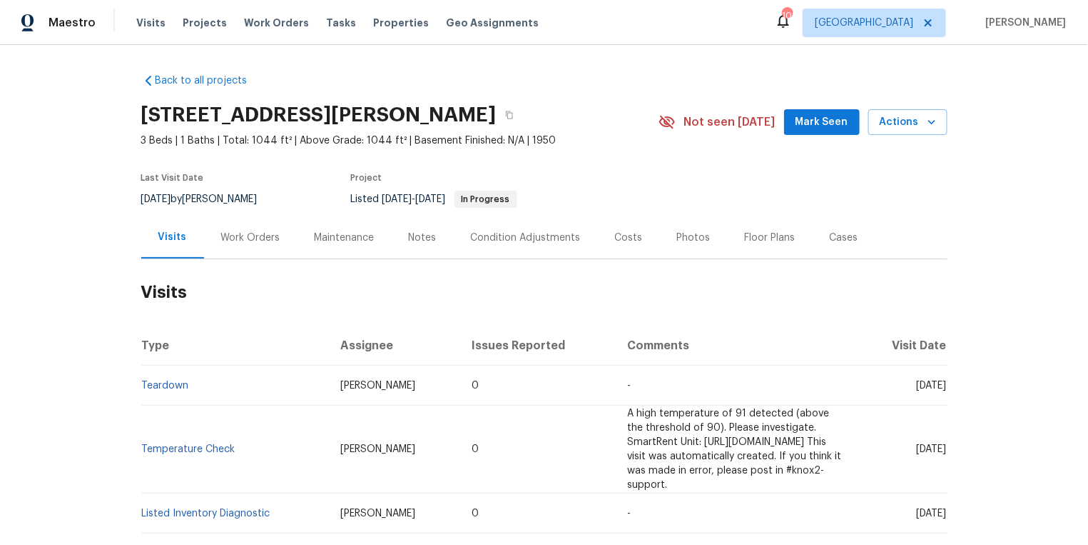
click at [158, 377] on td "Teardown" at bounding box center [235, 385] width 188 height 40
click at [158, 384] on link "Teardown" at bounding box center [165, 385] width 47 height 10
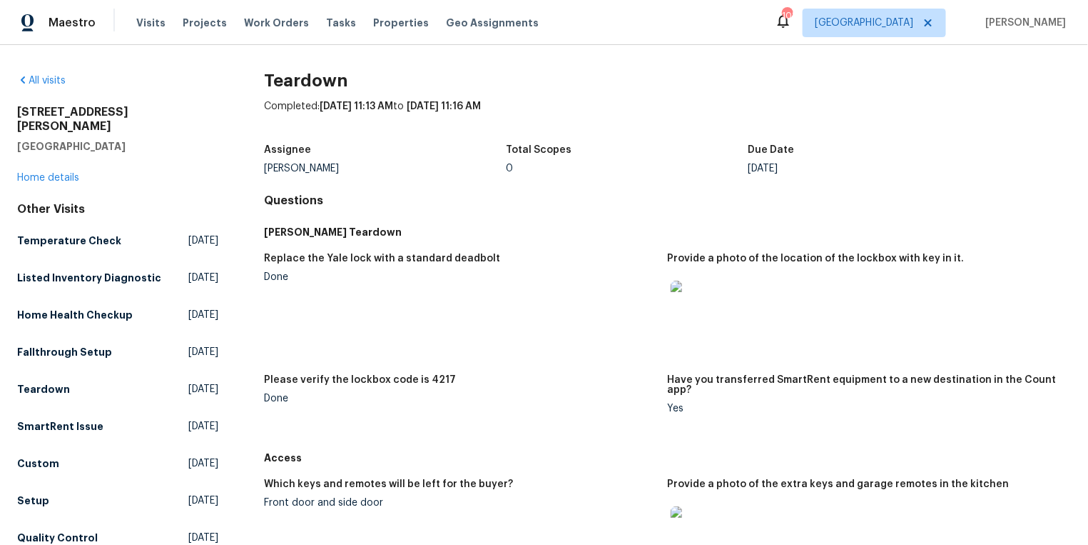
click at [702, 303] on img at bounding box center [694, 303] width 46 height 46
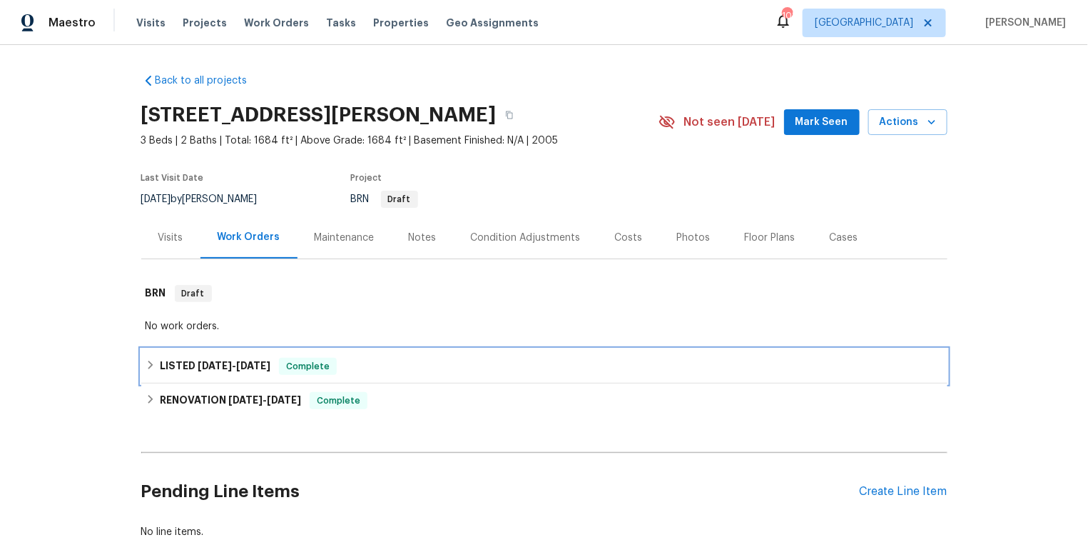
click at [160, 364] on h6 "LISTED [DATE] - [DATE]" at bounding box center [215, 366] width 111 height 17
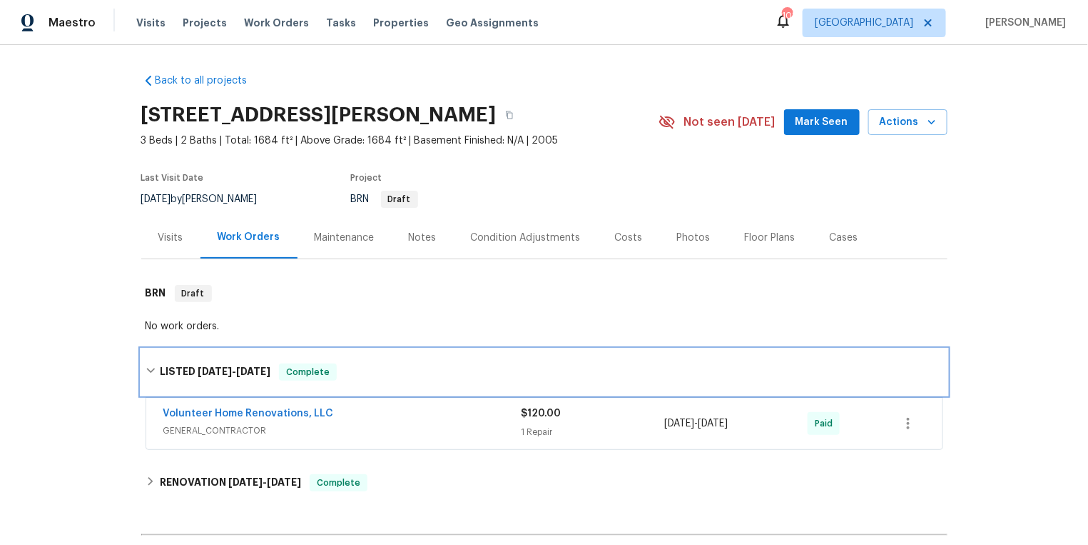
scroll to position [102, 0]
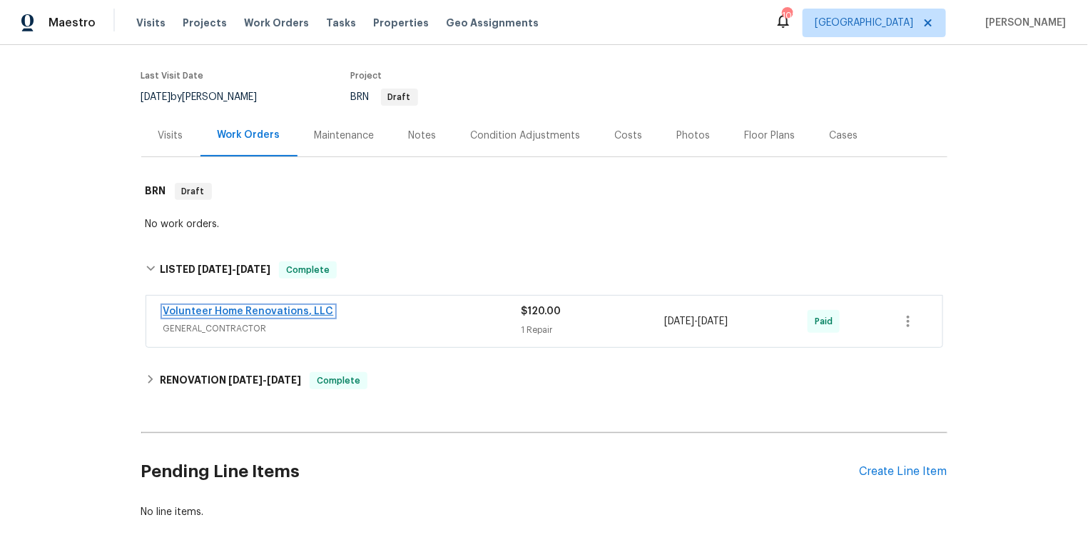
click at [239, 308] on link "Volunteer Home Renovations, LLC" at bounding box center [248, 311] width 171 height 10
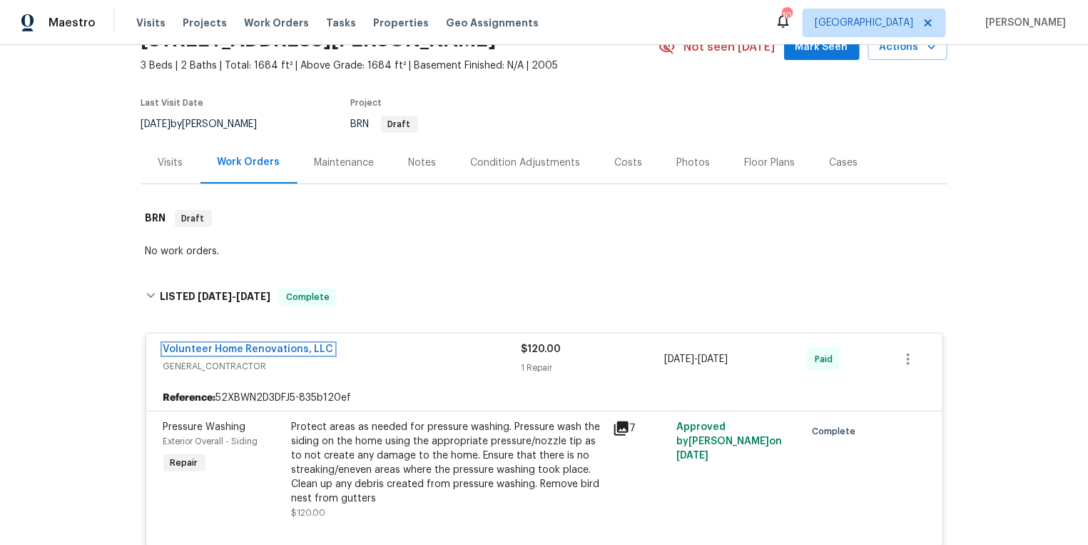
scroll to position [27, 0]
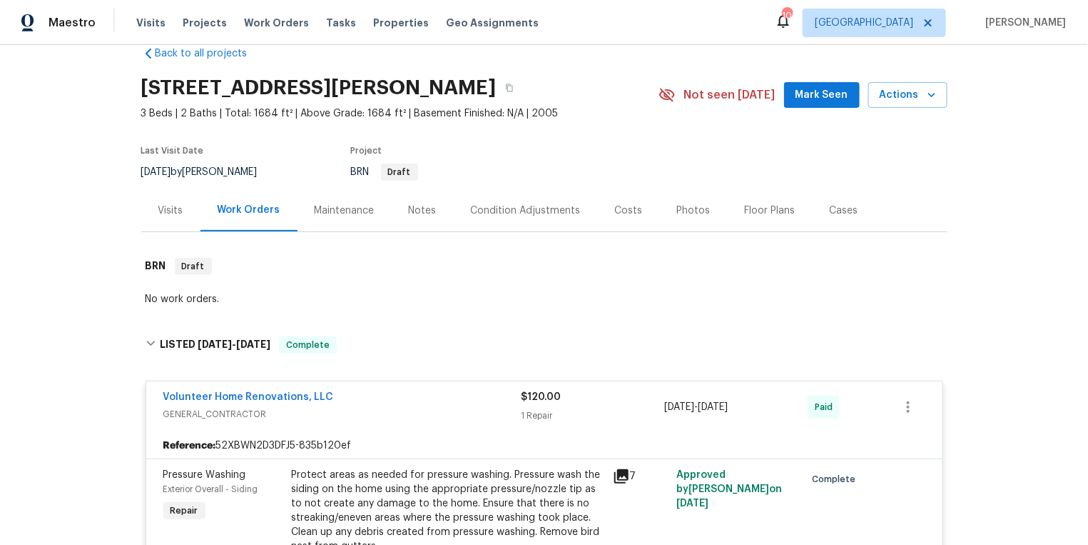
click at [171, 211] on div "Visits" at bounding box center [170, 210] width 25 height 14
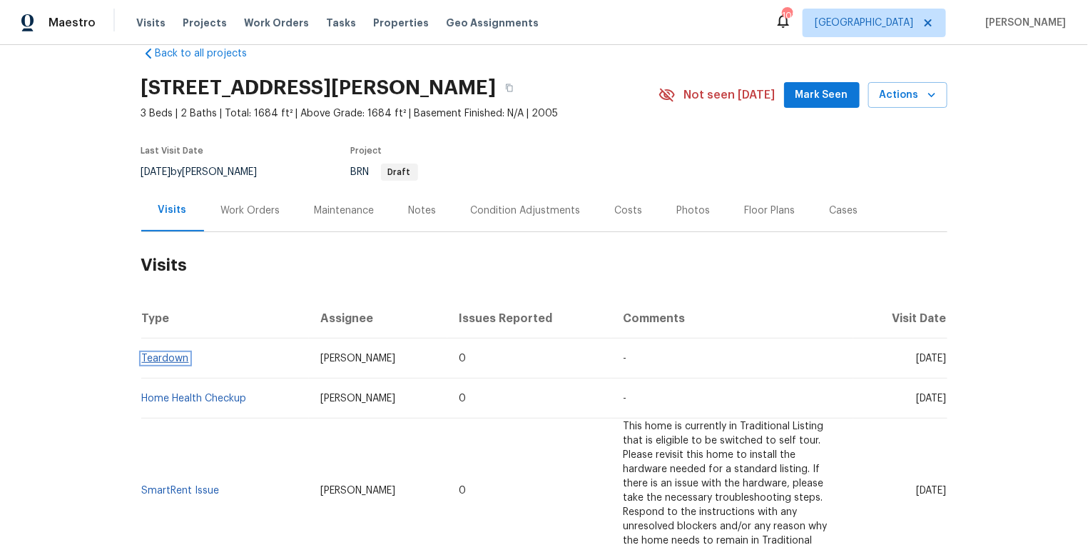
click at [156, 357] on link "Teardown" at bounding box center [165, 358] width 47 height 10
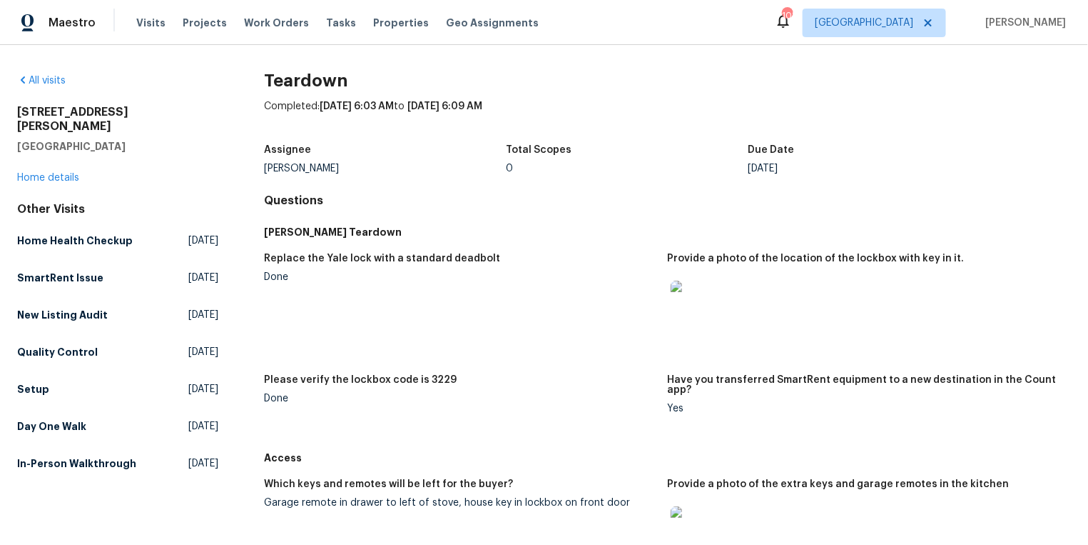
click at [704, 294] on img at bounding box center [694, 303] width 46 height 46
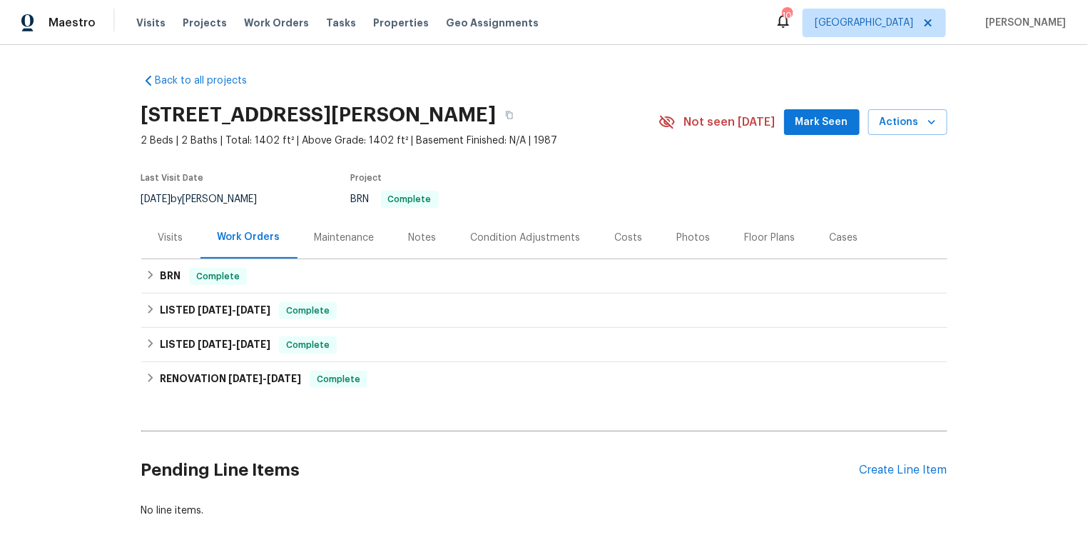
click at [176, 239] on div "Visits" at bounding box center [170, 238] width 25 height 14
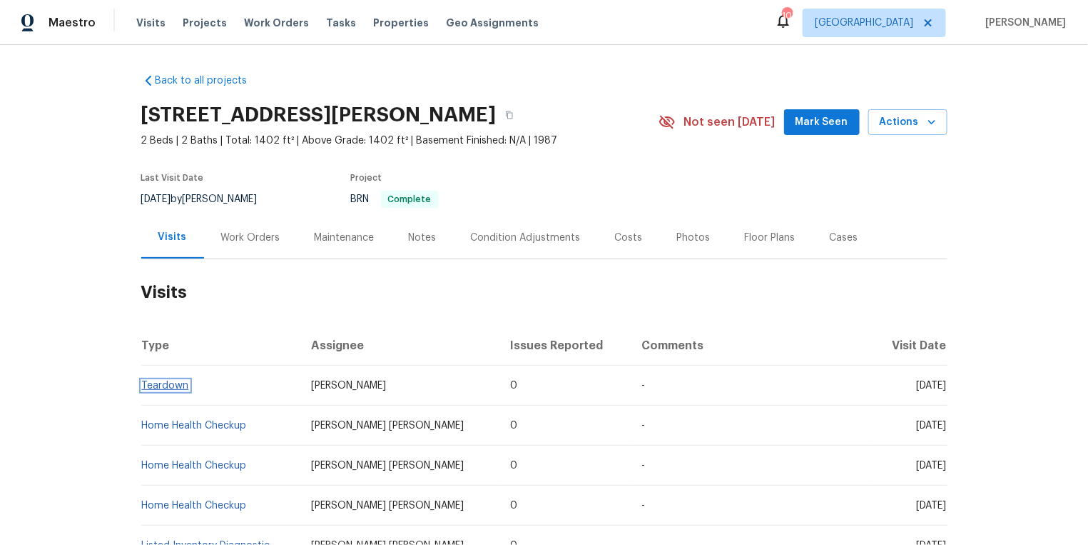
click at [163, 385] on link "Teardown" at bounding box center [165, 385] width 47 height 10
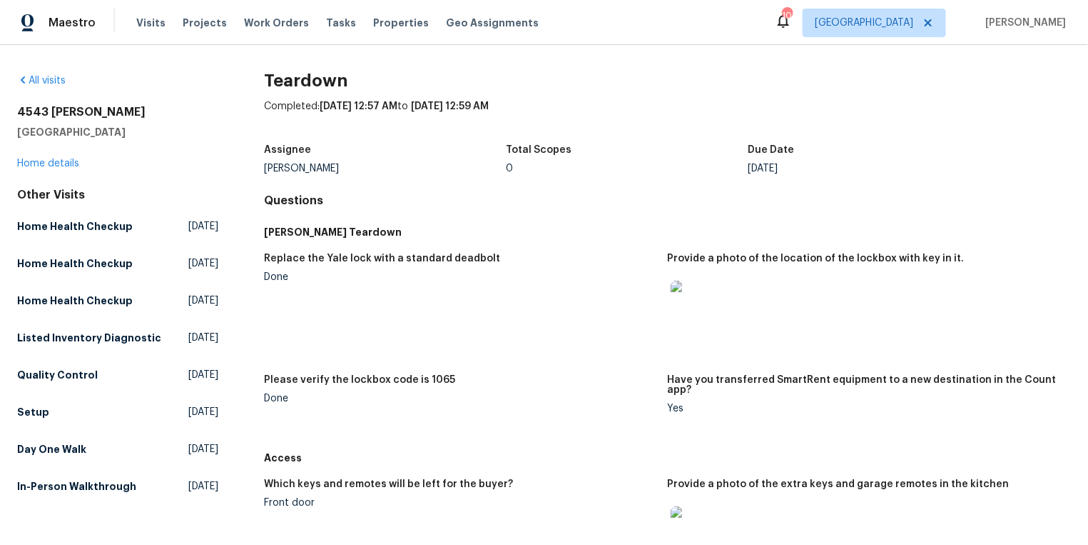
click at [692, 305] on img at bounding box center [694, 303] width 46 height 46
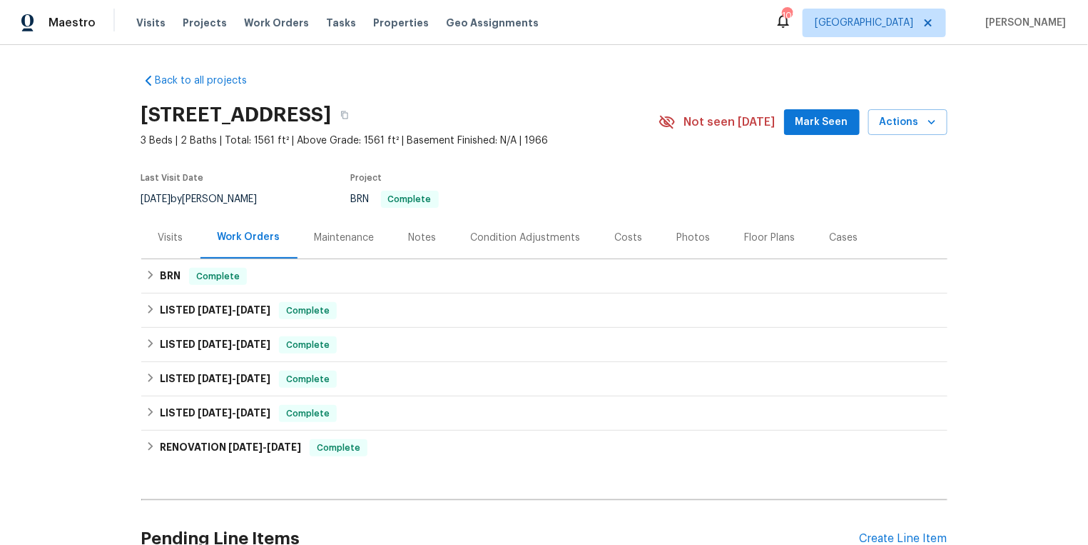
click at [168, 233] on div "Visits" at bounding box center [170, 238] width 25 height 14
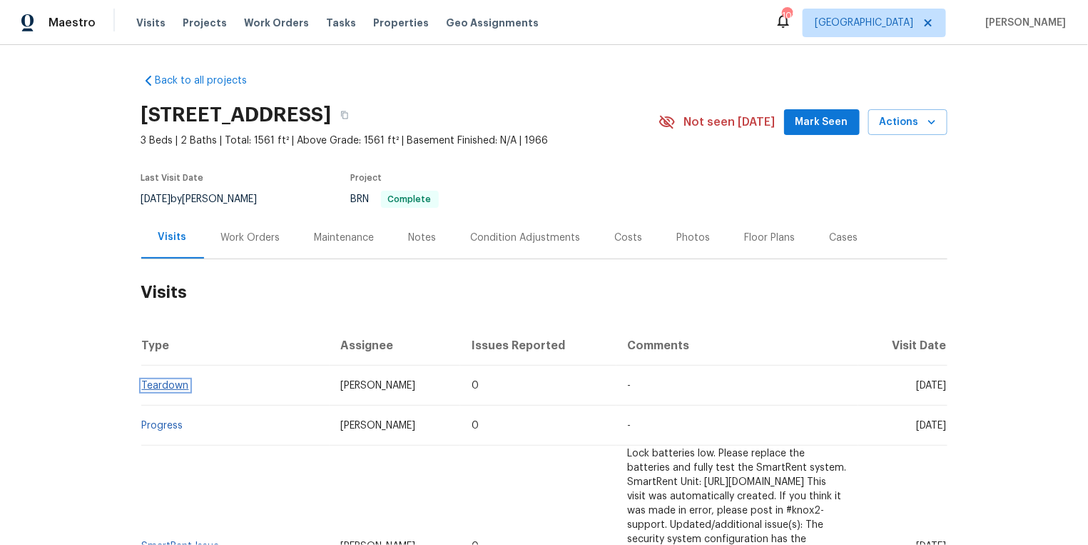
click at [164, 383] on link "Teardown" at bounding box center [165, 385] width 47 height 10
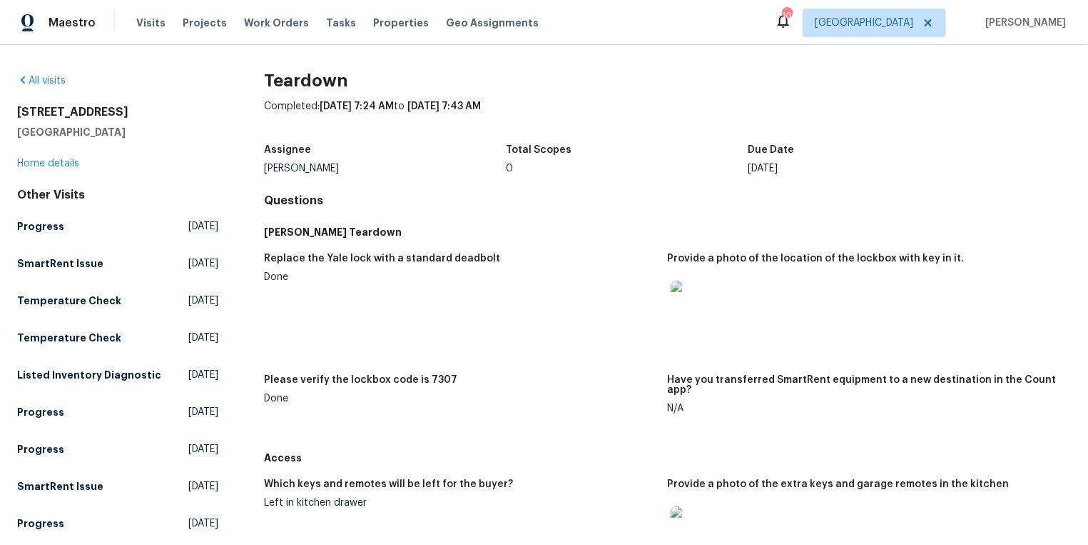
scroll to position [137, 0]
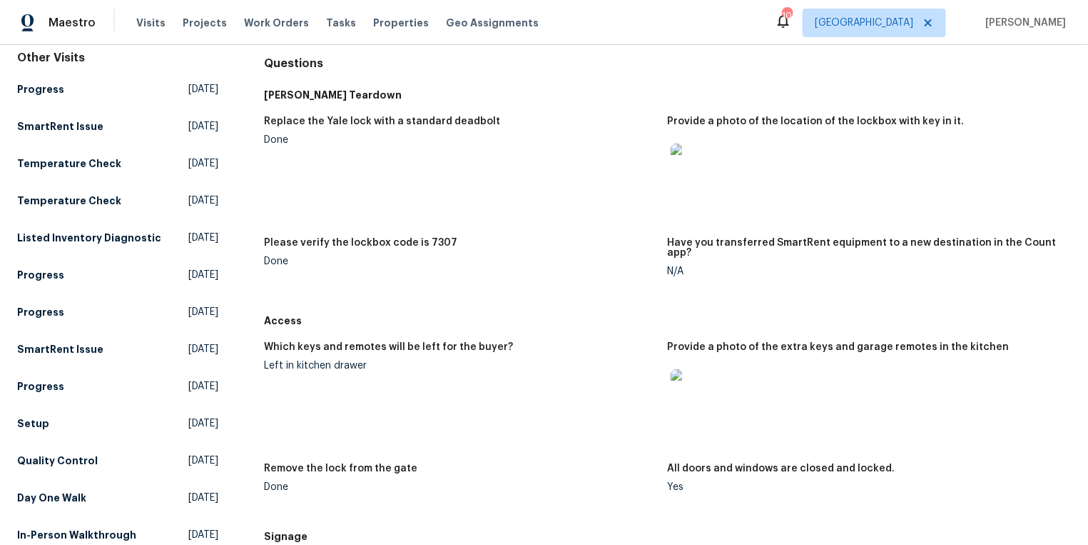
click at [699, 176] on img at bounding box center [694, 166] width 46 height 46
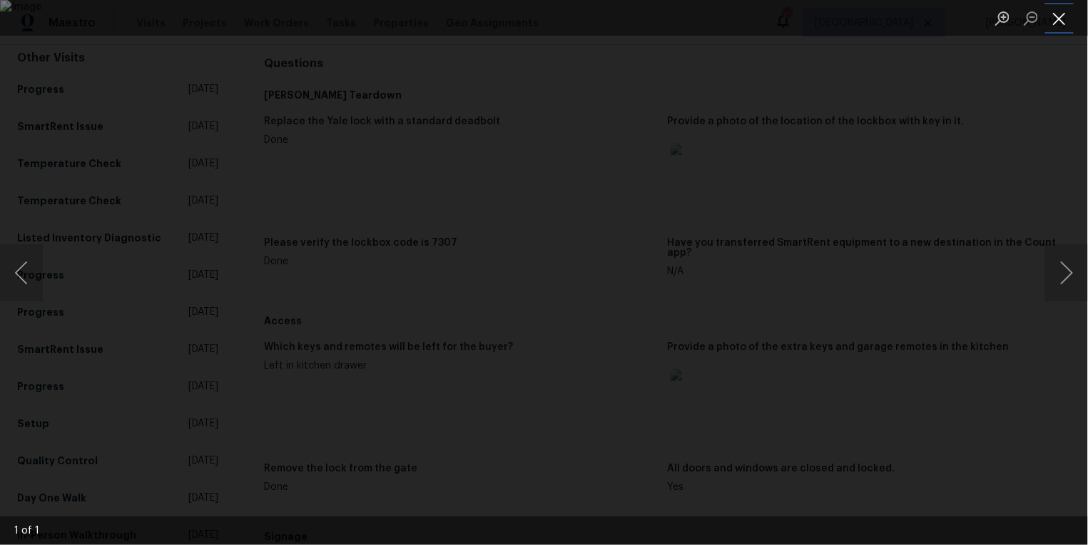
click at [1063, 14] on button "Close lightbox" at bounding box center [1059, 18] width 29 height 25
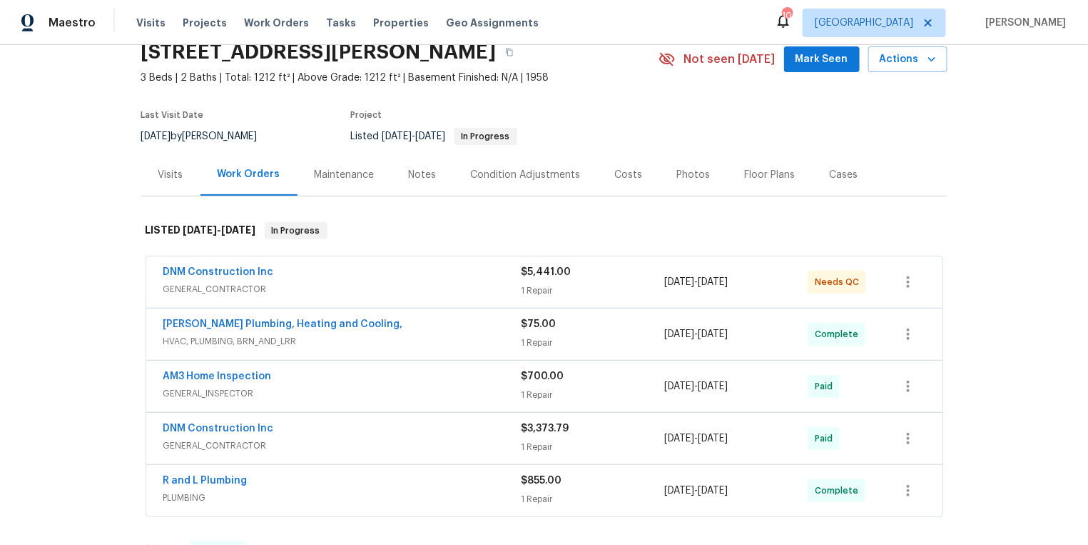
scroll to position [130, 0]
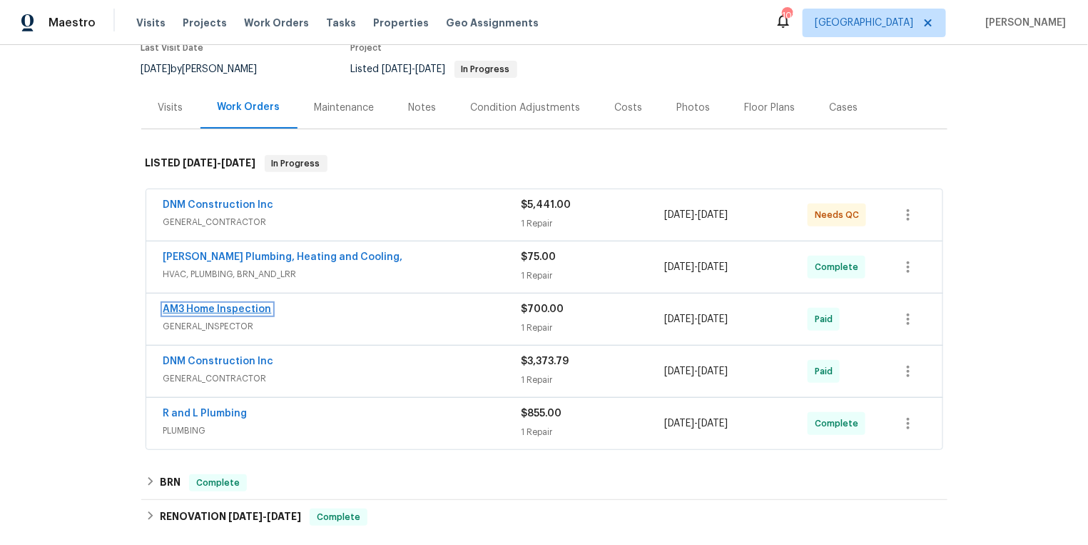
click at [213, 305] on link "AM3 Home Inspection" at bounding box center [217, 309] width 108 height 10
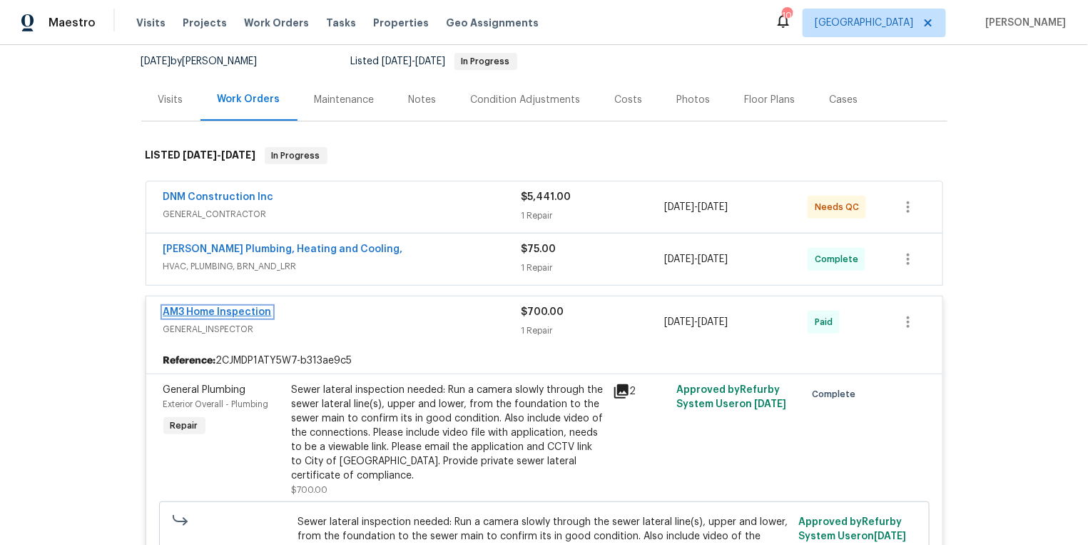
scroll to position [77, 0]
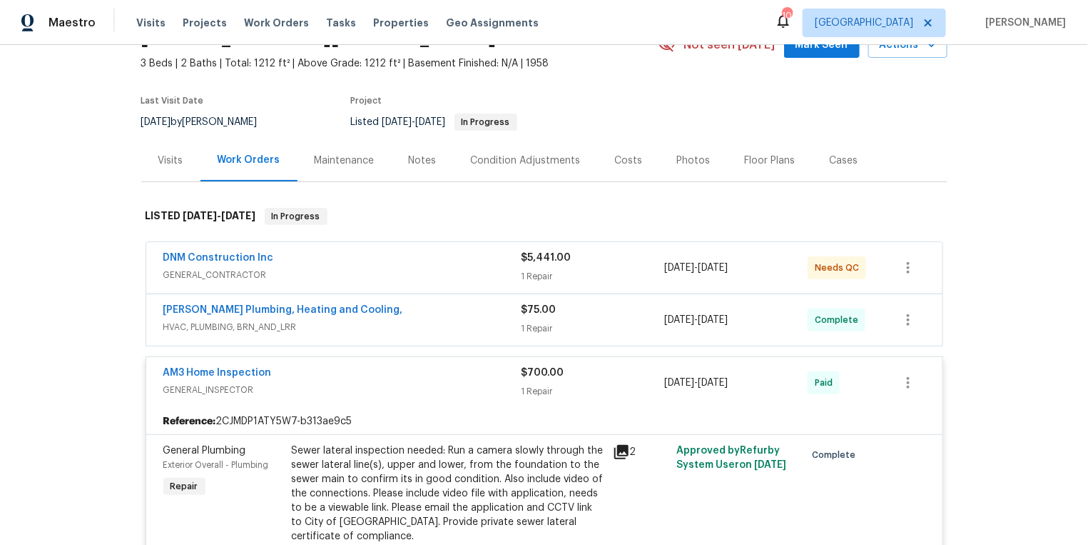
click at [177, 160] on div "Visits" at bounding box center [170, 160] width 25 height 14
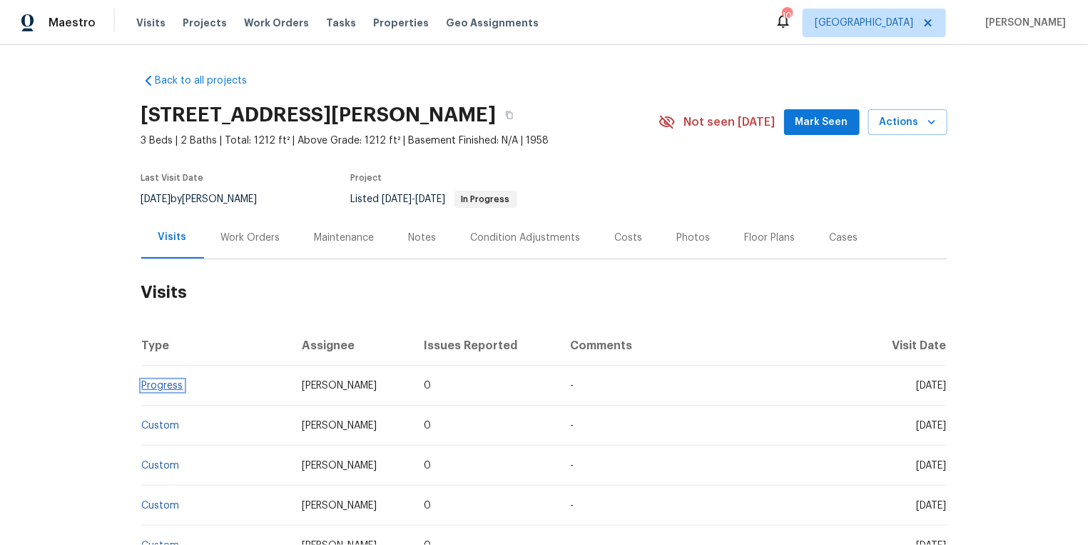
click at [158, 388] on link "Progress" at bounding box center [162, 385] width 41 height 10
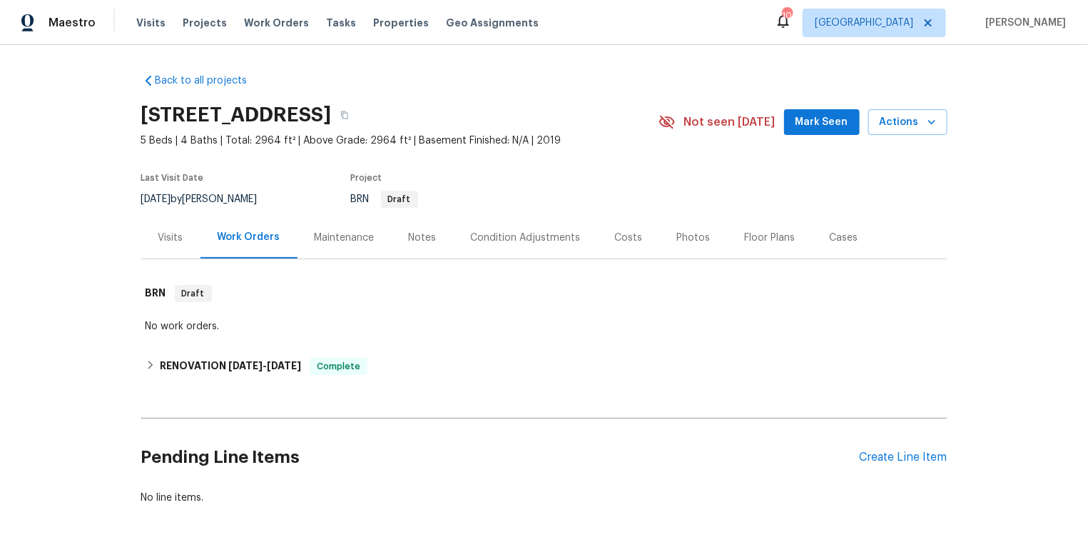
click at [170, 237] on div "Visits" at bounding box center [170, 238] width 25 height 14
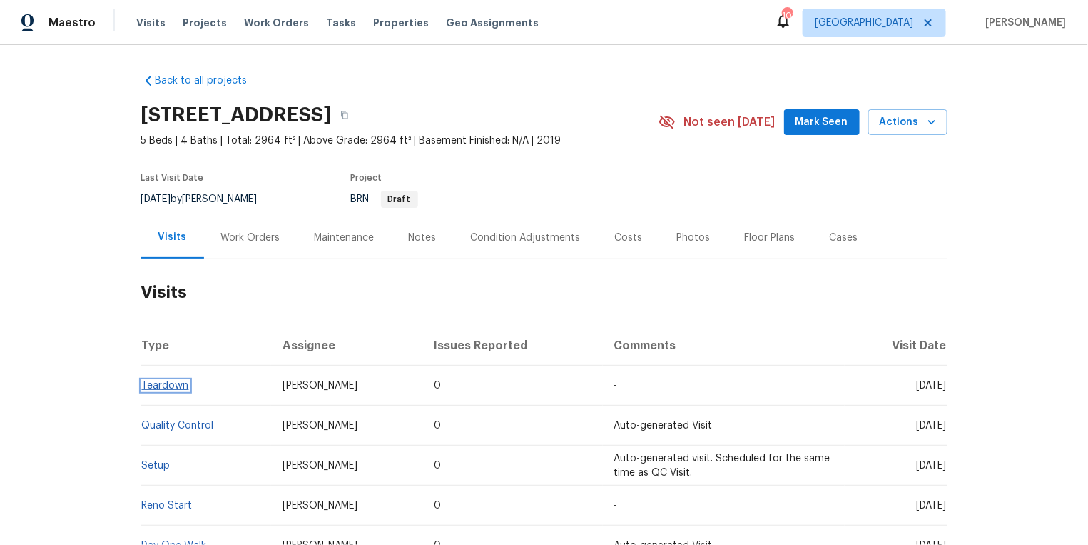
click at [168, 381] on link "Teardown" at bounding box center [165, 385] width 47 height 10
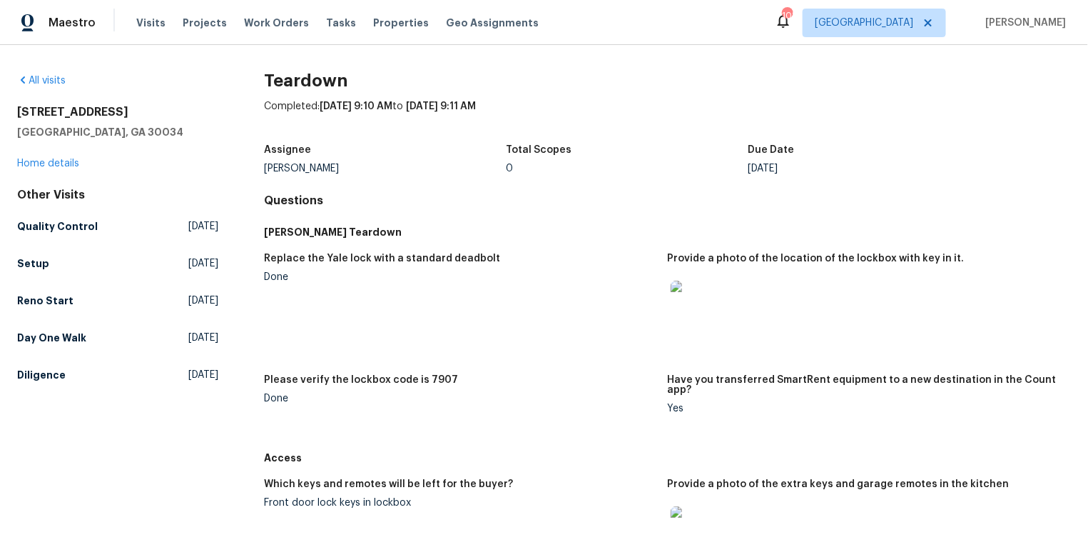
click at [700, 298] on img at bounding box center [694, 303] width 46 height 46
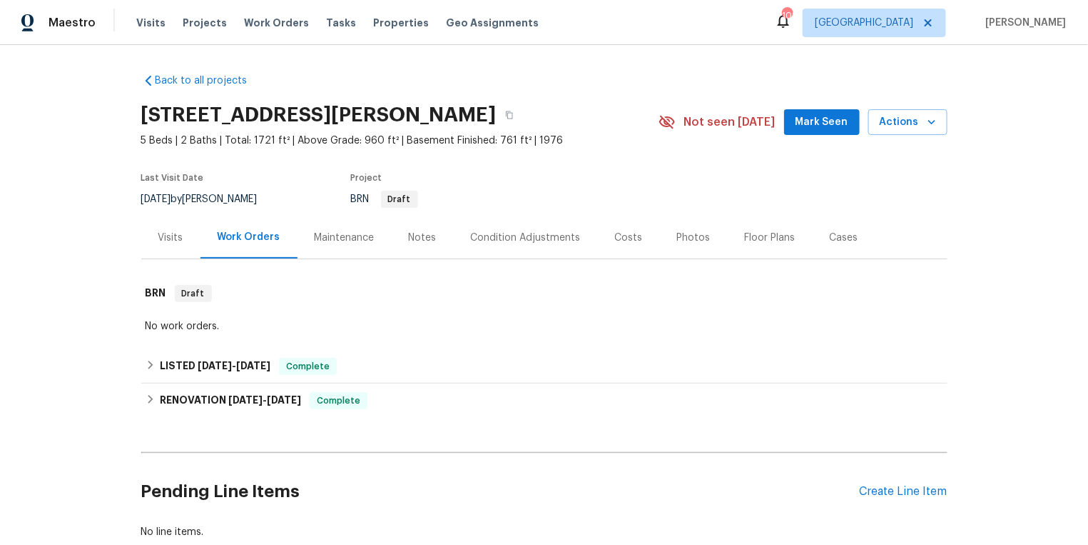
click at [174, 240] on div "Visits" at bounding box center [170, 238] width 25 height 14
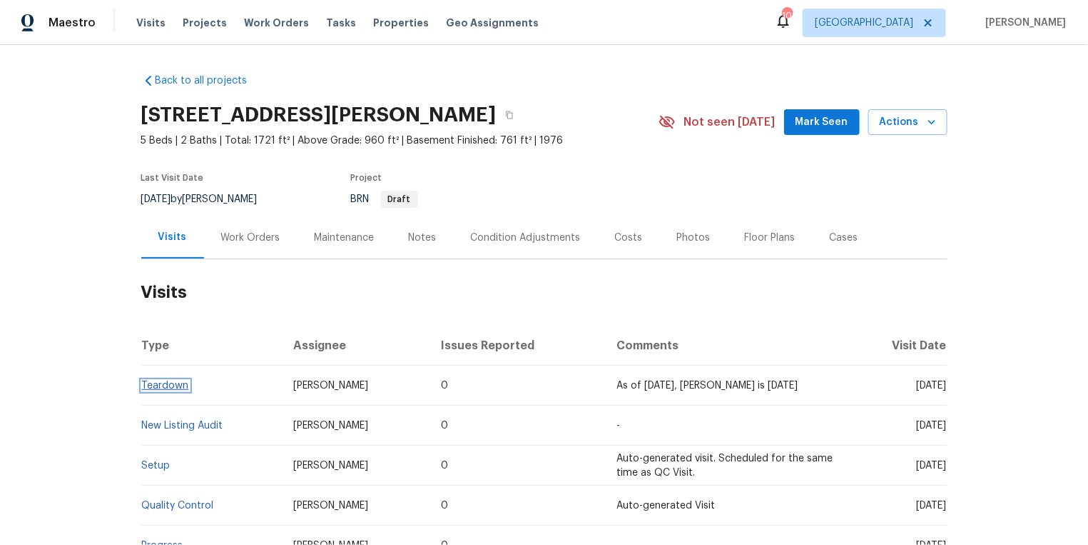
click at [165, 385] on link "Teardown" at bounding box center [165, 385] width 47 height 10
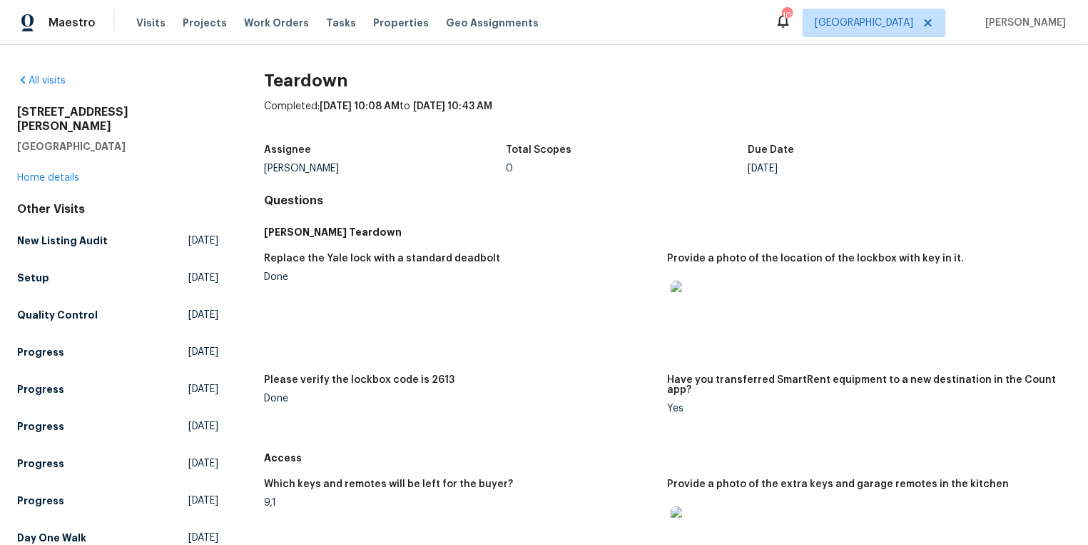
click at [692, 293] on img at bounding box center [694, 303] width 46 height 46
